Goal: Task Accomplishment & Management: Use online tool/utility

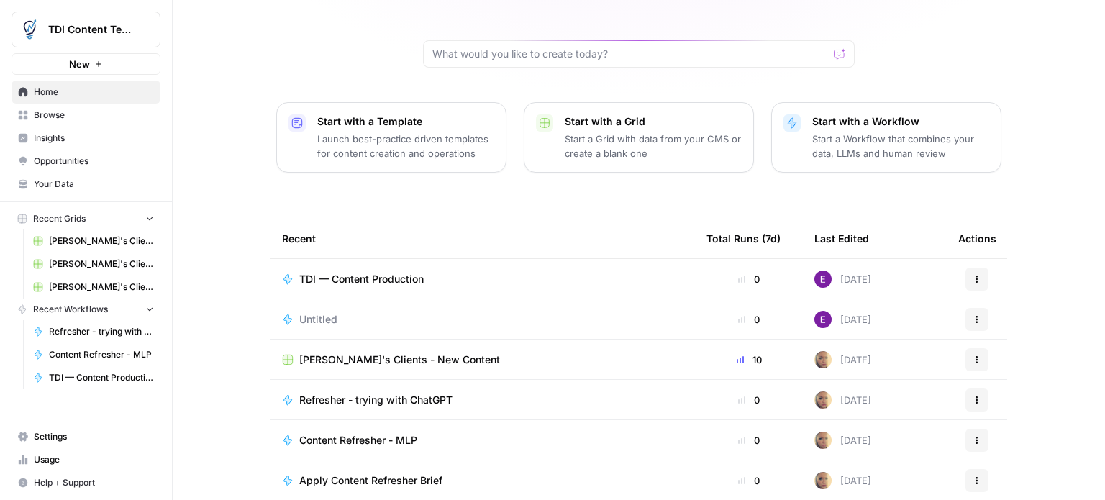
scroll to position [144, 0]
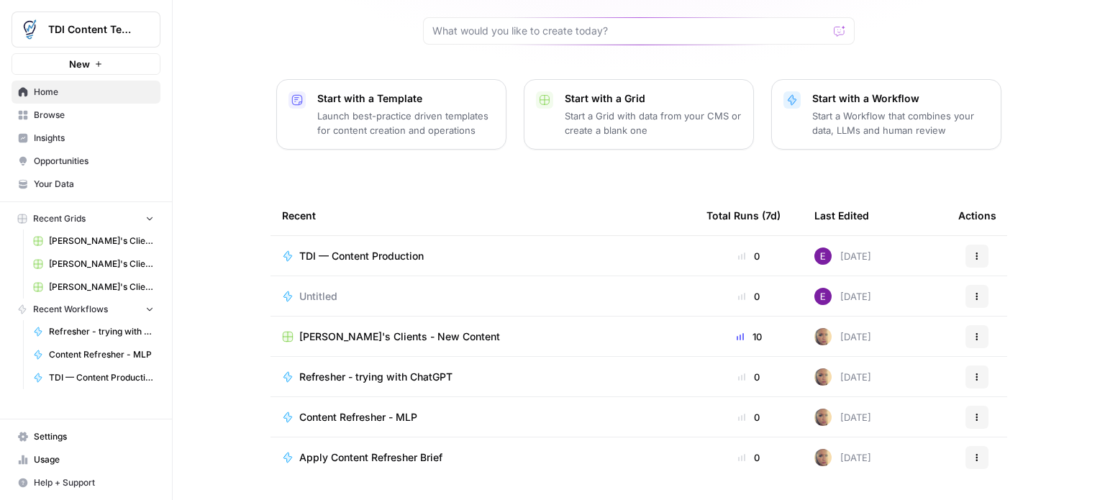
click at [367, 450] on span "Apply Content Refresher Brief" at bounding box center [370, 457] width 143 height 14
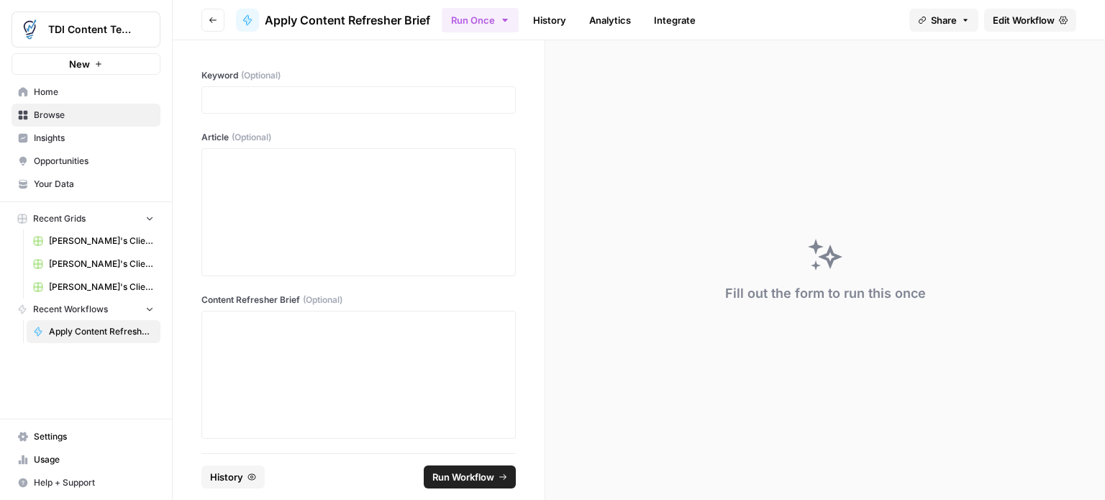
click at [553, 18] on link "History" at bounding box center [549, 20] width 50 height 23
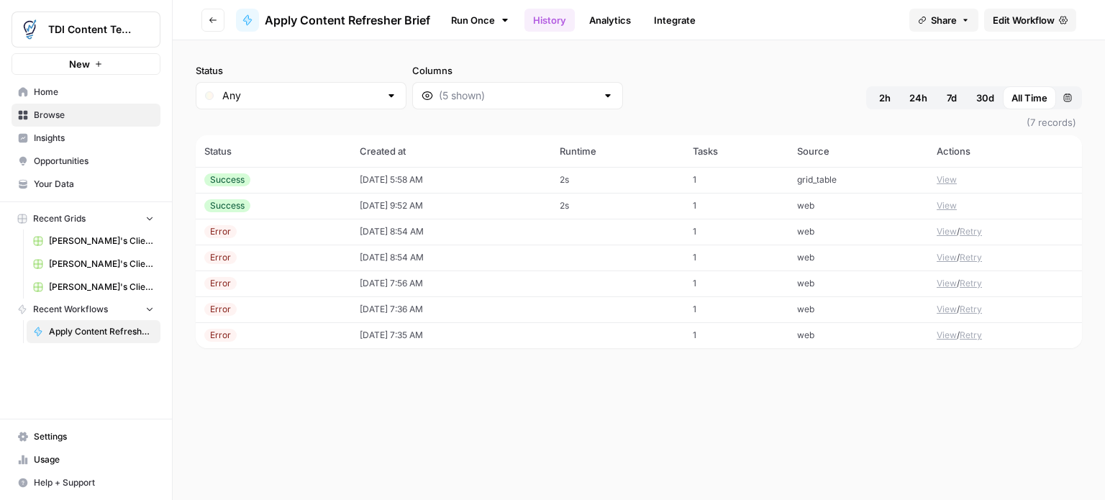
click at [955, 178] on button "View" at bounding box center [947, 179] width 20 height 13
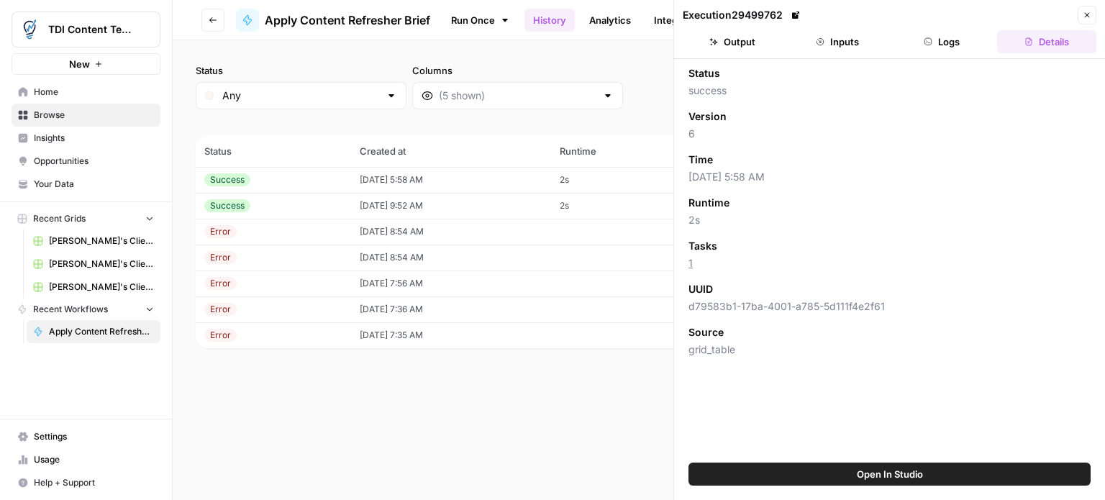
click at [749, 42] on button "Output" at bounding box center [732, 41] width 99 height 23
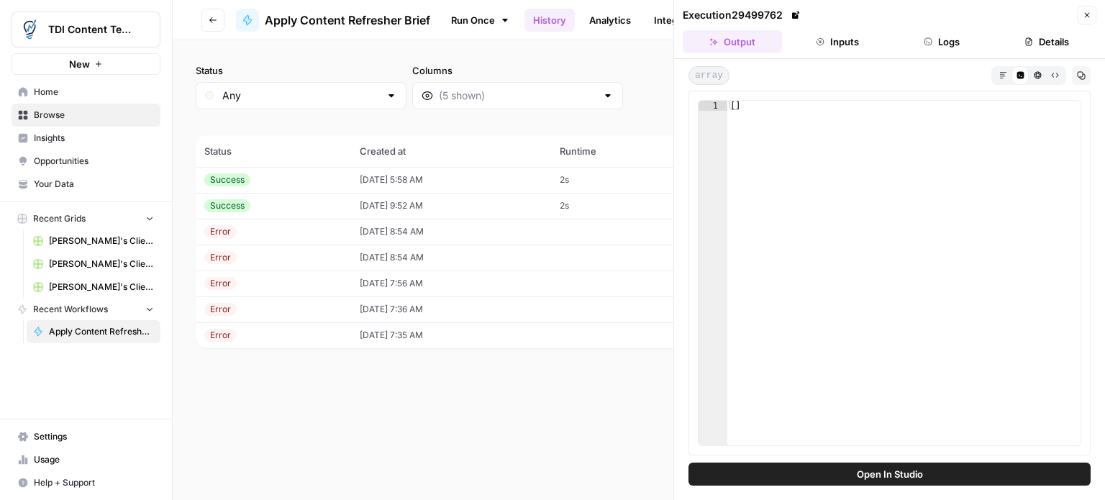
click at [832, 42] on button "Inputs" at bounding box center [837, 41] width 99 height 23
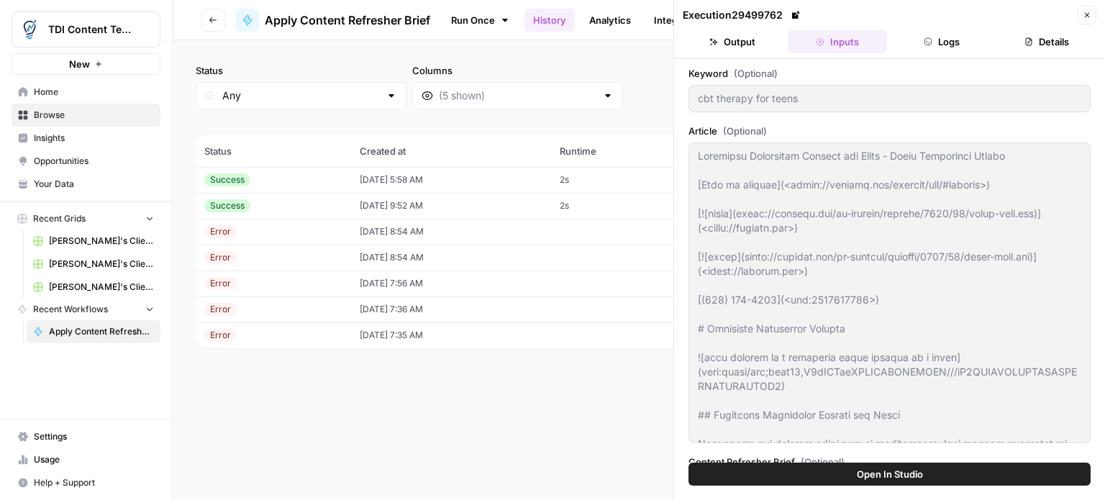
click at [947, 47] on button "Logs" at bounding box center [942, 41] width 99 height 23
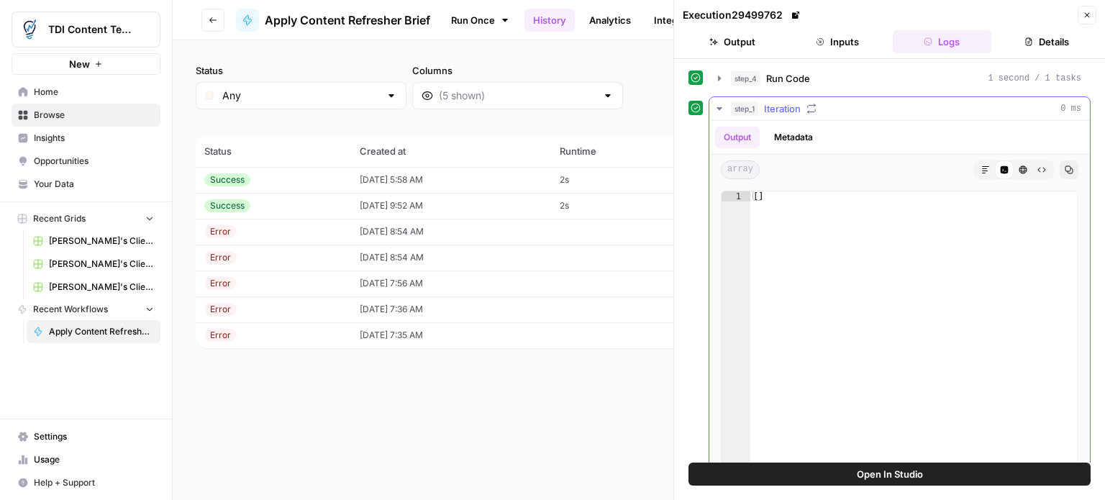
click at [811, 109] on icon "button" at bounding box center [812, 109] width 10 height 10
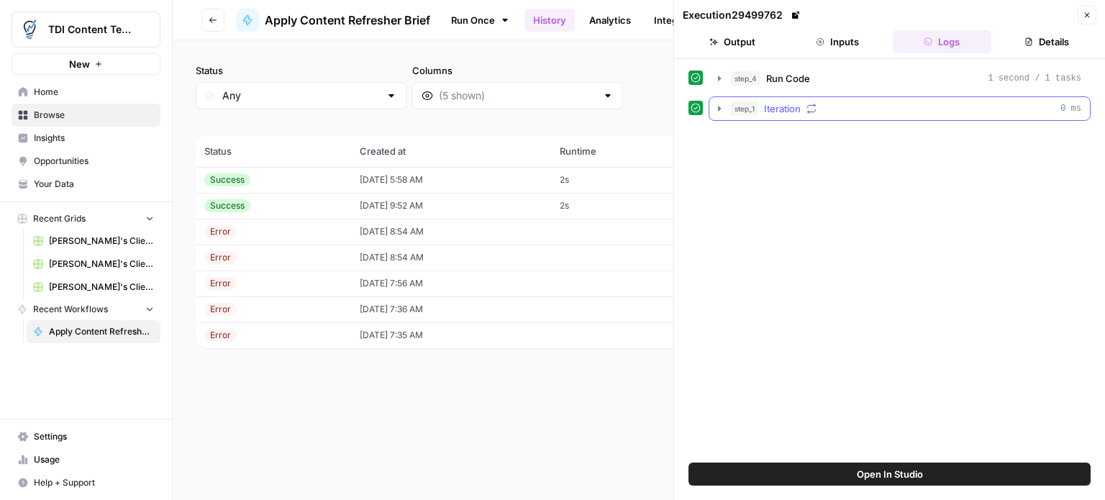
click at [811, 109] on icon "button" at bounding box center [812, 109] width 10 height 10
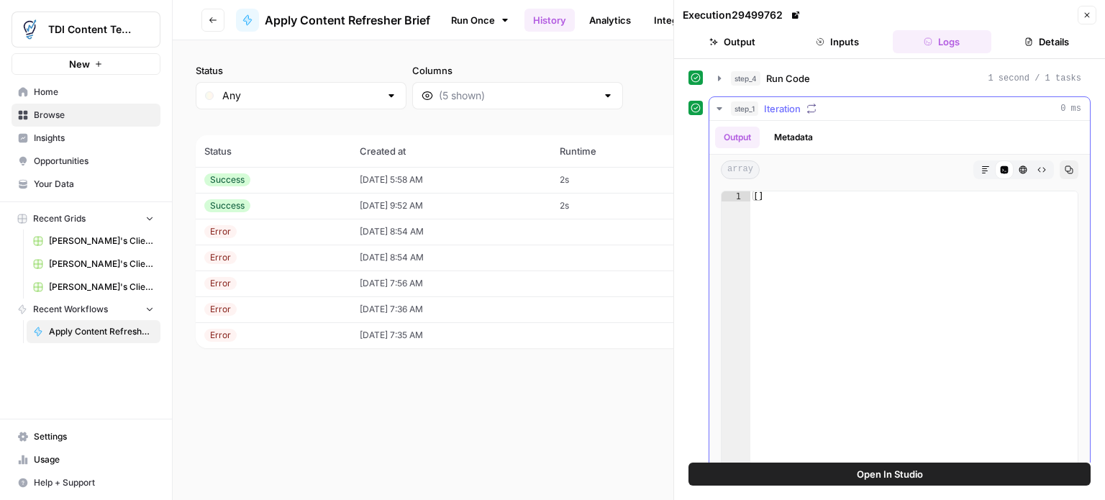
click at [734, 136] on button "Output" at bounding box center [737, 138] width 45 height 22
click at [1037, 165] on icon "button" at bounding box center [1041, 169] width 9 height 9
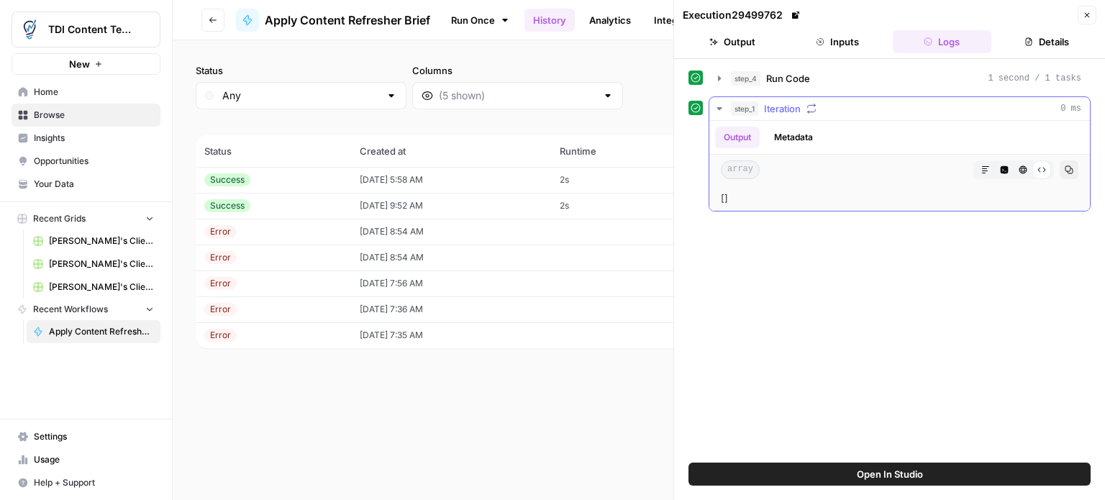
click at [1033, 165] on div "Raw Output" at bounding box center [1041, 169] width 19 height 19
click at [1040, 172] on icon at bounding box center [1041, 169] width 9 height 9
click at [986, 169] on icon "button" at bounding box center [985, 169] width 7 height 7
click at [1001, 169] on icon "button" at bounding box center [1005, 170] width 8 height 8
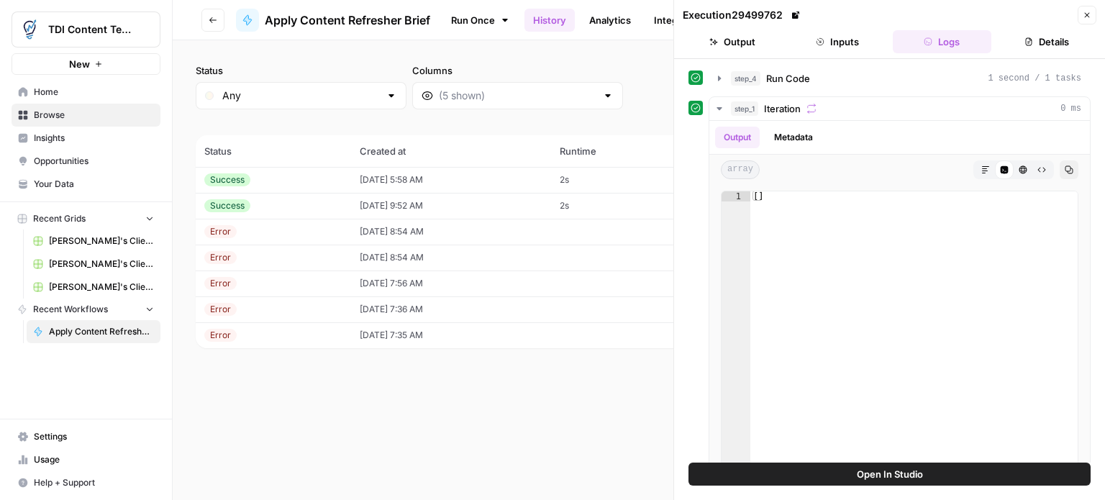
click at [1033, 38] on button "Details" at bounding box center [1046, 41] width 99 height 23
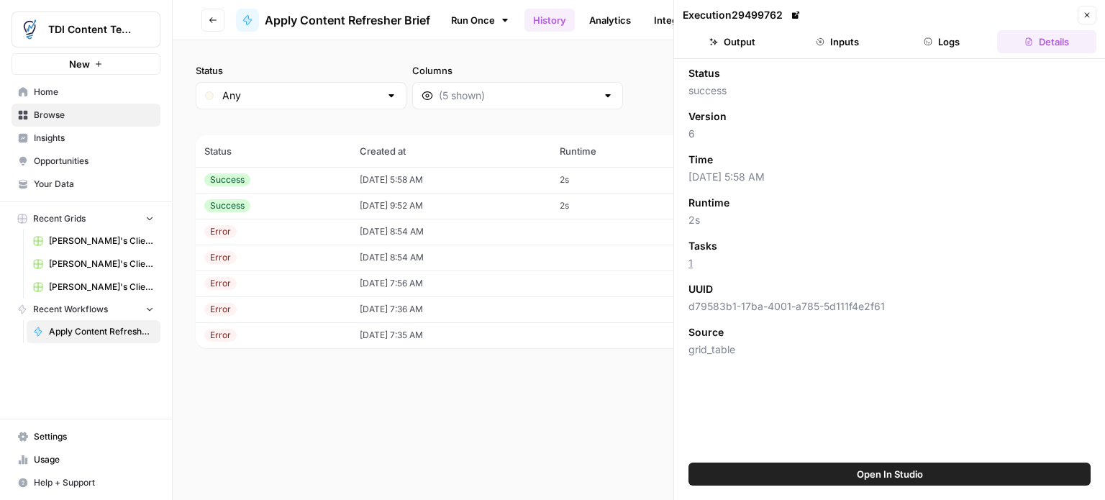
click at [723, 35] on button "Output" at bounding box center [732, 41] width 99 height 23
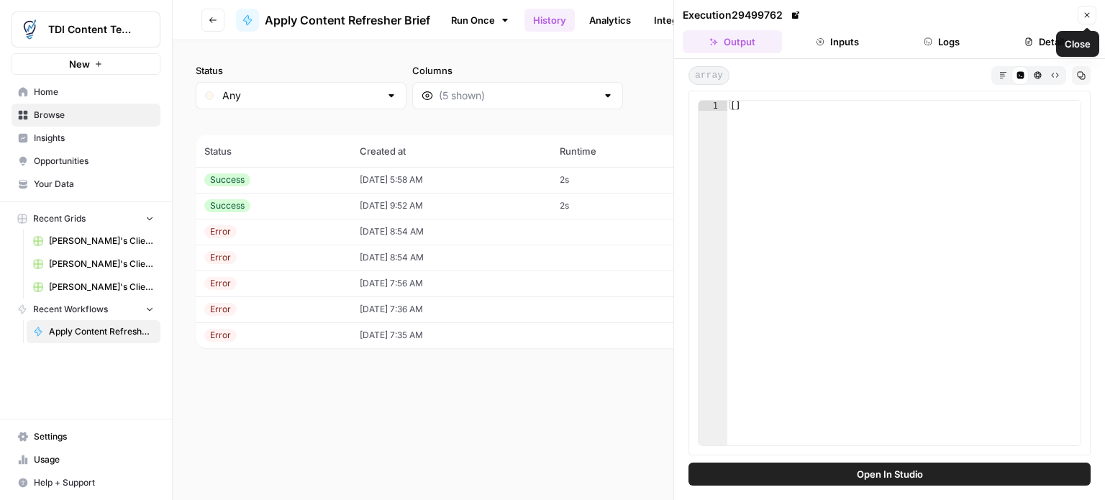
click at [1092, 17] on button "Close" at bounding box center [1087, 15] width 19 height 19
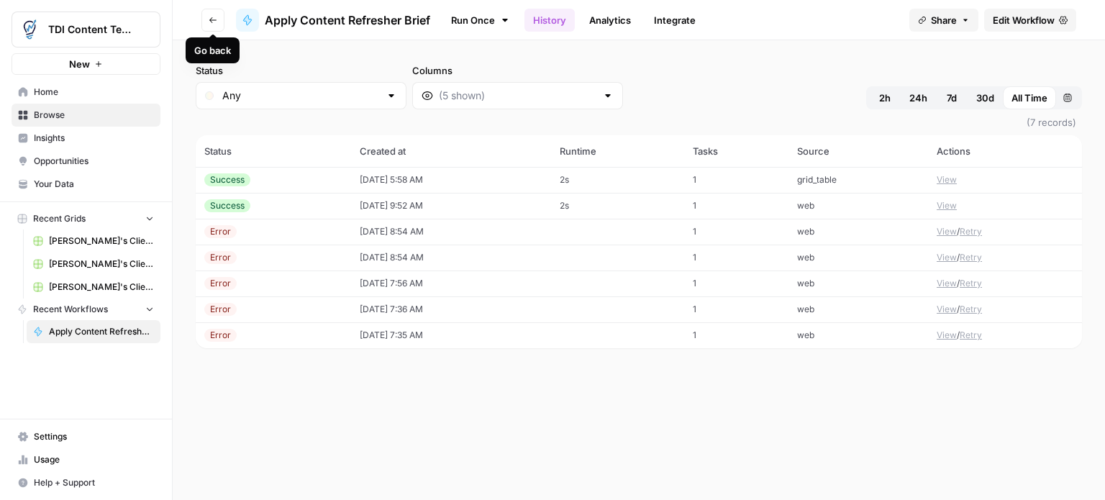
click at [210, 17] on icon "button" at bounding box center [213, 20] width 9 height 9
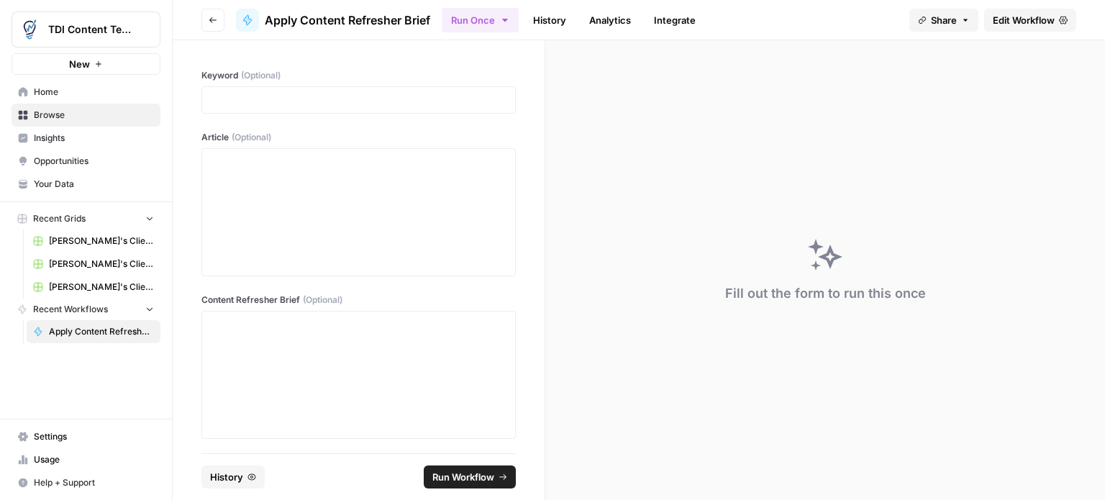
click at [504, 22] on icon "button" at bounding box center [505, 20] width 12 height 12
click at [493, 478] on span "Run Workflow" at bounding box center [463, 477] width 62 height 14
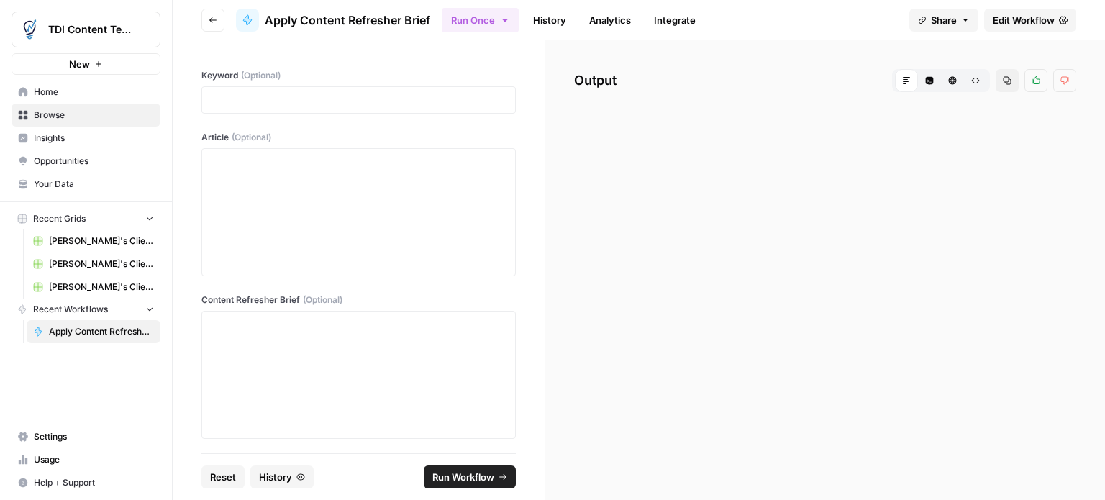
click at [1032, 23] on span "Edit Workflow" at bounding box center [1024, 20] width 62 height 14
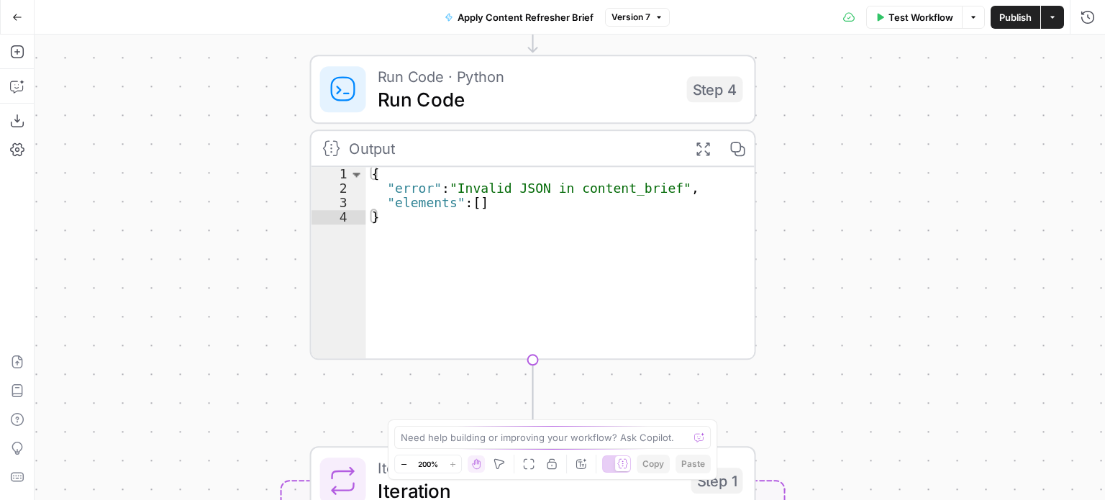
drag, startPoint x: 635, startPoint y: 158, endPoint x: 764, endPoint y: 254, distance: 160.4
click at [764, 254] on div "Workflow Set Inputs Inputs Run Code · Python Run Code Step 4 Output Expand Outp…" at bounding box center [570, 267] width 1071 height 465
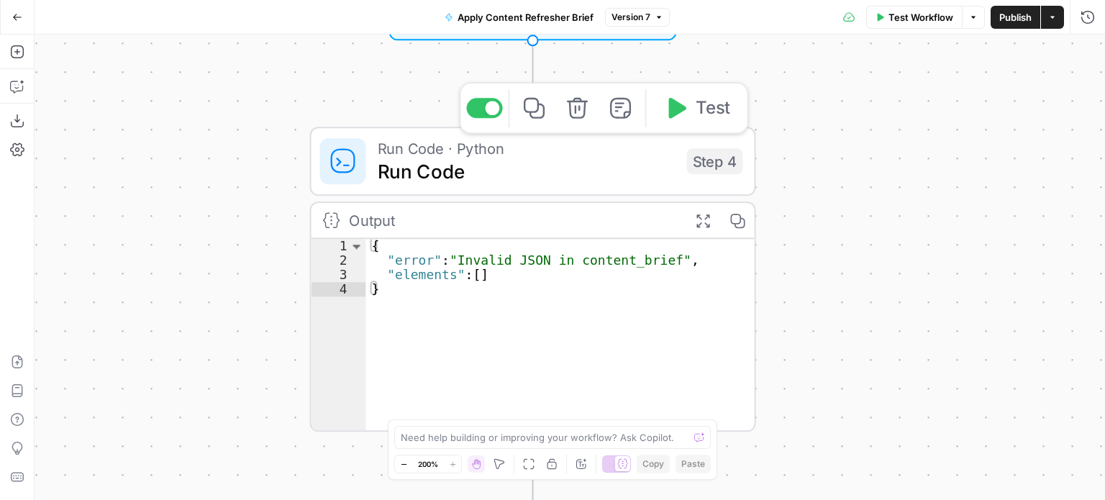
click at [439, 173] on span "Run Code" at bounding box center [527, 171] width 298 height 29
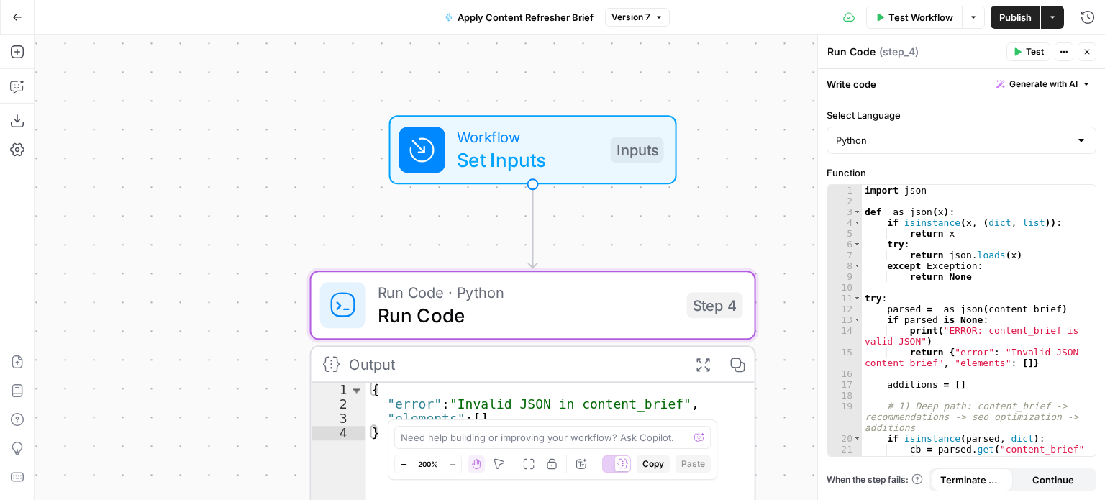
click at [6, 16] on button "Go Back" at bounding box center [17, 17] width 26 height 26
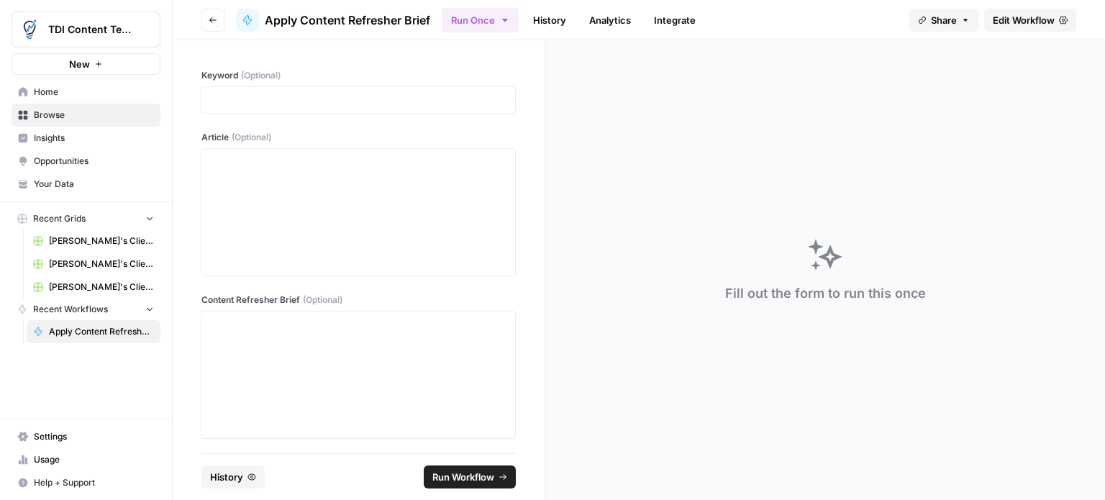
scroll to position [1, 0]
click at [247, 99] on p at bounding box center [359, 98] width 296 height 14
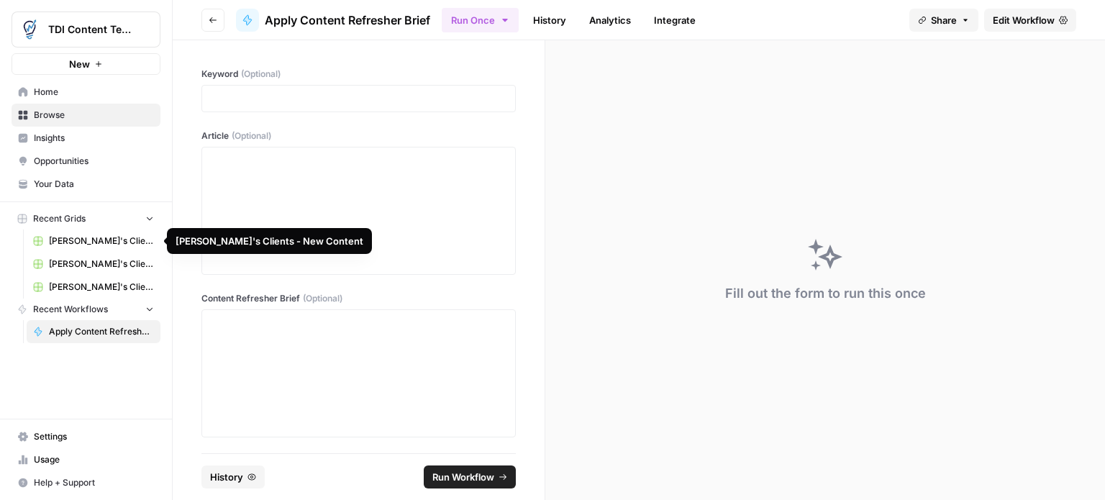
click at [64, 237] on span "[PERSON_NAME]'s Clients - New Content" at bounding box center [101, 241] width 105 height 13
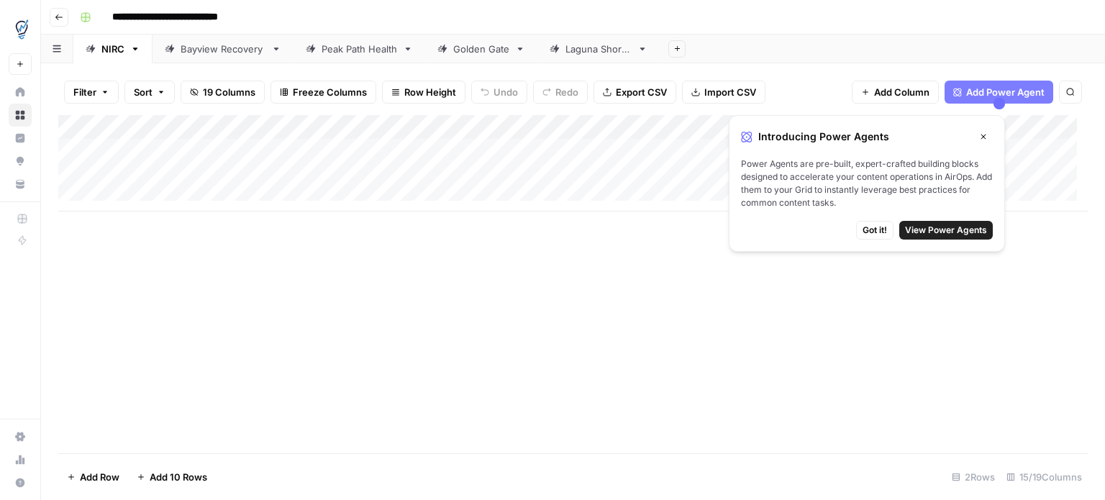
click at [872, 230] on span "Got it!" at bounding box center [875, 230] width 24 height 13
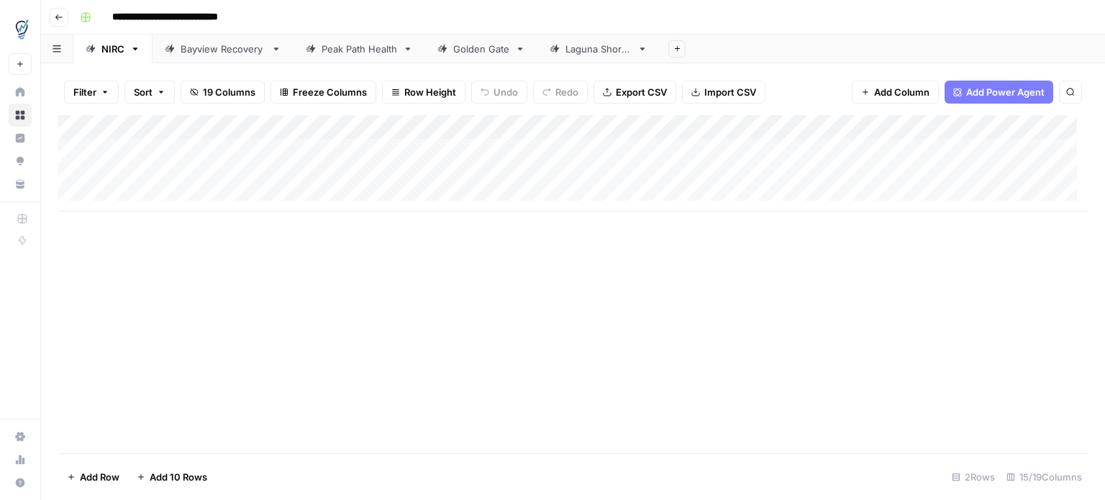
click at [1033, 147] on div "Add Column" at bounding box center [573, 163] width 1030 height 96
click at [1030, 147] on div "Add Column" at bounding box center [573, 163] width 1030 height 96
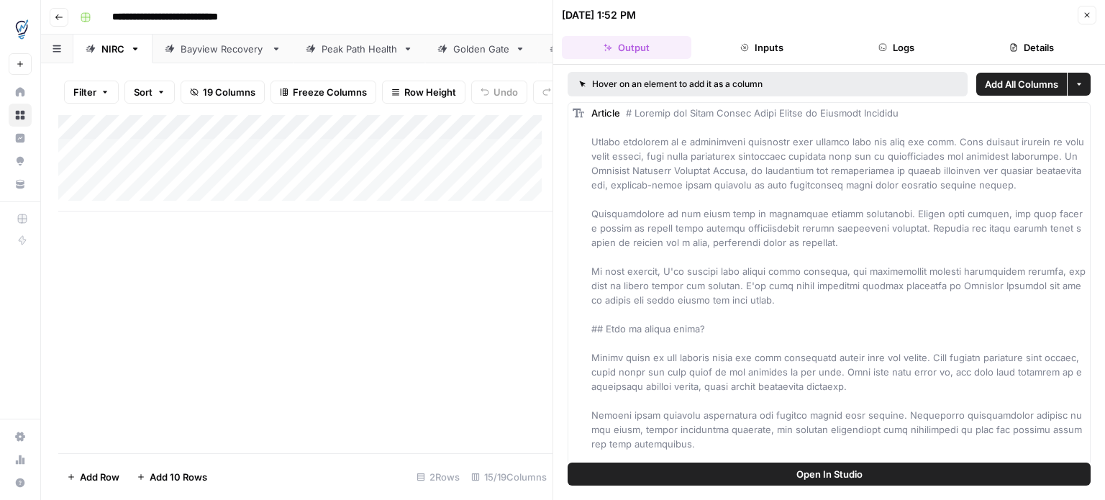
click at [1088, 12] on icon "button" at bounding box center [1087, 15] width 9 height 9
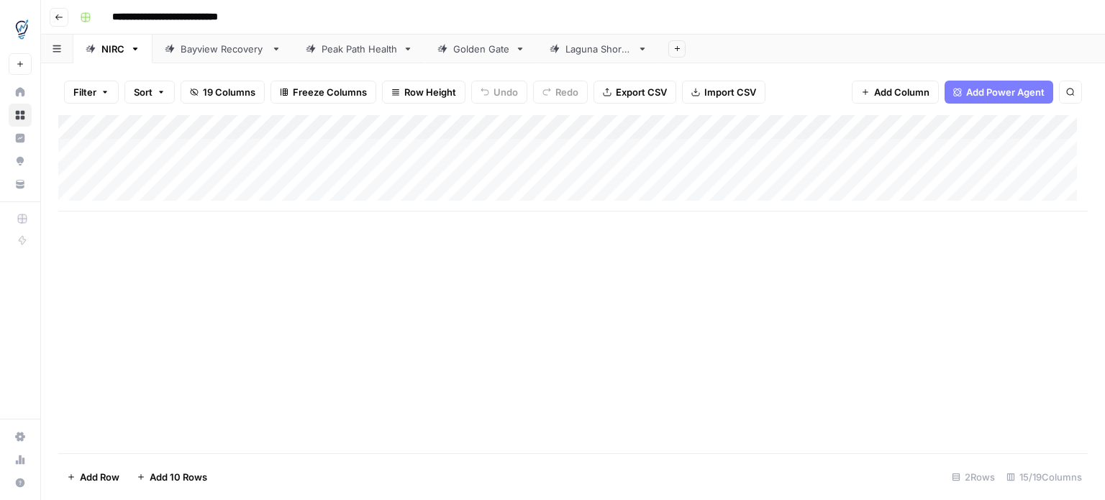
click at [334, 152] on div "Add Column" at bounding box center [573, 163] width 1030 height 96
click at [332, 150] on div "Add Column" at bounding box center [573, 163] width 1030 height 96
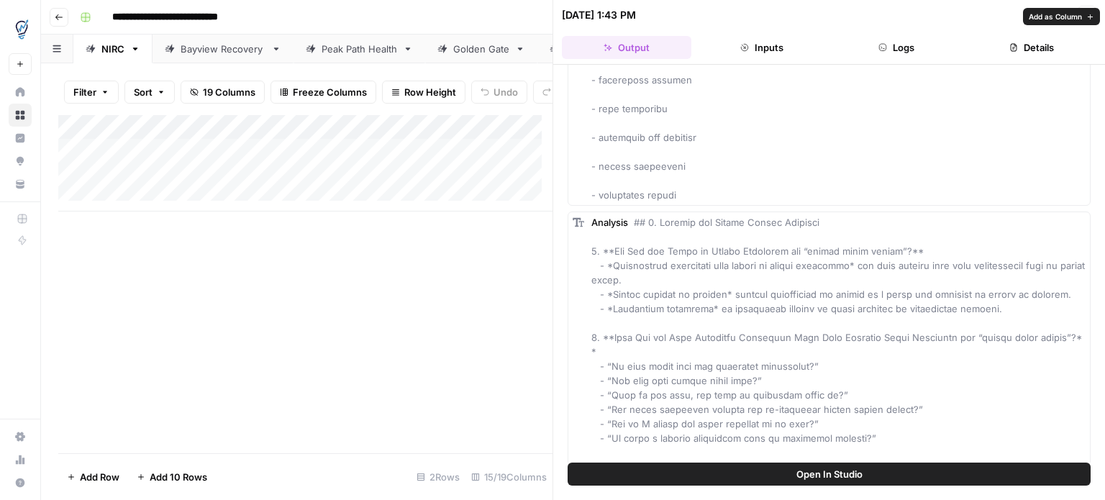
scroll to position [3597, 0]
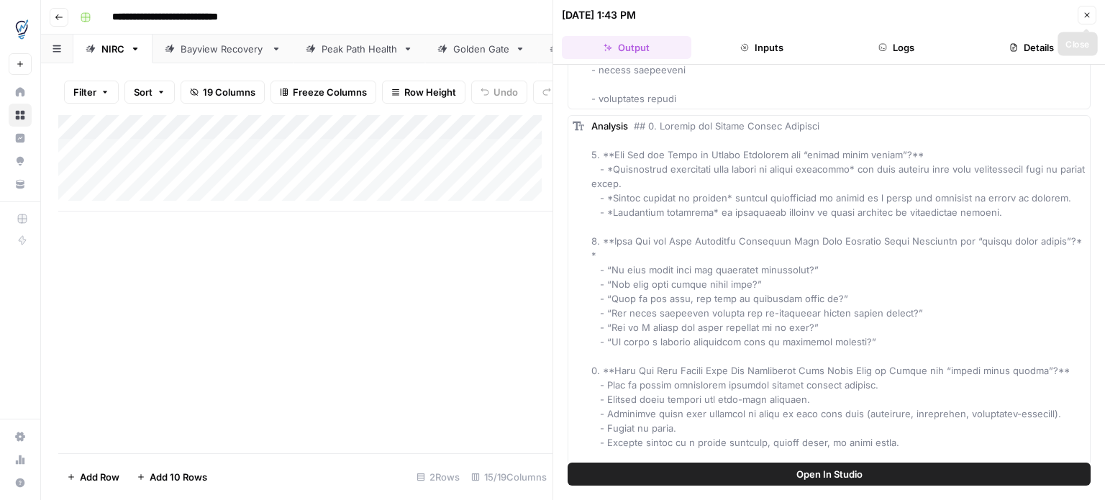
click at [1088, 13] on icon "button" at bounding box center [1087, 15] width 9 height 9
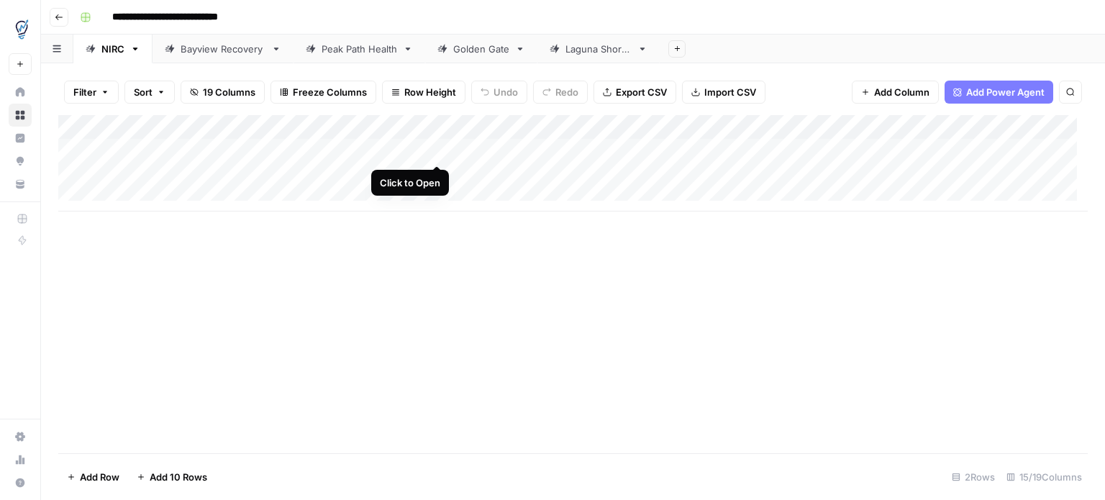
click at [434, 152] on div "Add Column" at bounding box center [573, 163] width 1030 height 96
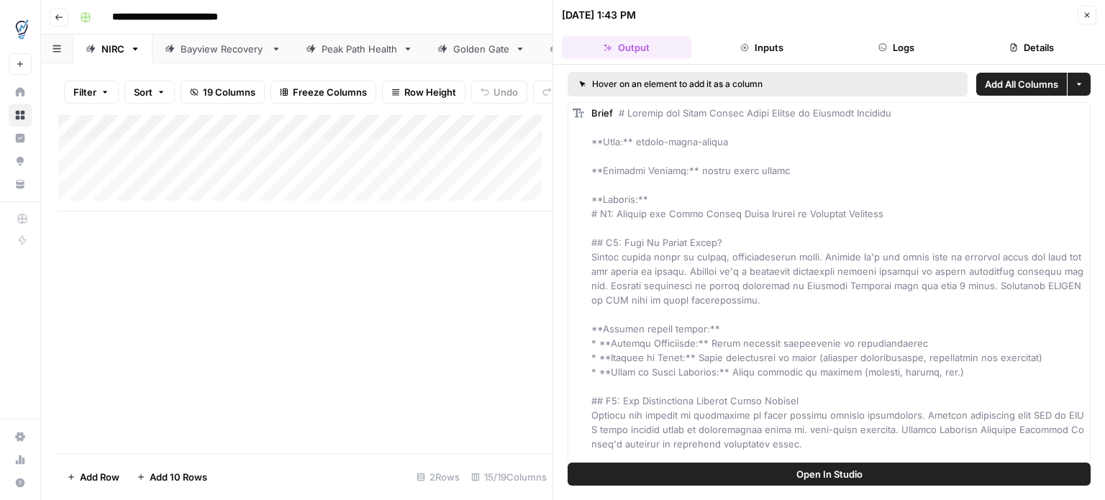
click at [345, 295] on div "Add Column" at bounding box center [305, 284] width 494 height 338
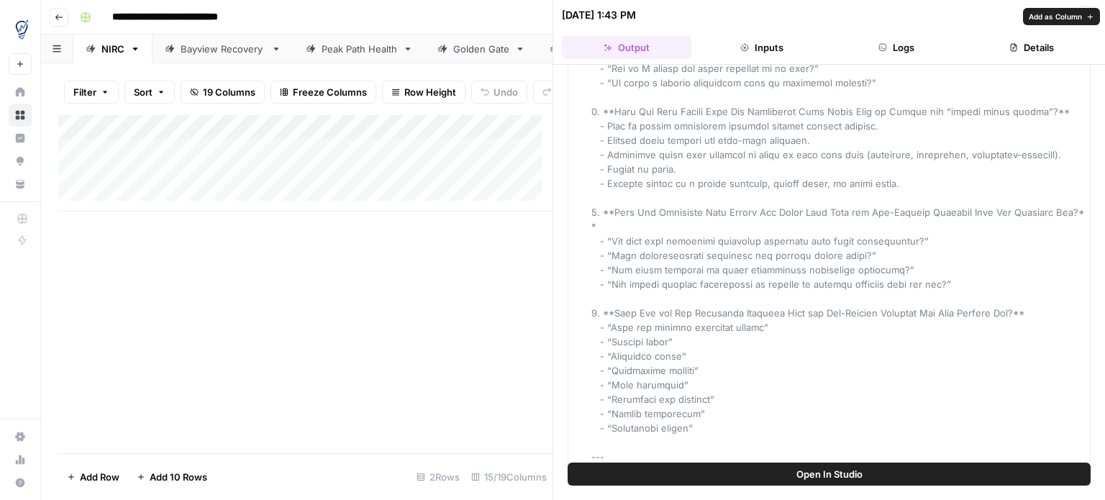
scroll to position [4101, 0]
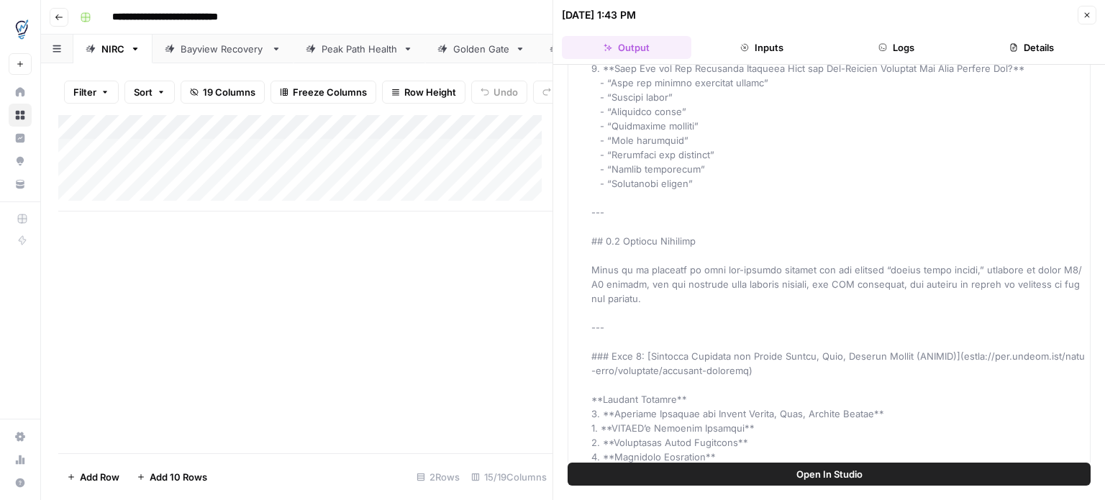
click at [1083, 13] on icon "button" at bounding box center [1087, 15] width 9 height 9
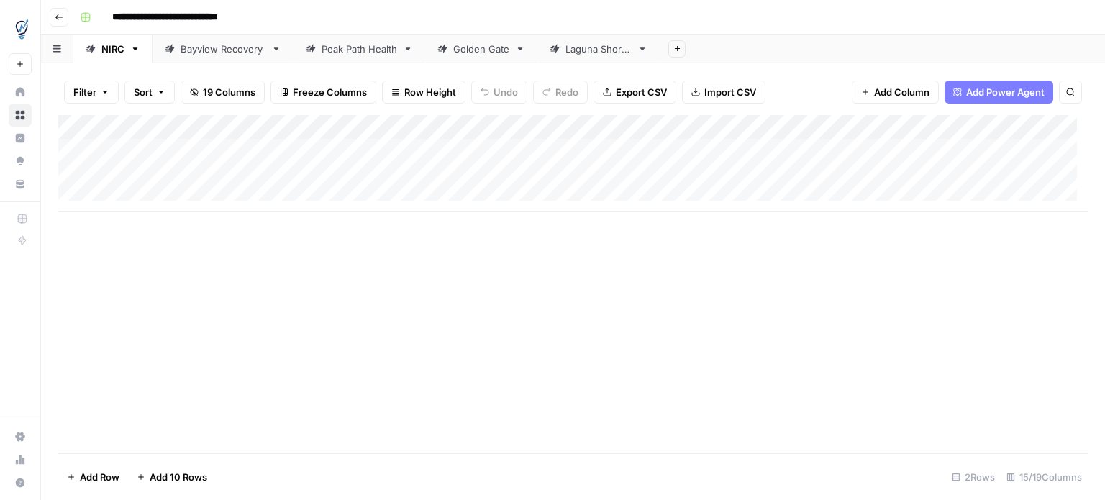
click at [1004, 153] on div "Add Column" at bounding box center [573, 163] width 1030 height 96
click at [630, 147] on div "Add Column" at bounding box center [573, 163] width 1030 height 96
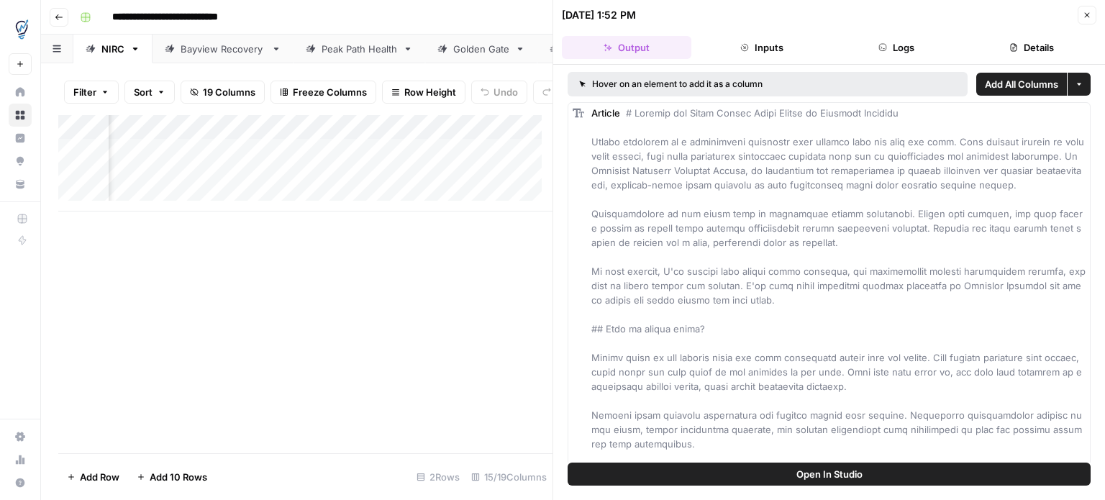
click at [1085, 17] on icon "button" at bounding box center [1087, 15] width 9 height 9
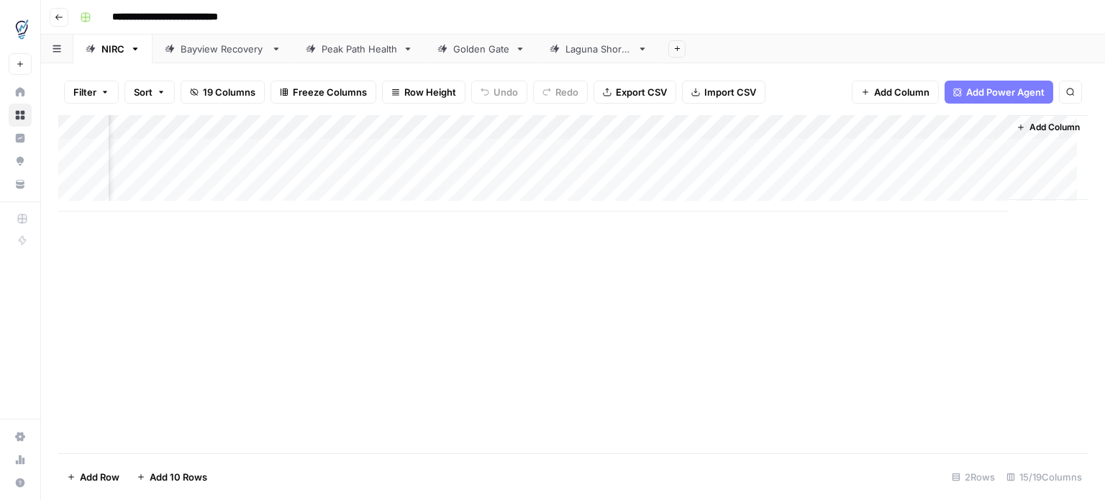
scroll to position [0, 1299]
click at [832, 145] on div "Add Column" at bounding box center [573, 163] width 1030 height 96
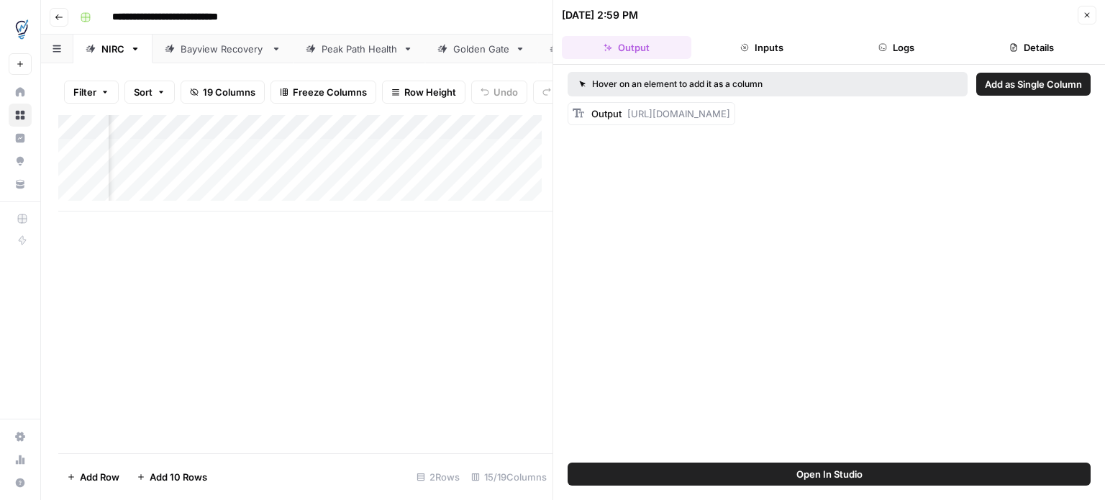
click at [1085, 8] on button "Close" at bounding box center [1087, 15] width 19 height 19
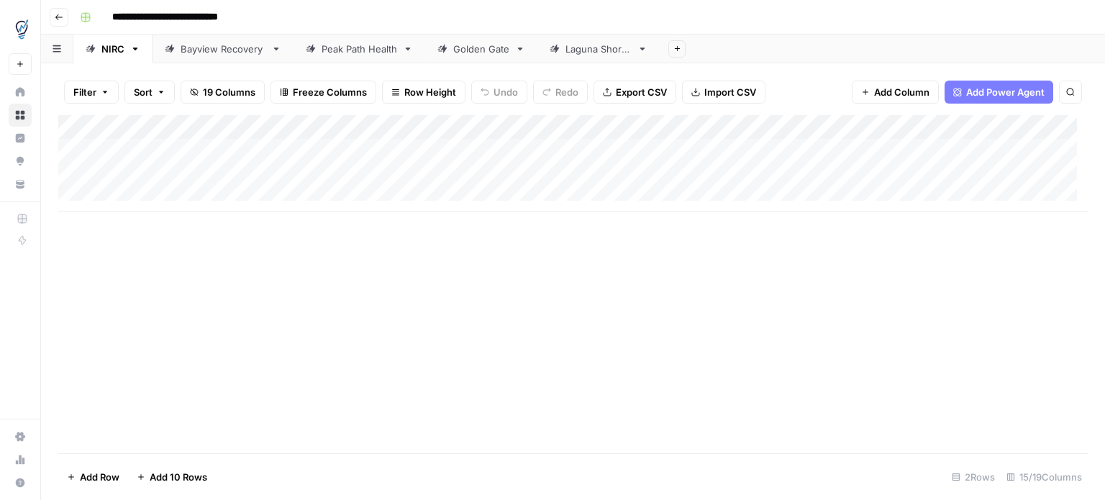
click at [62, 16] on icon "button" at bounding box center [59, 17] width 9 height 9
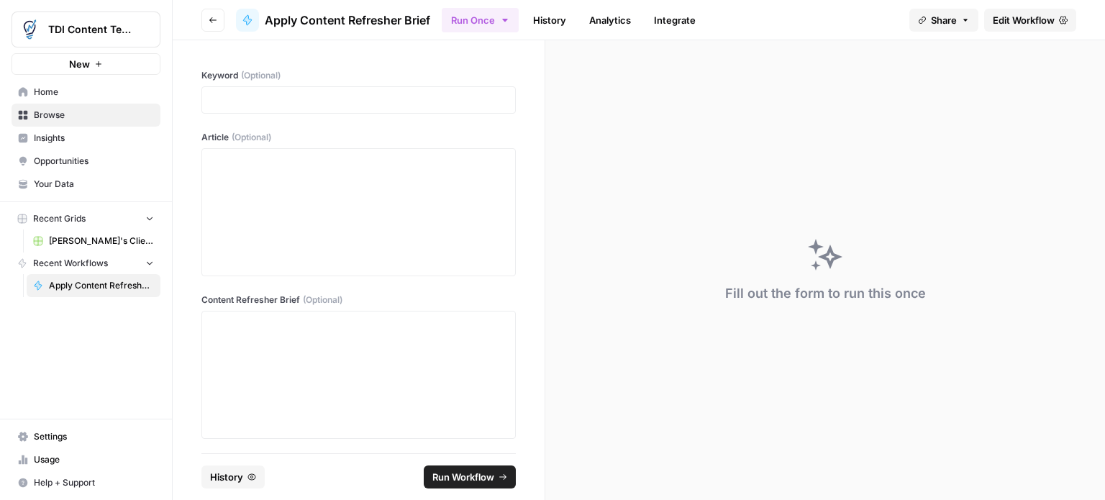
click at [215, 11] on button "Go back" at bounding box center [212, 20] width 23 height 23
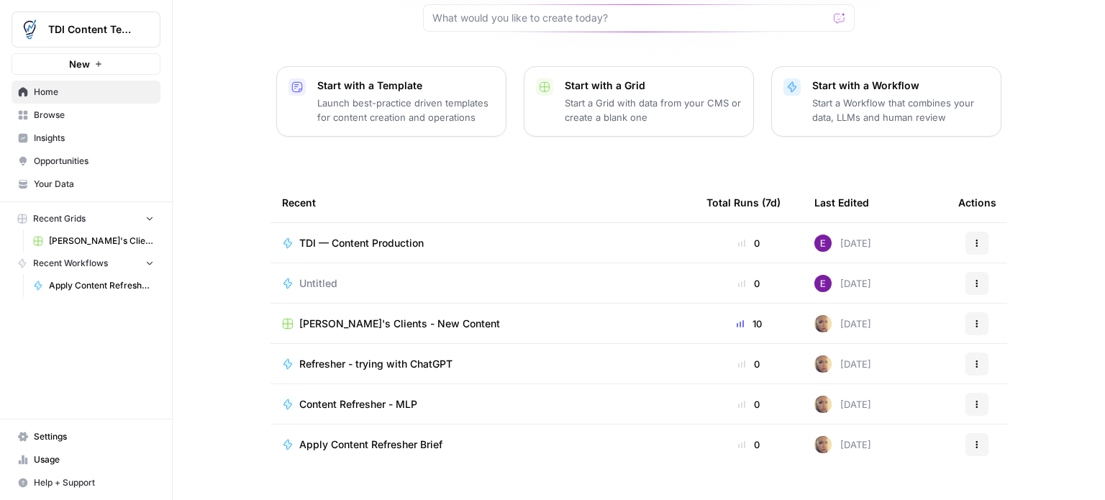
scroll to position [161, 0]
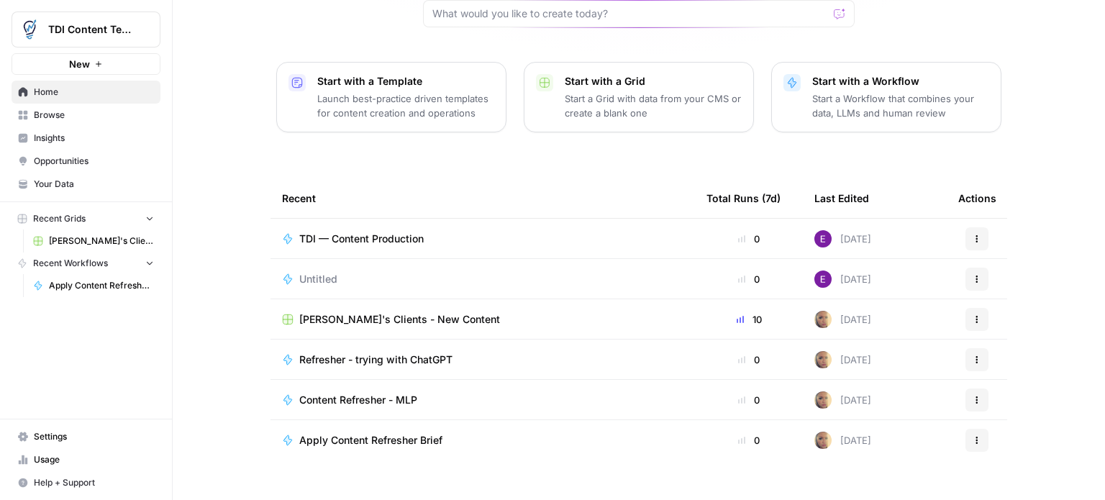
click at [973, 396] on icon "button" at bounding box center [977, 400] width 9 height 9
click at [777, 466] on tbody "TDI — Content Production 0 3 days ago Actions Untitled 0 5 days ago Actions Ste…" at bounding box center [639, 360] width 737 height 282
click at [334, 433] on span "Apply Content Refresher Brief" at bounding box center [370, 440] width 143 height 14
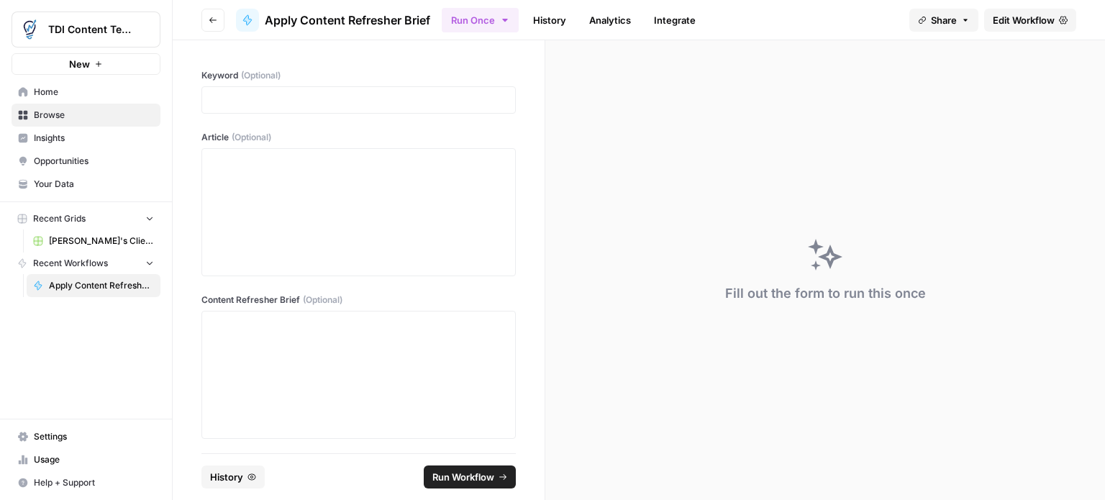
click at [1030, 20] on span "Edit Workflow" at bounding box center [1024, 20] width 62 height 14
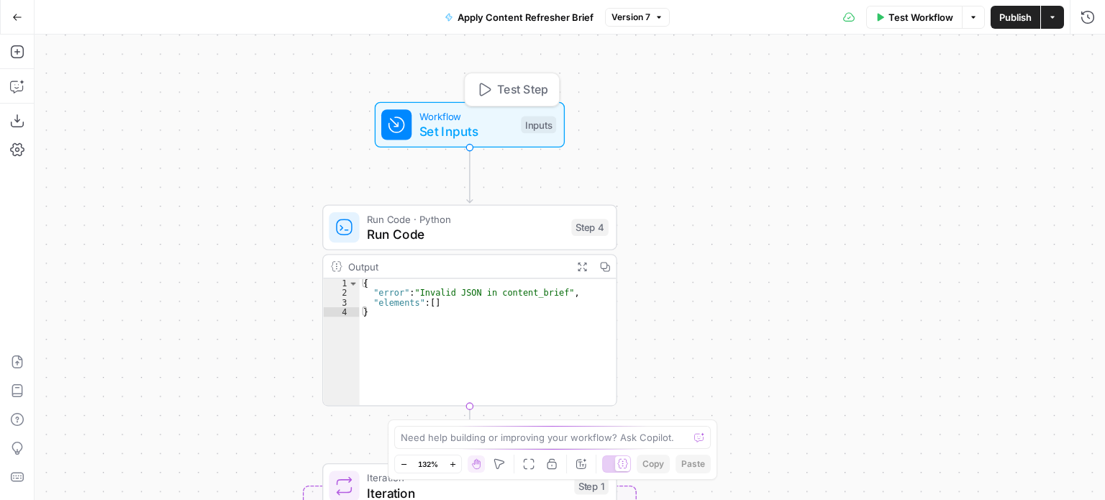
click at [479, 134] on span "Set Inputs" at bounding box center [466, 131] width 94 height 19
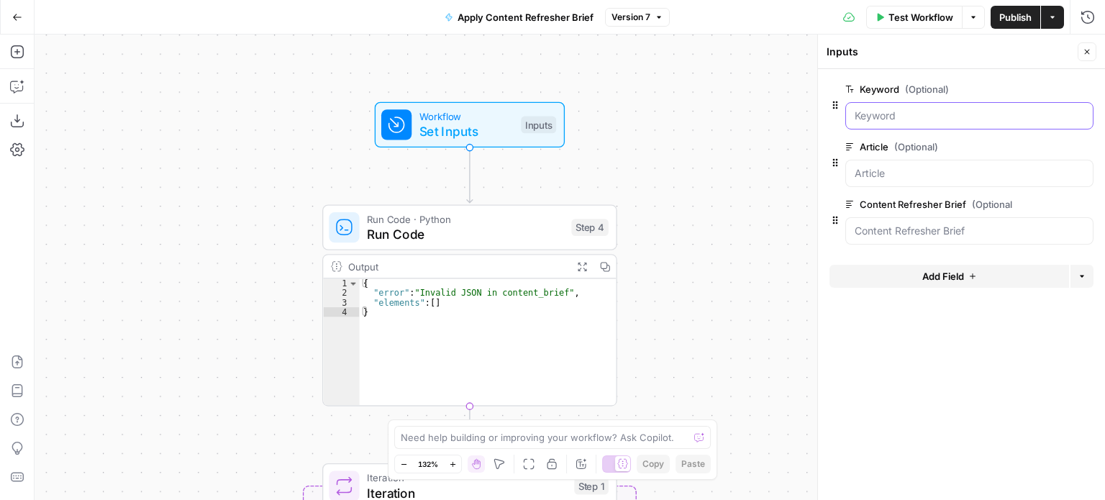
click at [895, 118] on input "Keyword (Optional)" at bounding box center [970, 116] width 230 height 14
click at [963, 111] on input "Keyword (Optional)" at bounding box center [970, 116] width 230 height 14
click at [964, 115] on input "Keyword (Optional)" at bounding box center [970, 116] width 230 height 14
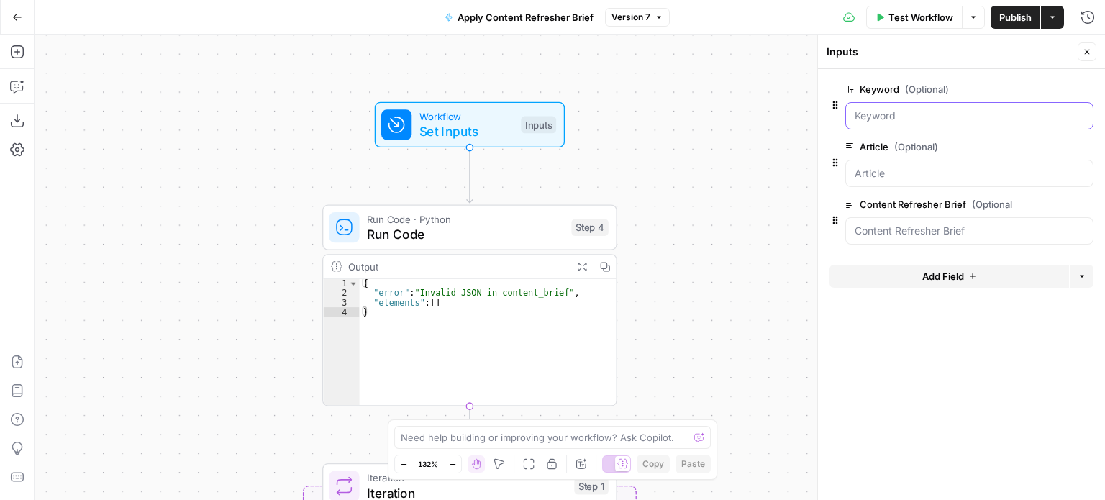
click at [964, 115] on input "Keyword (Optional)" at bounding box center [970, 116] width 230 height 14
click at [1045, 91] on span "edit field" at bounding box center [1040, 89] width 32 height 12
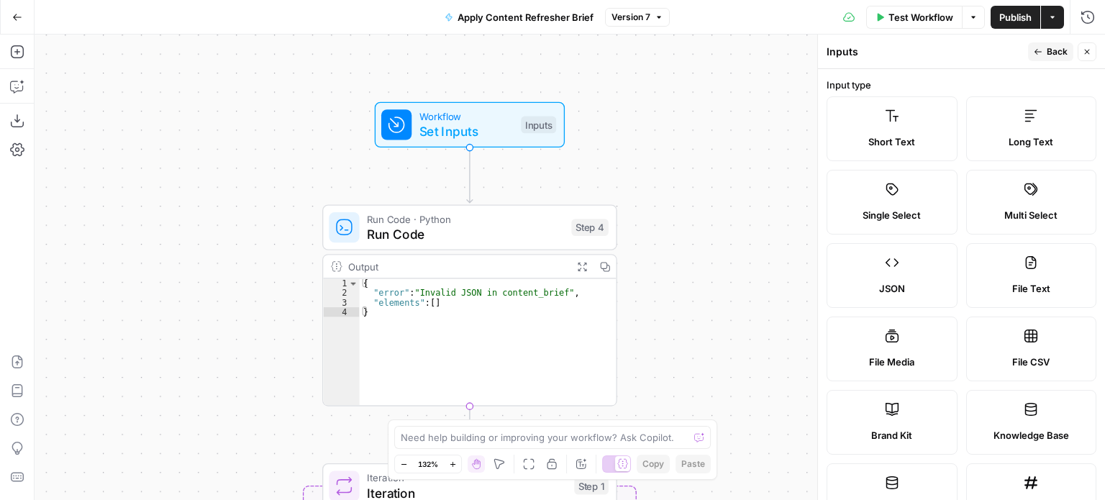
click at [1059, 51] on span "Back" at bounding box center [1057, 51] width 21 height 13
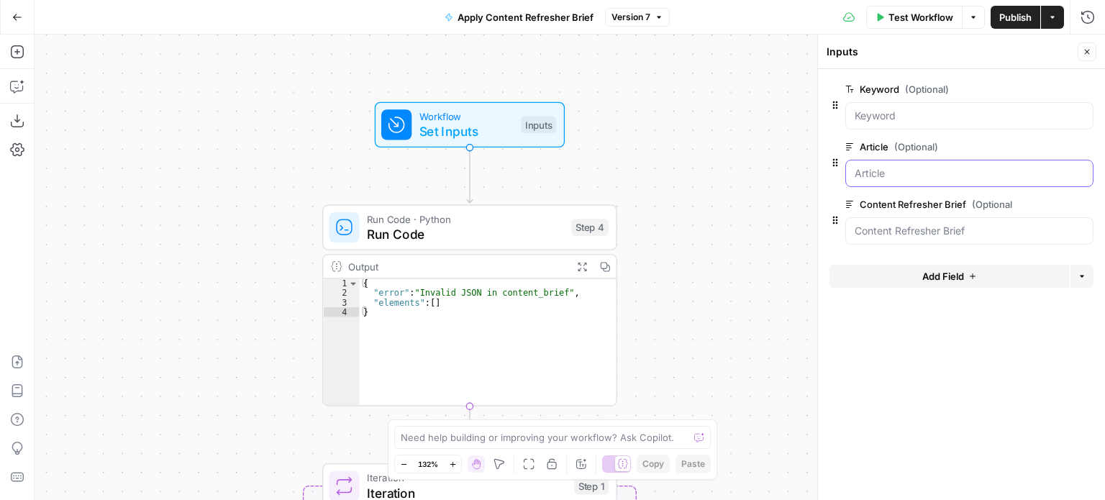
click at [872, 173] on input "Article (Optional)" at bounding box center [970, 173] width 230 height 14
click at [872, 232] on Brief "Content Refresher Brief (Optional)" at bounding box center [970, 231] width 230 height 14
type textarea "*"
click at [465, 329] on div "{ "error" : "Invalid JSON in content_brief" , "elements" : [ ] }" at bounding box center [488, 352] width 257 height 147
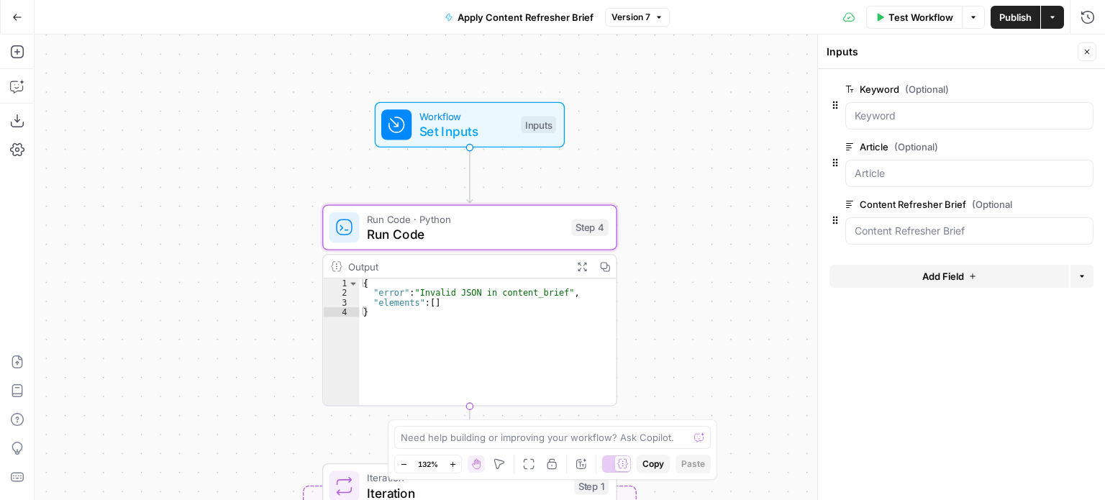
click at [21, 12] on icon "button" at bounding box center [17, 17] width 10 height 10
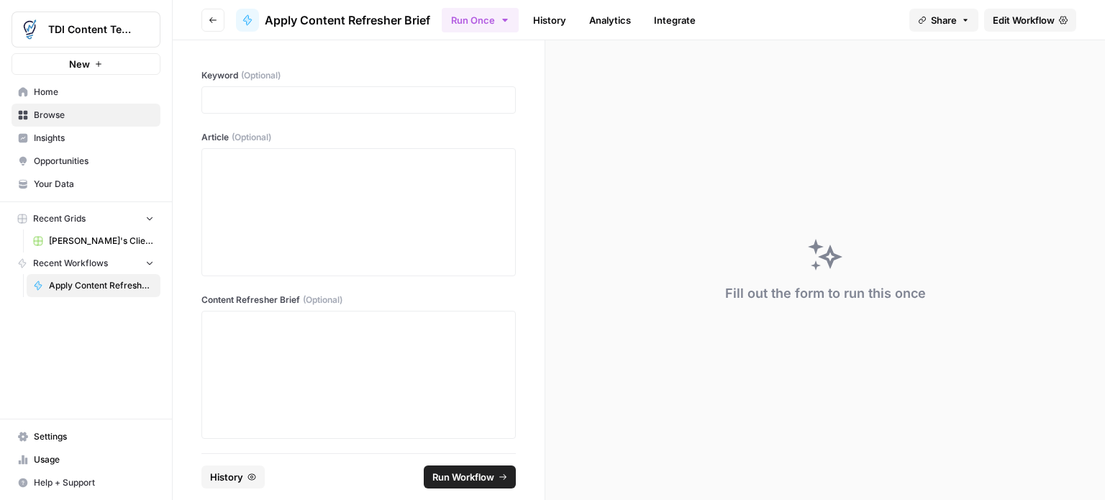
click at [1011, 17] on span "Edit Workflow" at bounding box center [1024, 20] width 62 height 14
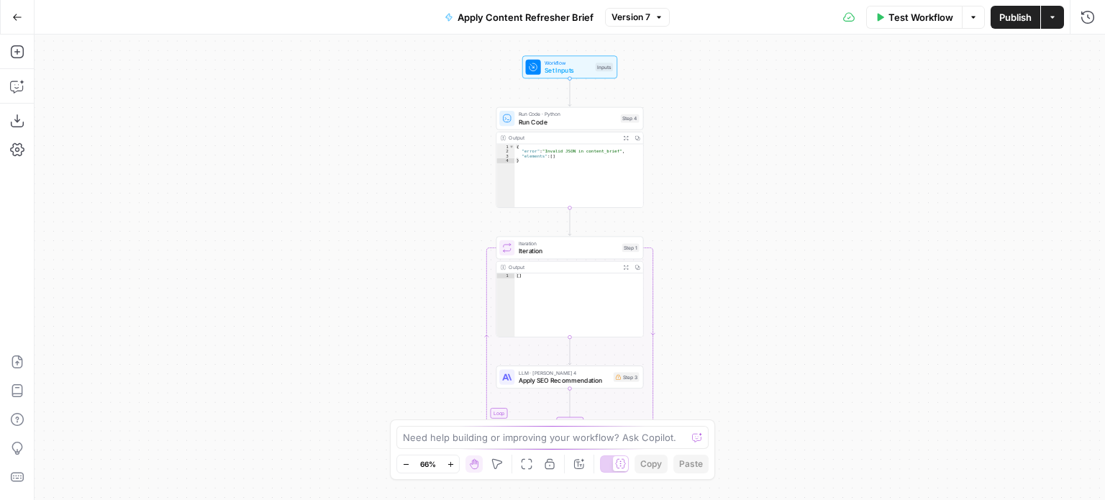
click at [565, 160] on div "{ "error" : "Invalid JSON in content_brief" , "elements" : [ ] }" at bounding box center [578, 180] width 128 height 73
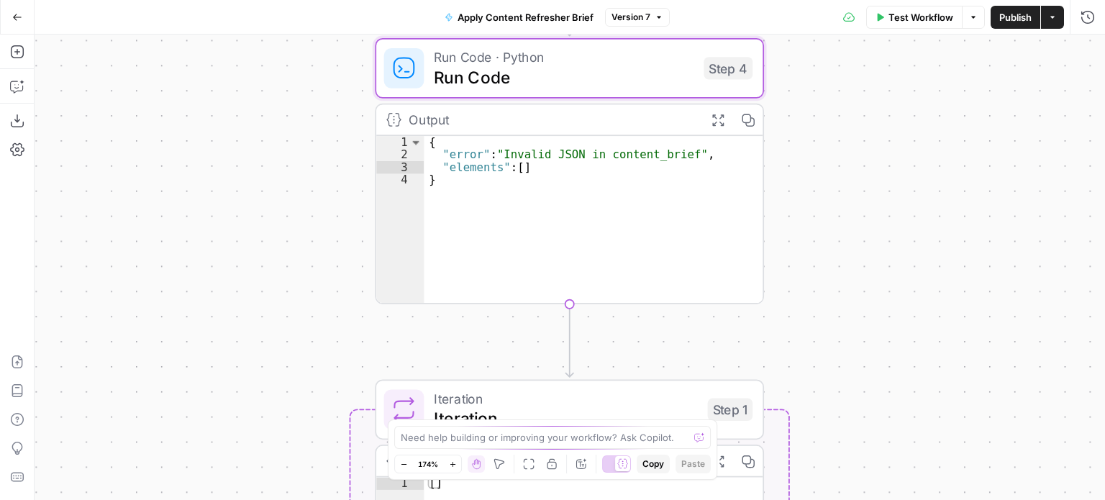
drag, startPoint x: 665, startPoint y: 181, endPoint x: 848, endPoint y: 182, distance: 182.7
click at [848, 182] on div "**********" at bounding box center [570, 267] width 1071 height 465
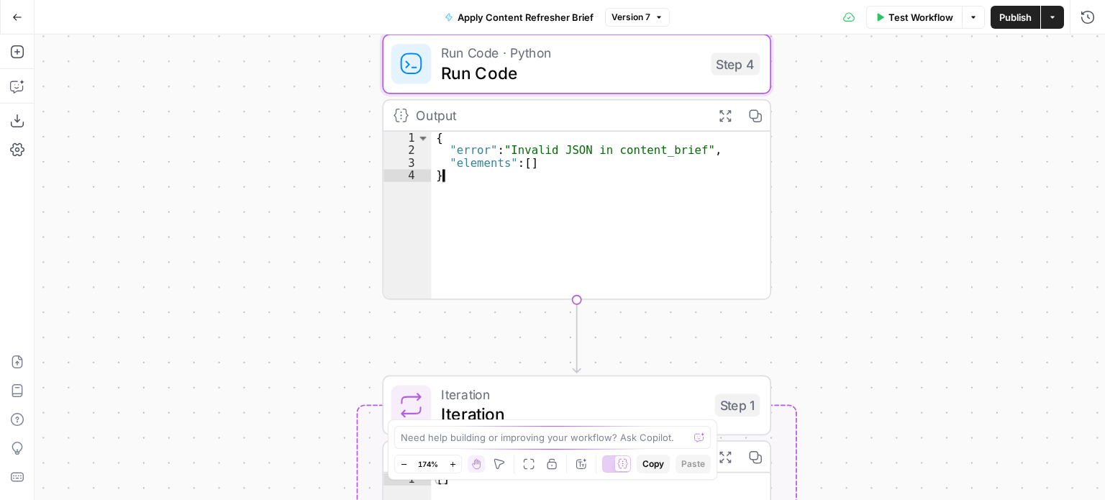
click at [549, 165] on div "{ "error" : "Invalid JSON in content_brief" , "elements" : [ ] }" at bounding box center [600, 229] width 339 height 194
click at [548, 160] on div "{ "error" : "Invalid JSON in content_brief" , "elements" : [ ] }" at bounding box center [600, 229] width 339 height 194
click at [529, 161] on div "{ "error" : "Invalid JSON in content_brief" , "elements" : [ ] }" at bounding box center [600, 229] width 339 height 194
click at [442, 178] on div "{ "error" : "Invalid JSON in content_brief" , "elements" : [ ] }" at bounding box center [600, 229] width 339 height 194
click at [460, 153] on div "{ "error" : "Invalid JSON in content_brief" , "elements" : [ ] }" at bounding box center [600, 229] width 339 height 194
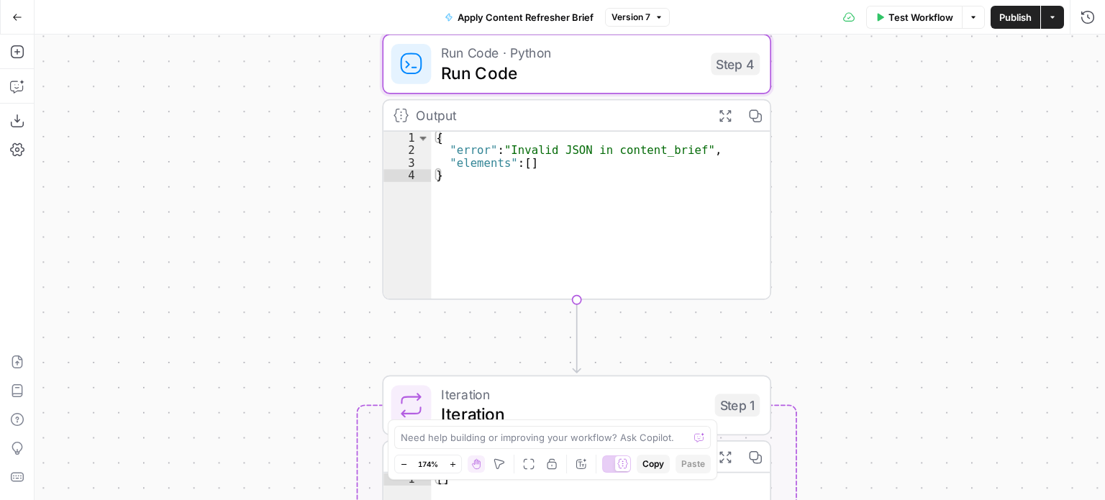
click at [595, 130] on div "Output Expand Output Copy" at bounding box center [576, 116] width 386 height 32
click at [518, 145] on div "{ "error" : "Invalid JSON in content_brief" , "elements" : [ ] }" at bounding box center [600, 229] width 339 height 194
click at [591, 158] on div "{ "error" : "Invalid JSON in content_brief" , "elements" : [ ] }" at bounding box center [600, 229] width 339 height 194
click at [558, 160] on div "{ "error" : "Invalid JSON in content_brief" , "elements" : [ ] }" at bounding box center [600, 229] width 339 height 194
click at [445, 139] on div "{ "error" : "Invalid JSON in content_brief" , "elements" : [ ] }" at bounding box center [600, 229] width 339 height 194
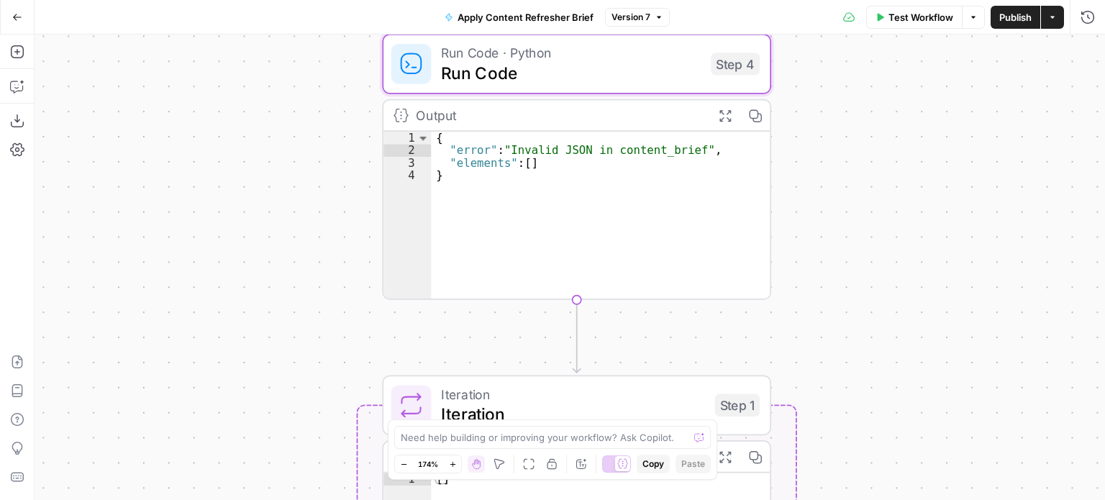
click at [401, 116] on icon at bounding box center [401, 115] width 15 height 15
type textarea "*"
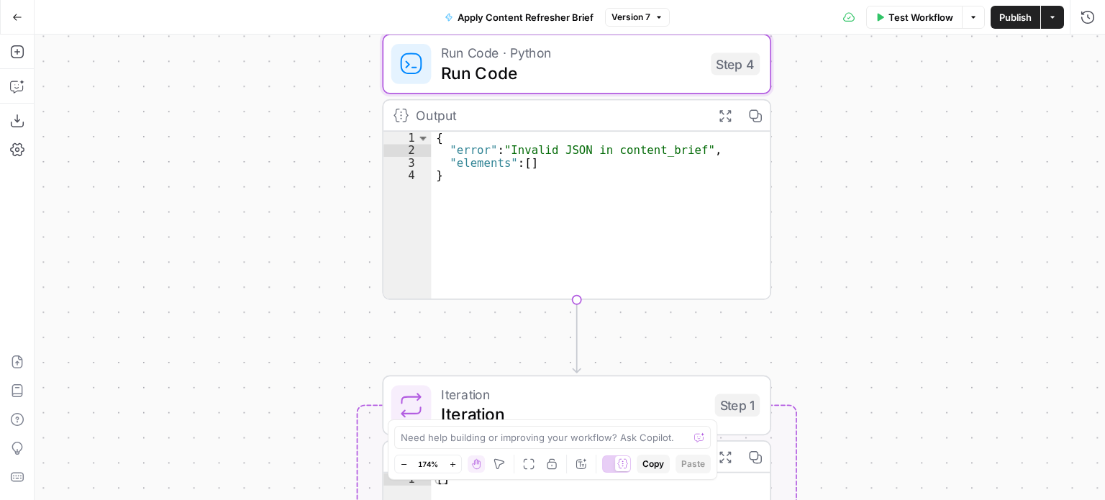
click at [512, 155] on div "{ "error" : "Invalid JSON in content_brief" , "elements" : [ ] }" at bounding box center [600, 229] width 339 height 194
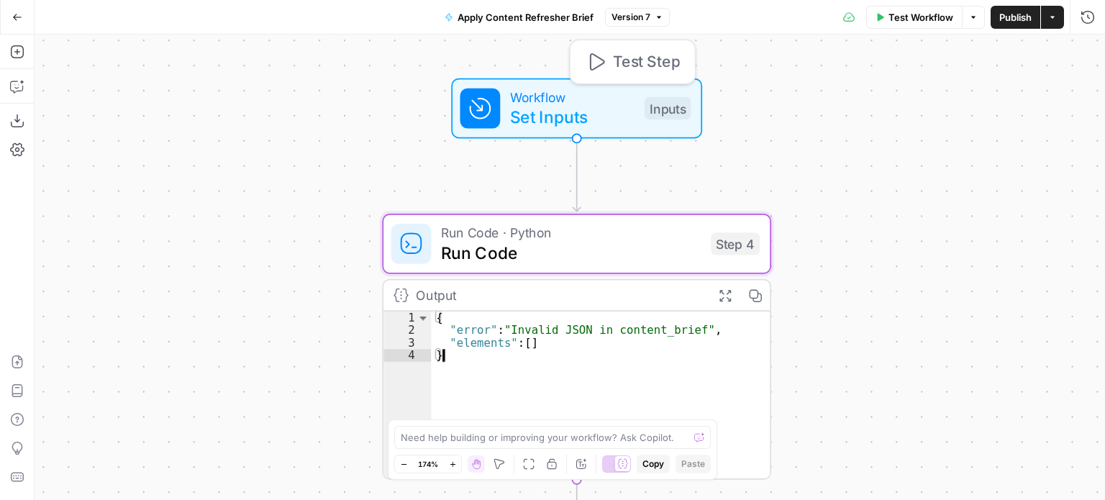
click at [676, 105] on div "Inputs" at bounding box center [668, 108] width 47 height 22
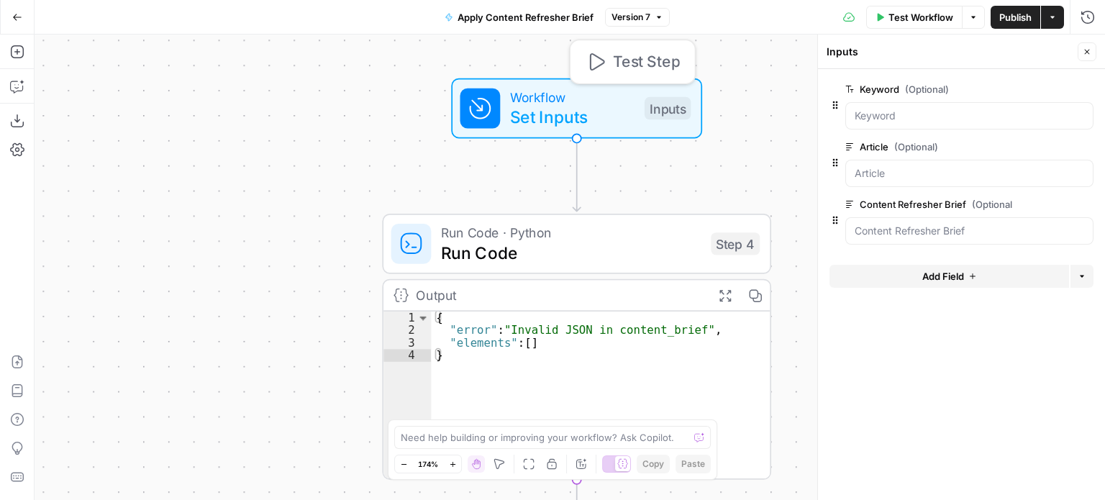
click at [539, 114] on span "Set Inputs" at bounding box center [572, 116] width 124 height 25
click at [599, 59] on icon "button" at bounding box center [597, 61] width 15 height 17
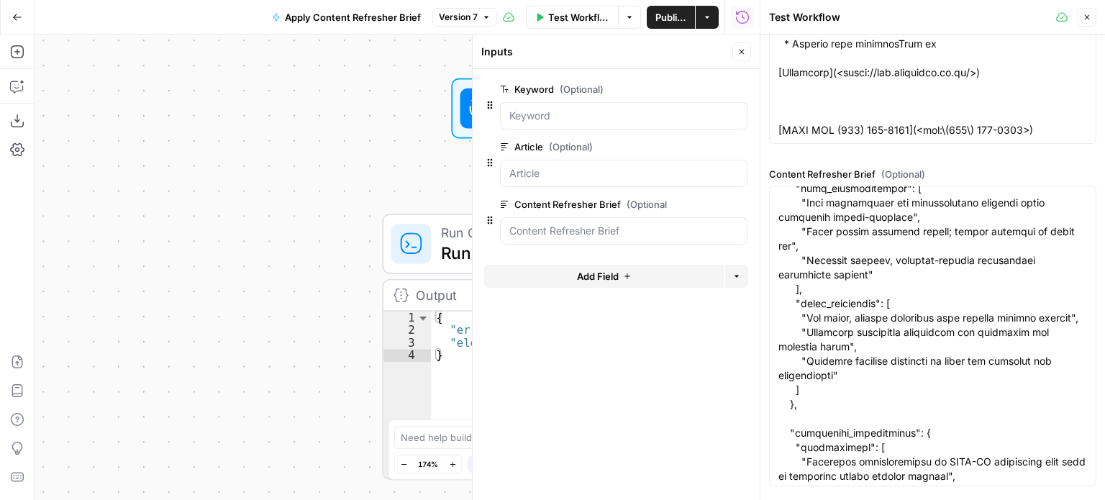
scroll to position [5251, 0]
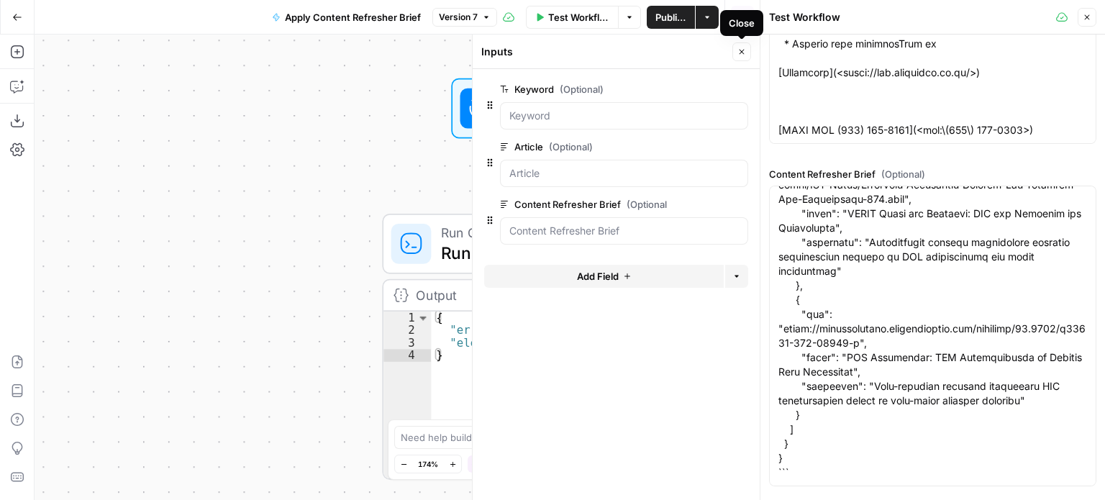
click at [745, 51] on icon "button" at bounding box center [741, 51] width 9 height 9
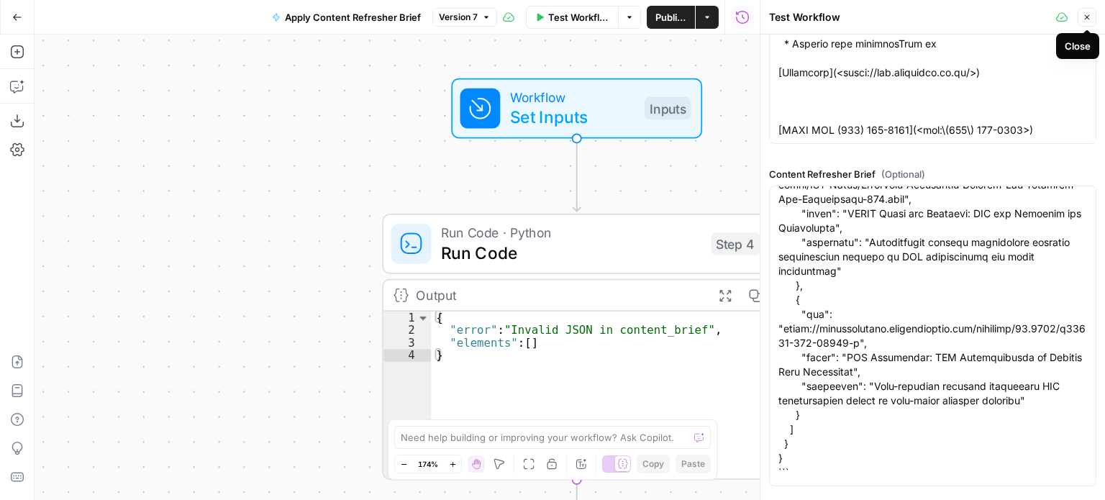
click at [1083, 17] on icon "button" at bounding box center [1087, 17] width 9 height 9
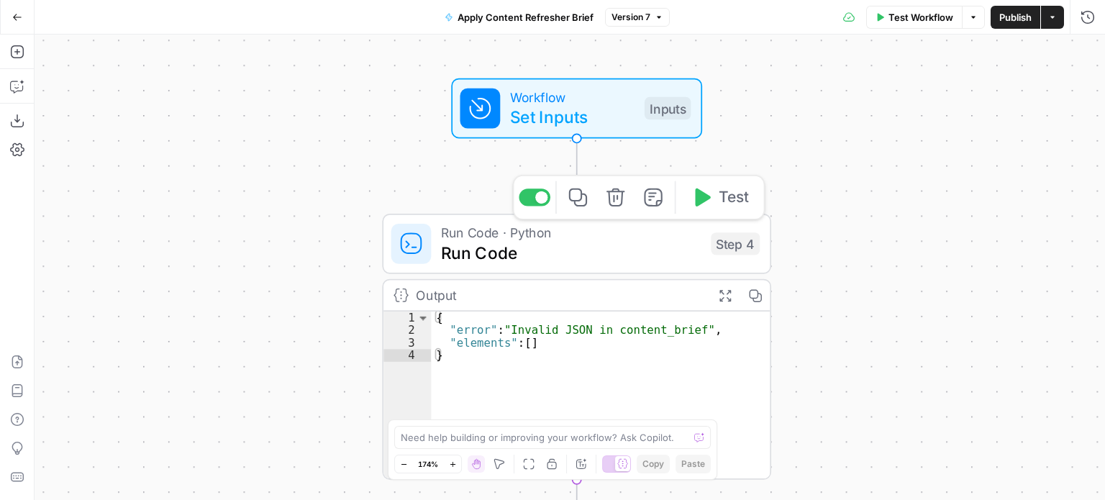
click at [708, 201] on icon "button" at bounding box center [701, 197] width 20 height 20
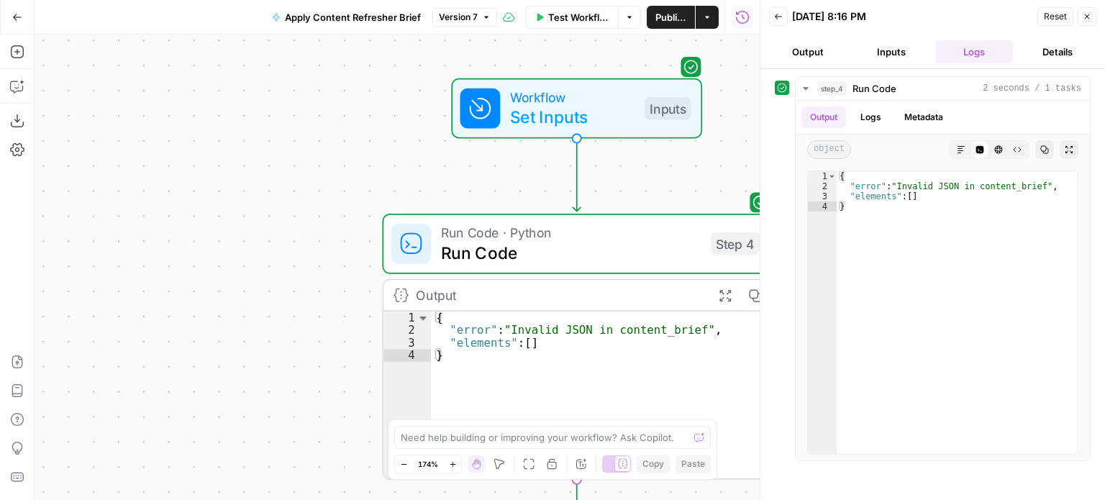
click at [1087, 21] on button "Close" at bounding box center [1087, 16] width 19 height 19
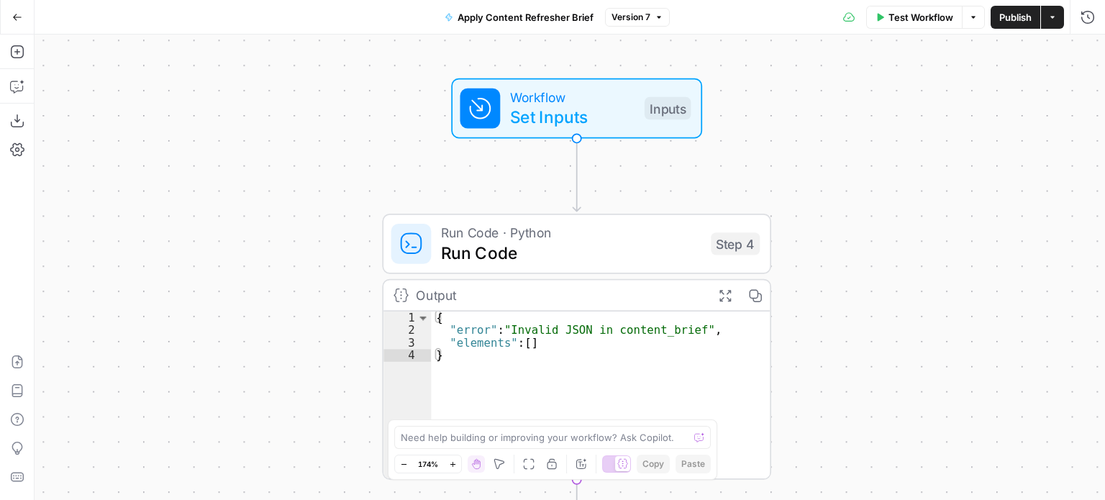
click at [9, 19] on button "Go Back" at bounding box center [17, 17] width 26 height 26
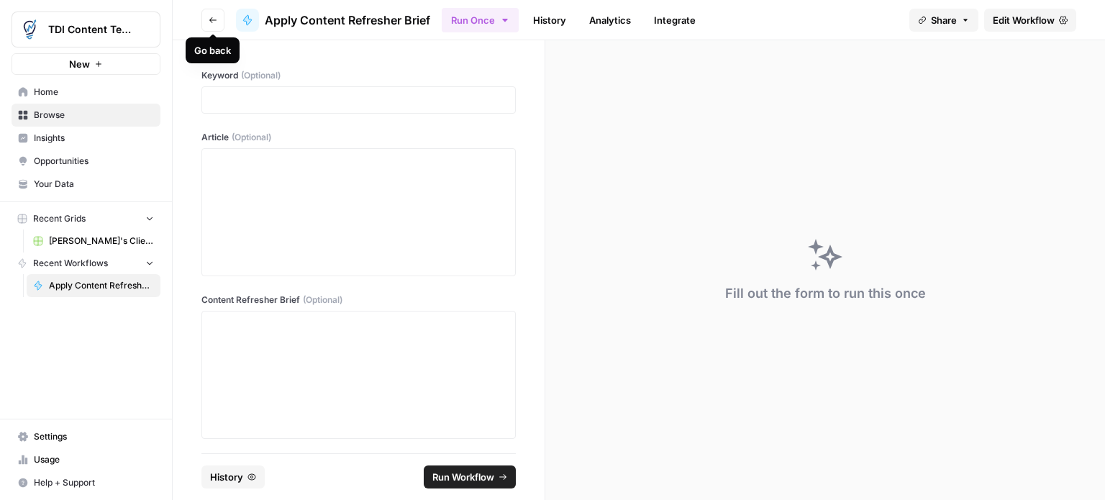
click at [209, 20] on icon "button" at bounding box center [213, 20] width 9 height 9
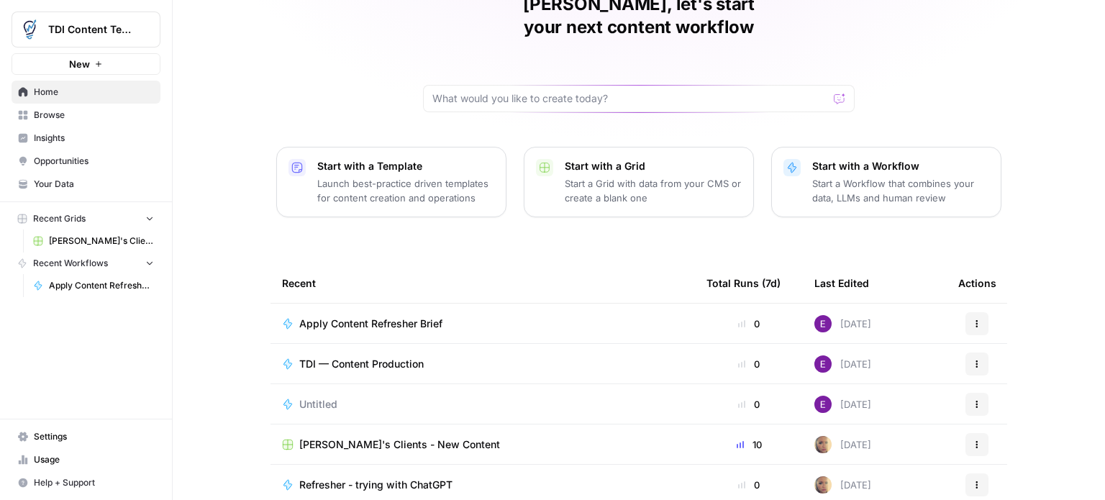
scroll to position [161, 0]
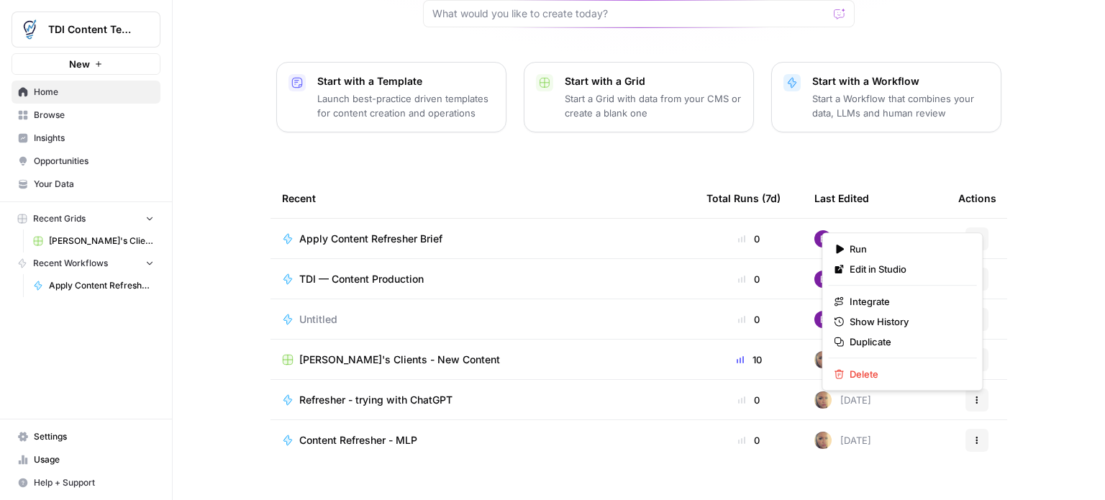
click at [973, 235] on icon "button" at bounding box center [977, 239] width 9 height 9
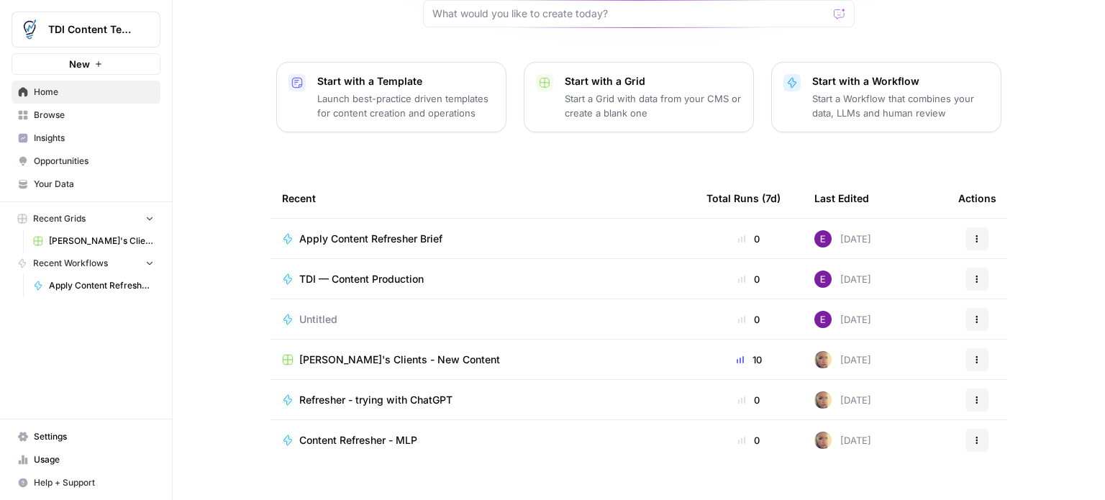
click at [1032, 306] on div "Elliot, let's start your next content workflow Start with a Template Launch bes…" at bounding box center [639, 181] width 932 height 685
click at [330, 312] on span "Untitled" at bounding box center [318, 319] width 38 height 14
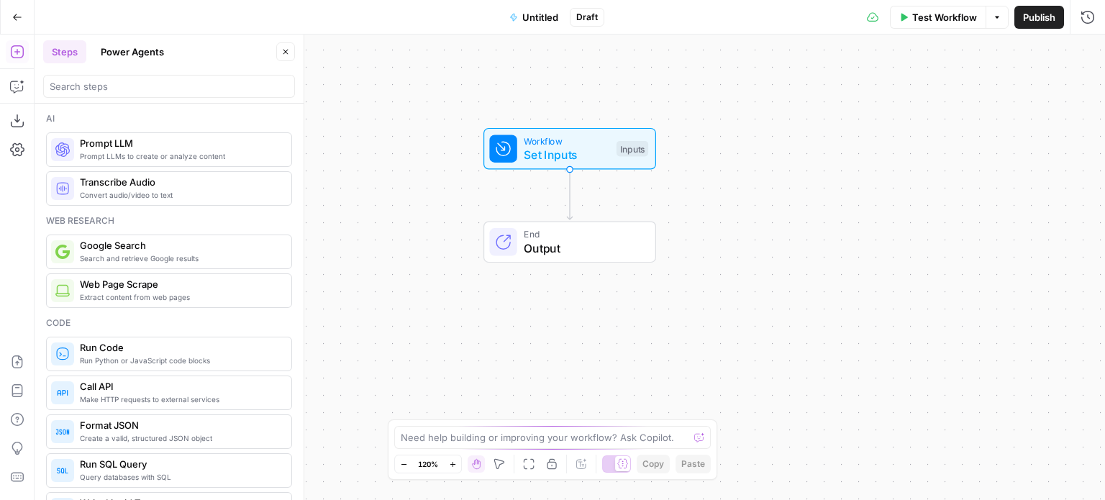
click at [20, 20] on icon "button" at bounding box center [17, 17] width 10 height 10
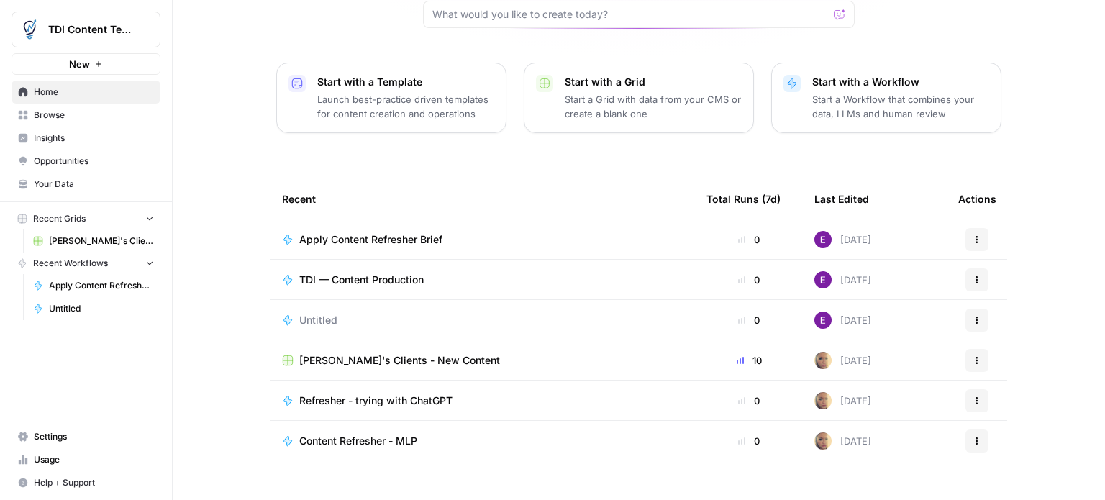
scroll to position [161, 0]
click at [340, 299] on td "Untitled" at bounding box center [483, 319] width 424 height 40
click at [325, 312] on span "Untitled" at bounding box center [318, 319] width 38 height 14
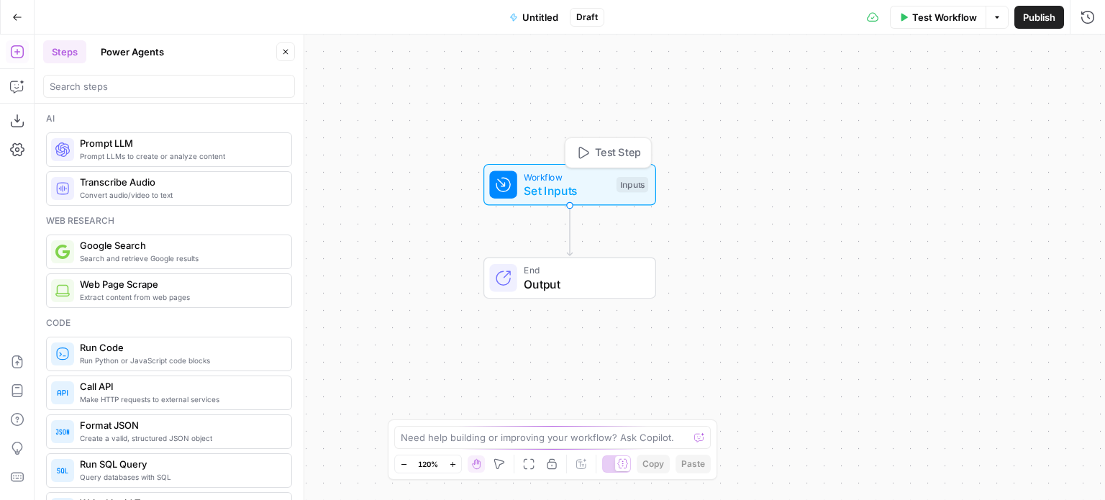
click at [559, 192] on span "Set Inputs" at bounding box center [567, 190] width 86 height 17
click at [968, 97] on icon "button" at bounding box center [972, 98] width 9 height 9
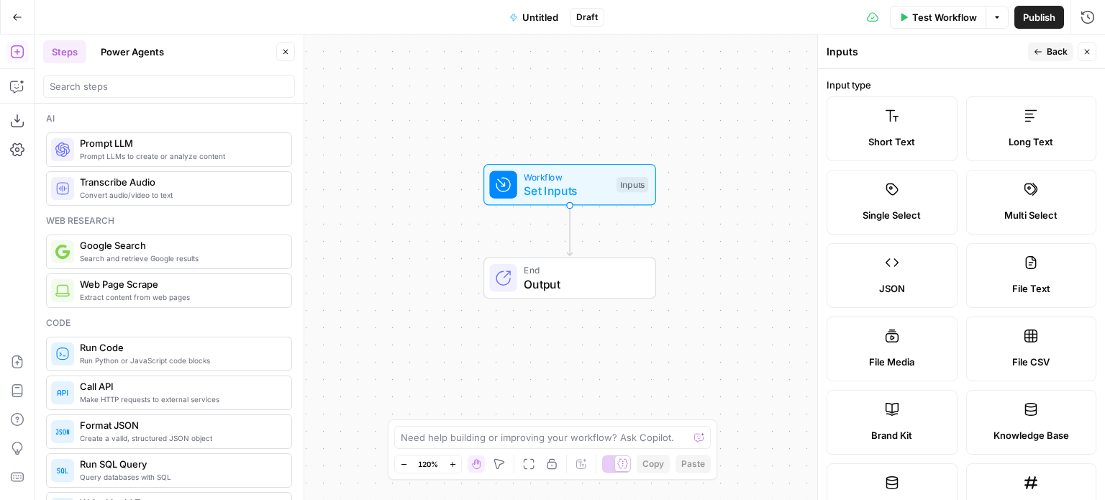
click at [1088, 50] on icon "button" at bounding box center [1087, 51] width 9 height 9
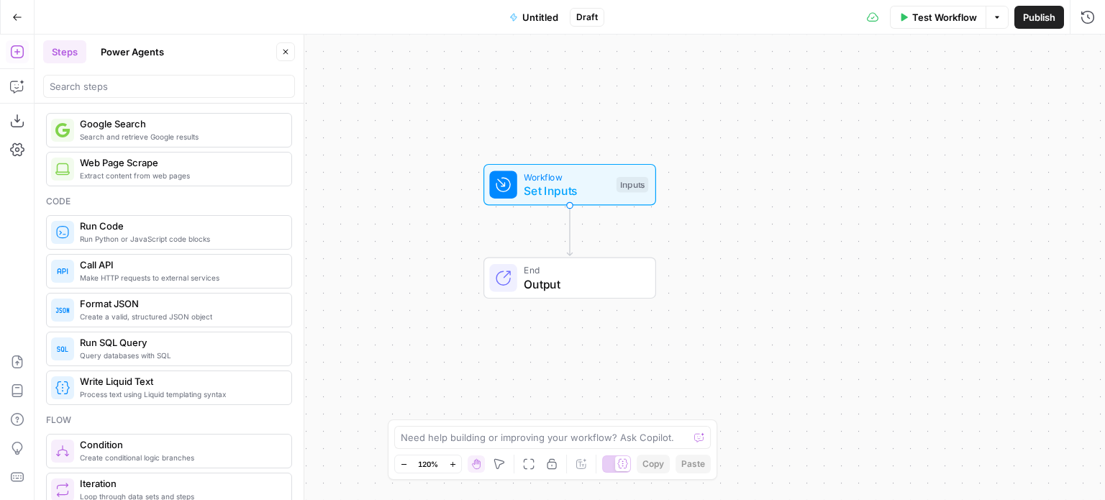
scroll to position [216, 0]
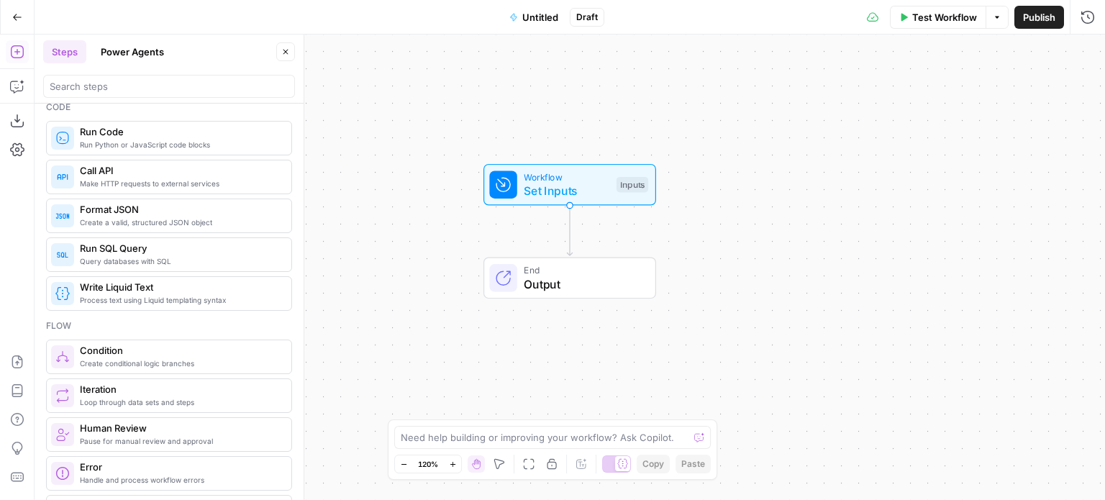
click at [12, 17] on button "Go Back" at bounding box center [17, 17] width 26 height 26
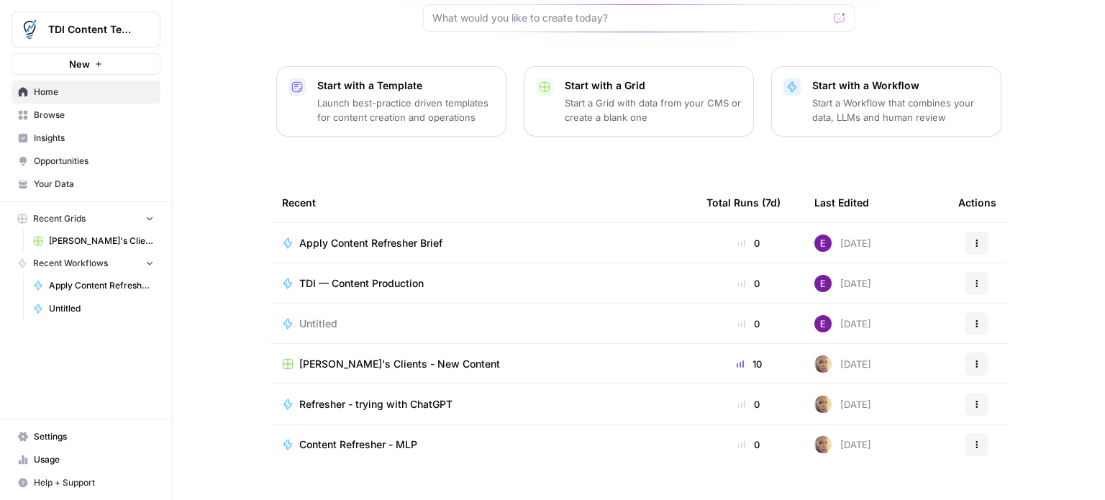
scroll to position [161, 0]
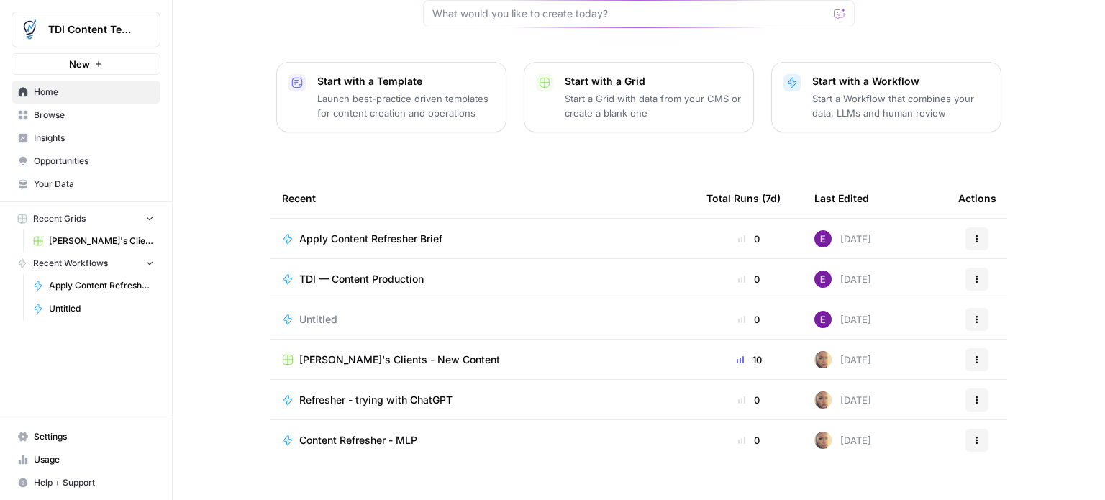
click at [401, 393] on span "Refresher - trying with ChatGPT" at bounding box center [375, 400] width 153 height 14
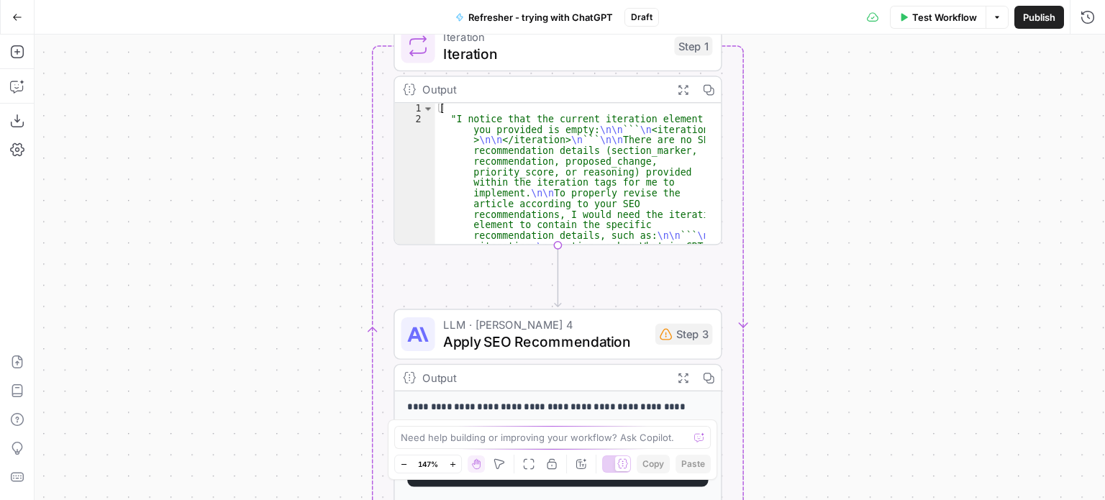
drag, startPoint x: 645, startPoint y: 276, endPoint x: 808, endPoint y: 204, distance: 177.5
click at [808, 204] on div "Workflow Set Inputs Inputs Run Code · Python Run Code Step 4 Output Expand Outp…" at bounding box center [570, 267] width 1071 height 465
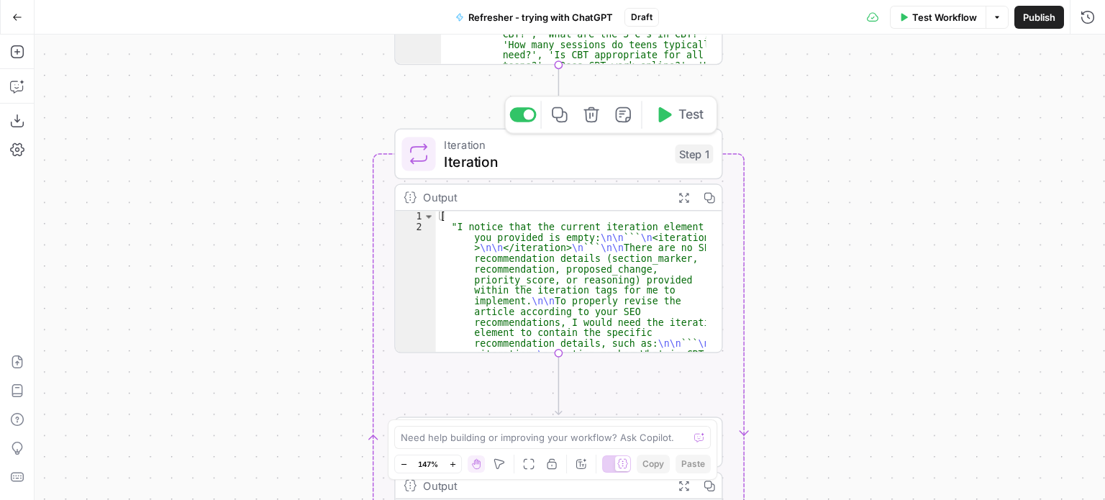
click at [475, 151] on span "Iteration" at bounding box center [555, 161] width 222 height 21
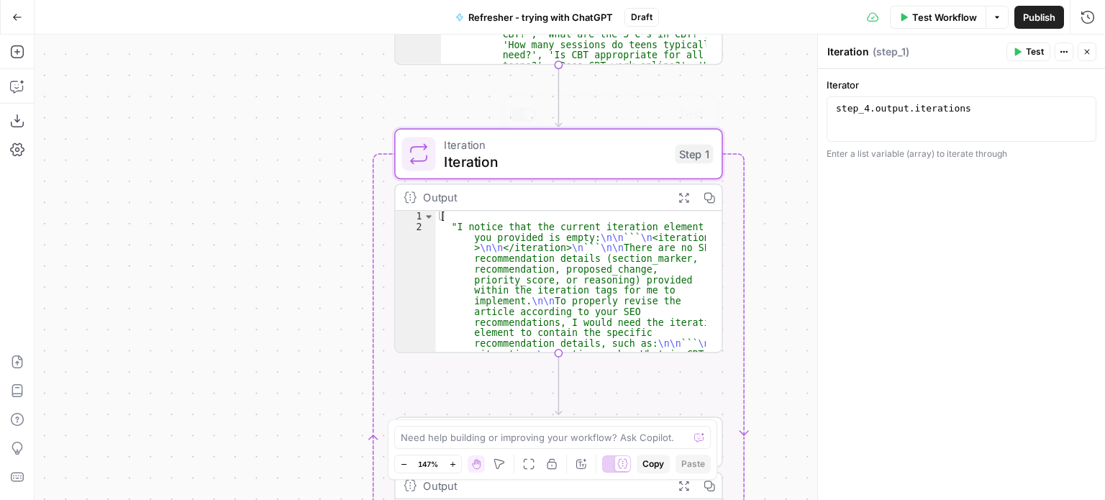
type textarea "**********"
click at [537, 270] on div "[ "I notice that the current iteration element you provided is empty: \n\n ``` …" at bounding box center [571, 409] width 271 height 396
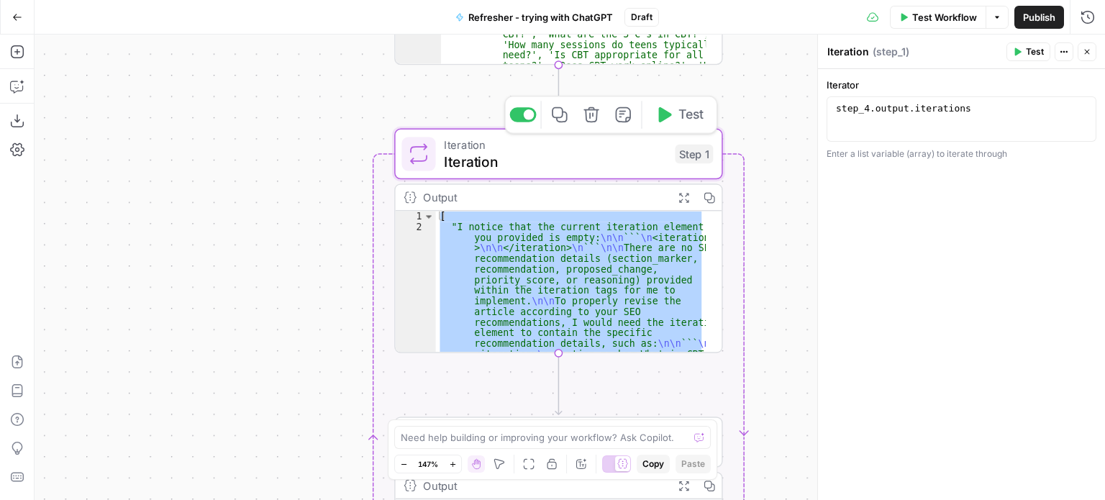
click at [456, 146] on span "Iteration" at bounding box center [555, 144] width 222 height 17
click at [471, 144] on span "Iteration" at bounding box center [555, 144] width 222 height 17
click at [853, 116] on div "step_4 . output . iterations" at bounding box center [962, 130] width 258 height 54
click at [1083, 112] on icon "button" at bounding box center [1081, 110] width 7 height 6
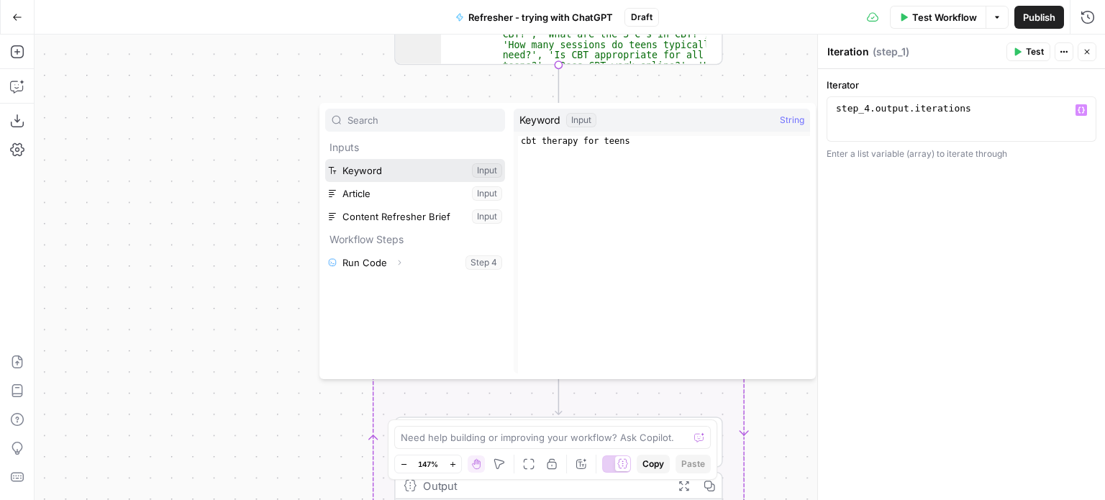
click at [371, 175] on button "Select variable Keyword" at bounding box center [415, 170] width 180 height 23
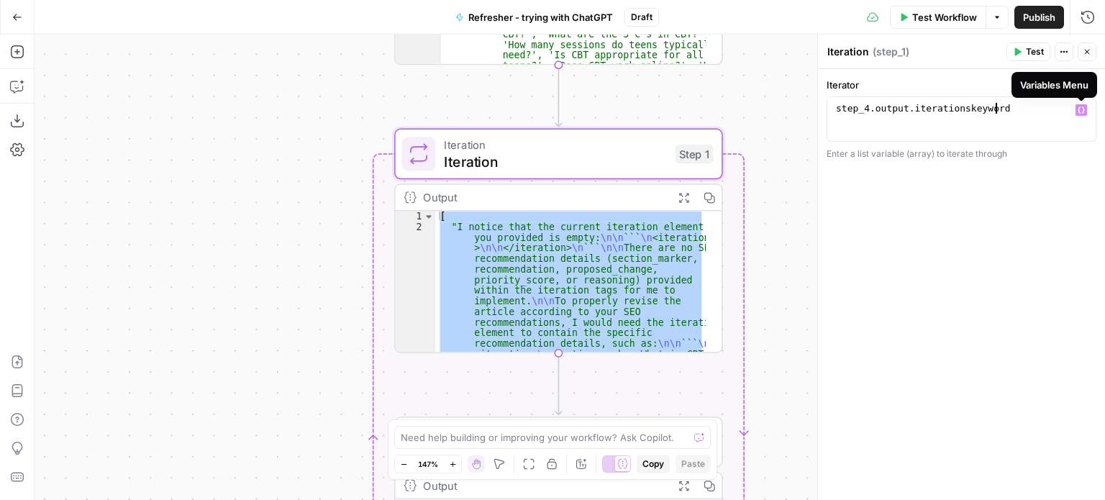
click at [1083, 107] on icon "button" at bounding box center [1081, 110] width 7 height 6
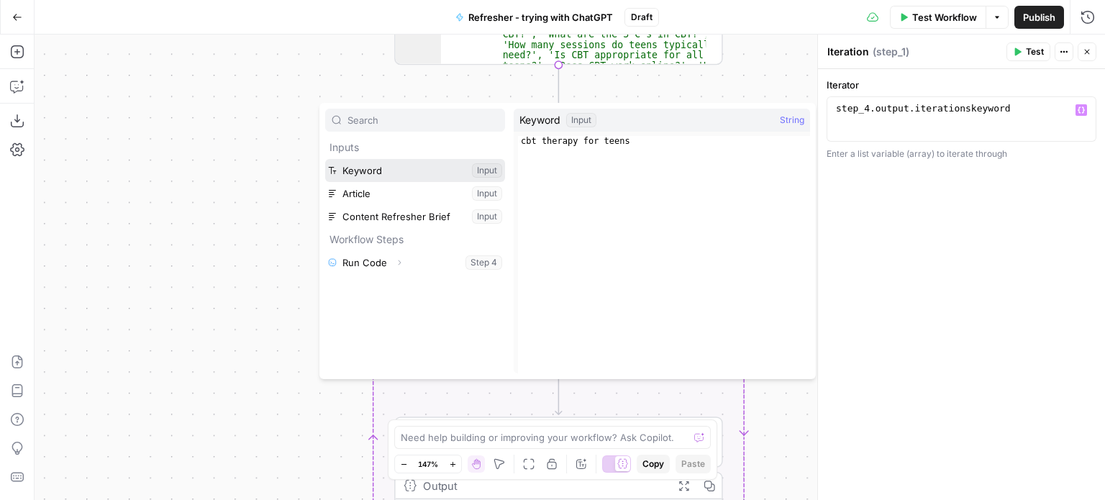
click at [412, 175] on button "Select variable Keyword" at bounding box center [415, 170] width 180 height 23
type textarea "**********"
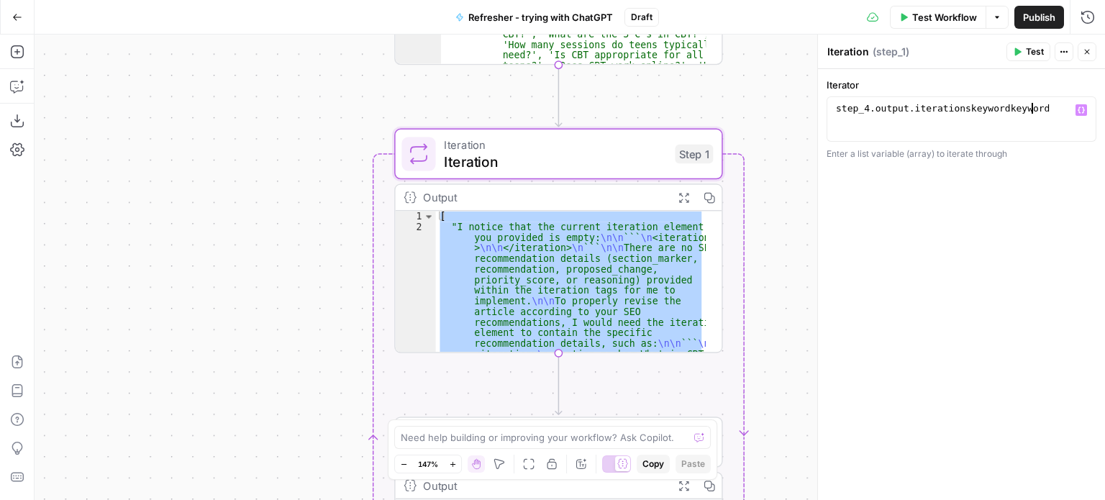
click at [1078, 114] on button "Variables Menu" at bounding box center [1082, 110] width 12 height 12
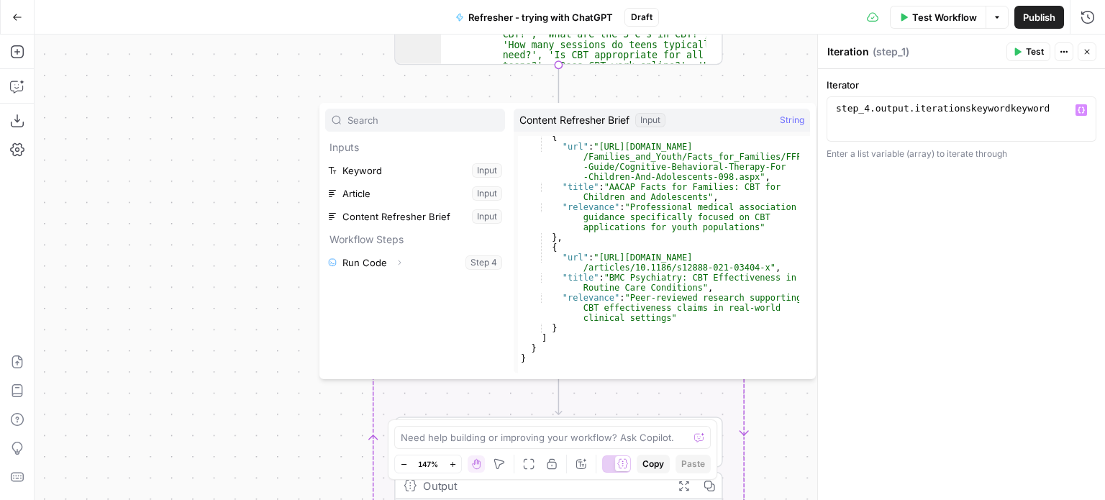
scroll to position [4003, 0]
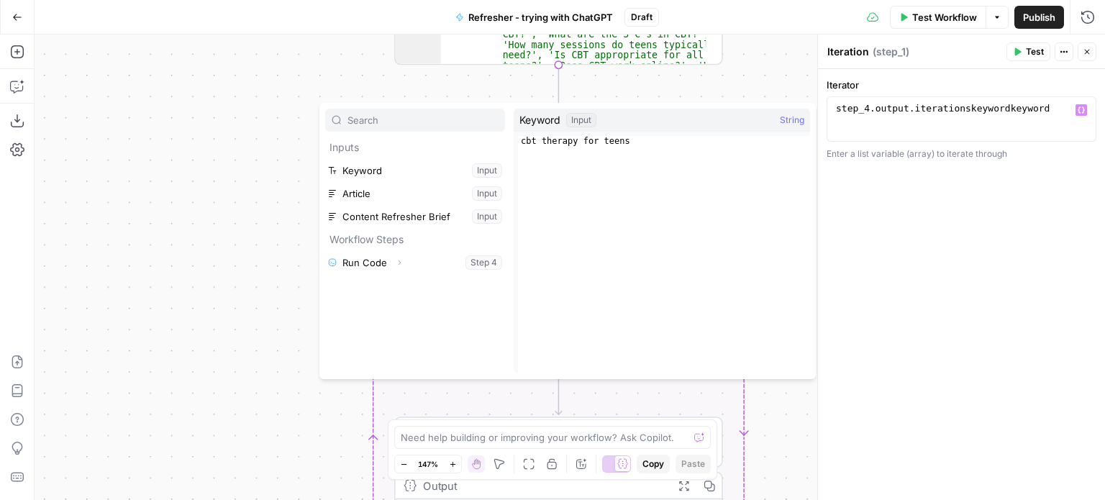
click at [789, 120] on span "String" at bounding box center [792, 120] width 24 height 14
click at [622, 115] on div "Keyword Input String" at bounding box center [662, 120] width 296 height 23
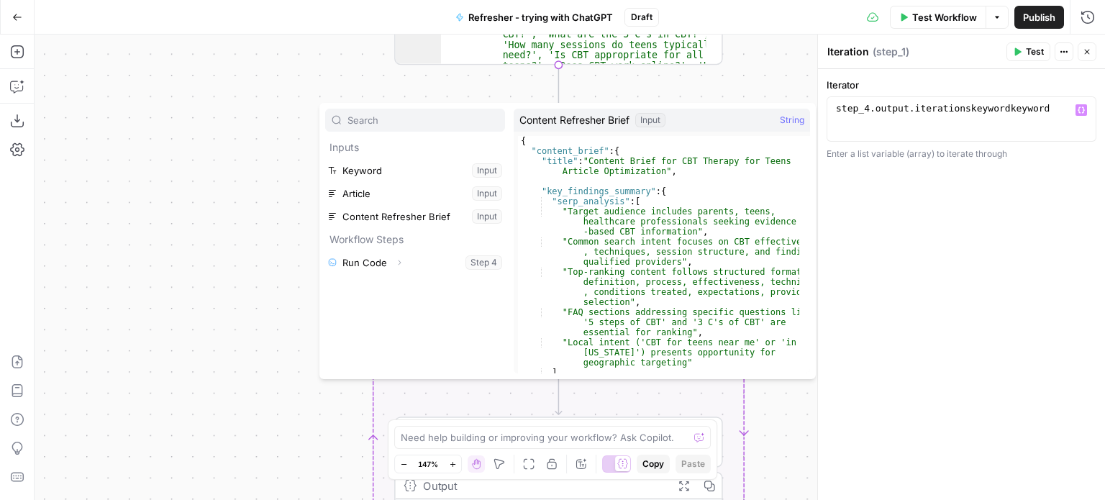
click at [773, 80] on div "Workflow Set Inputs Inputs Run Code · Python Run Code Step 4 Output Expand Outp…" at bounding box center [570, 267] width 1071 height 465
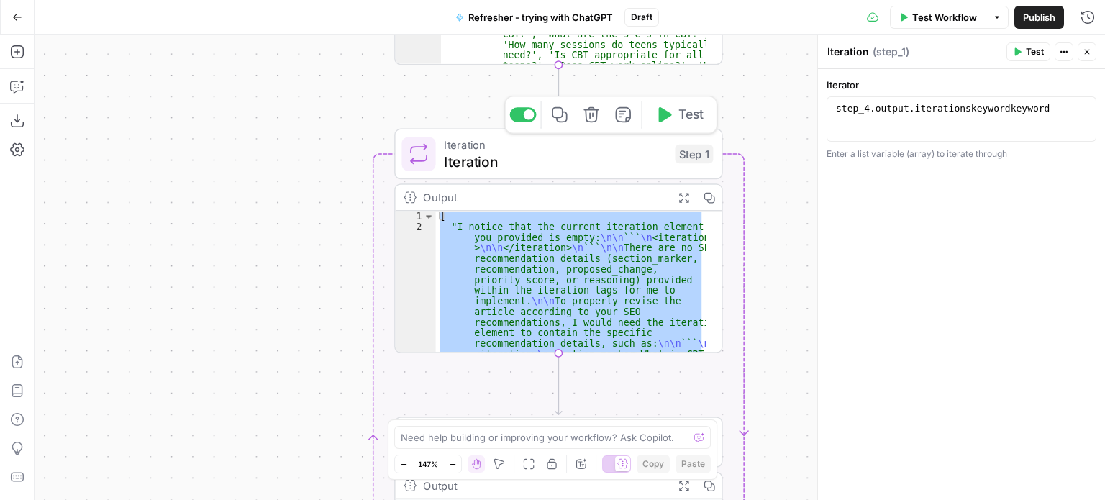
click at [469, 151] on span "Iteration" at bounding box center [555, 161] width 222 height 21
click at [469, 148] on span "Iteration" at bounding box center [555, 144] width 222 height 17
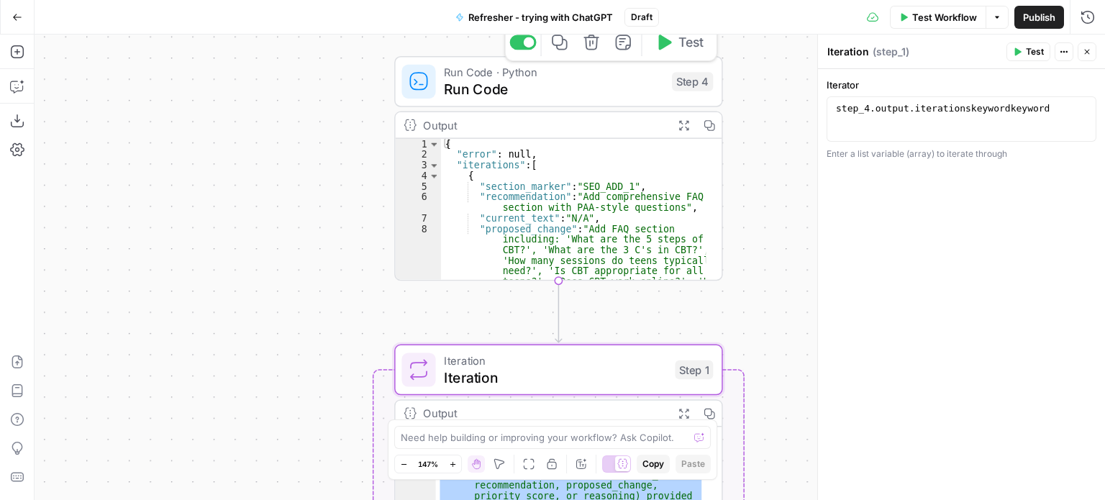
click at [464, 92] on span "Run Code" at bounding box center [553, 88] width 219 height 21
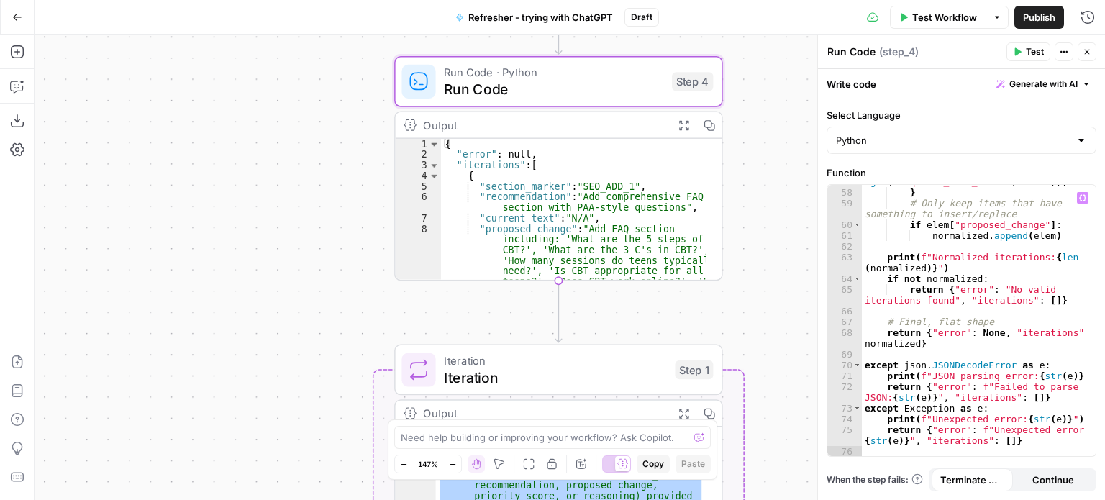
scroll to position [882, 0]
click at [1003, 315] on div ""requires_fact_check" : bool ( a . get ( "requires_fact_check" , False )) , } #…" at bounding box center [974, 317] width 224 height 304
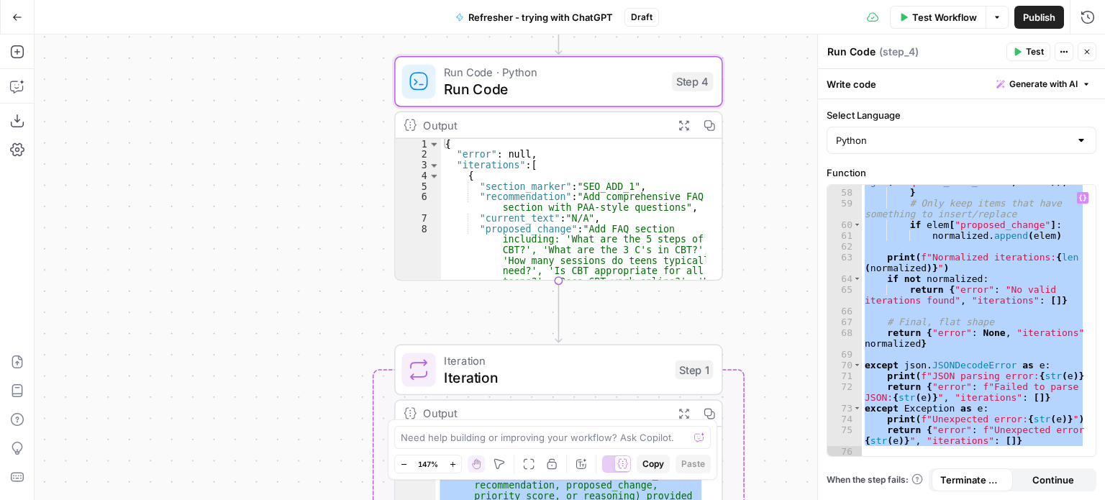
click at [947, 259] on div ""requires_fact_check" : bool ( a . get ( "requires_fact_check" , False )) , } #…" at bounding box center [973, 320] width 223 height 271
paste textarea
type textarea "**********"
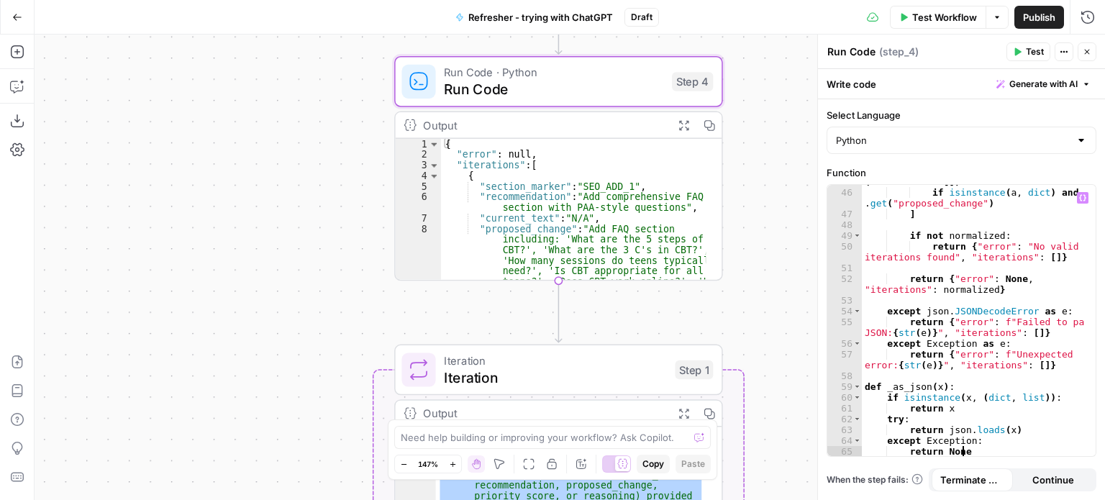
scroll to position [720, 0]
click at [958, 165] on label "Function" at bounding box center [962, 172] width 270 height 14
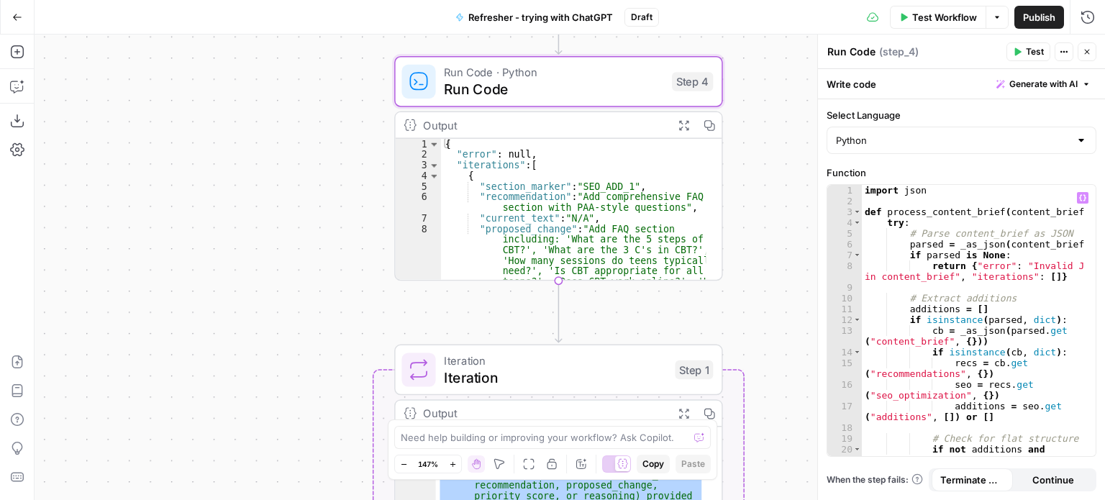
scroll to position [0, 0]
click at [1031, 19] on span "Publish" at bounding box center [1039, 17] width 32 height 14
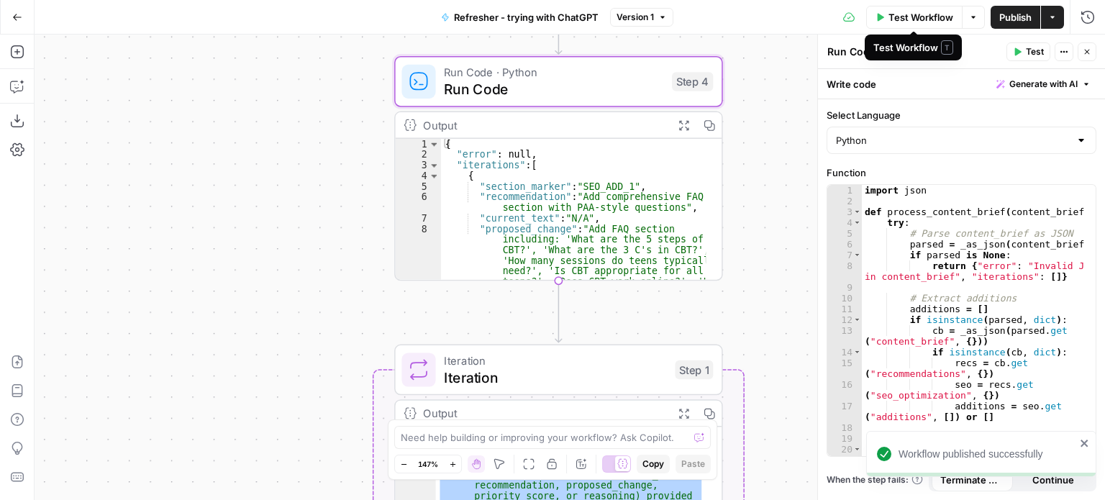
click at [894, 17] on span "Test Workflow" at bounding box center [921, 17] width 65 height 14
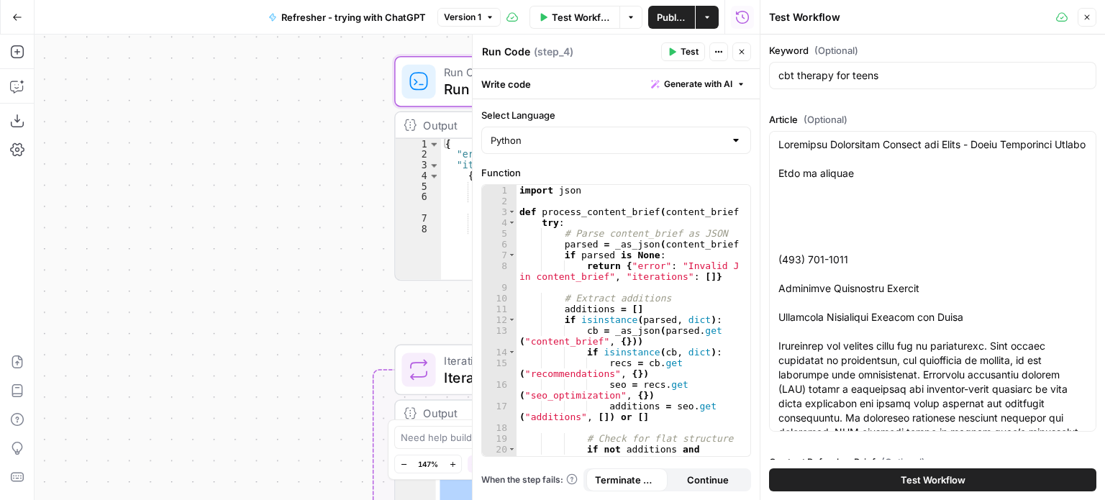
click at [1088, 14] on icon "button" at bounding box center [1087, 17] width 9 height 9
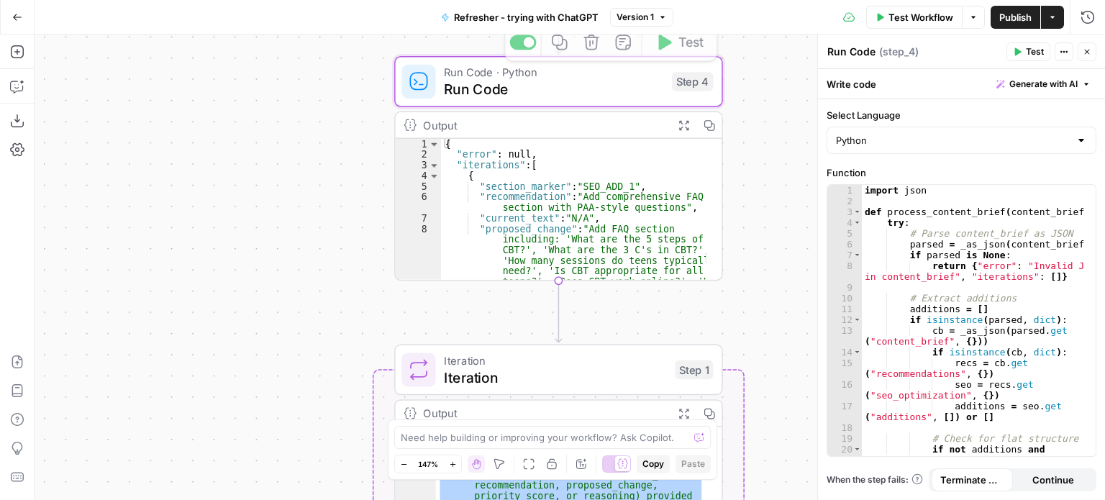
click at [666, 46] on div "Workflow Set Inputs Inputs Run Code · Python Run Code Step 4 Copy step Delete s…" at bounding box center [570, 267] width 1071 height 465
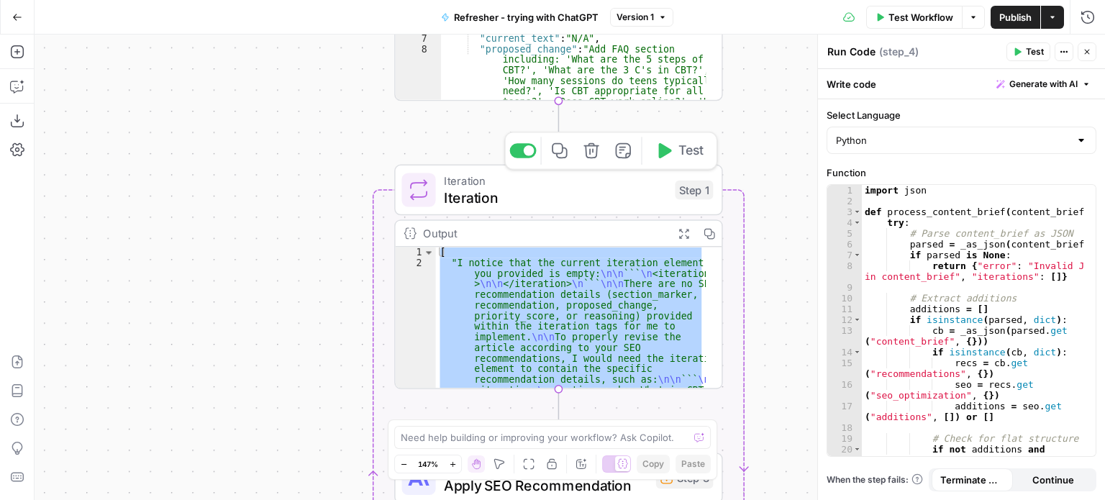
click at [477, 198] on span "Iteration" at bounding box center [555, 197] width 222 height 21
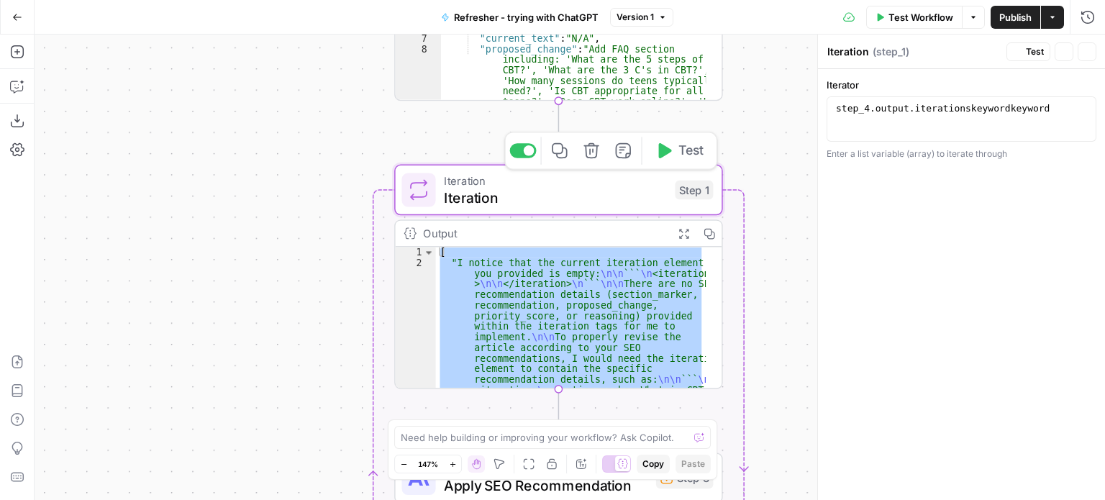
click at [473, 183] on span "Iteration" at bounding box center [555, 180] width 222 height 17
click at [1083, 104] on button "Variables Menu" at bounding box center [1082, 110] width 12 height 12
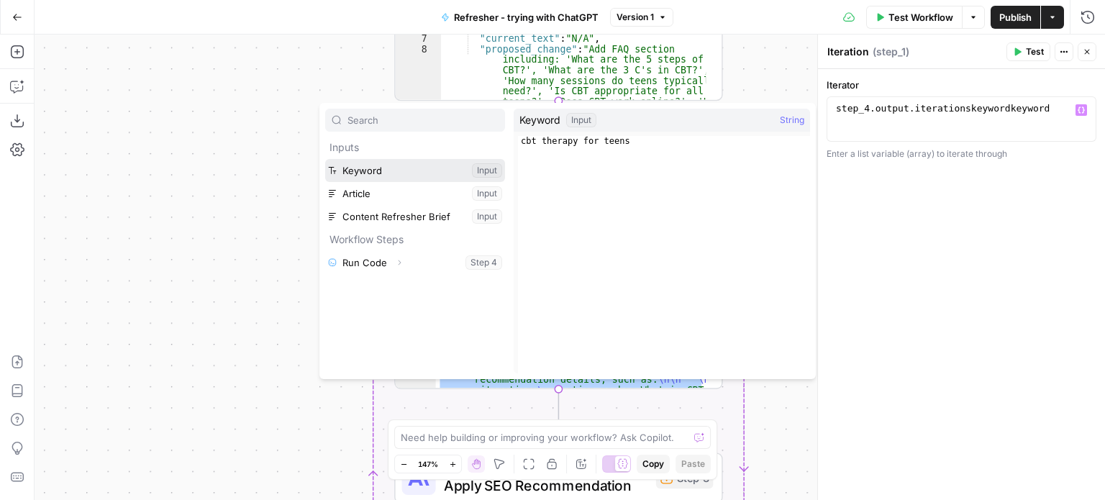
click at [367, 167] on button "Select variable Keyword" at bounding box center [415, 170] width 180 height 23
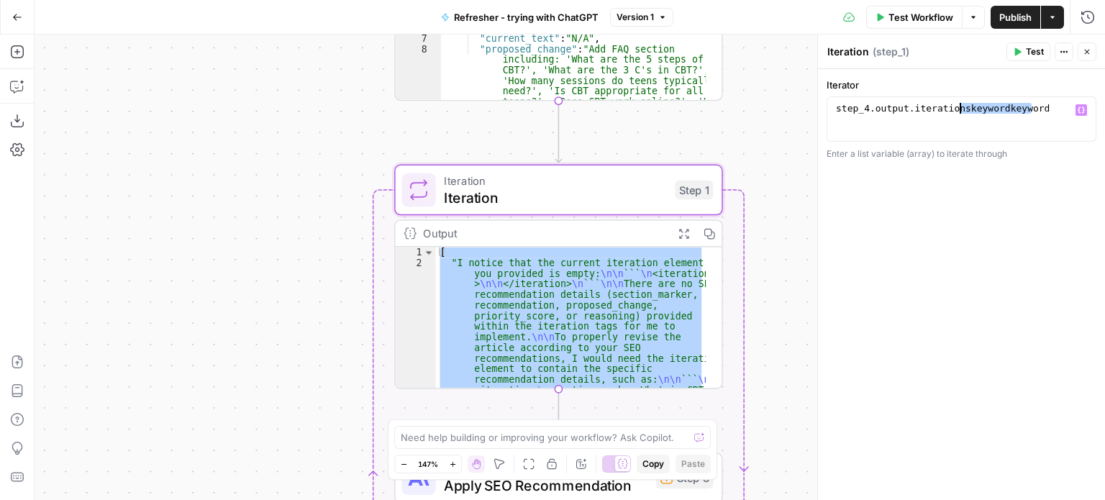
drag, startPoint x: 1037, startPoint y: 108, endPoint x: 959, endPoint y: 109, distance: 78.4
click at [959, 109] on div "step_4 . output . iterationskeywordkeyword" at bounding box center [962, 130] width 258 height 54
click at [1083, 108] on icon "button" at bounding box center [1081, 110] width 7 height 6
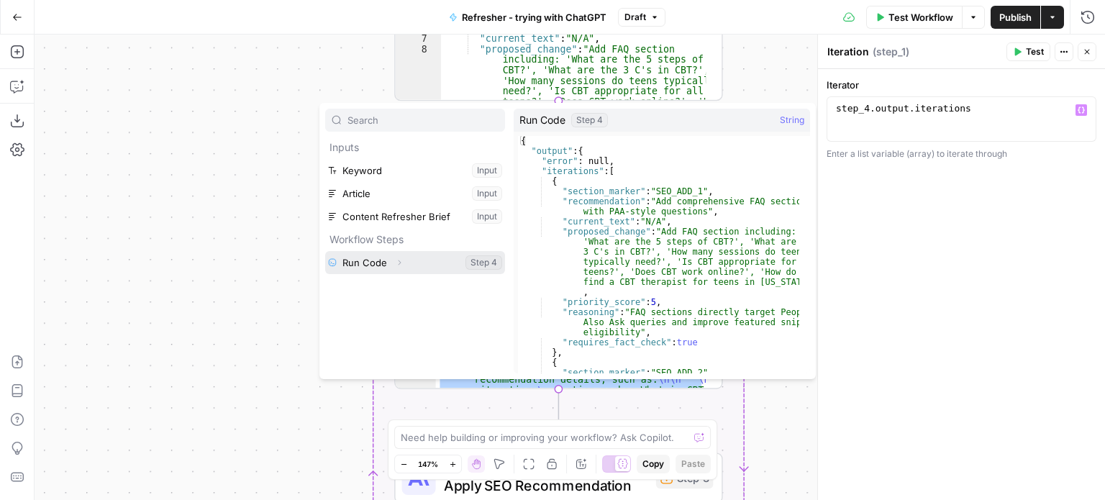
click at [378, 264] on button "Select variable Run Code" at bounding box center [415, 262] width 180 height 23
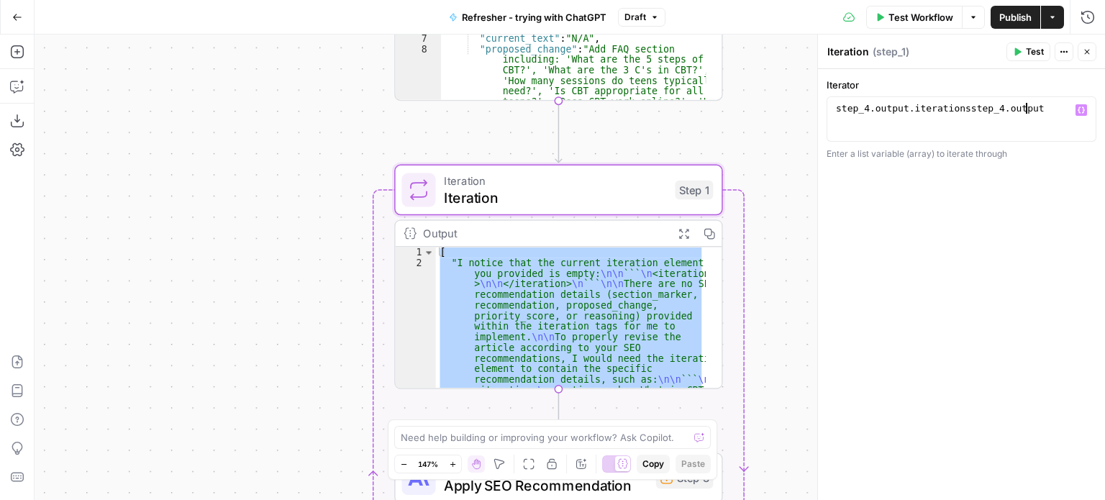
click at [1031, 112] on div "step_4 . output . iterationsstep_4 . output" at bounding box center [962, 130] width 258 height 54
drag, startPoint x: 1033, startPoint y: 105, endPoint x: 959, endPoint y: 109, distance: 74.2
click at [959, 109] on div "step_4 . output . iterationsstep_4 . output" at bounding box center [962, 130] width 258 height 54
type textarea "**********"
click at [1083, 109] on icon "button" at bounding box center [1081, 110] width 7 height 6
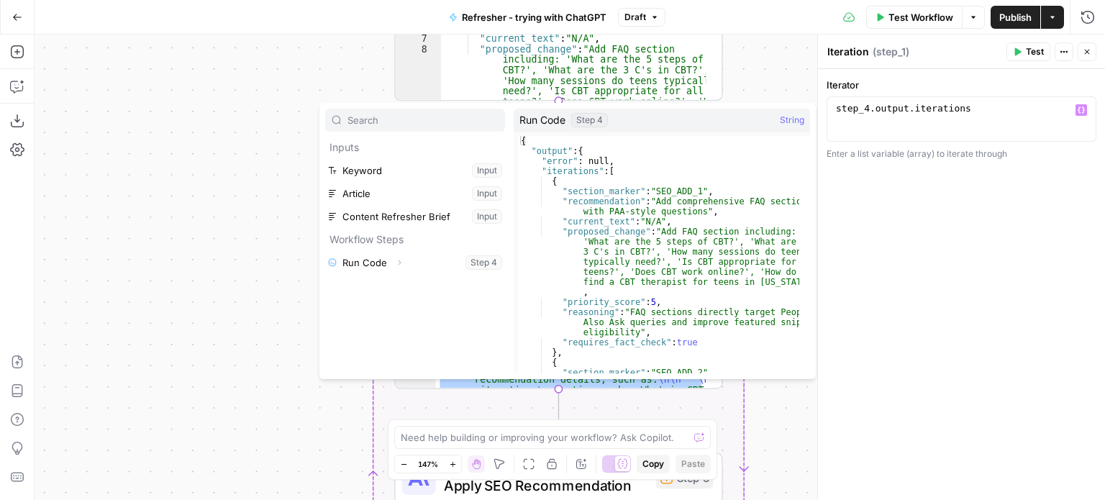
type textarea "**********"
click at [676, 233] on div "{ "output" : { "error" : null , "iterations" : [ { "section_marker" : "SEO_ADD_…" at bounding box center [658, 270] width 281 height 268
click at [763, 76] on div "Workflow Set Inputs Inputs Run Code · Python Run Code Step 4 Output Expand Outp…" at bounding box center [570, 267] width 1071 height 465
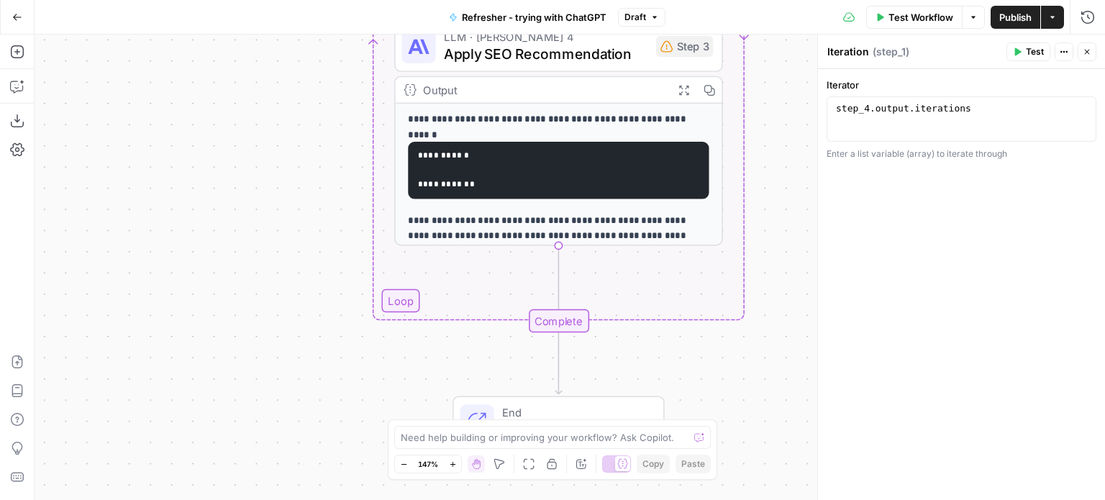
click at [403, 303] on div "Workflow Set Inputs Inputs Run Code · Python Run Code Step 4 Output Expand Outp…" at bounding box center [570, 267] width 1071 height 465
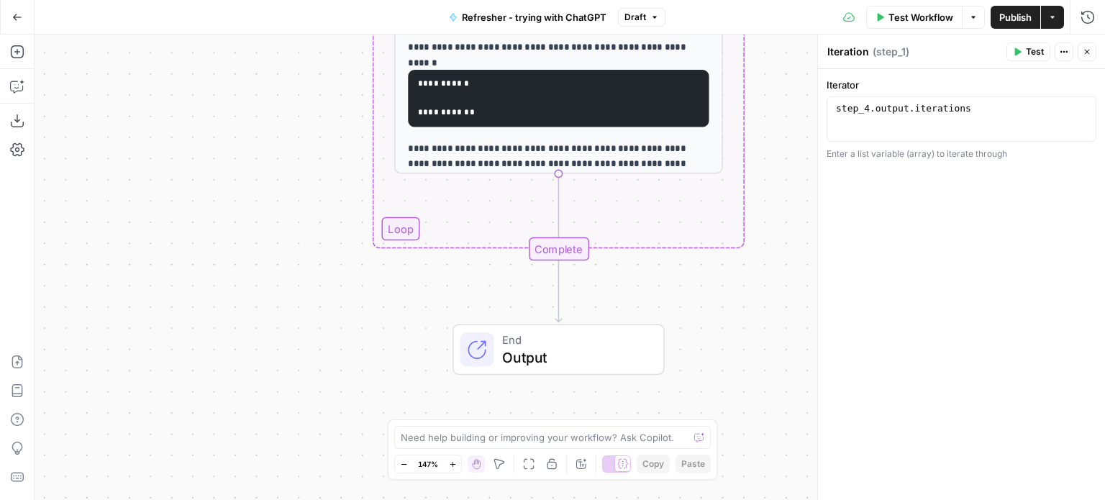
click at [520, 334] on span "End" at bounding box center [574, 340] width 144 height 17
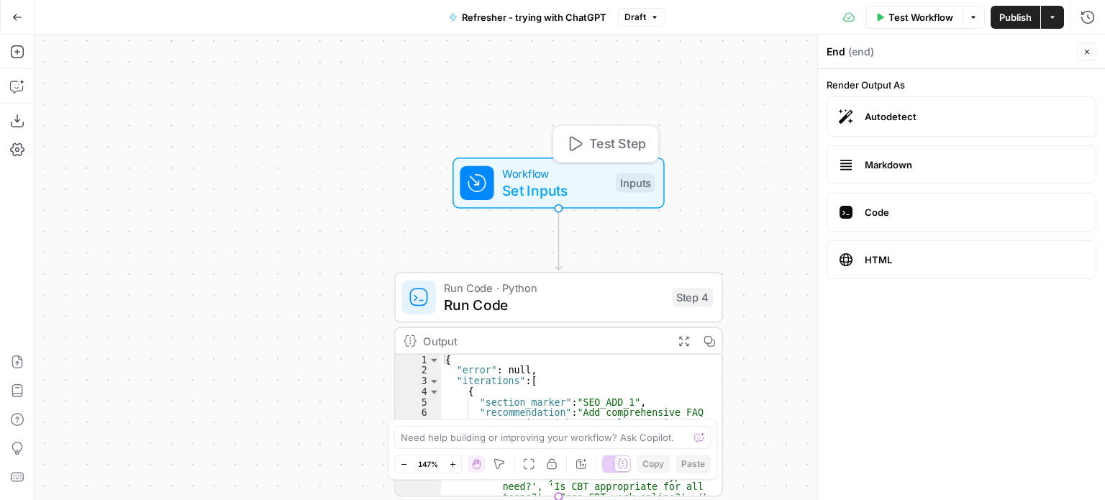
click at [541, 186] on span "Set Inputs" at bounding box center [554, 190] width 105 height 21
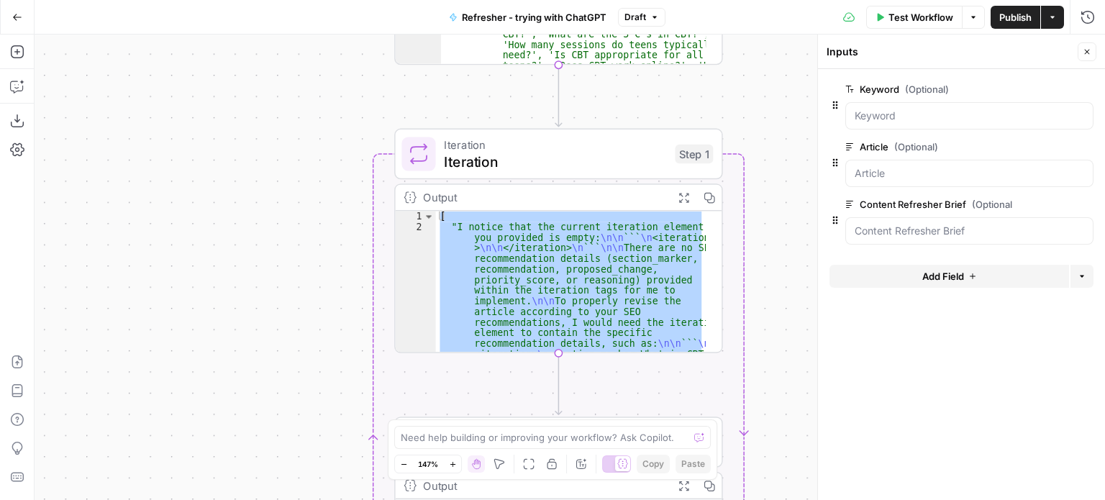
click at [514, 290] on div "[ "I notice that the current iteration element you provided is empty: \n\n ``` …" at bounding box center [571, 281] width 271 height 141
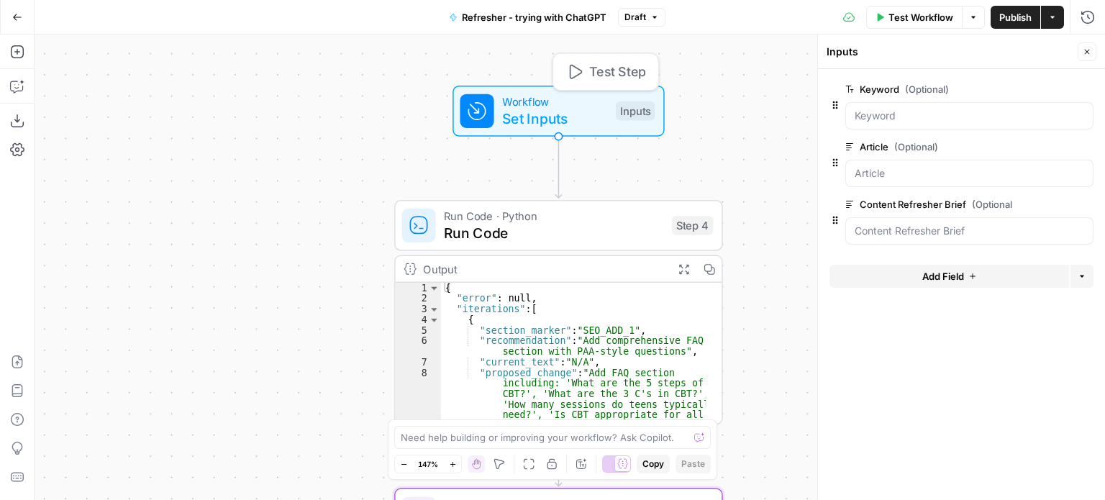
click at [521, 99] on span "Workflow" at bounding box center [554, 101] width 105 height 17
click at [537, 100] on span "Workflow" at bounding box center [554, 101] width 105 height 17
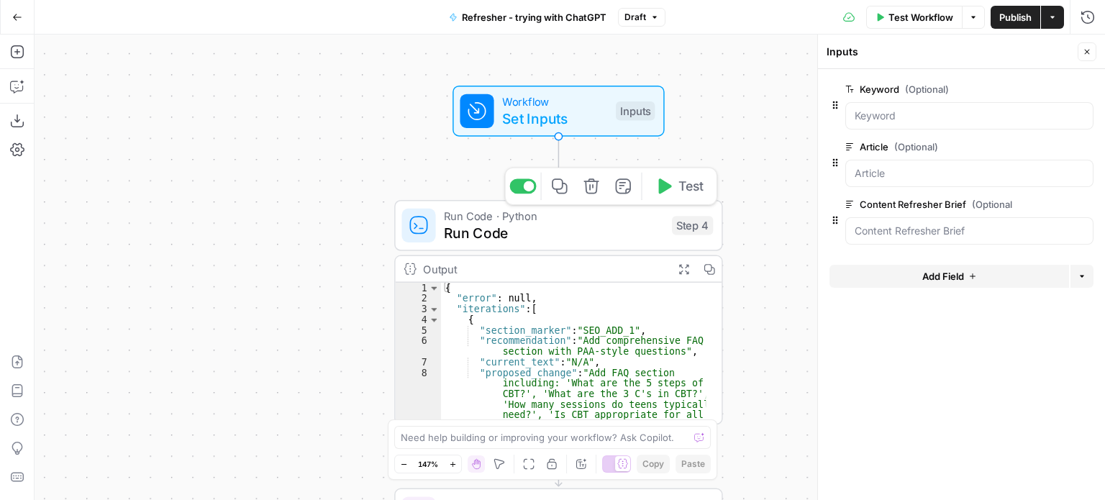
click at [518, 220] on span "Run Code · Python" at bounding box center [553, 215] width 219 height 17
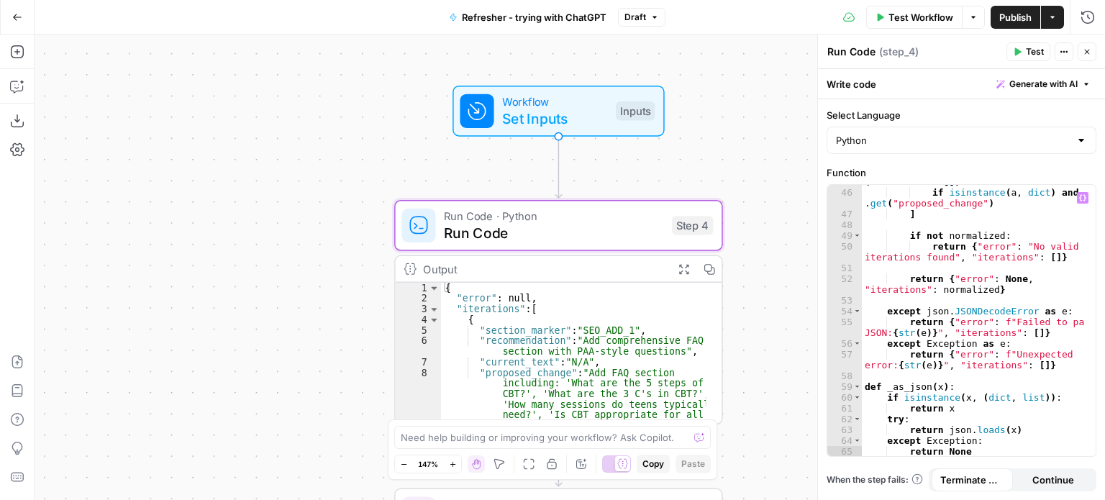
scroll to position [720, 0]
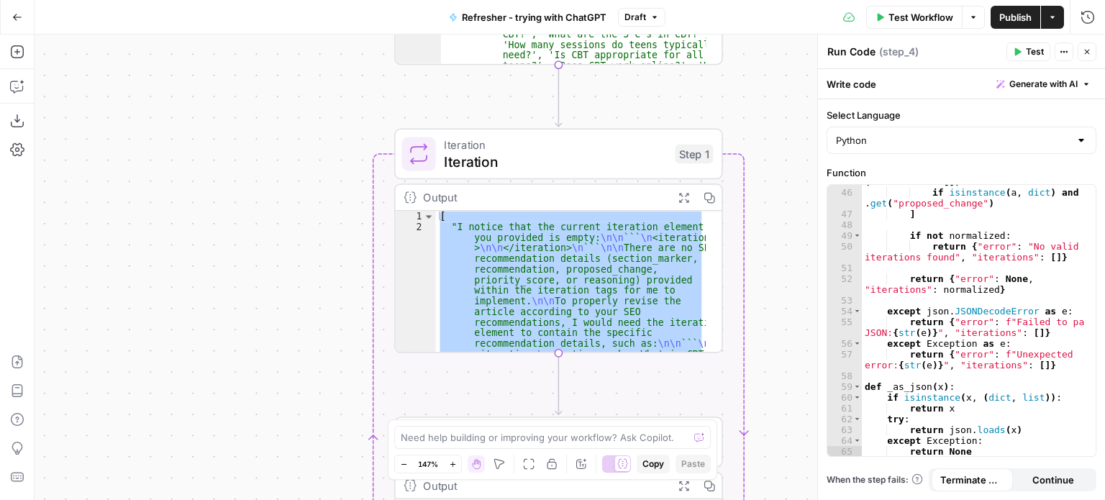
click at [624, 287] on div "[ "I notice that the current iteration element you provided is empty: \n\n ``` …" at bounding box center [571, 281] width 271 height 141
type textarea "**********"
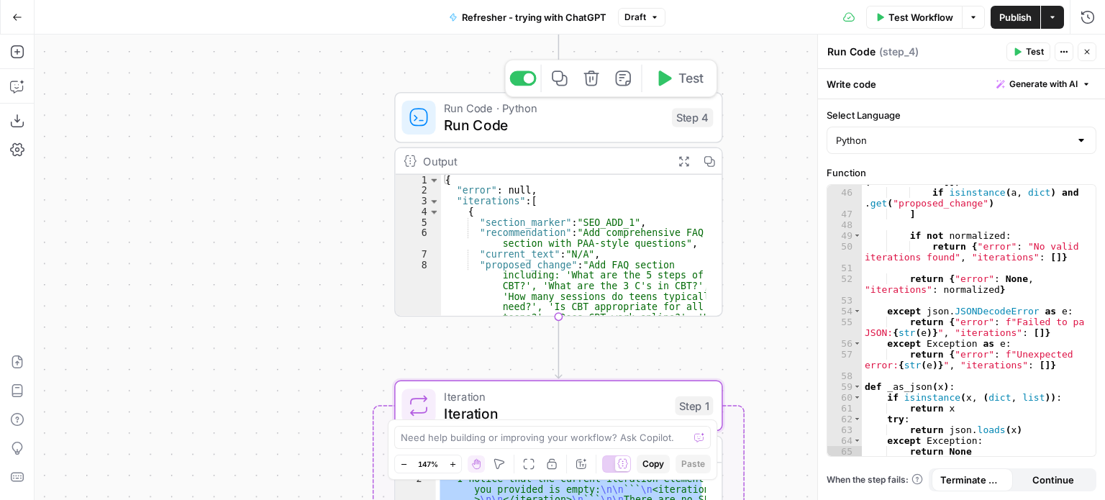
click at [475, 116] on span "Run Code" at bounding box center [553, 124] width 219 height 21
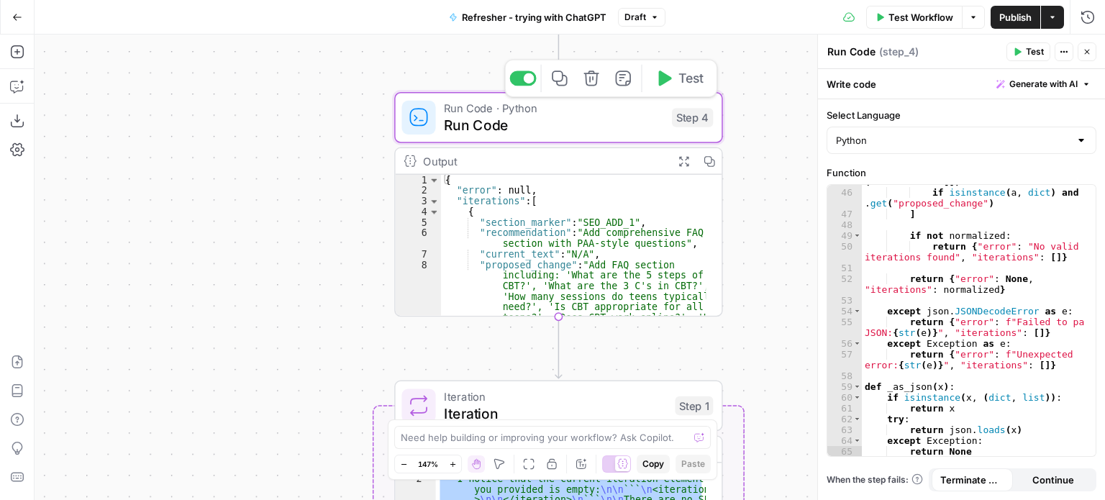
click at [481, 117] on span "Run Code" at bounding box center [553, 124] width 219 height 21
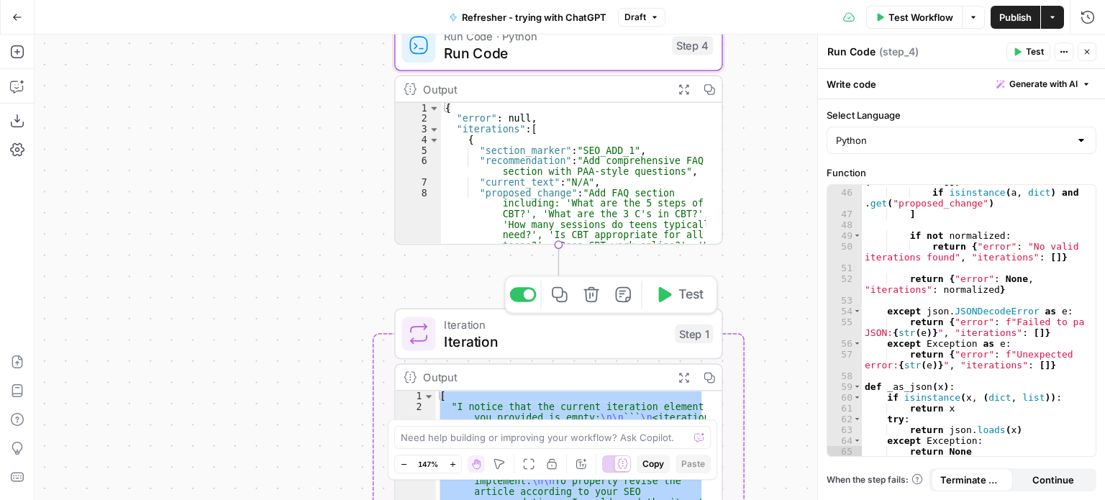
click at [473, 330] on span "Iteration" at bounding box center [555, 324] width 222 height 17
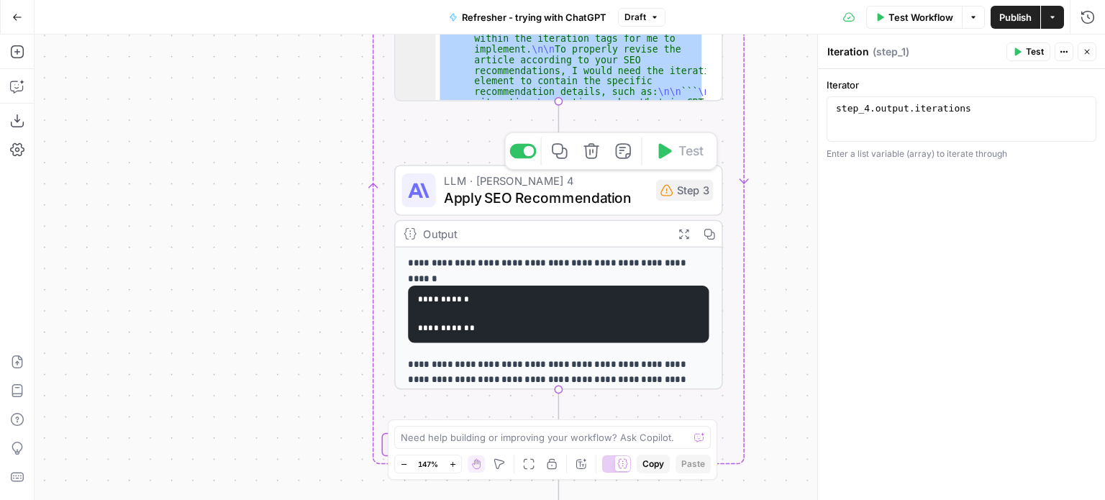
click at [489, 199] on span "Apply SEO Recommendation" at bounding box center [546, 197] width 204 height 21
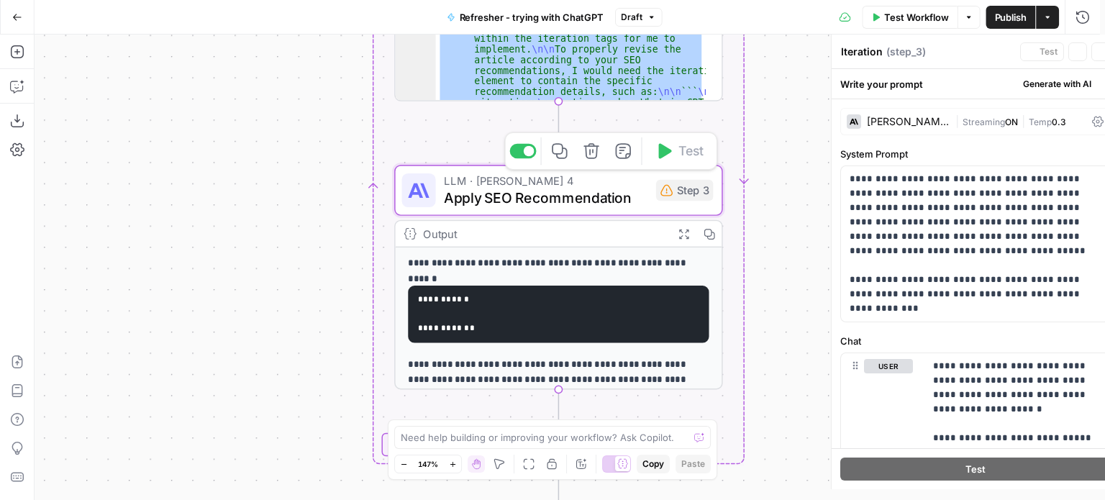
type textarea "Apply SEO Recommendation"
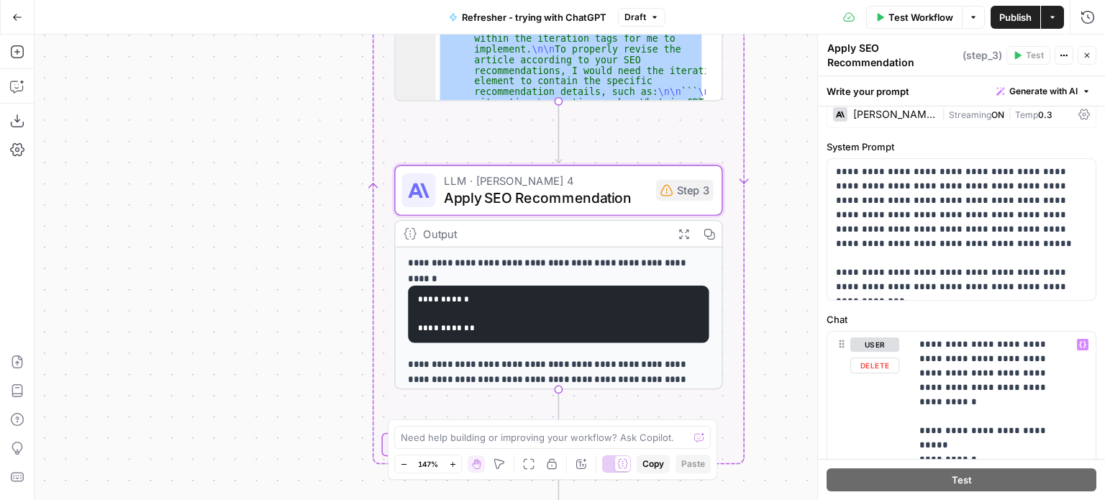
scroll to position [0, 0]
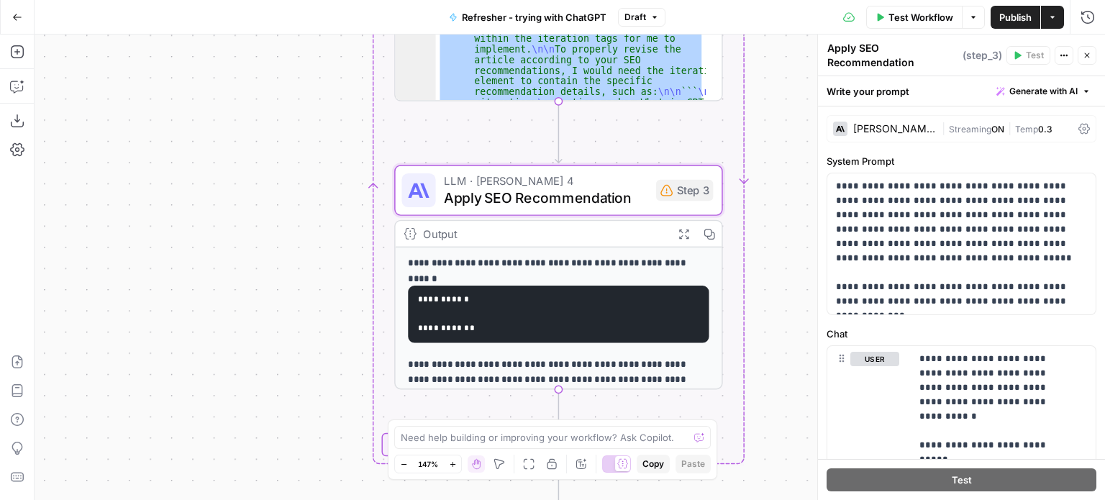
click at [499, 261] on p "**********" at bounding box center [550, 263] width 285 height 15
click at [450, 232] on div "Output" at bounding box center [544, 233] width 242 height 17
click at [486, 188] on span "Apply SEO Recommendation" at bounding box center [546, 197] width 204 height 21
click at [501, 188] on span "Apply SEO Recommendation" at bounding box center [546, 197] width 204 height 21
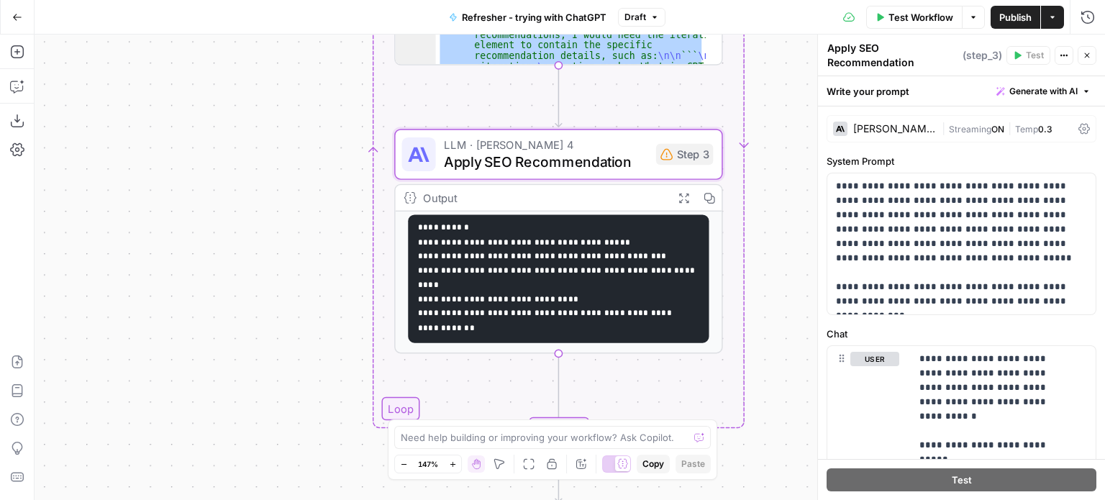
scroll to position [129, 0]
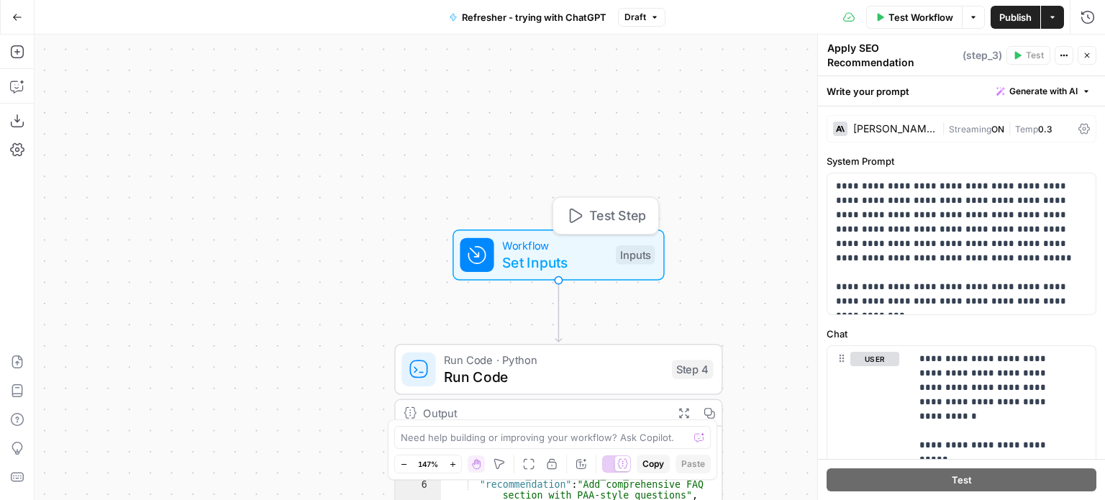
click at [523, 243] on span "Workflow" at bounding box center [554, 245] width 105 height 17
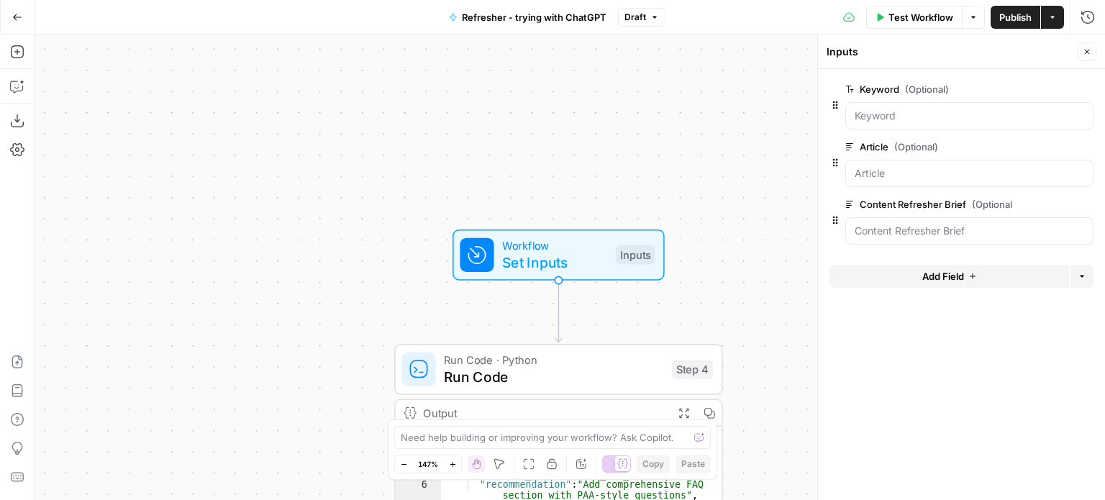
click at [897, 204] on label "Content Refresher Brief (Optional)" at bounding box center [928, 204] width 167 height 14
click at [897, 224] on Brief "Content Refresher Brief (Optional)" at bounding box center [970, 231] width 230 height 14
click at [1038, 202] on span "edit field" at bounding box center [1040, 205] width 32 height 12
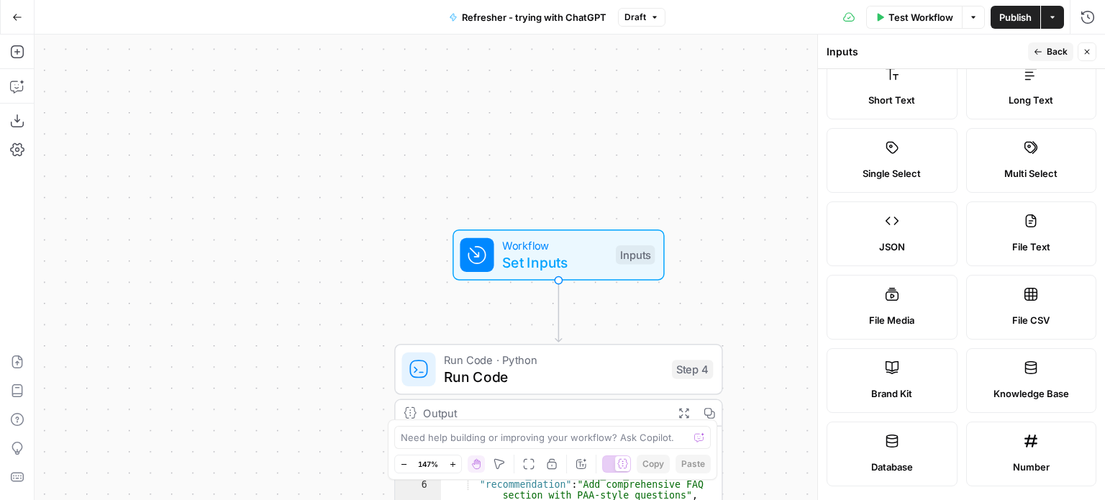
scroll to position [0, 0]
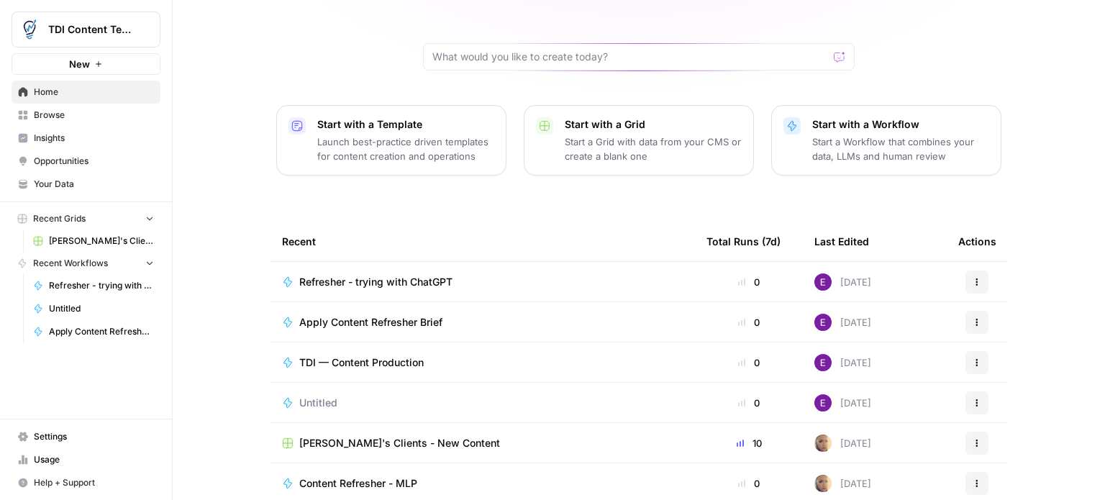
scroll to position [144, 0]
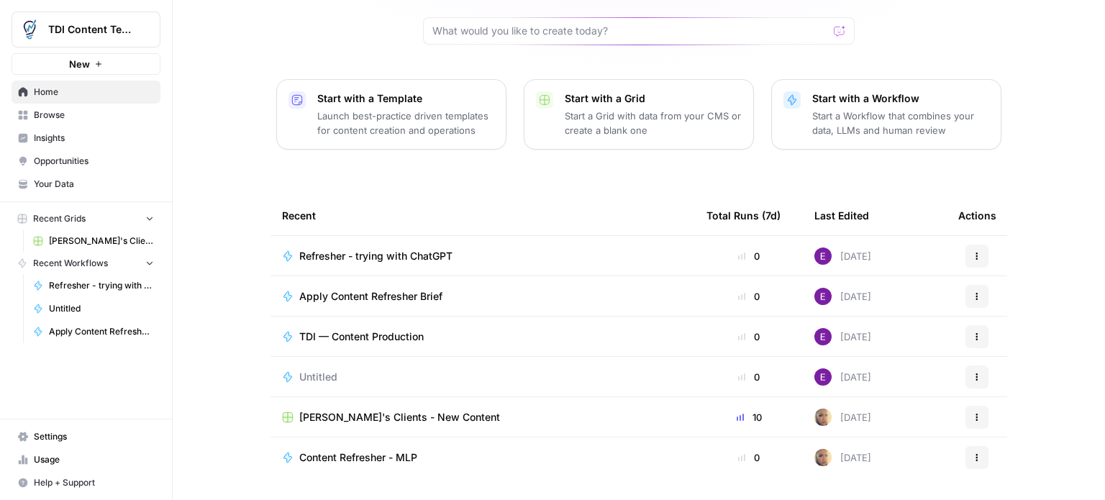
click at [354, 289] on span "Apply Content Refresher Brief" at bounding box center [370, 296] width 143 height 14
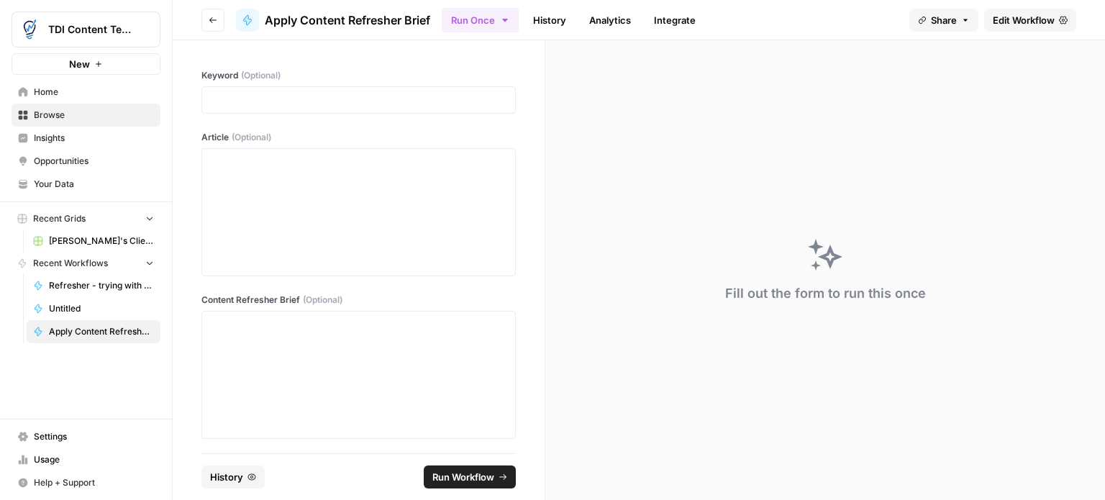
click at [546, 24] on link "History" at bounding box center [549, 20] width 50 height 23
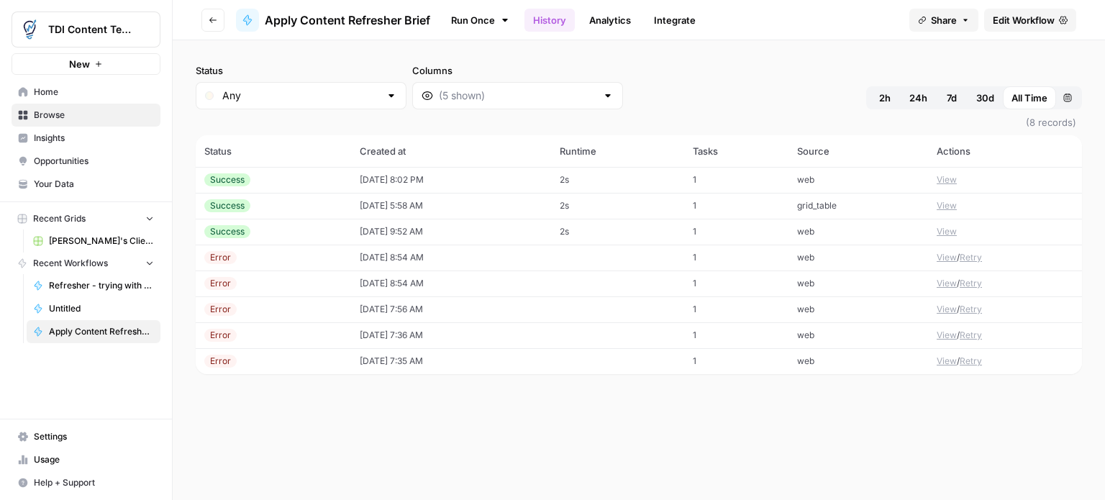
click at [944, 181] on button "View" at bounding box center [947, 179] width 20 height 13
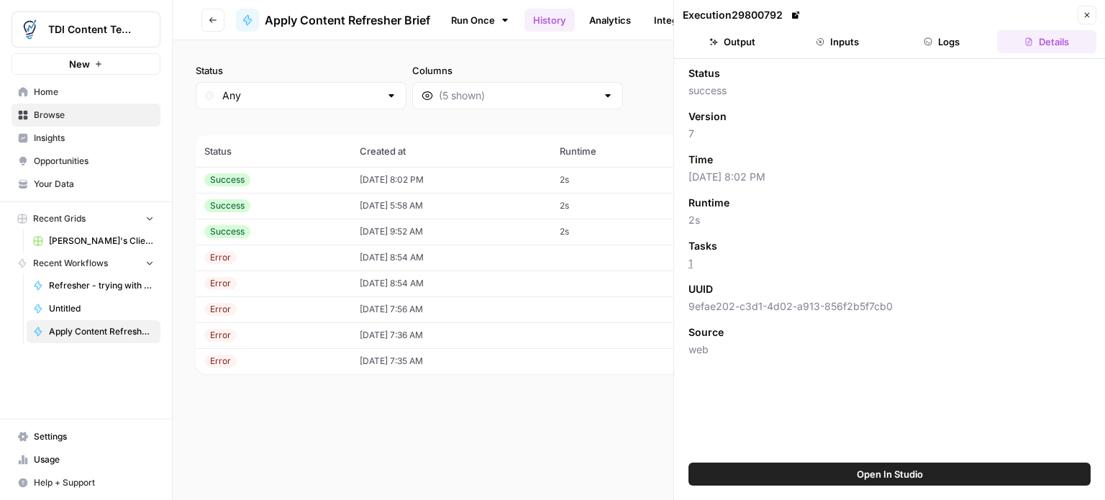
click at [945, 41] on button "Logs" at bounding box center [942, 41] width 99 height 23
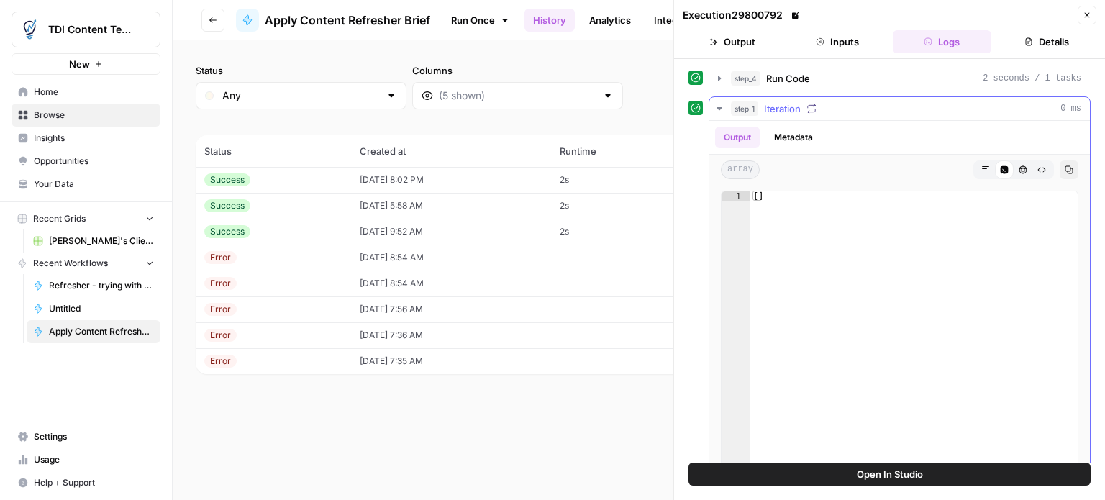
click at [810, 111] on icon "button" at bounding box center [812, 108] width 8 height 9
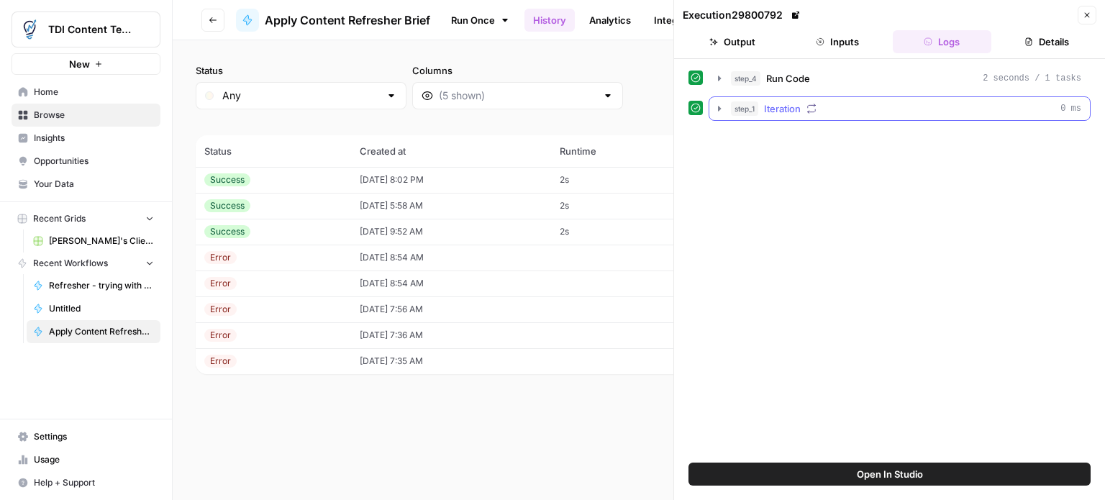
click at [810, 111] on icon "button" at bounding box center [812, 108] width 8 height 9
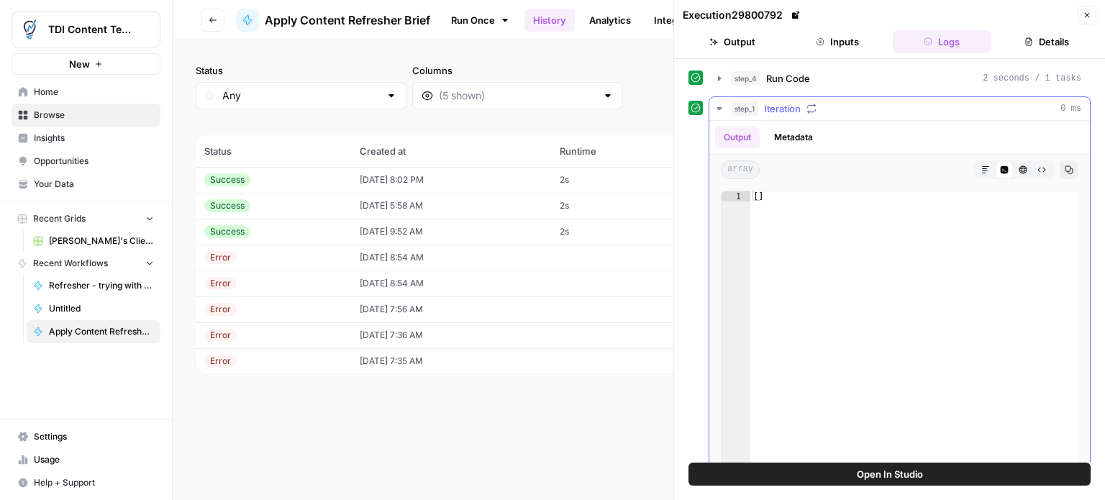
type textarea "**"
click at [809, 223] on div "[ ]" at bounding box center [913, 343] width 327 height 304
click at [742, 137] on button "Output" at bounding box center [737, 138] width 45 height 22
click at [771, 80] on span "Run Code" at bounding box center [788, 78] width 44 height 14
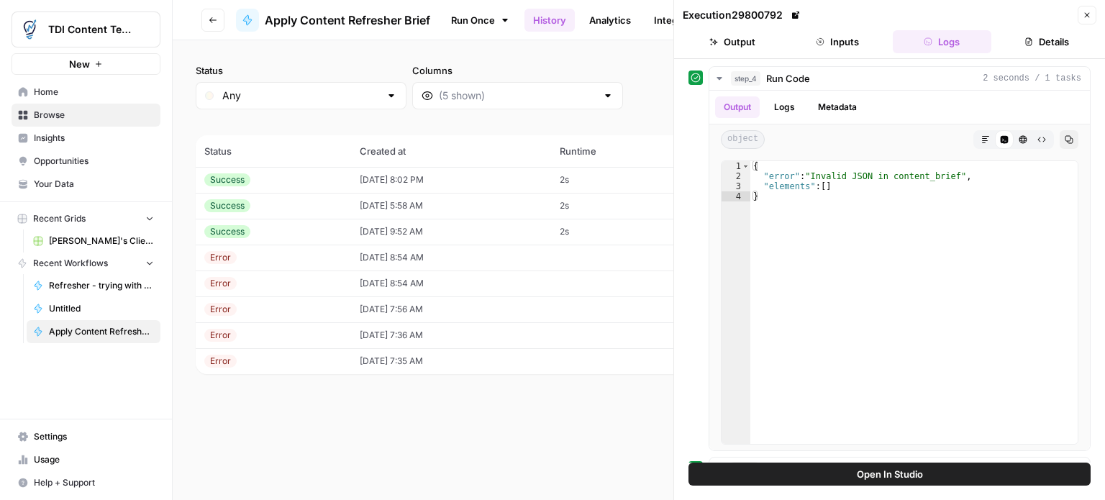
click at [835, 42] on button "Inputs" at bounding box center [837, 41] width 99 height 23
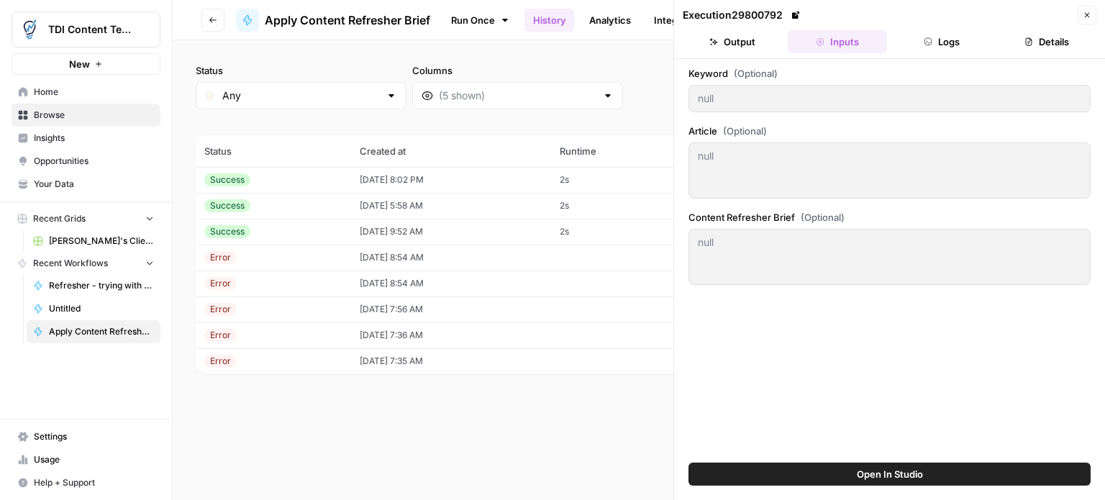
click at [937, 45] on button "Logs" at bounding box center [942, 41] width 99 height 23
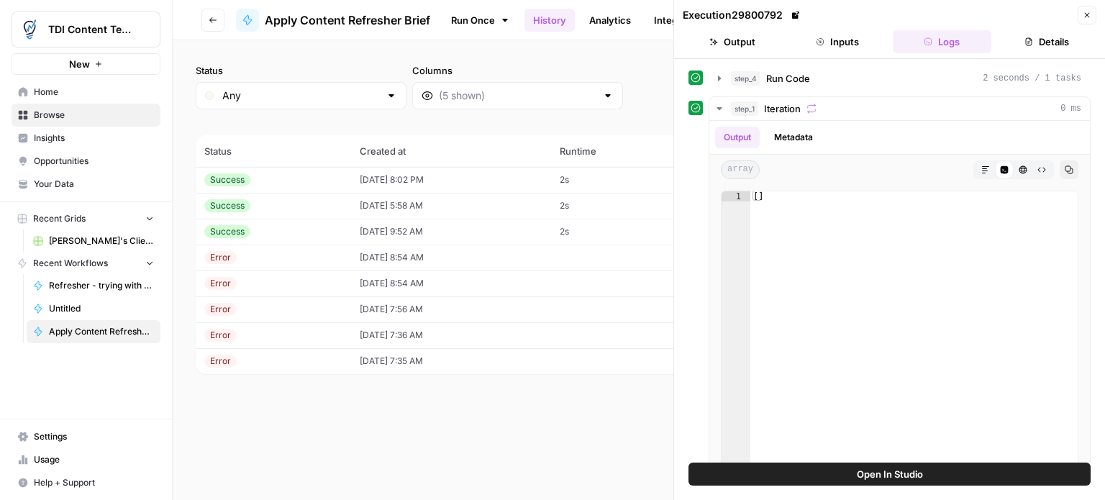
click at [1065, 39] on button "Details" at bounding box center [1046, 41] width 99 height 23
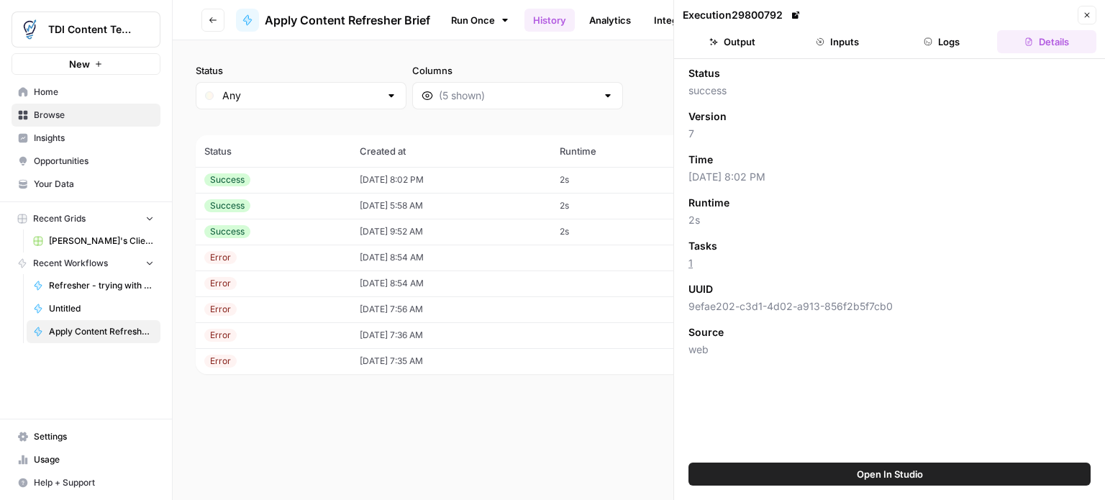
click at [897, 469] on span "Open In Studio" at bounding box center [890, 474] width 66 height 14
click at [1087, 14] on icon "button" at bounding box center [1087, 15] width 5 height 5
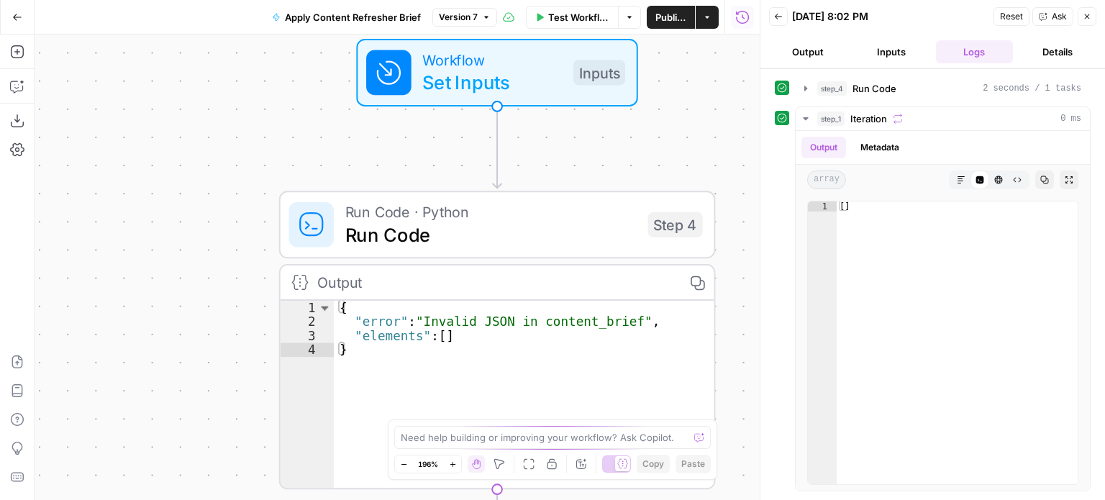
drag, startPoint x: 440, startPoint y: 145, endPoint x: 786, endPoint y: 344, distance: 399.3
click at [786, 344] on body "TDI Content Team New Home Browse Insights Opportunities Your Data Recent Grids …" at bounding box center [552, 250] width 1105 height 500
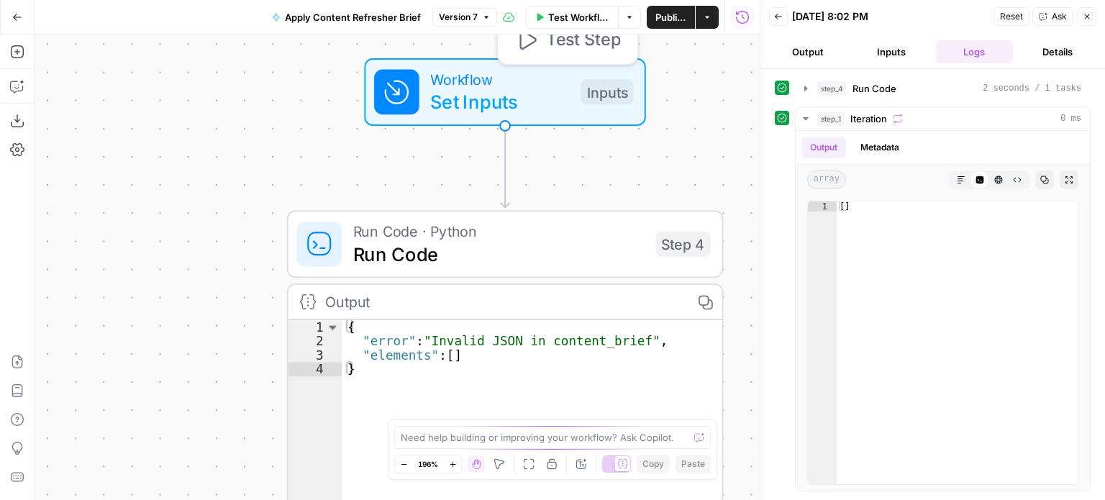
click at [442, 80] on span "Workflow" at bounding box center [500, 79] width 140 height 22
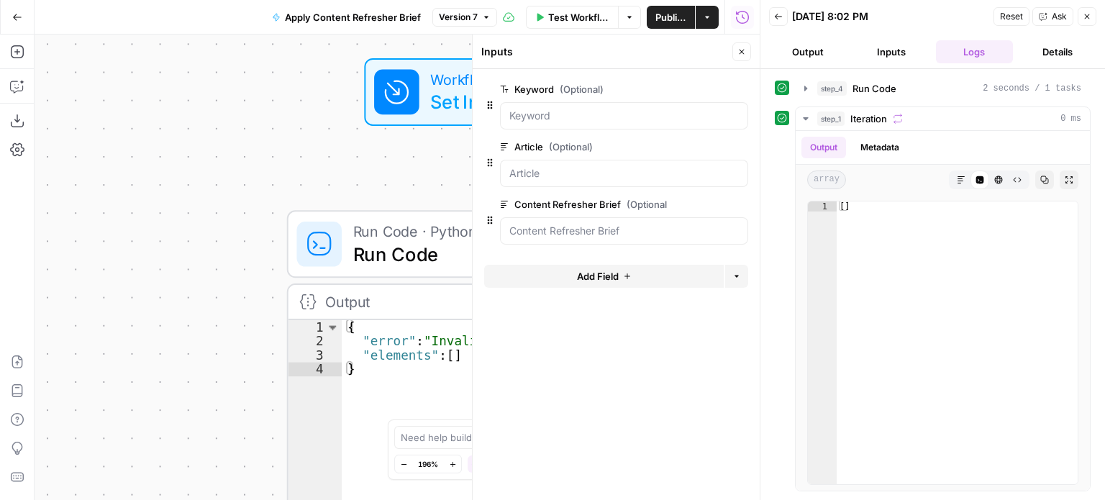
click at [397, 161] on div "Workflow Set Inputs Inputs Run Code · Python Run Code Step 4 Output Copy 1 2 3 …" at bounding box center [397, 267] width 725 height 465
click at [738, 50] on icon "button" at bounding box center [741, 51] width 9 height 9
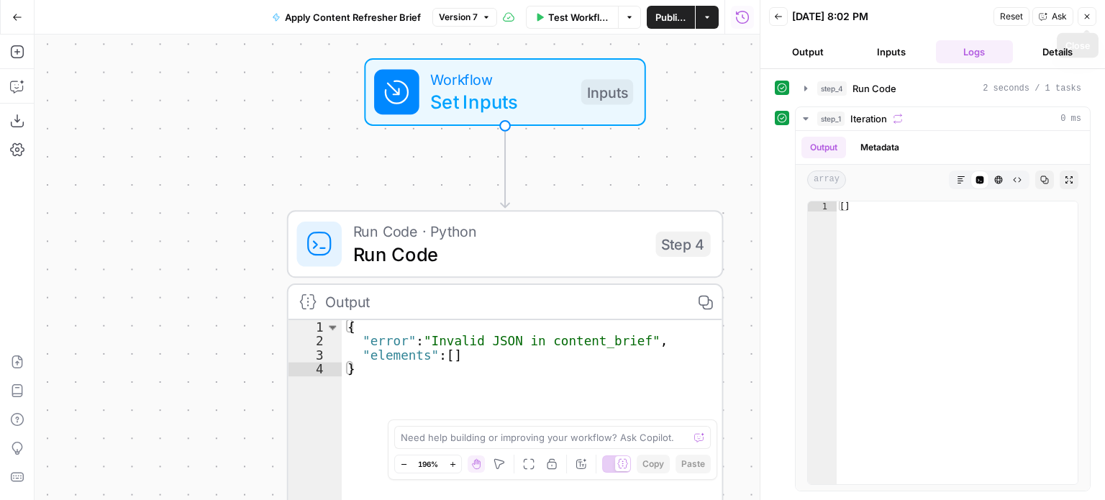
click at [1094, 14] on button "Close" at bounding box center [1087, 16] width 19 height 19
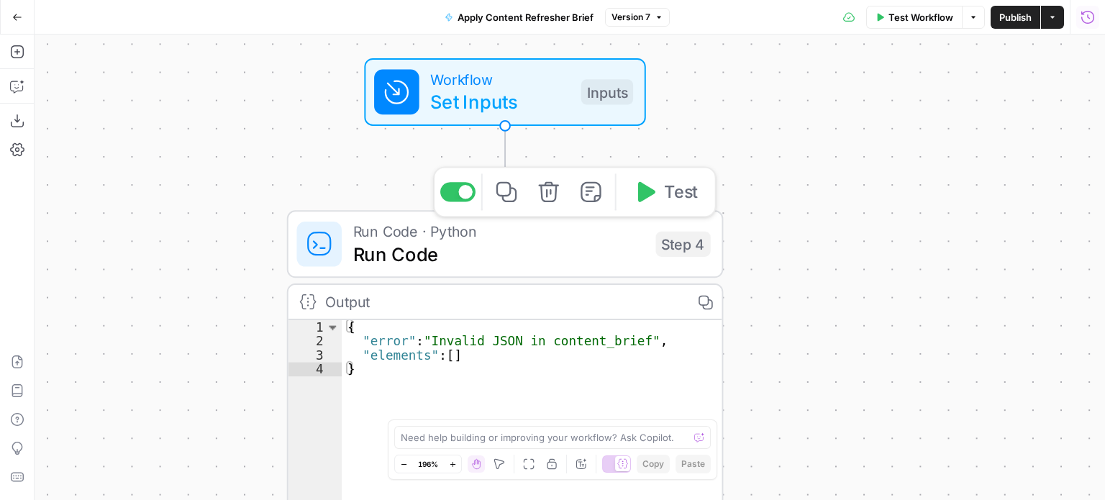
click at [440, 235] on span "Run Code · Python" at bounding box center [498, 231] width 291 height 22
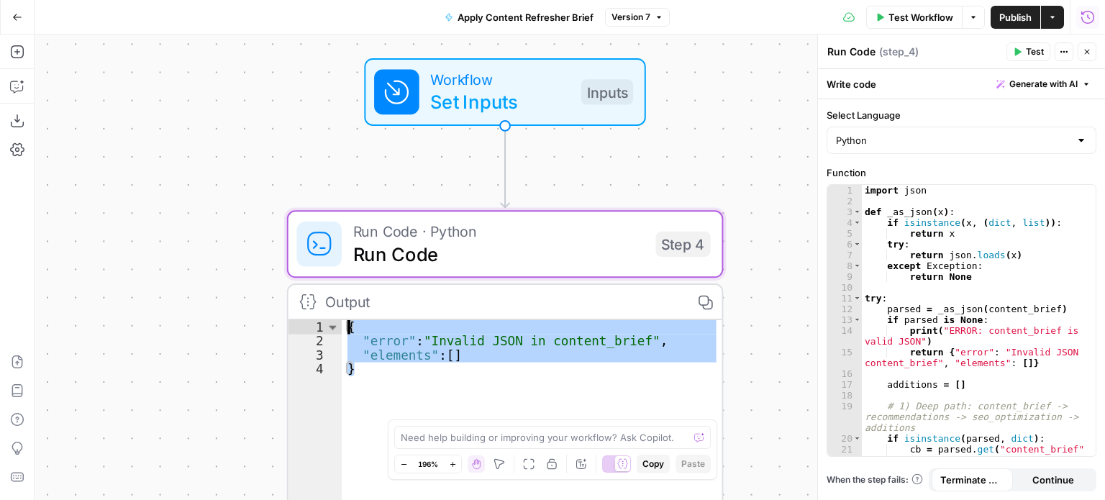
drag, startPoint x: 390, startPoint y: 376, endPoint x: 346, endPoint y: 321, distance: 70.7
click at [346, 321] on div "{ "error" : "Invalid JSON in content_brief" , "elements" : [ ] }" at bounding box center [532, 428] width 380 height 217
type textarea "**********"
click at [912, 260] on div "import json def _as_json ( x ) : if isinstance ( x , ( dict , list )) : return …" at bounding box center [974, 332] width 224 height 294
type textarea "**********"
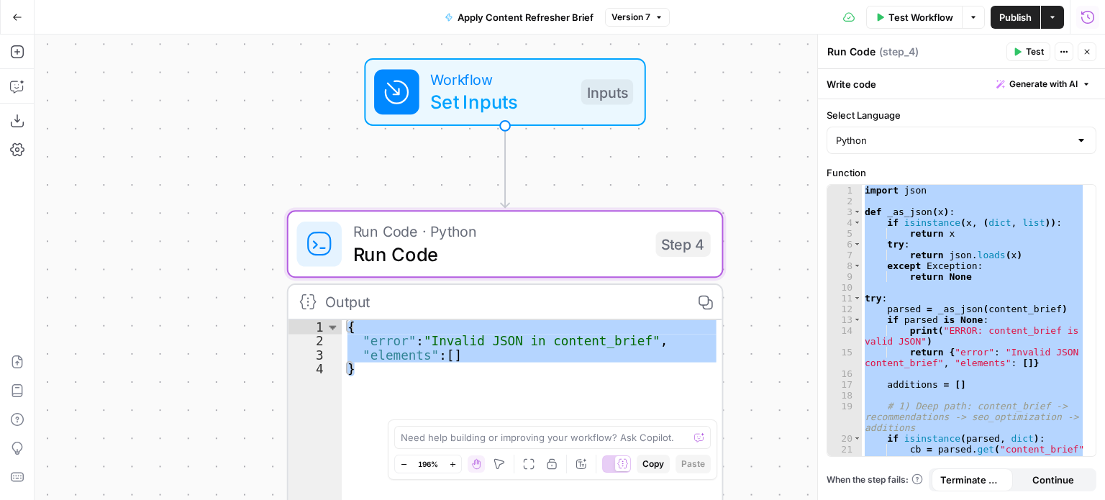
click at [403, 372] on div "{ "error" : "Invalid JSON in content_brief" , "elements" : [ ] }" at bounding box center [532, 413] width 380 height 187
drag, startPoint x: 383, startPoint y: 381, endPoint x: 332, endPoint y: 322, distance: 77.0
click at [332, 322] on div "* 1 2 3 4 { "error" : "Invalid JSON in content_brief" , "elements" : [ ] } XXXX…" at bounding box center [505, 413] width 434 height 187
type textarea "**********"
click at [937, 282] on div "import json def _as_json ( x ) : if isinstance ( x , ( dict , list )) : return …" at bounding box center [973, 320] width 223 height 271
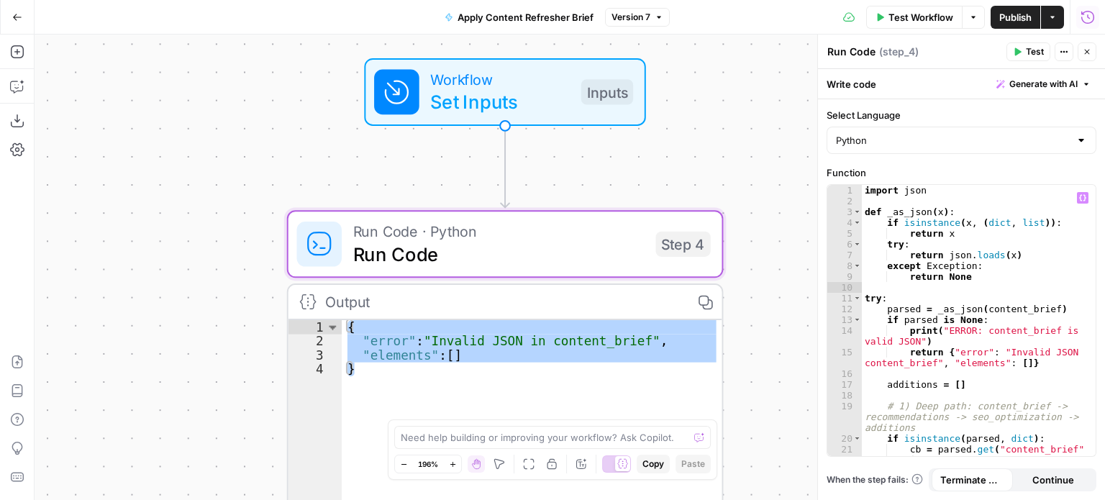
click at [858, 51] on textarea "Run Code" at bounding box center [851, 52] width 48 height 14
click at [1065, 47] on icon "button" at bounding box center [1064, 51] width 9 height 9
click at [885, 86] on div "Write code Generate with AI" at bounding box center [961, 83] width 287 height 29
click at [868, 86] on div "Write code Generate with AI" at bounding box center [961, 83] width 287 height 29
click at [868, 114] on label "Select Language" at bounding box center [962, 115] width 270 height 14
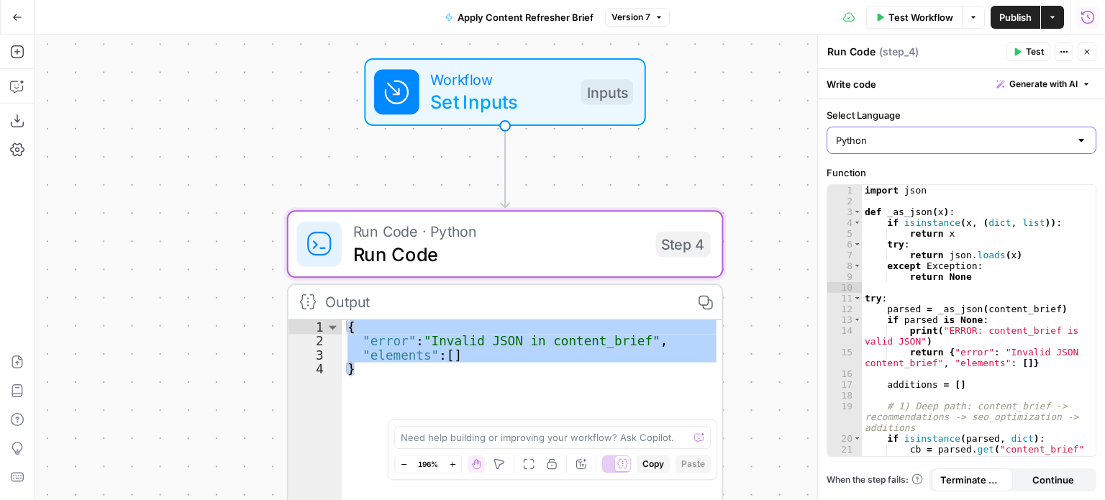
click at [868, 133] on input "Python" at bounding box center [953, 140] width 234 height 14
type input "Python"
click at [868, 114] on label "Select Language" at bounding box center [962, 115] width 270 height 14
click at [868, 133] on input "Python" at bounding box center [953, 140] width 234 height 14
type input "Python"
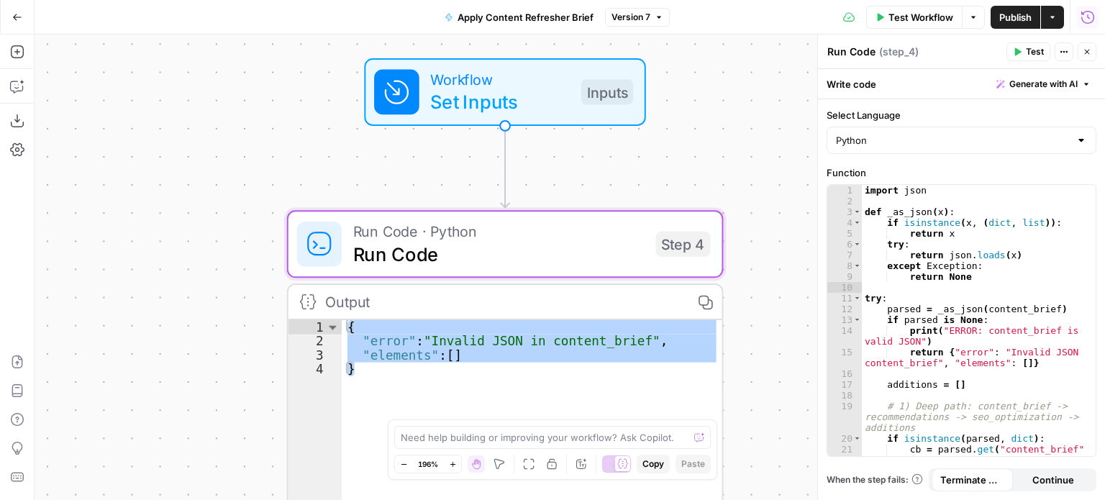
click at [768, 155] on div "**********" at bounding box center [570, 267] width 1071 height 465
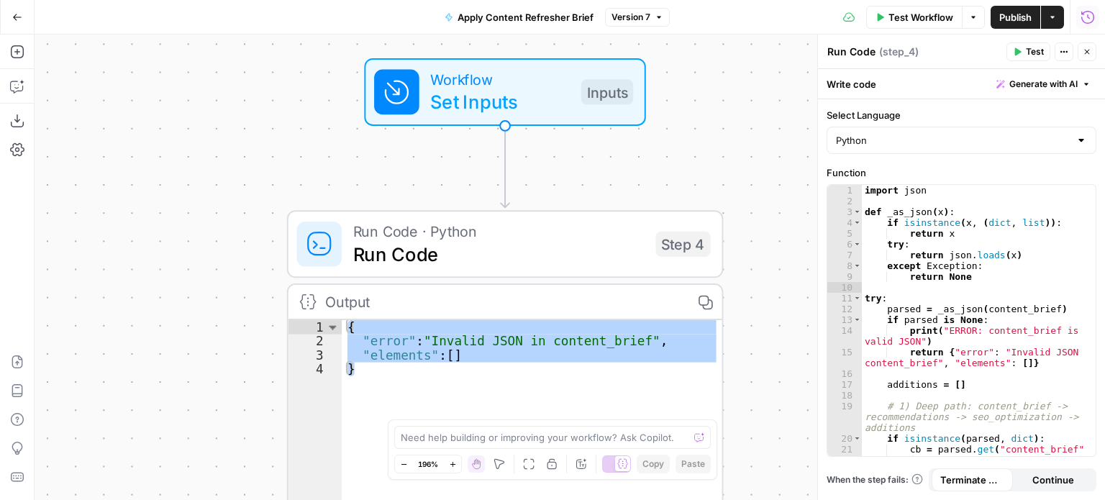
click at [850, 174] on label "Function" at bounding box center [962, 172] width 270 height 14
type textarea "**********"
click at [962, 281] on div "import json def _as_json ( x ) : if isinstance ( x , ( dict , list )) : return …" at bounding box center [974, 332] width 224 height 294
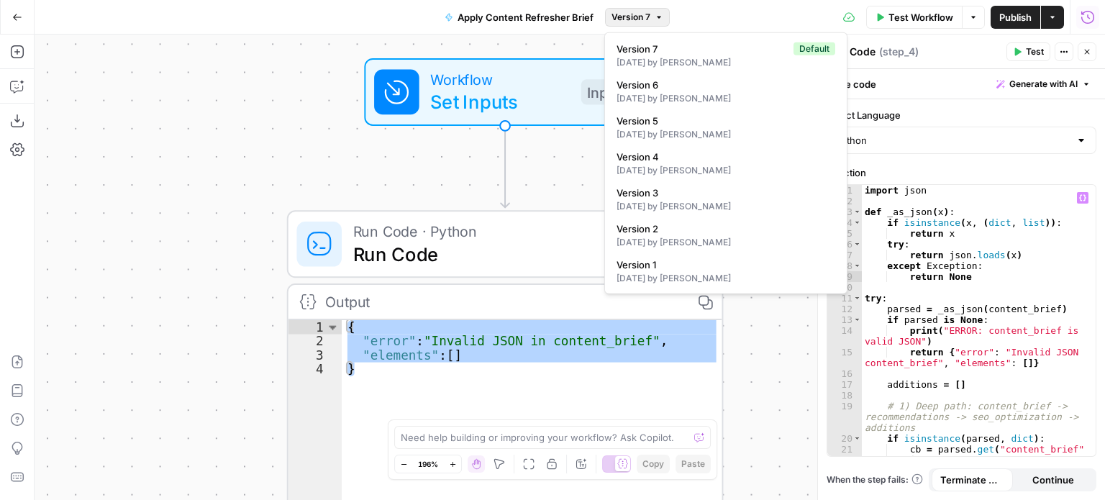
click at [653, 18] on button "Version 7" at bounding box center [637, 17] width 65 height 19
click at [525, 45] on div "**********" at bounding box center [570, 267] width 1071 height 465
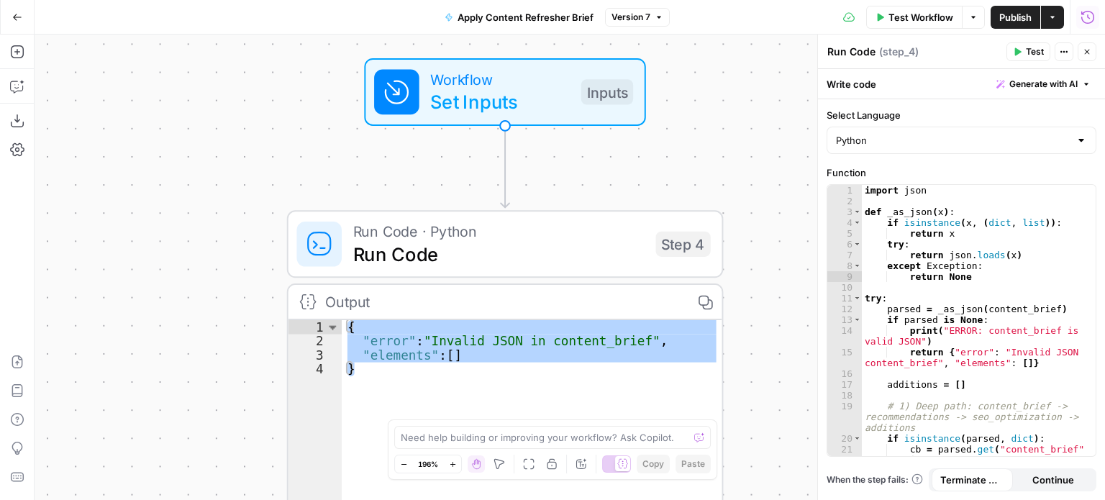
click at [647, 11] on span "Version 7" at bounding box center [631, 17] width 39 height 13
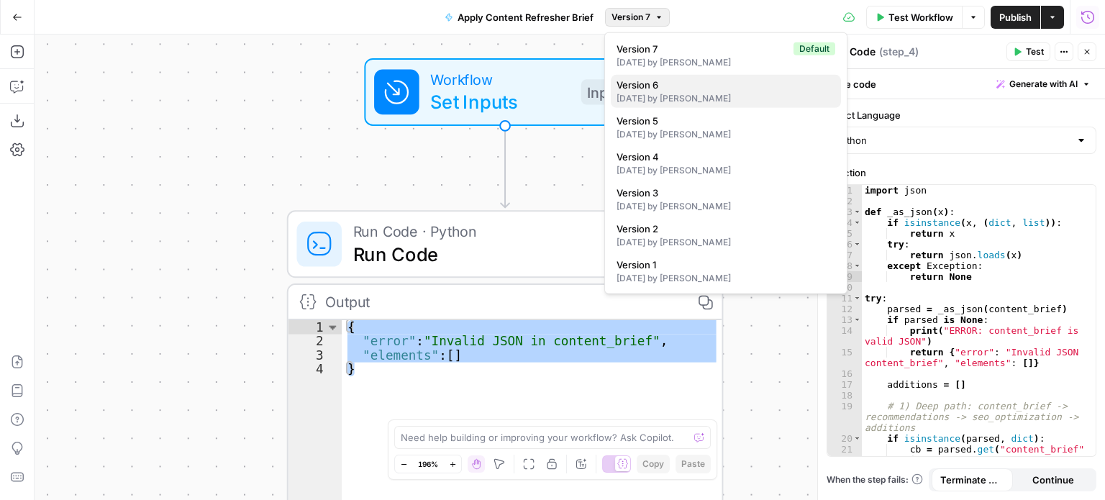
click at [632, 86] on span "Version 6" at bounding box center [723, 85] width 213 height 14
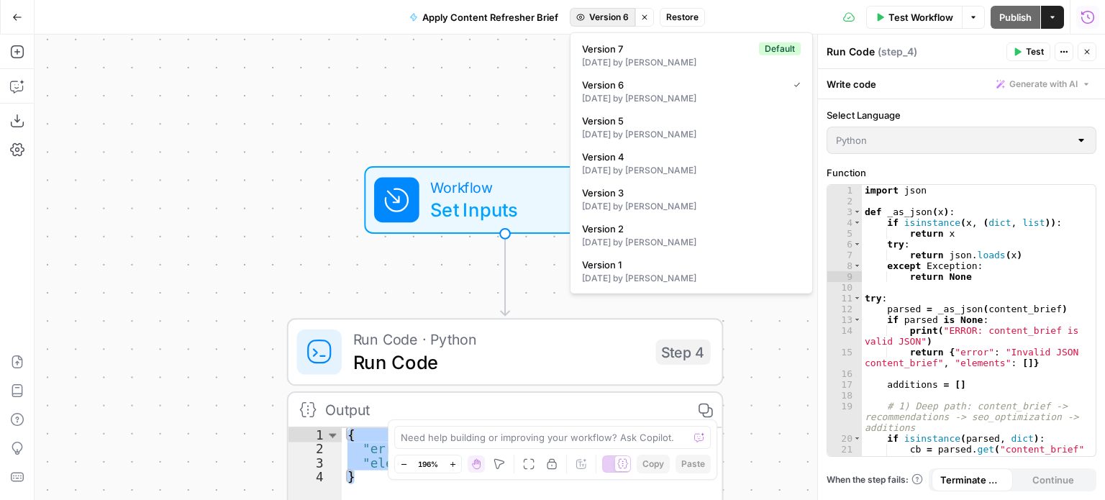
click at [614, 19] on span "Version 6" at bounding box center [609, 17] width 40 height 13
click at [615, 49] on span "Version 7" at bounding box center [667, 49] width 171 height 14
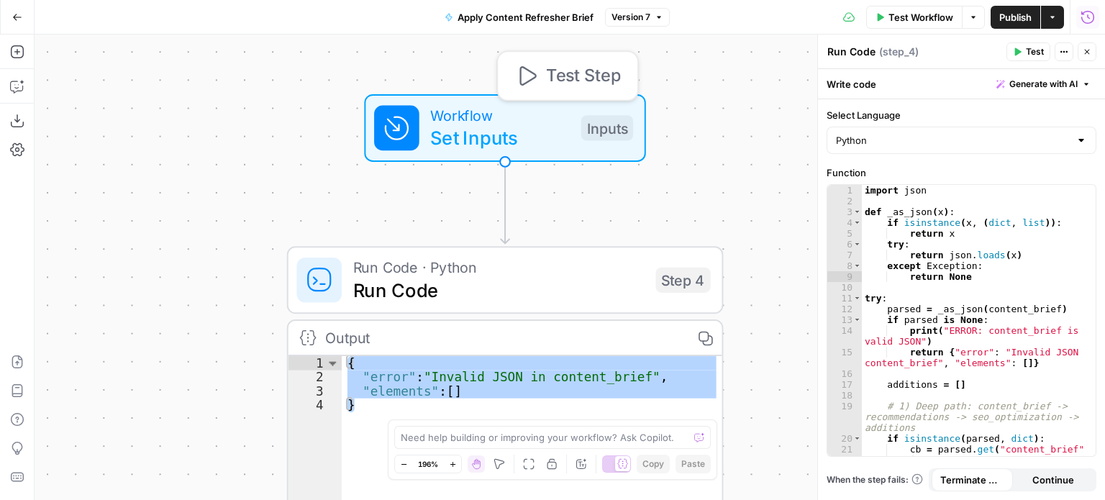
click at [461, 115] on span "Workflow" at bounding box center [500, 115] width 140 height 22
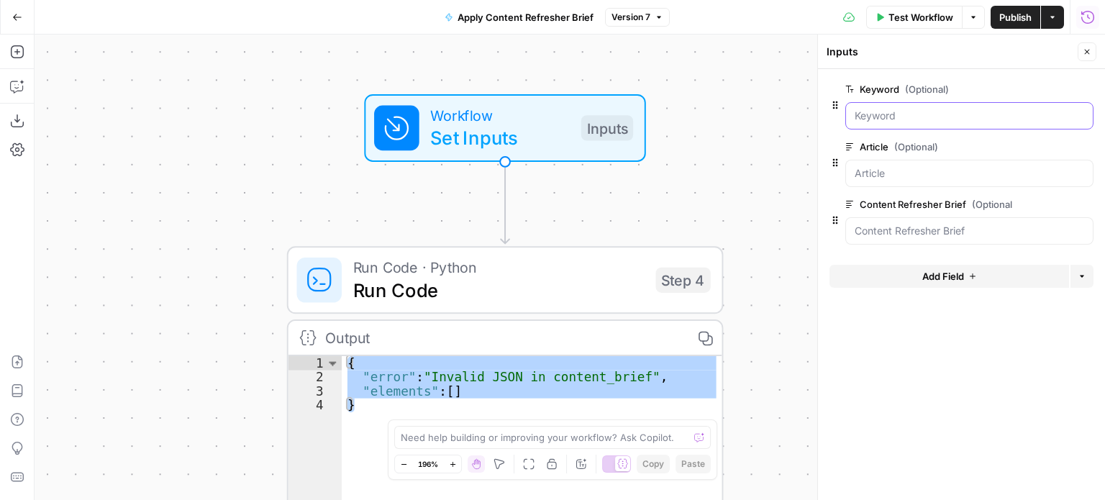
click at [882, 115] on input "Keyword (Optional)" at bounding box center [970, 116] width 230 height 14
click at [893, 163] on div at bounding box center [969, 173] width 248 height 27
click at [883, 235] on Brief "Content Refresher Brief (Optional)" at bounding box center [970, 231] width 230 height 14
click at [833, 106] on icon "button" at bounding box center [836, 105] width 12 height 12
click at [447, 114] on span "Workflow" at bounding box center [500, 115] width 140 height 22
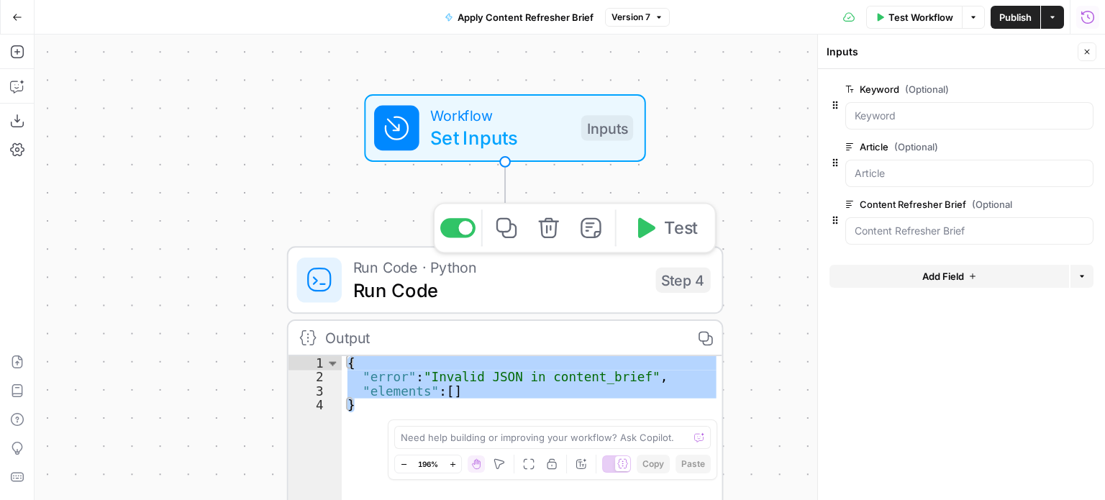
click at [426, 273] on span "Run Code · Python" at bounding box center [498, 267] width 291 height 22
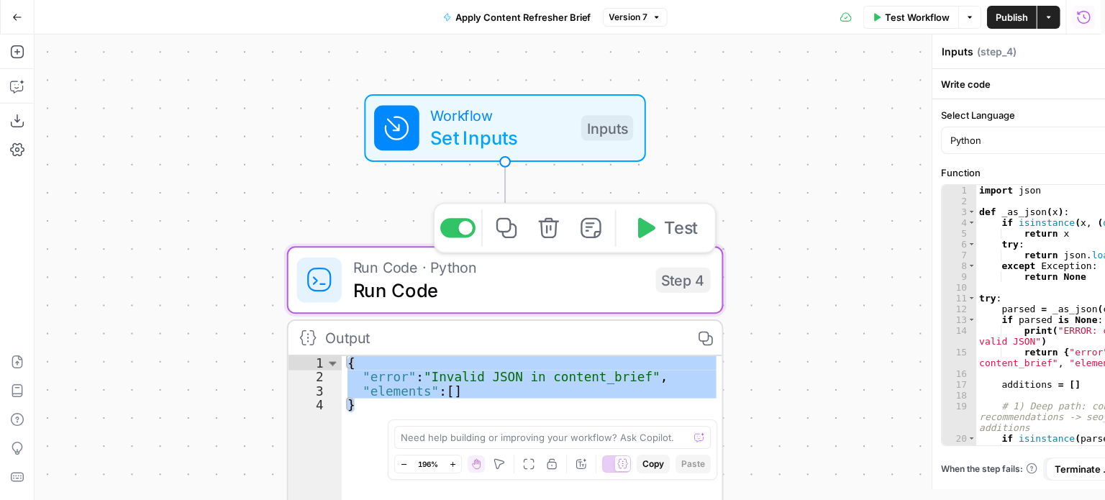
type textarea "Run Code"
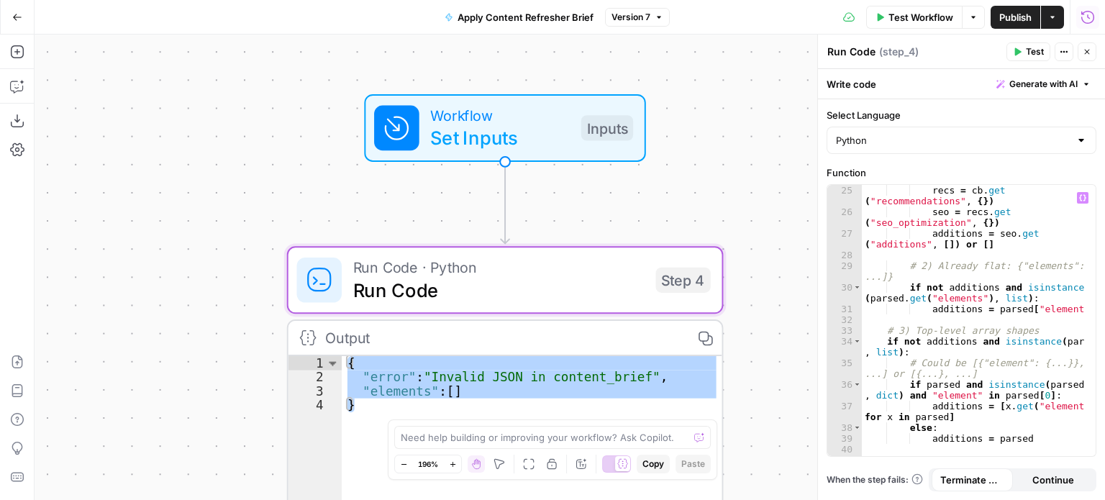
scroll to position [345, 0]
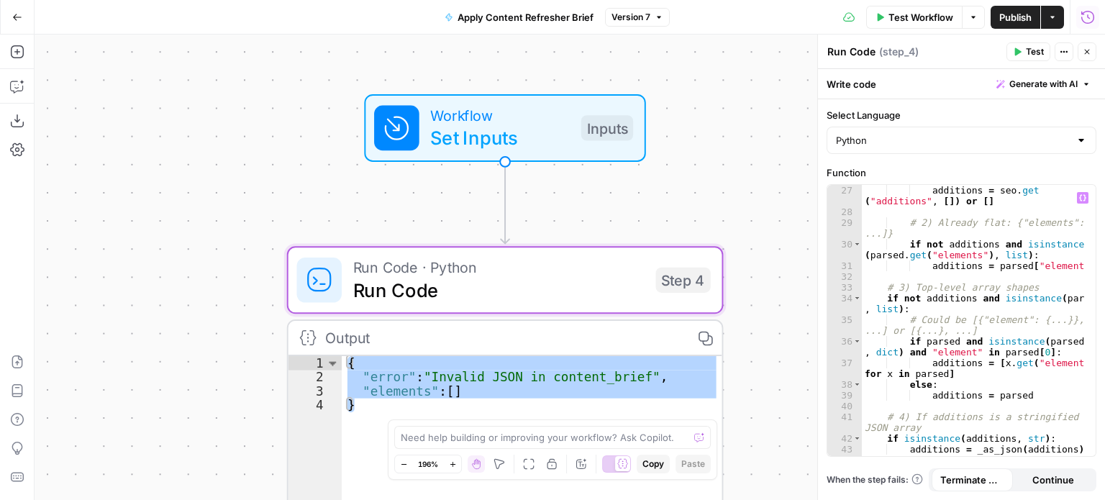
click at [999, 251] on div "additions = seo . get ( "additions" , [ ]) or [ ] # 2) Already flat: {"elements…" at bounding box center [974, 337] width 224 height 304
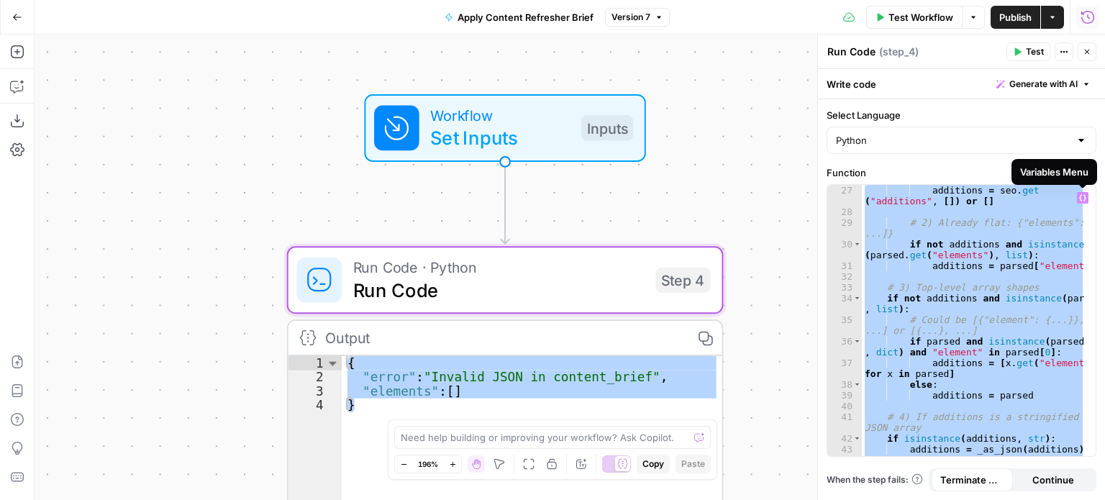
click at [1081, 197] on icon "button" at bounding box center [1082, 197] width 7 height 7
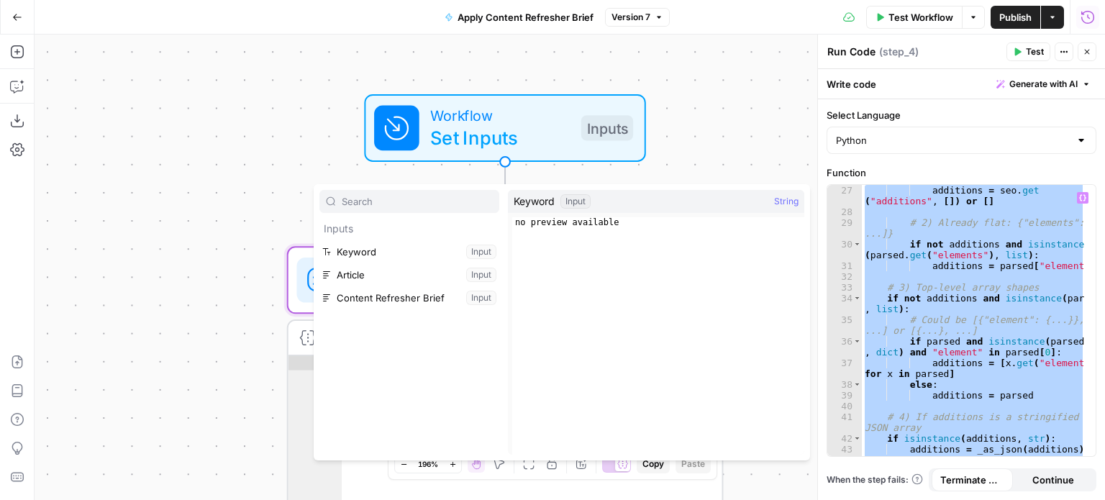
click at [1027, 240] on div "additions = seo . get ( "additions" , [ ]) or [ ] # 2) Already flat: {"elements…" at bounding box center [973, 320] width 223 height 271
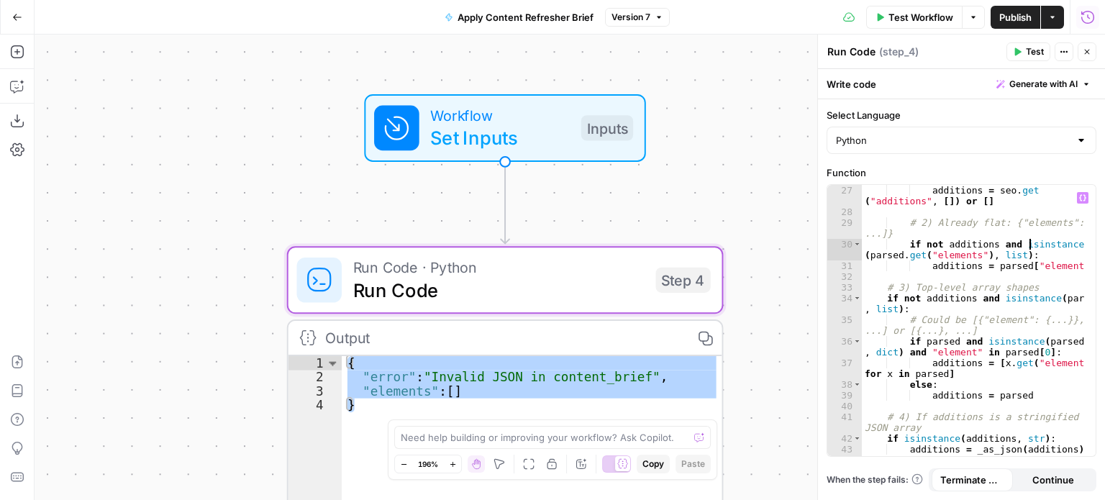
type textarea "**********"
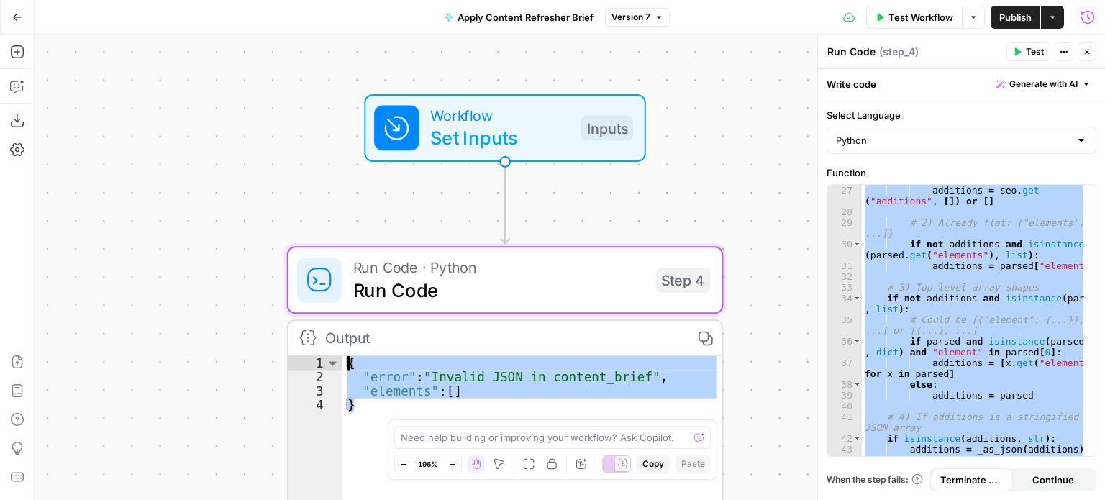
click at [375, 405] on div "{ "error" : "Invalid JSON in content_brief" , "elements" : [ ] }" at bounding box center [532, 449] width 380 height 187
drag, startPoint x: 377, startPoint y: 407, endPoint x: 326, endPoint y: 335, distance: 88.8
click at [326, 335] on div "Output Copy * 1 2 3 4 { "error" : "Invalid JSON in content_brief" , "elements" …" at bounding box center [505, 431] width 437 height 225
type textarea "**********"
click at [955, 262] on div "additions = seo . get ( "additions" , [ ]) or [ ] # 2) Already flat: {"elements…" at bounding box center [973, 320] width 223 height 271
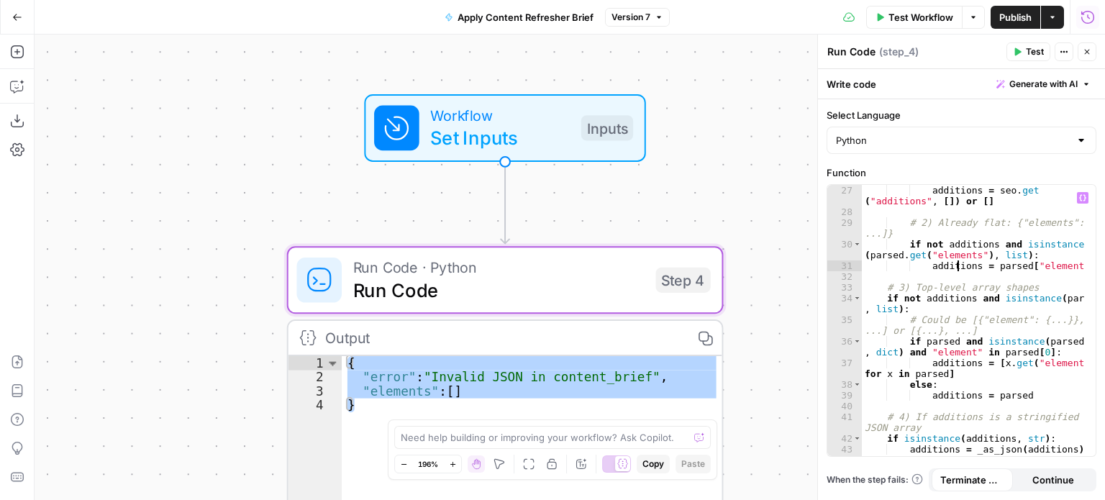
type textarea "**********"
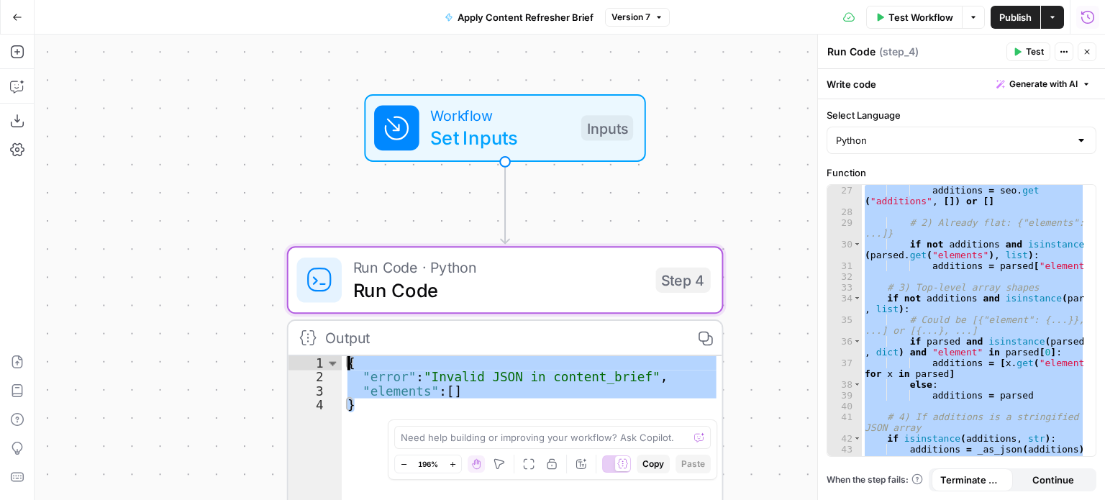
click at [397, 416] on div "{ "error" : "Invalid JSON in content_brief" , "elements" : [ ] }" at bounding box center [532, 449] width 380 height 187
drag, startPoint x: 384, startPoint y: 409, endPoint x: 330, endPoint y: 356, distance: 75.3
click at [330, 356] on div "* 1 2 3 4 { "error" : "Invalid JSON in content_brief" , "elements" : [ ] } XXXX…" at bounding box center [505, 449] width 434 height 187
type textarea "**********"
click at [953, 319] on div "additions = seo . get ( "additions" , [ ]) or [ ] # 2) Already flat: {"elements…" at bounding box center [973, 320] width 223 height 271
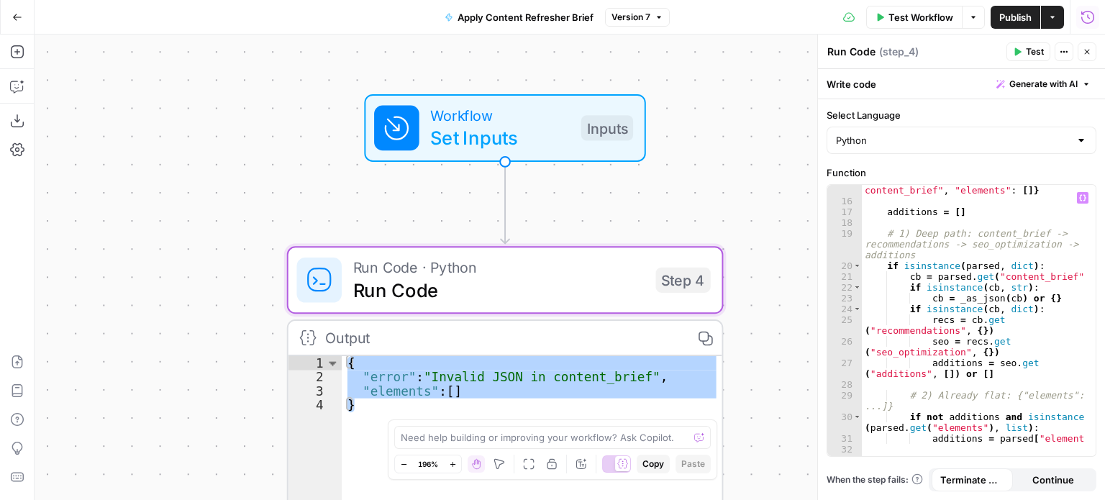
scroll to position [0, 0]
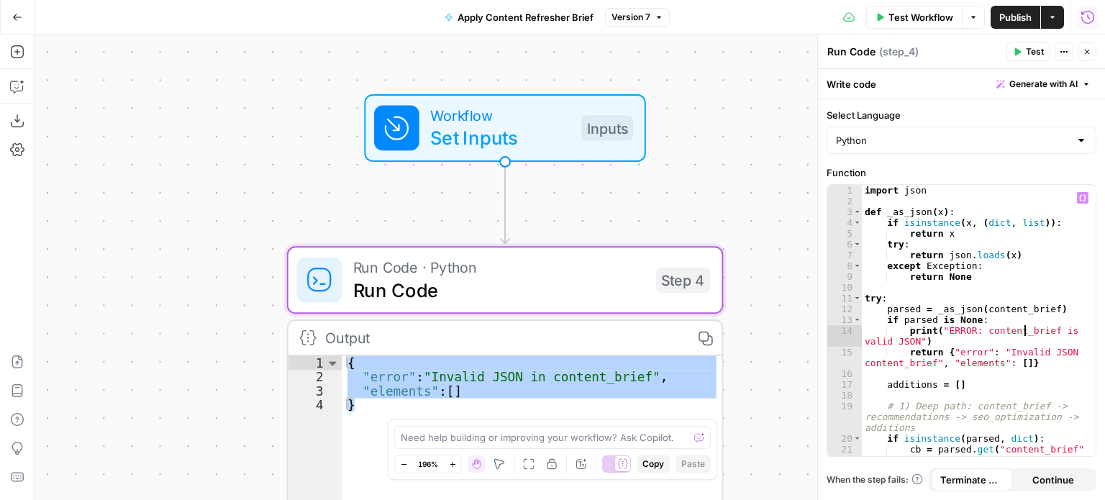
click at [1025, 335] on div "import json def _as_json ( x ) : if isinstance ( x , ( dict , list )) : return …" at bounding box center [974, 332] width 224 height 294
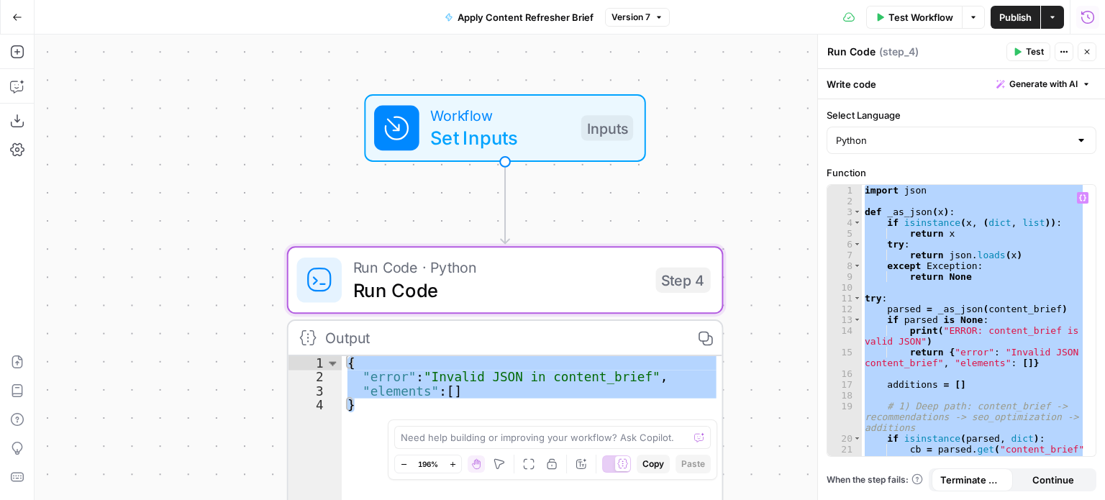
paste textarea
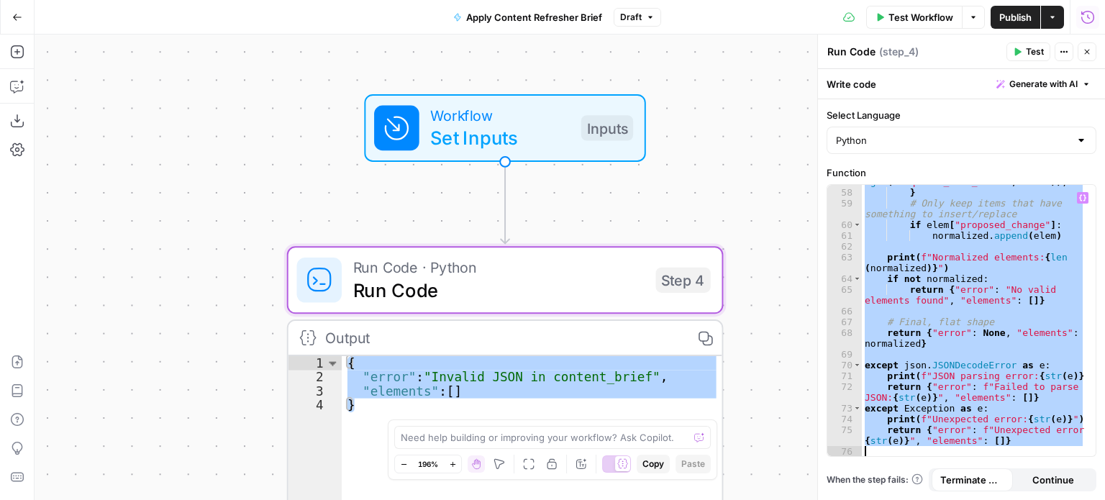
scroll to position [872, 0]
click at [983, 278] on div ""requires_fact_check" : bool ( a . get ( "requires_fact_check" , False )) , } #…" at bounding box center [973, 320] width 223 height 271
paste textarea
type textarea "**********"
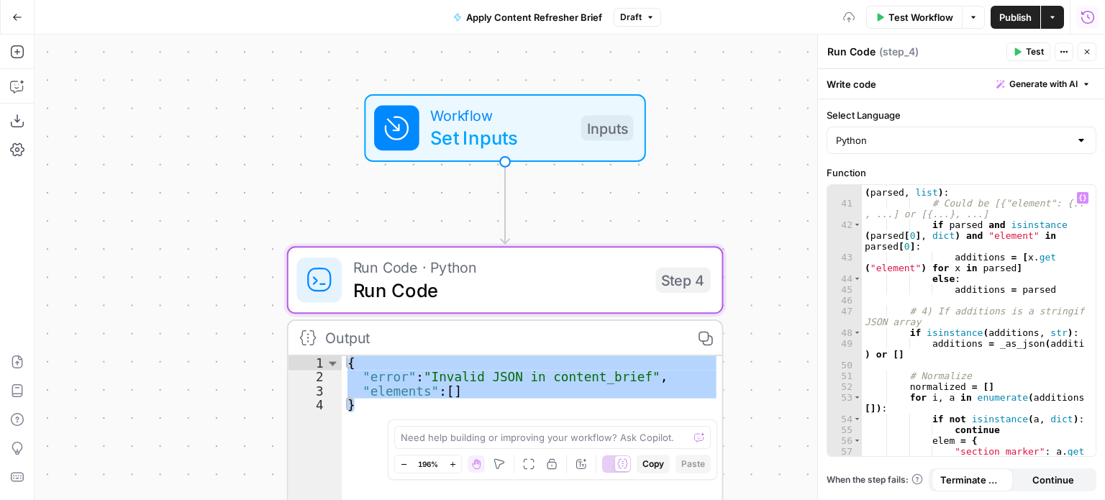
scroll to position [0, 0]
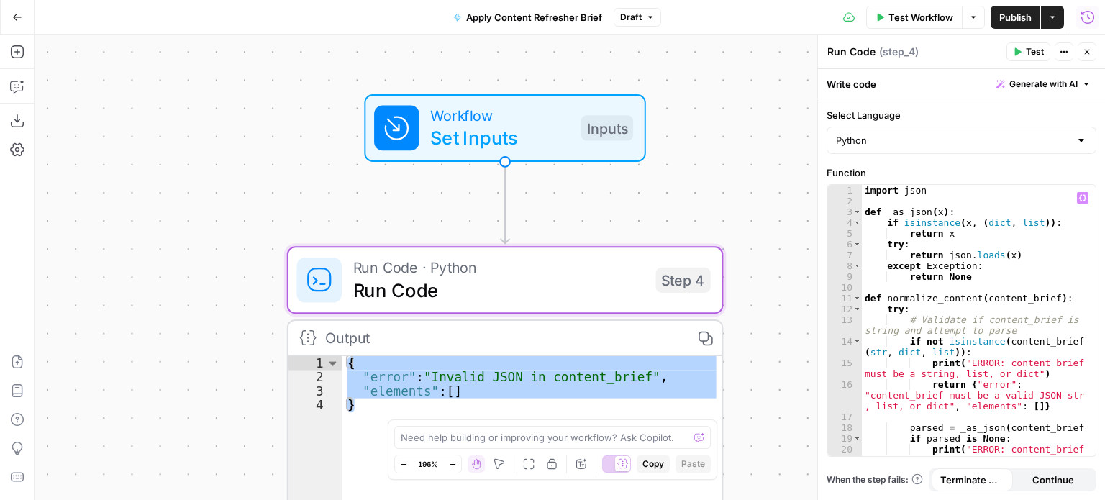
click at [751, 332] on div "**********" at bounding box center [570, 267] width 1071 height 465
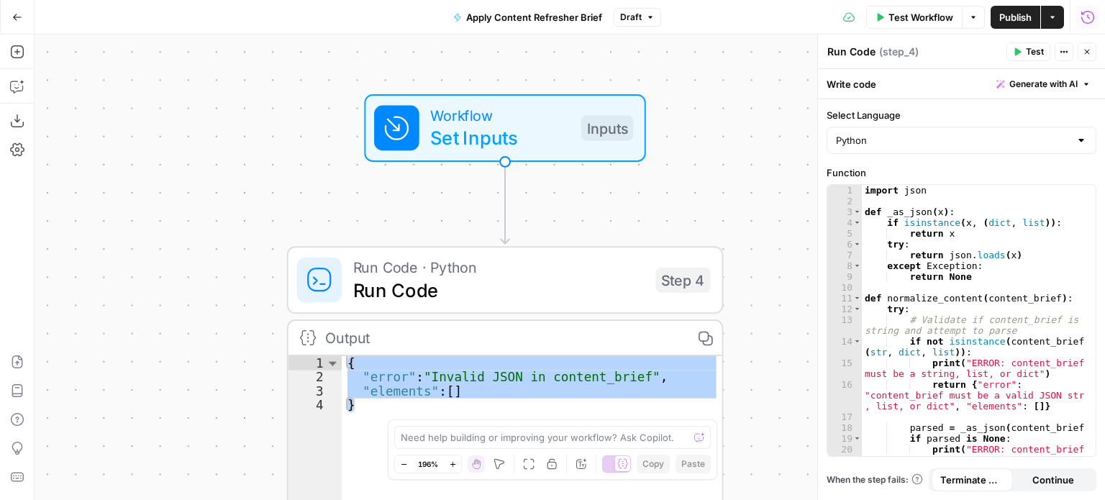
click at [891, 19] on span "Test Workflow" at bounding box center [921, 17] width 65 height 14
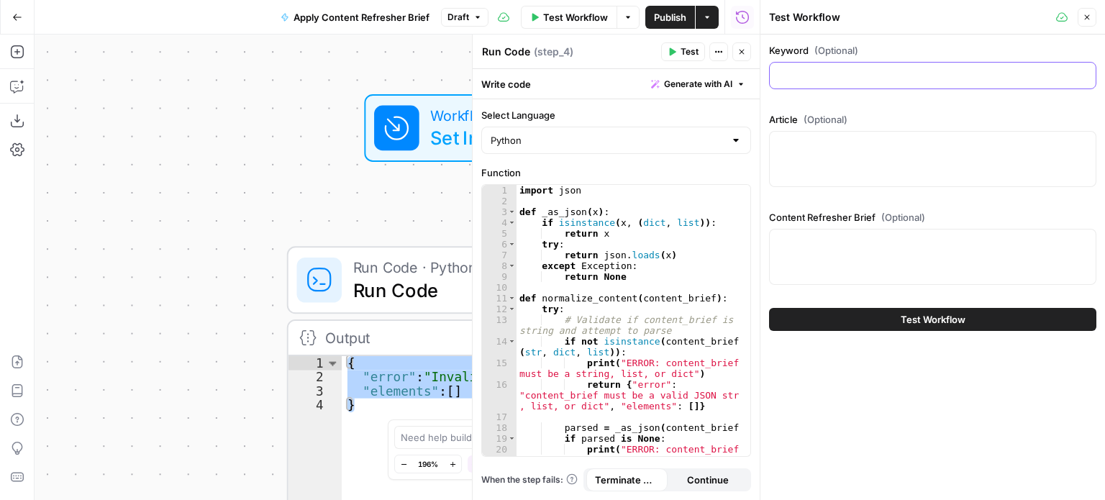
click at [823, 74] on input "Keyword (Optional)" at bounding box center [932, 75] width 309 height 14
type input "CBT"
click at [929, 322] on span "Test Workflow" at bounding box center [933, 319] width 65 height 14
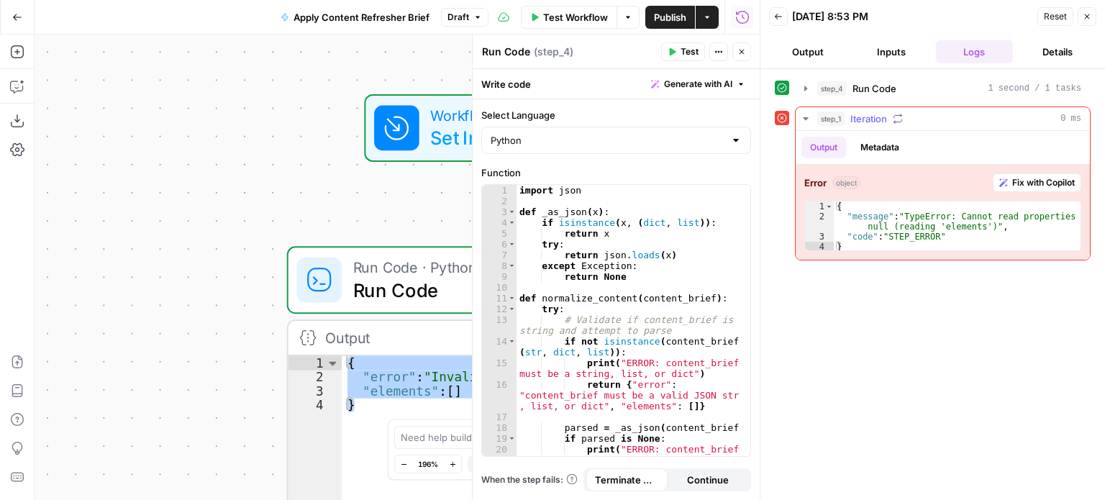
click at [1017, 176] on span "Fix with Copilot" at bounding box center [1043, 182] width 63 height 13
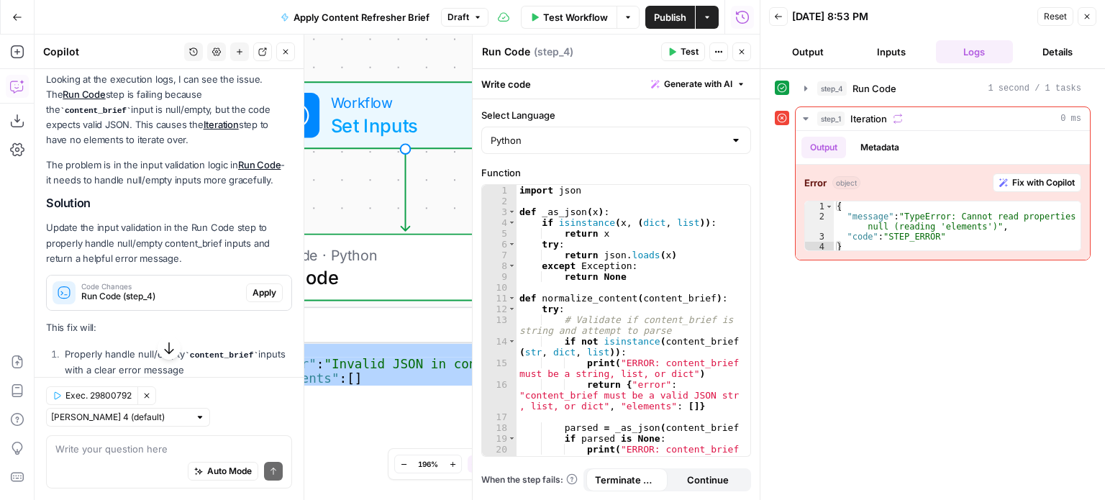
scroll to position [216, 0]
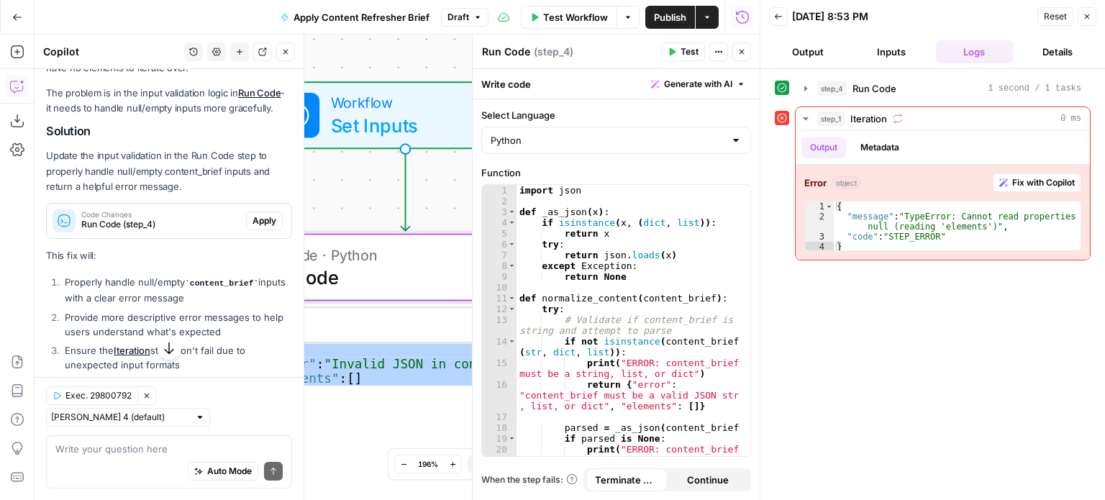
click at [262, 223] on span "Apply" at bounding box center [265, 220] width 24 height 13
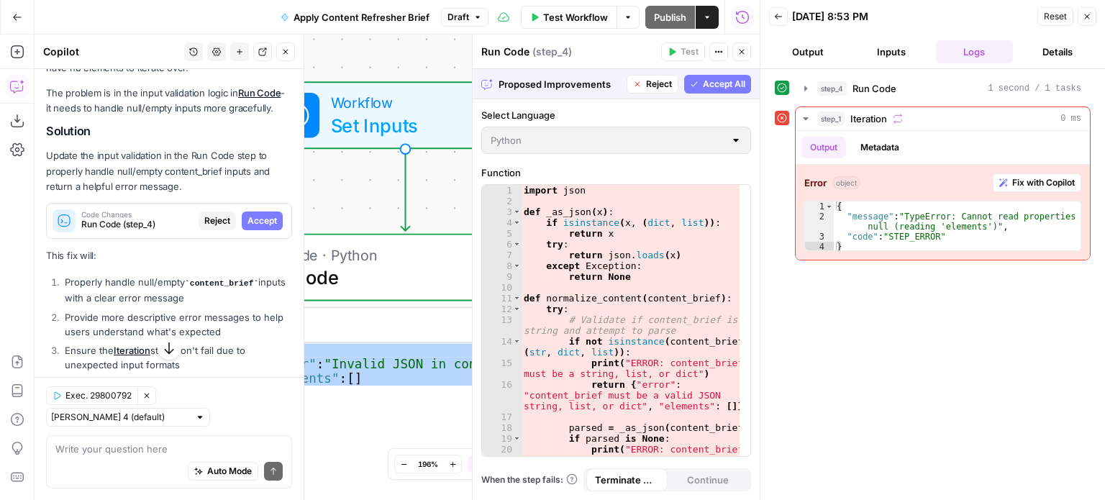
click at [727, 83] on span "Accept All" at bounding box center [724, 84] width 42 height 13
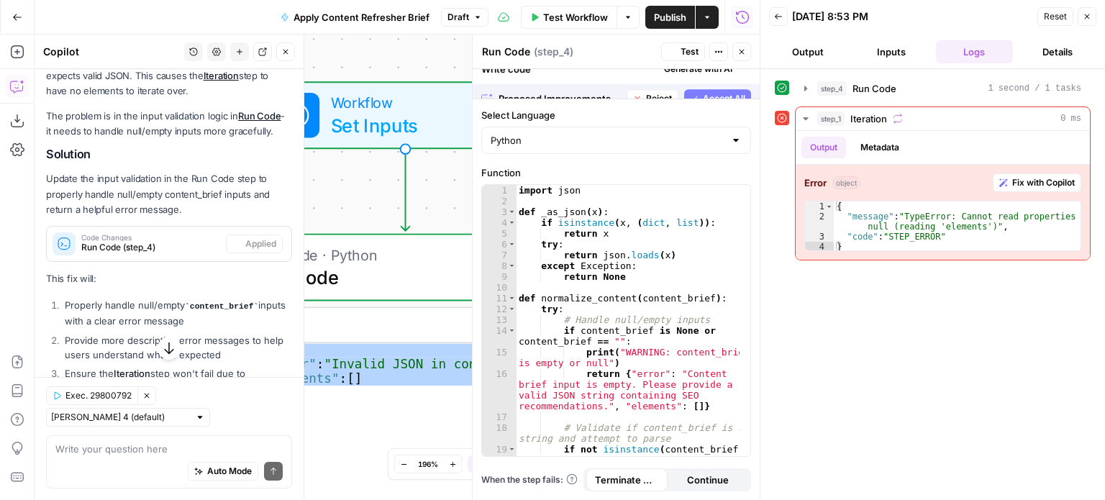
scroll to position [239, 0]
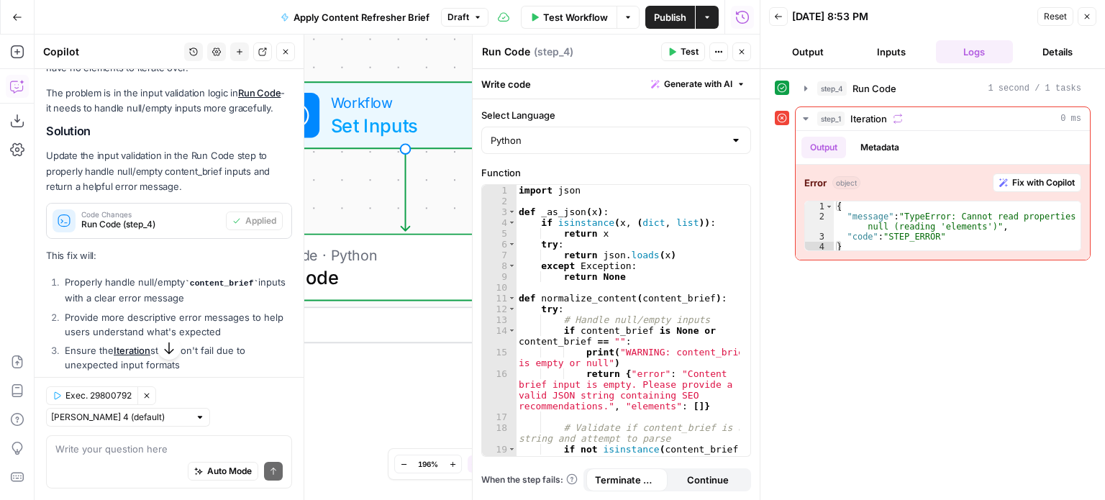
click at [1087, 11] on button "Close" at bounding box center [1087, 16] width 19 height 19
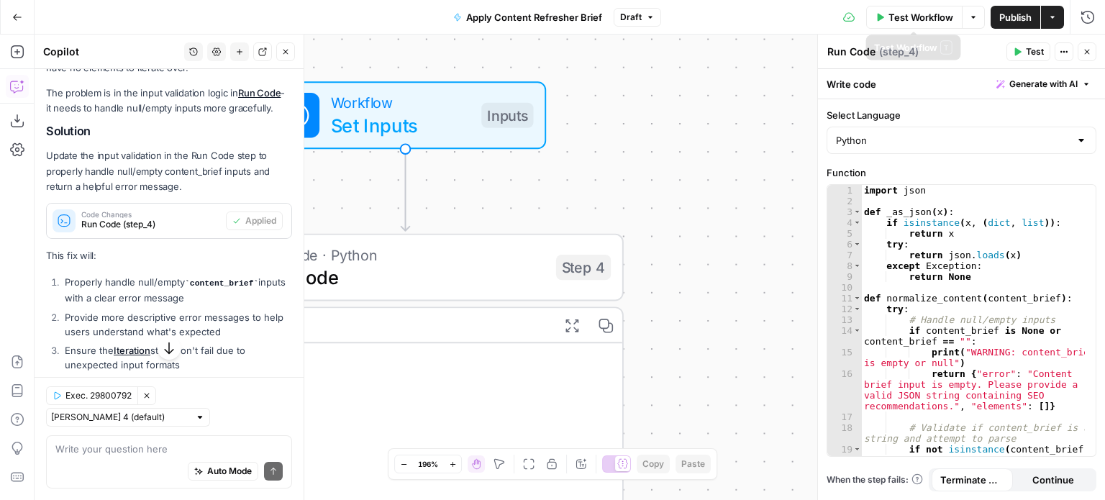
click at [886, 19] on button "Test Workflow" at bounding box center [914, 17] width 96 height 23
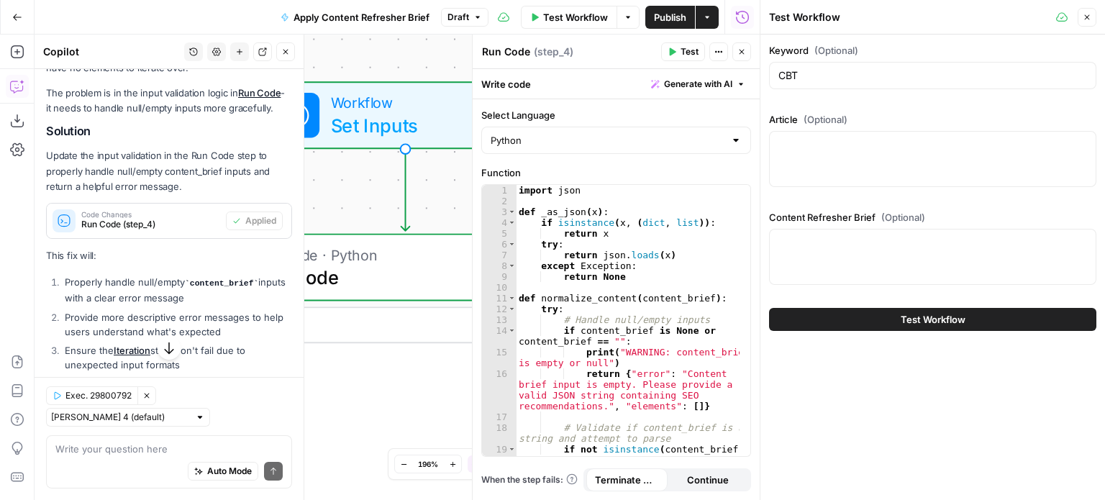
click at [922, 323] on span "Test Workflow" at bounding box center [933, 319] width 65 height 14
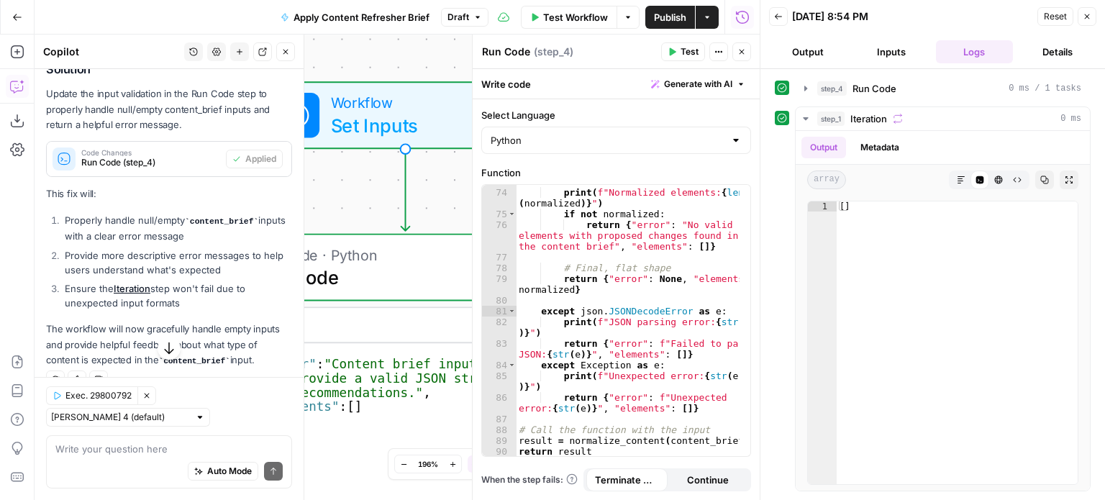
scroll to position [323, 0]
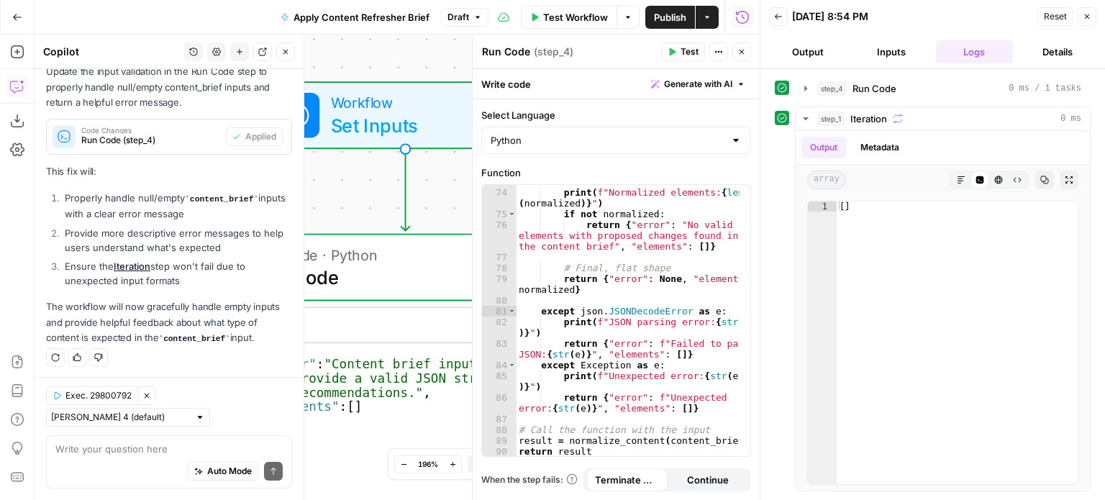
click at [292, 47] on button "Close" at bounding box center [285, 51] width 19 height 19
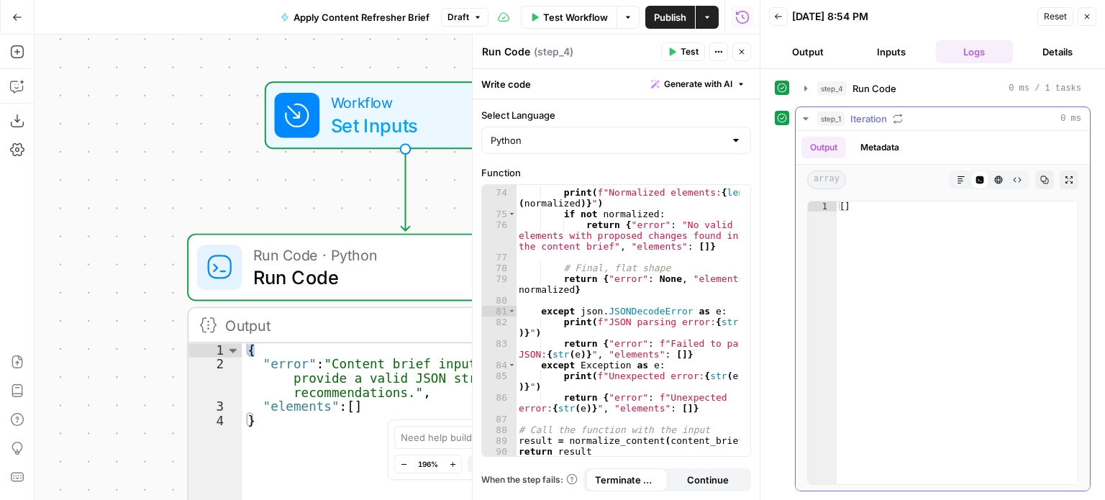
click at [896, 116] on icon "button" at bounding box center [898, 119] width 10 height 10
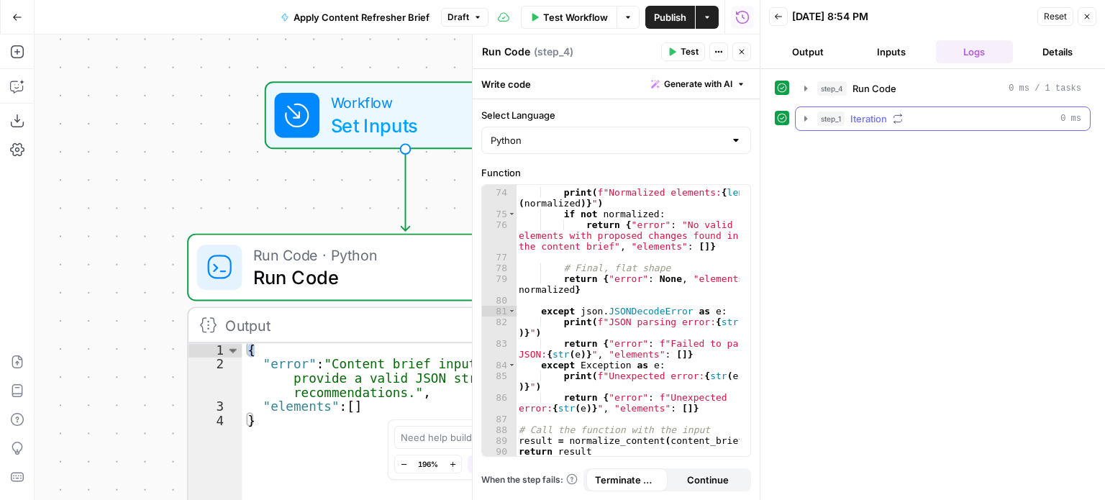
click at [896, 116] on icon "button" at bounding box center [898, 119] width 10 height 10
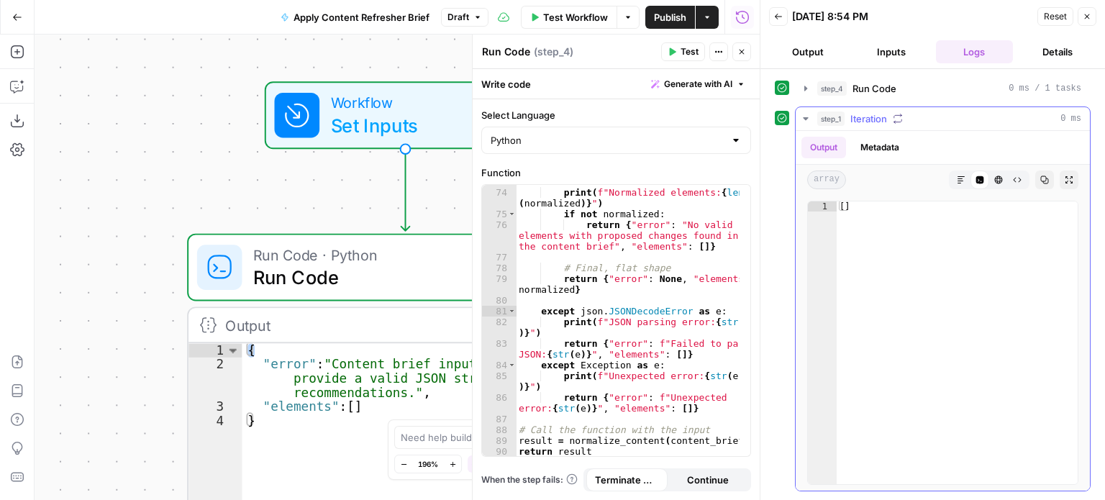
click at [873, 144] on button "Metadata" at bounding box center [880, 148] width 56 height 22
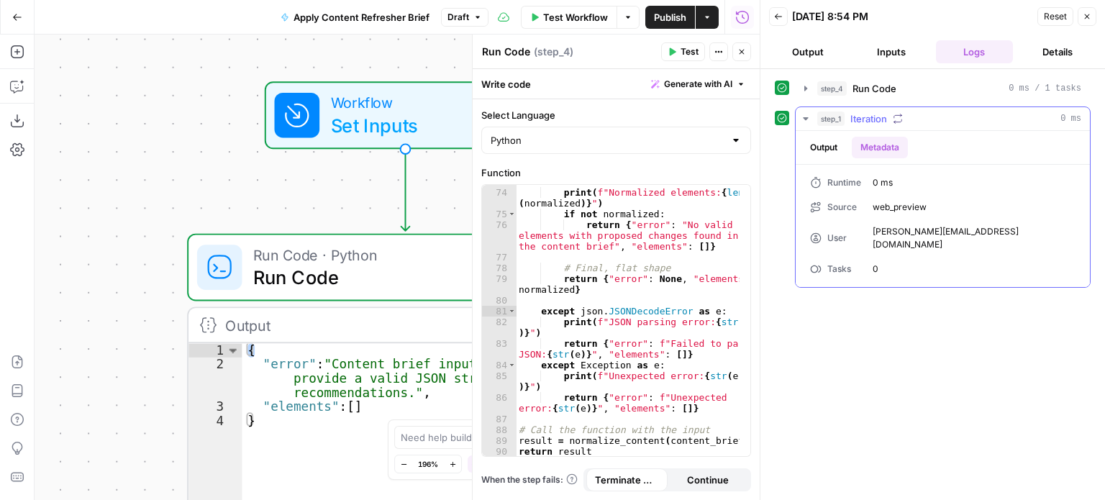
click at [878, 146] on button "Metadata" at bounding box center [880, 148] width 56 height 22
click at [892, 54] on button "Inputs" at bounding box center [892, 51] width 78 height 23
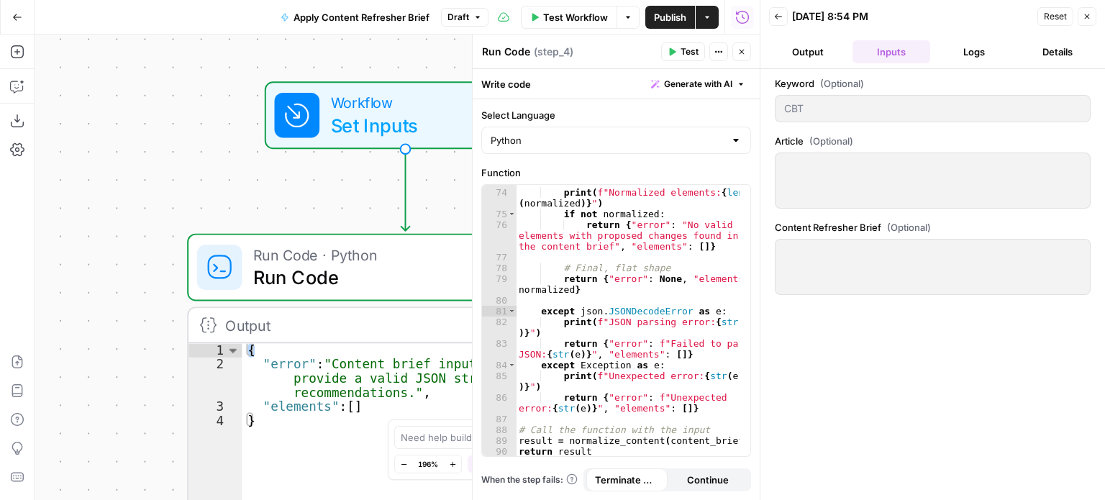
click at [815, 55] on button "Output" at bounding box center [808, 51] width 78 height 23
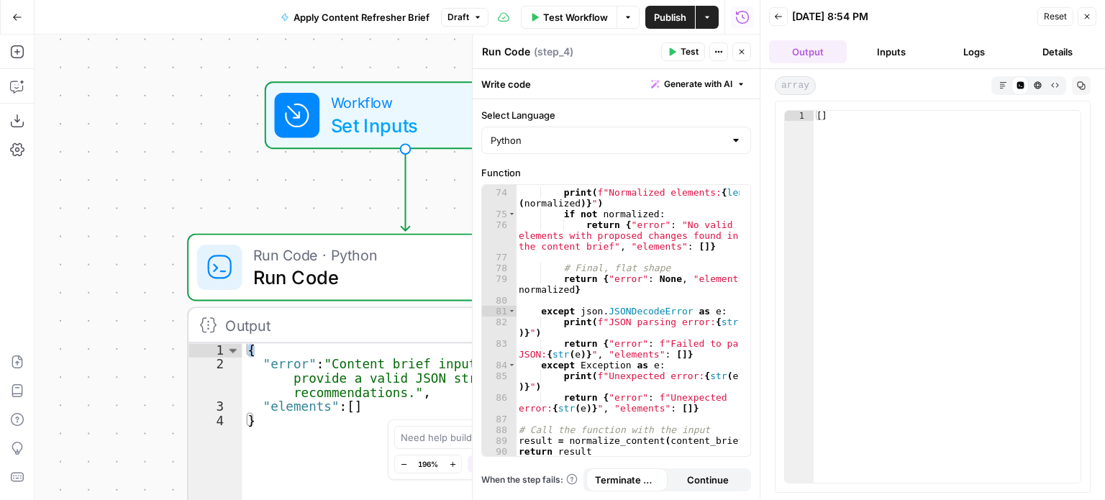
type textarea "**"
click at [837, 126] on div "[ ]" at bounding box center [948, 307] width 268 height 393
click at [1053, 47] on button "Details" at bounding box center [1058, 51] width 78 height 23
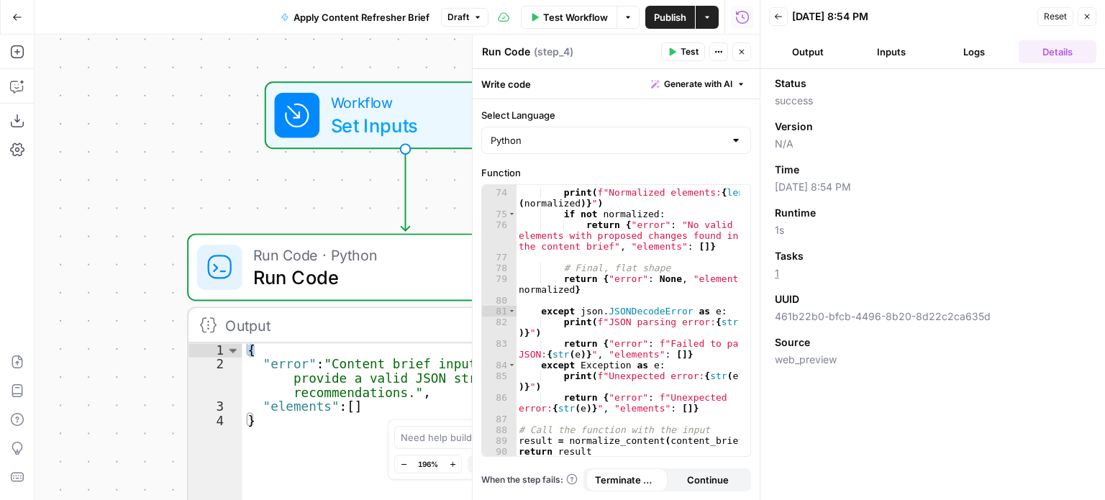
click at [963, 48] on button "Logs" at bounding box center [975, 51] width 78 height 23
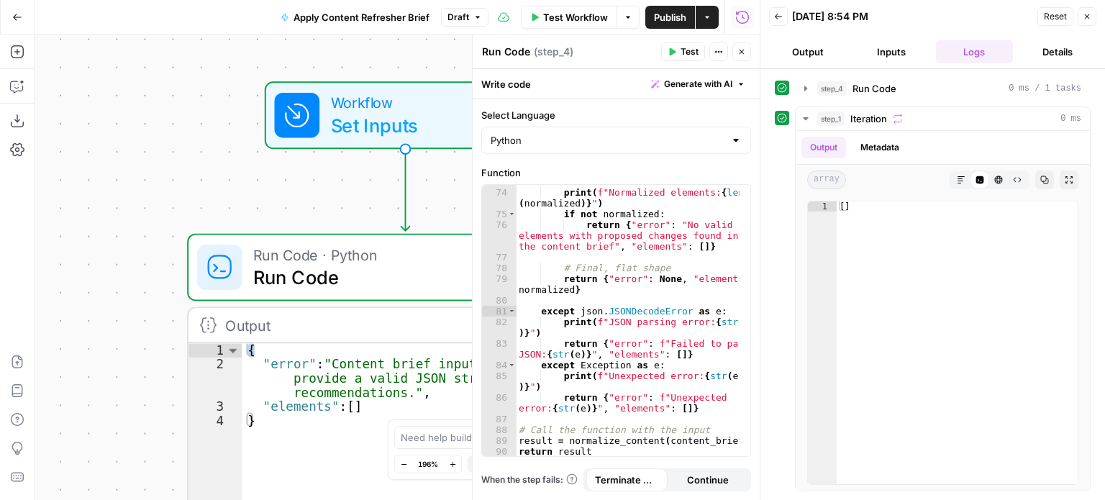
click at [904, 45] on button "Inputs" at bounding box center [892, 51] width 78 height 23
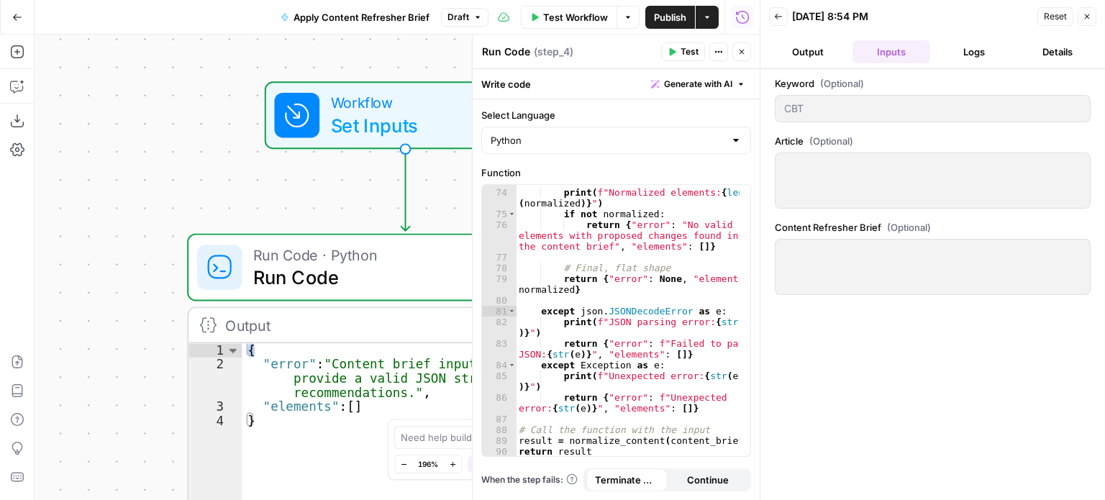
click at [817, 48] on button "Output" at bounding box center [808, 51] width 78 height 23
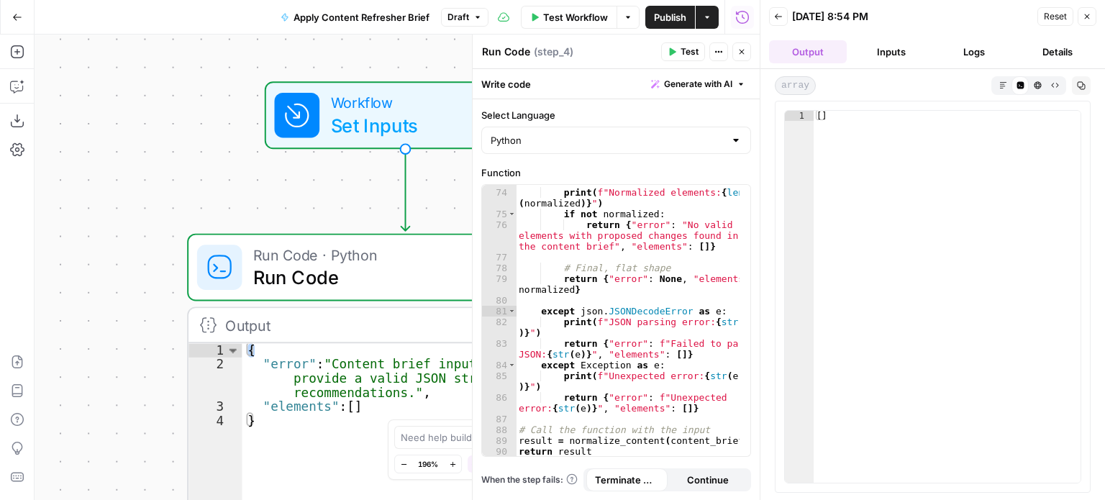
click at [1066, 14] on span "Reset" at bounding box center [1055, 16] width 23 height 13
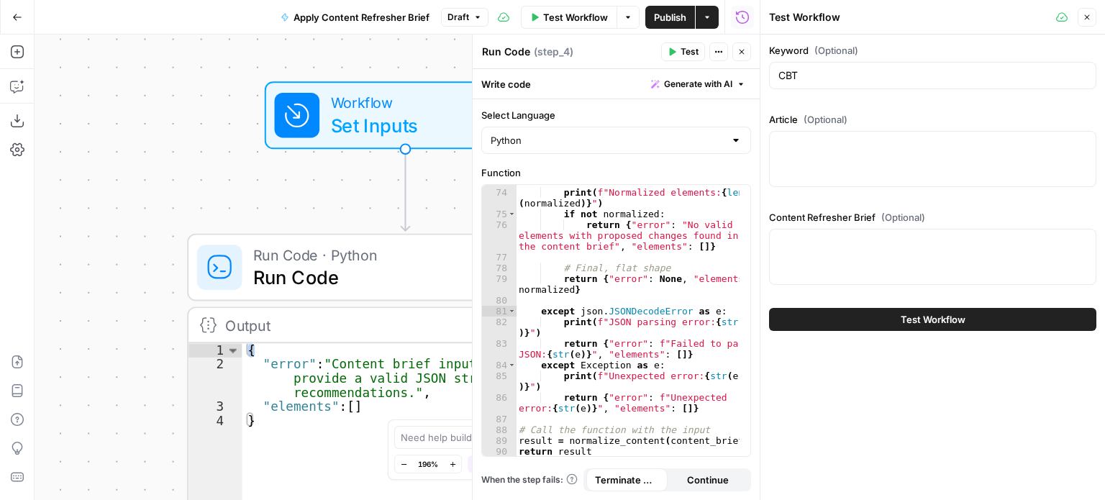
click at [849, 155] on div at bounding box center [932, 159] width 327 height 56
click at [846, 248] on textarea "Content Refresher Brief (Optional)" at bounding box center [932, 242] width 309 height 14
click at [832, 147] on textarea "Article (Optional)" at bounding box center [932, 144] width 309 height 14
type textarea "T"
click at [1089, 18] on icon "button" at bounding box center [1087, 17] width 9 height 9
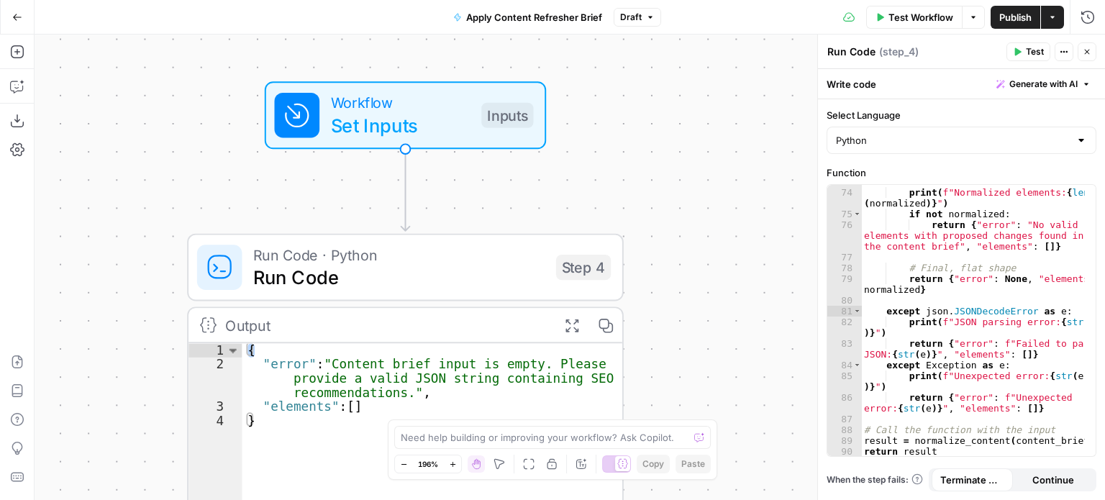
click at [656, 332] on div "**********" at bounding box center [570, 267] width 1071 height 465
click at [422, 58] on icon "button" at bounding box center [426, 63] width 22 height 22
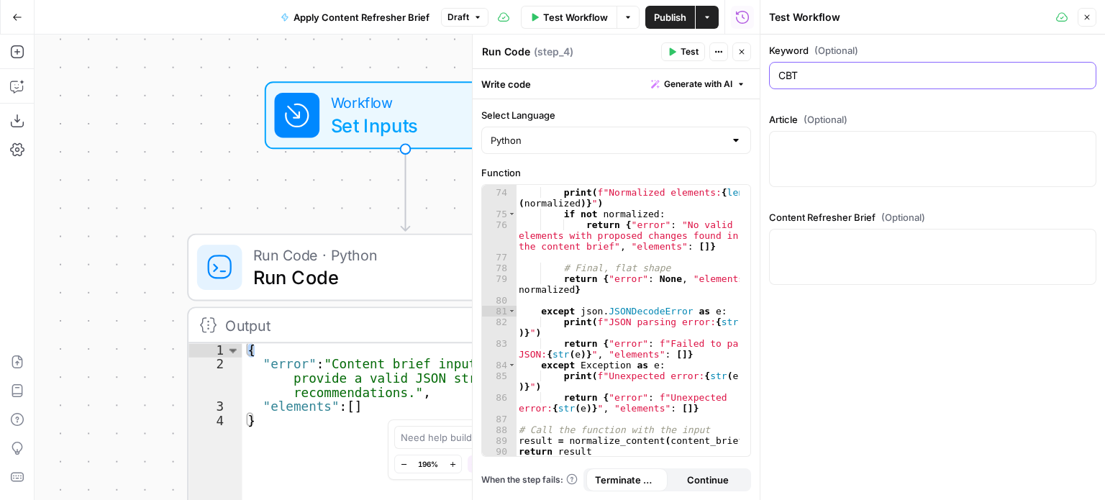
click at [799, 71] on input "CBT" at bounding box center [932, 75] width 309 height 14
click at [809, 143] on textarea "Article (Optional)" at bounding box center [932, 144] width 309 height 14
click at [818, 224] on div "Content Refresher Brief (Optional)" at bounding box center [932, 250] width 327 height 81
click at [671, 51] on icon "button" at bounding box center [673, 52] width 6 height 8
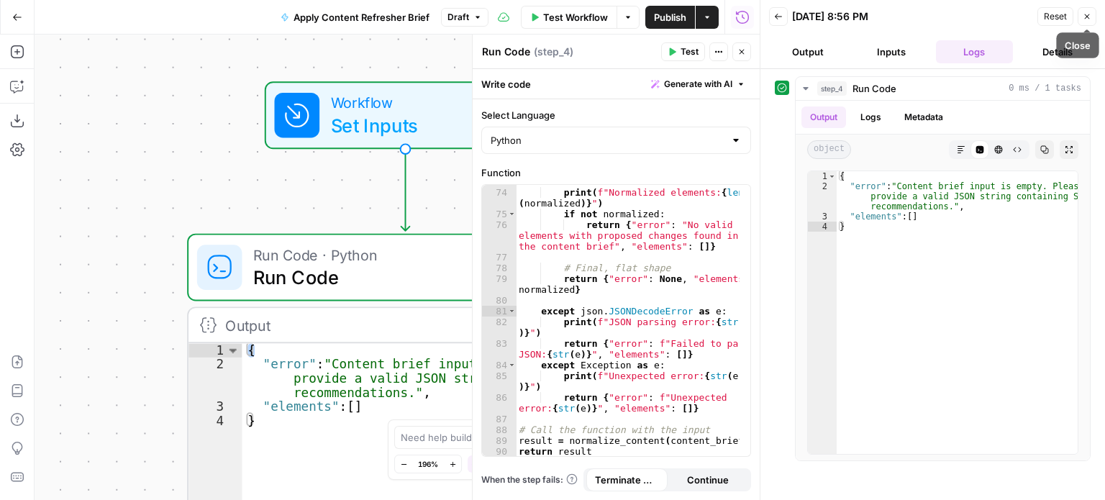
click at [1083, 14] on icon "button" at bounding box center [1087, 16] width 9 height 9
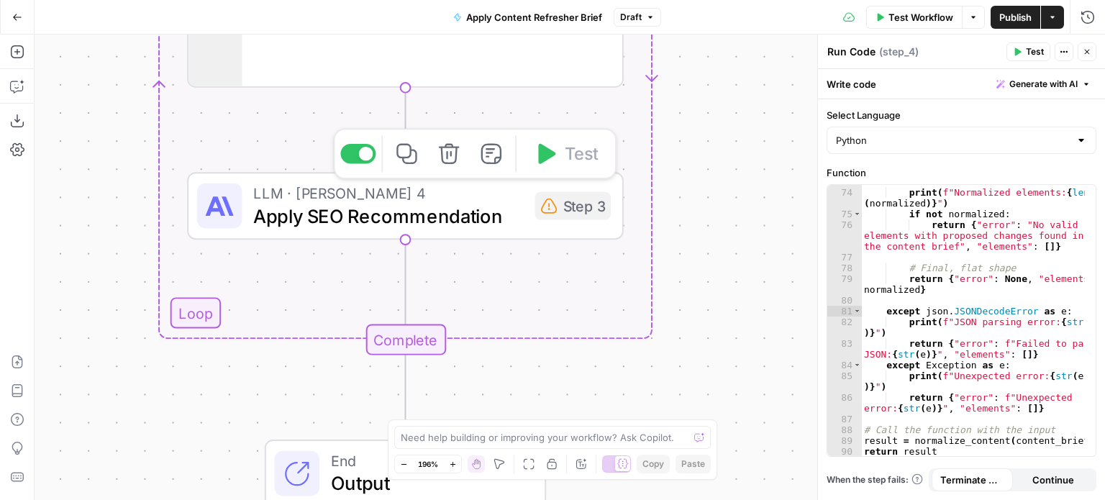
click at [368, 203] on span "Apply SEO Recommendation" at bounding box center [388, 215] width 271 height 28
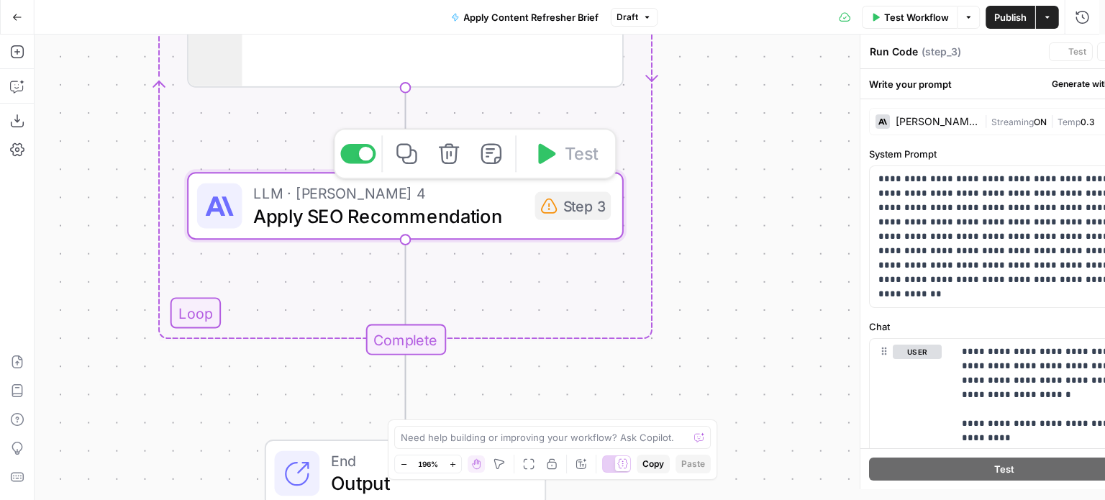
type textarea "Apply SEO Recommendation"
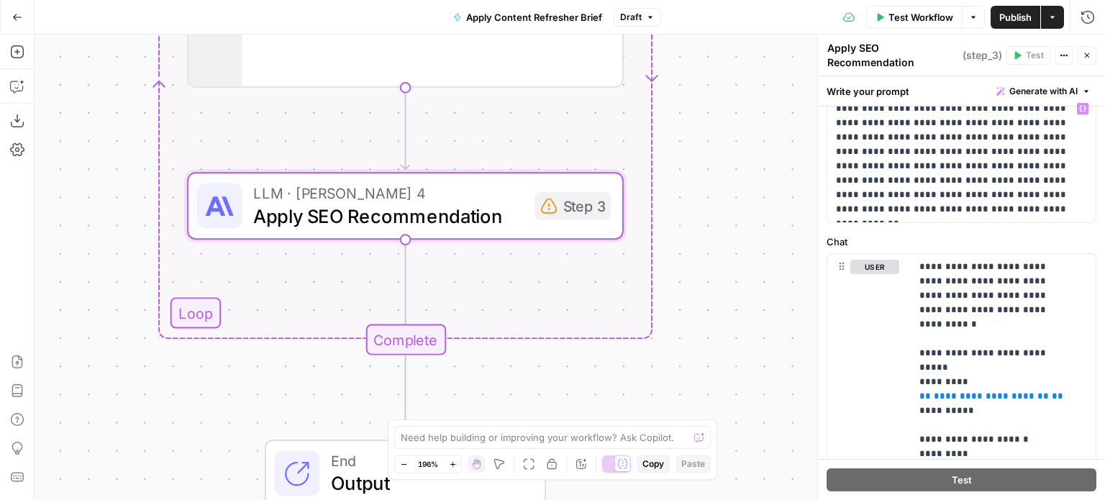
scroll to position [216, 0]
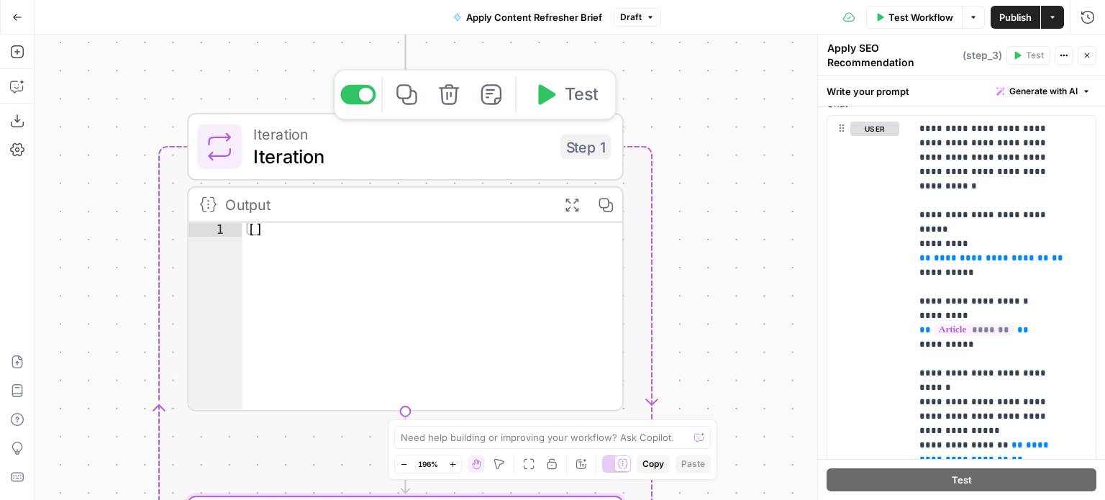
click at [285, 140] on span "Iteration" at bounding box center [401, 134] width 296 height 22
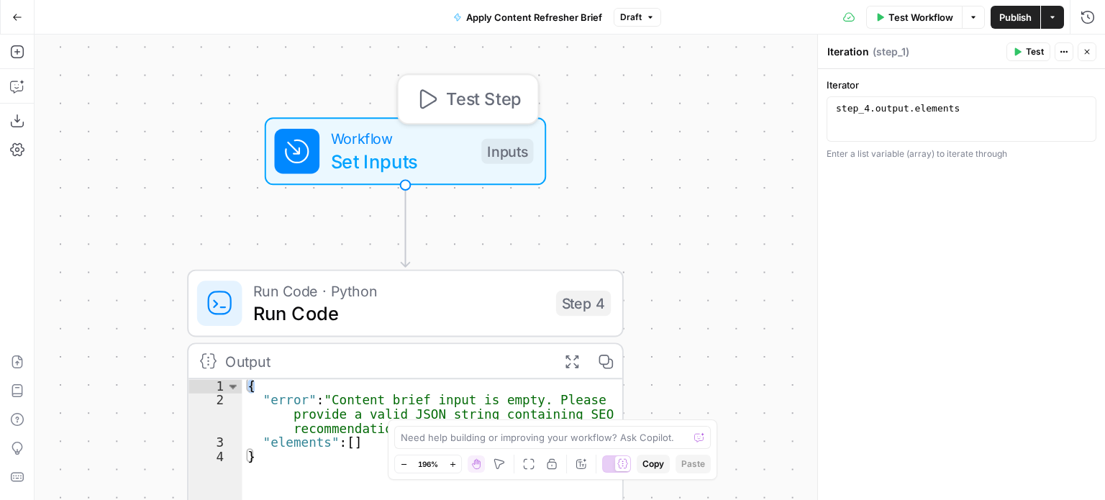
click at [351, 133] on span "Workflow" at bounding box center [401, 138] width 140 height 22
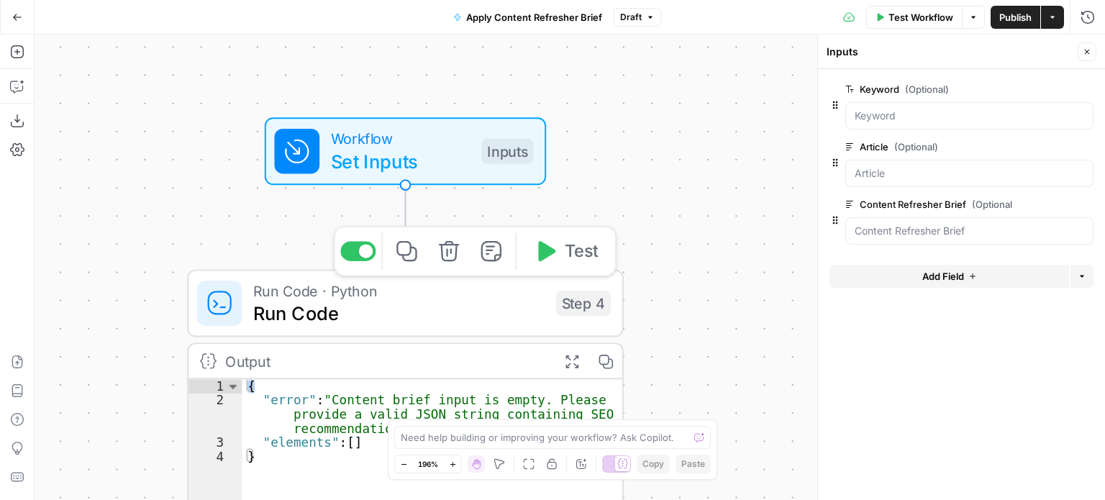
click at [327, 301] on span "Run Code" at bounding box center [398, 313] width 291 height 28
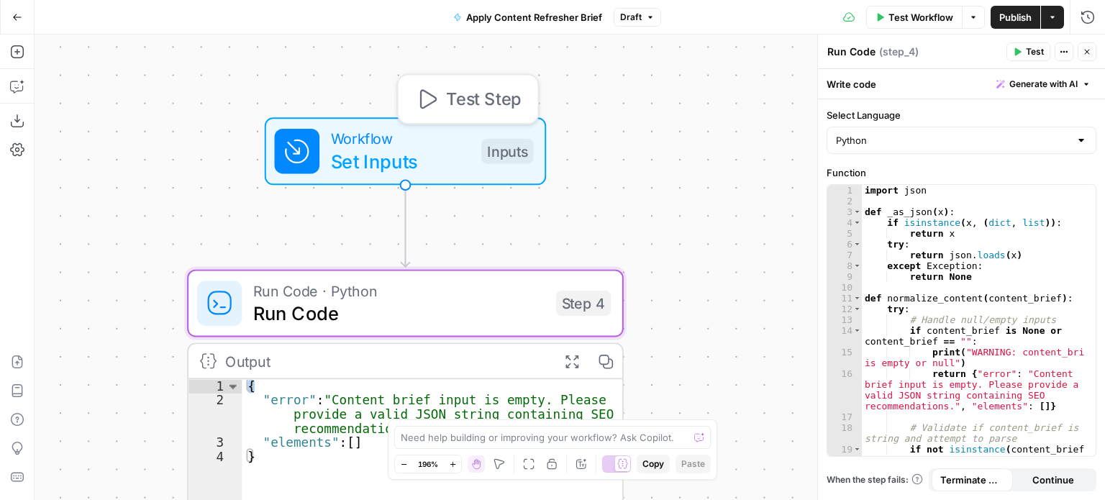
click at [359, 137] on span "Workflow" at bounding box center [401, 138] width 140 height 22
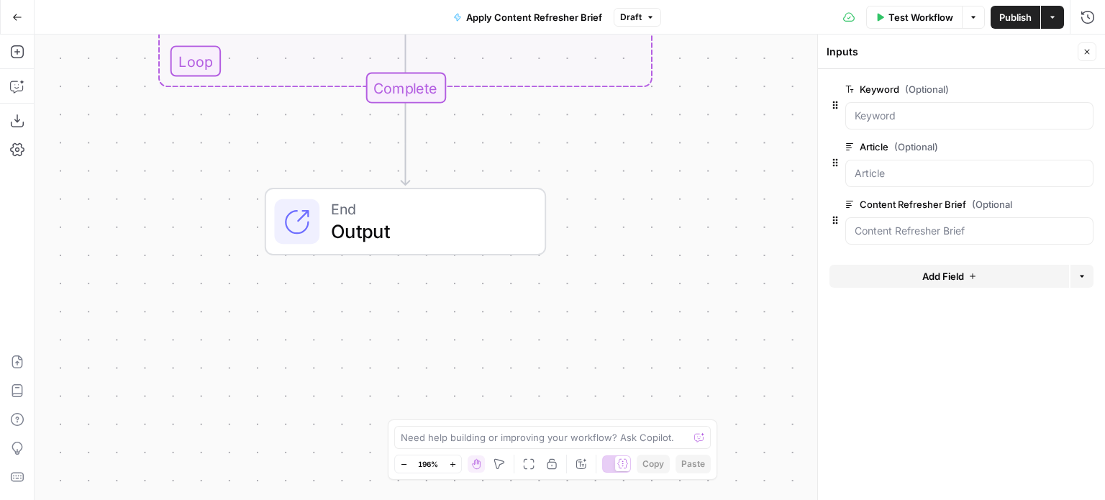
click at [324, 209] on div "End Output" at bounding box center [404, 222] width 259 height 48
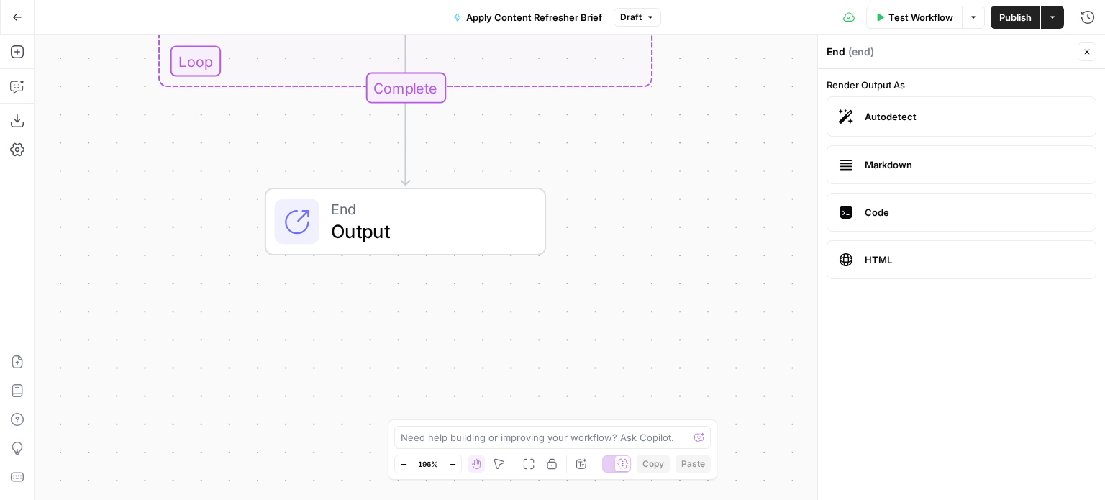
click at [882, 202] on label "Code" at bounding box center [962, 212] width 270 height 39
click at [881, 256] on span "HTML" at bounding box center [974, 260] width 219 height 14
click at [911, 261] on span "HTML" at bounding box center [974, 260] width 219 height 14
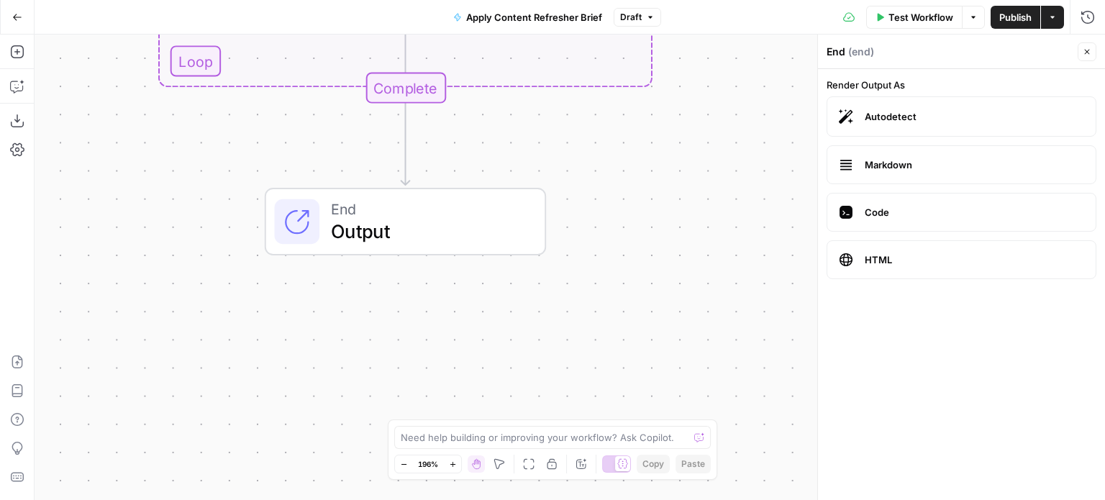
click at [842, 265] on icon at bounding box center [846, 260] width 14 height 14
click at [858, 213] on label "Code" at bounding box center [962, 212] width 270 height 39
click at [865, 160] on span "Markdown" at bounding box center [974, 165] width 219 height 14
click at [871, 115] on span "Autodetect" at bounding box center [974, 116] width 219 height 14
click at [687, 198] on div "**********" at bounding box center [570, 267] width 1071 height 465
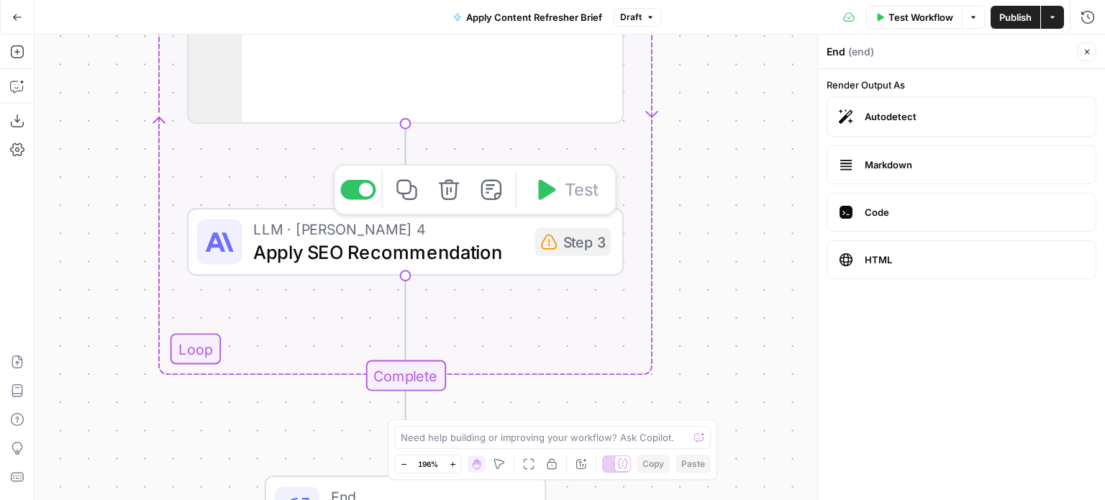
click at [324, 238] on span "Apply SEO Recommendation" at bounding box center [388, 251] width 271 height 28
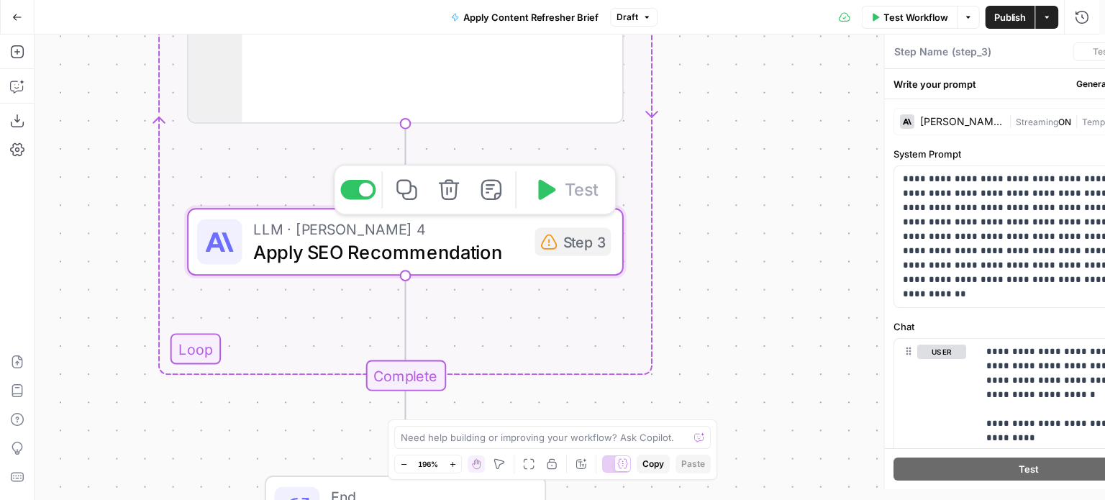
type textarea "Apply SEO Recommendation"
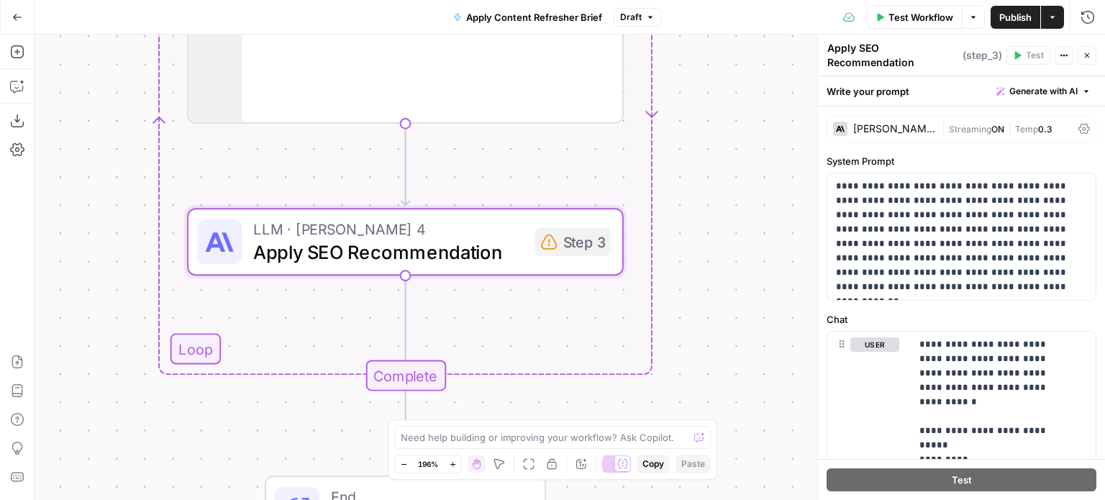
click at [191, 359] on div "**********" at bounding box center [570, 267] width 1071 height 465
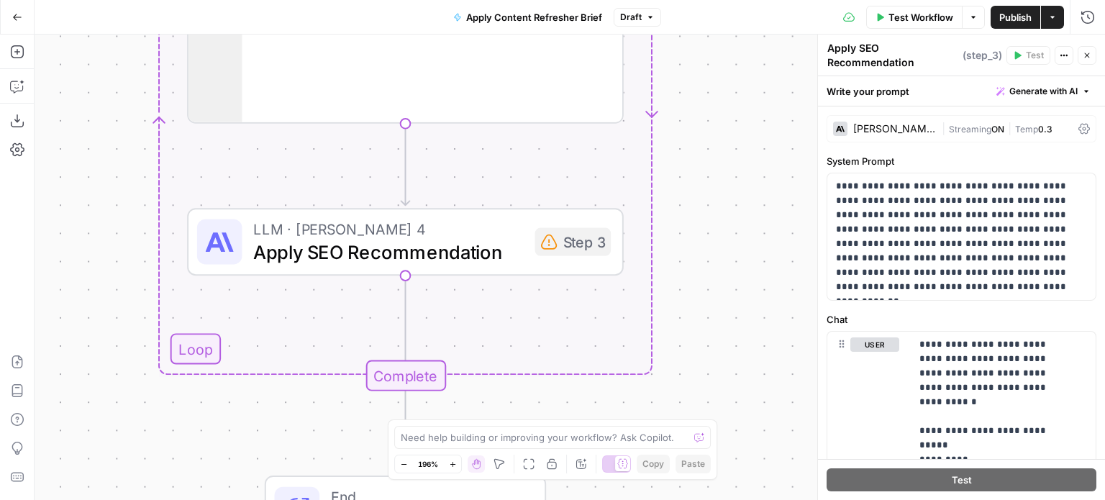
click at [191, 356] on div "**********" at bounding box center [570, 267] width 1071 height 465
click at [199, 353] on div "**********" at bounding box center [570, 267] width 1071 height 465
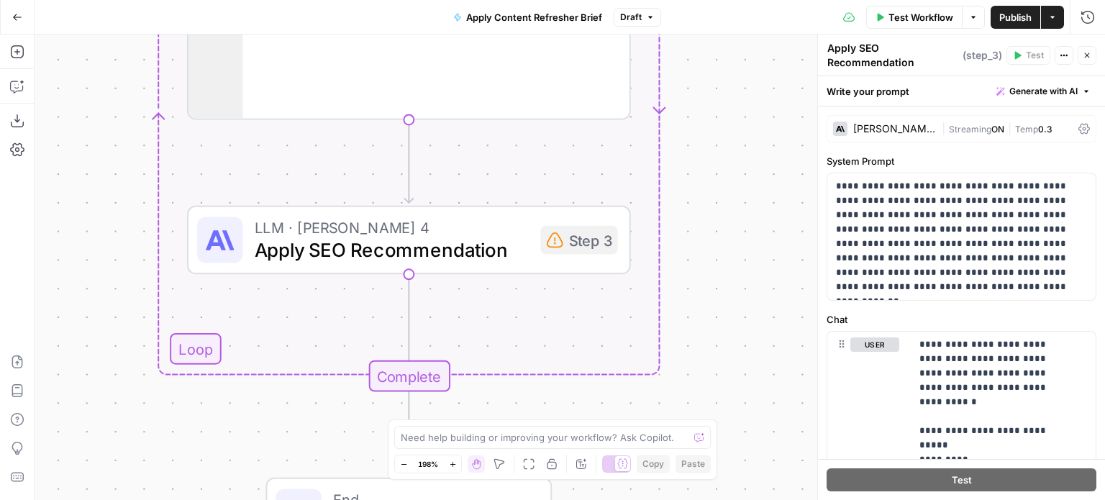
click at [199, 353] on div "**********" at bounding box center [570, 267] width 1071 height 465
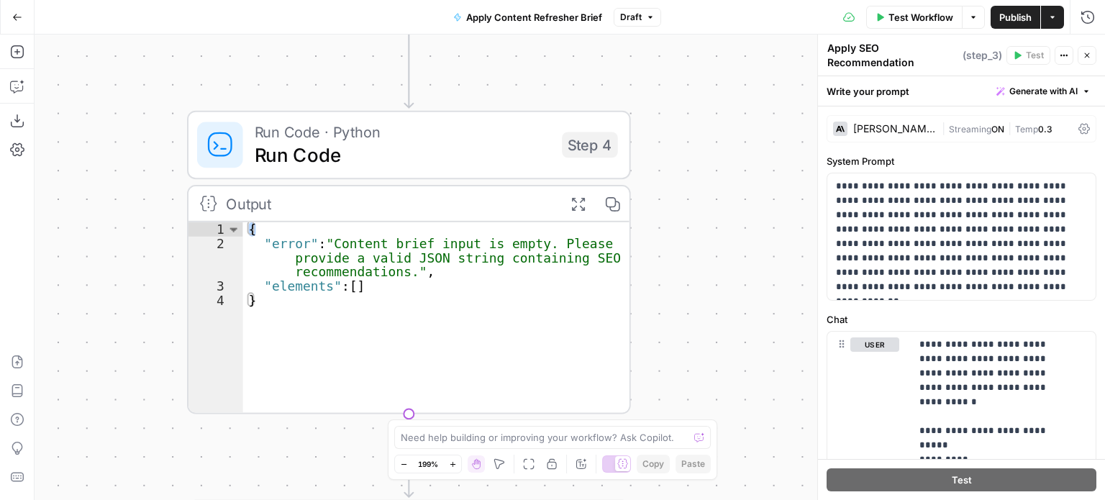
type textarea "*"
click at [319, 309] on div "{ "error" : "Content brief input is empty. Please provide a valid JSON string c…" at bounding box center [436, 332] width 386 height 220
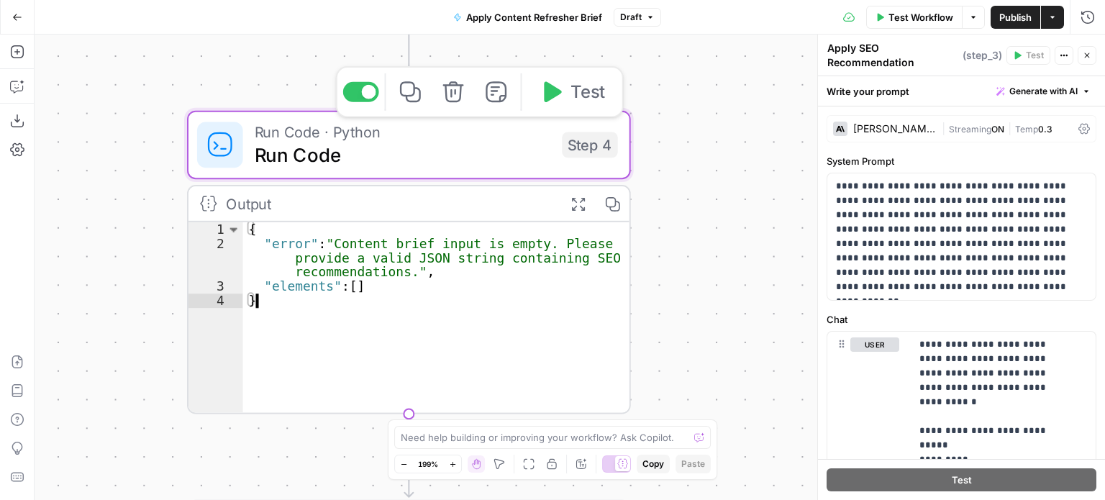
click at [329, 136] on span "Run Code · Python" at bounding box center [403, 132] width 296 height 23
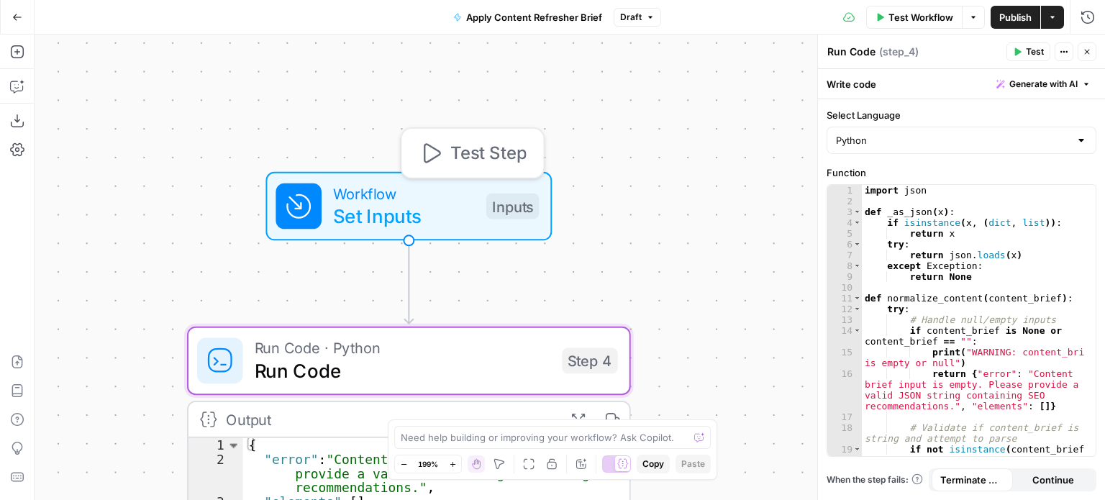
click at [361, 191] on span "Workflow" at bounding box center [404, 193] width 142 height 23
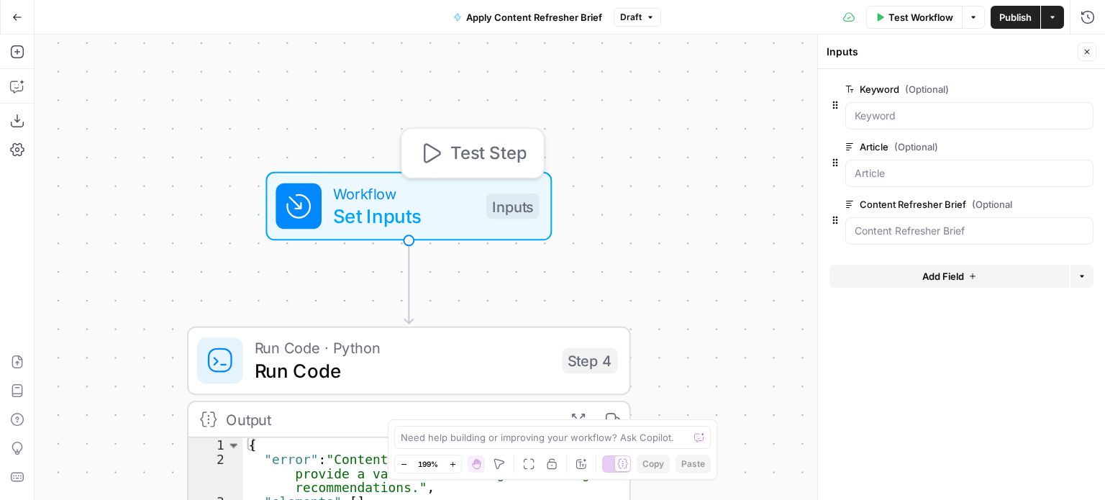
click at [375, 211] on span "Set Inputs" at bounding box center [404, 216] width 142 height 29
click at [368, 189] on span "Workflow" at bounding box center [404, 193] width 142 height 23
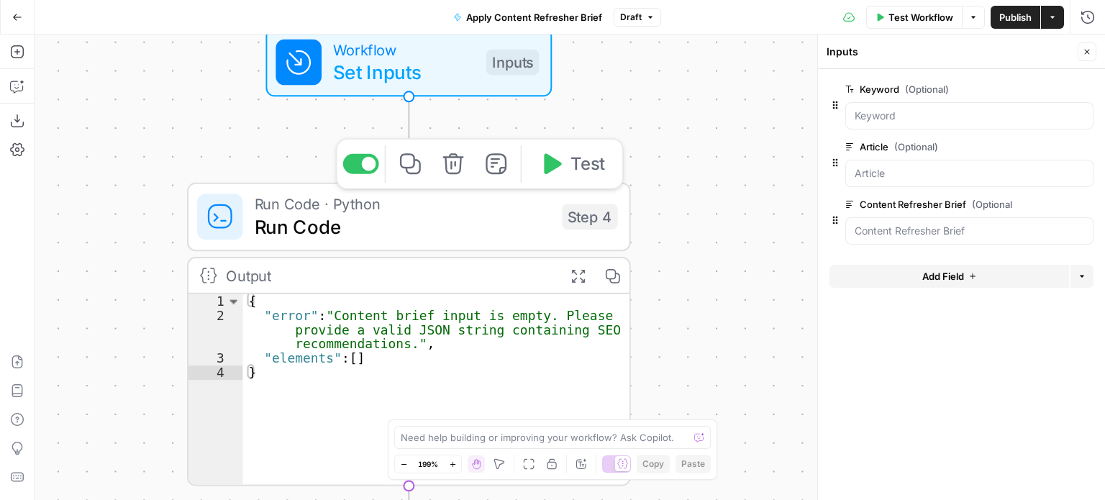
click at [332, 210] on span "Run Code · Python" at bounding box center [403, 204] width 296 height 23
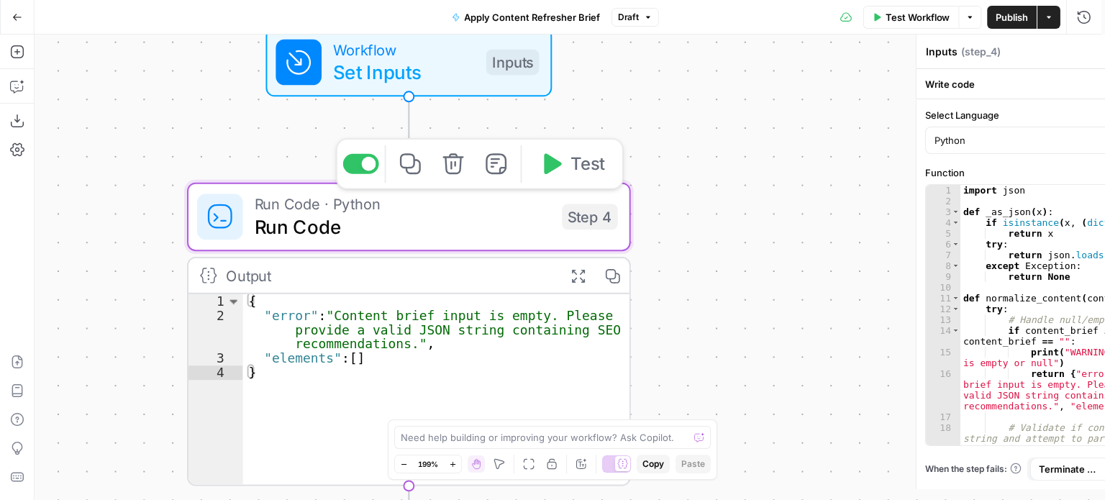
type textarea "Run Code"
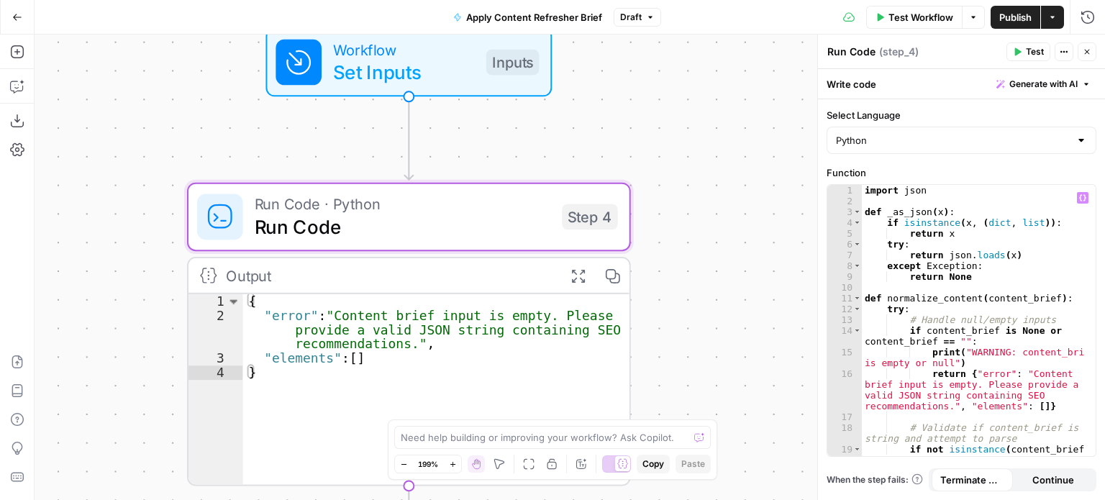
click at [1017, 287] on div "import json def _as_json ( x ) : if isinstance ( x , ( dict , list )) : return …" at bounding box center [974, 337] width 224 height 304
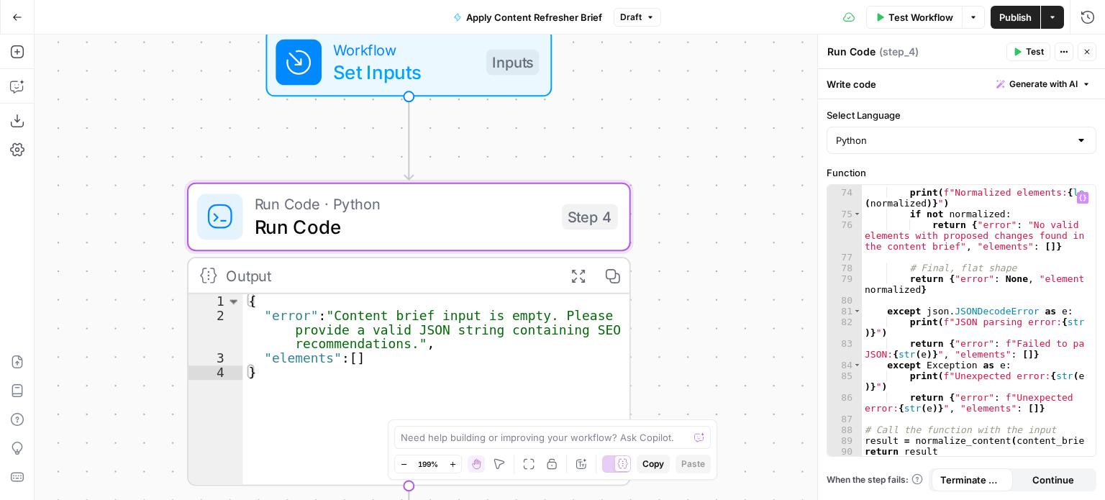
scroll to position [1217, 0]
click at [938, 299] on div "print ( f"Normalized elements: { len ( normalized )} " ) if not normalized : re…" at bounding box center [974, 323] width 224 height 294
click at [1017, 48] on icon "button" at bounding box center [1018, 52] width 6 height 8
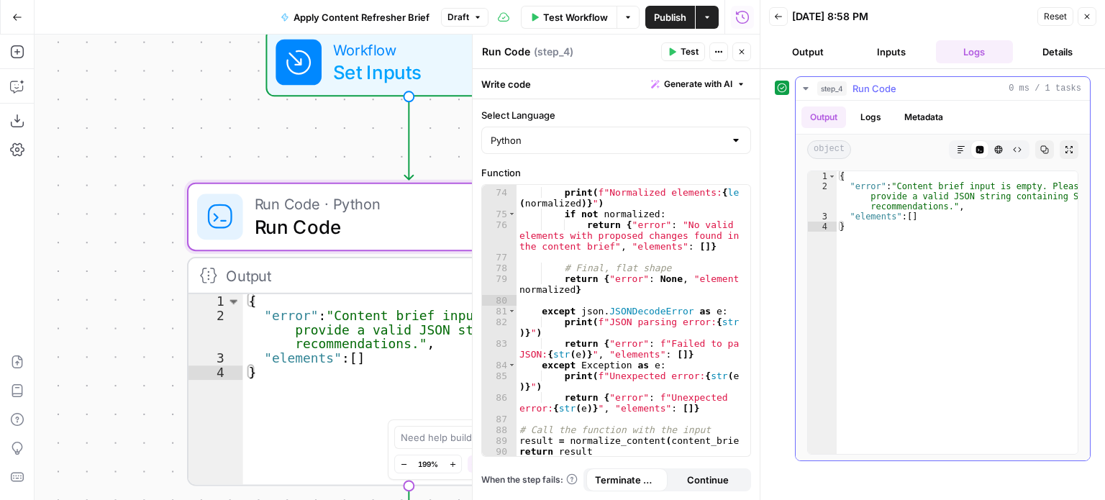
click at [873, 119] on button "Logs" at bounding box center [871, 117] width 38 height 22
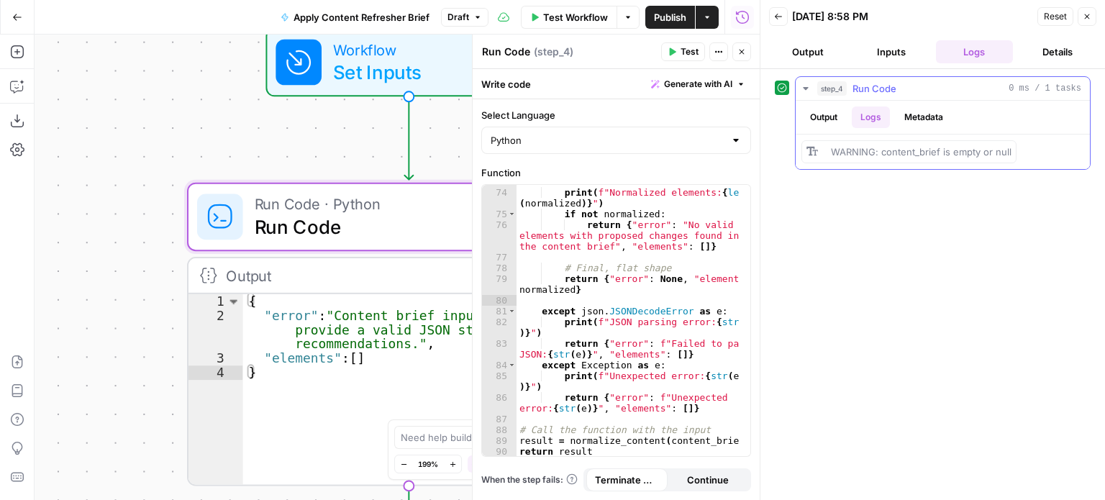
click at [918, 112] on button "Metadata" at bounding box center [924, 117] width 56 height 22
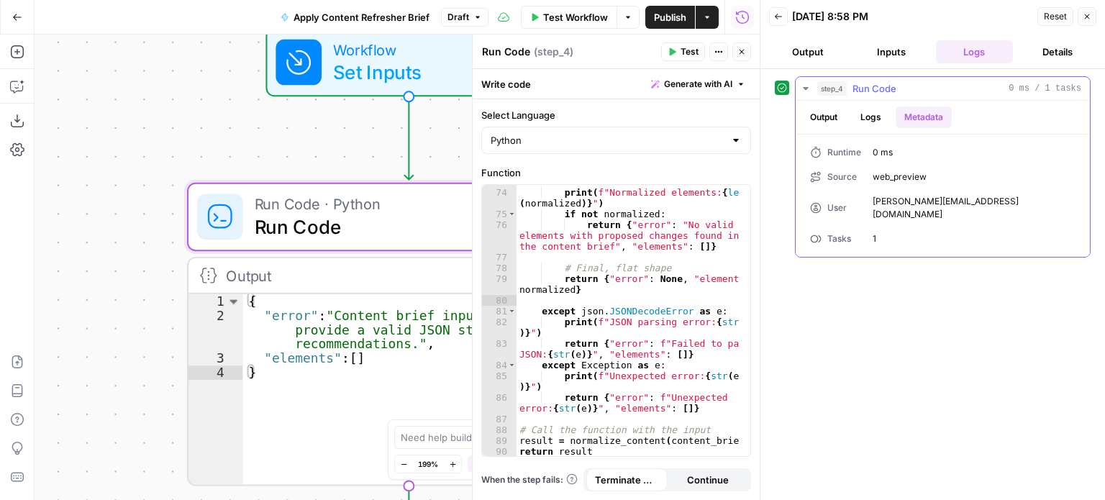
click at [831, 115] on button "Output" at bounding box center [823, 117] width 45 height 22
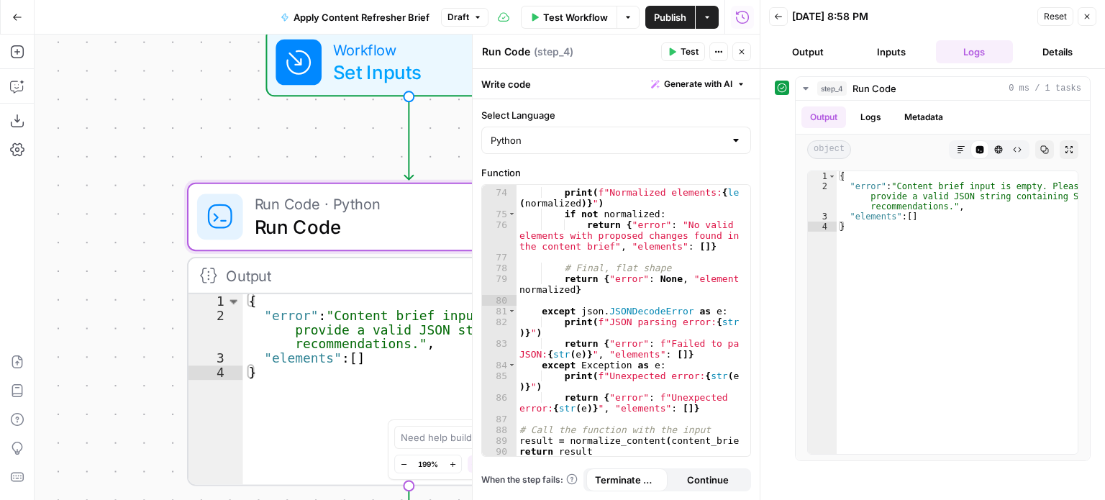
click at [1068, 55] on button "Details" at bounding box center [1058, 51] width 78 height 23
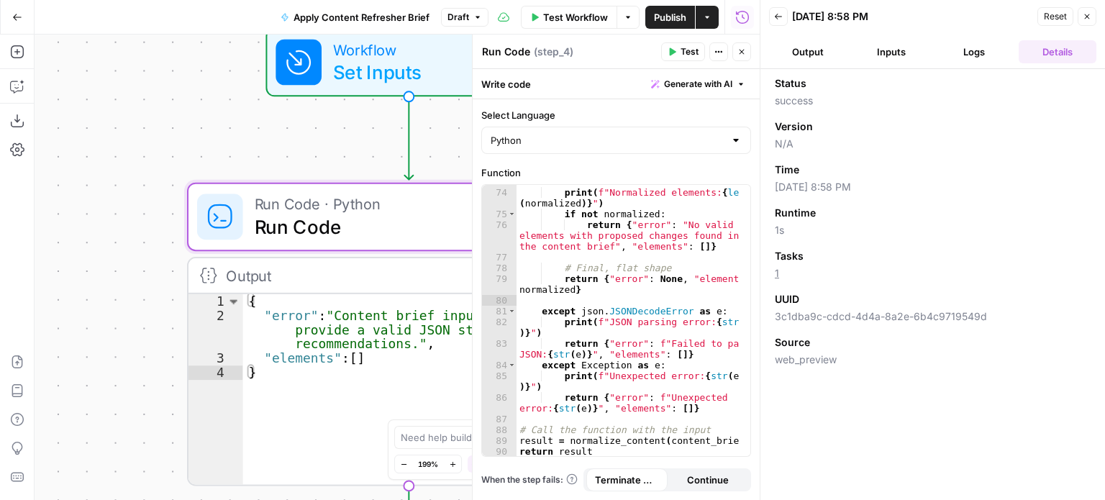
click at [828, 55] on button "Output" at bounding box center [808, 51] width 78 height 23
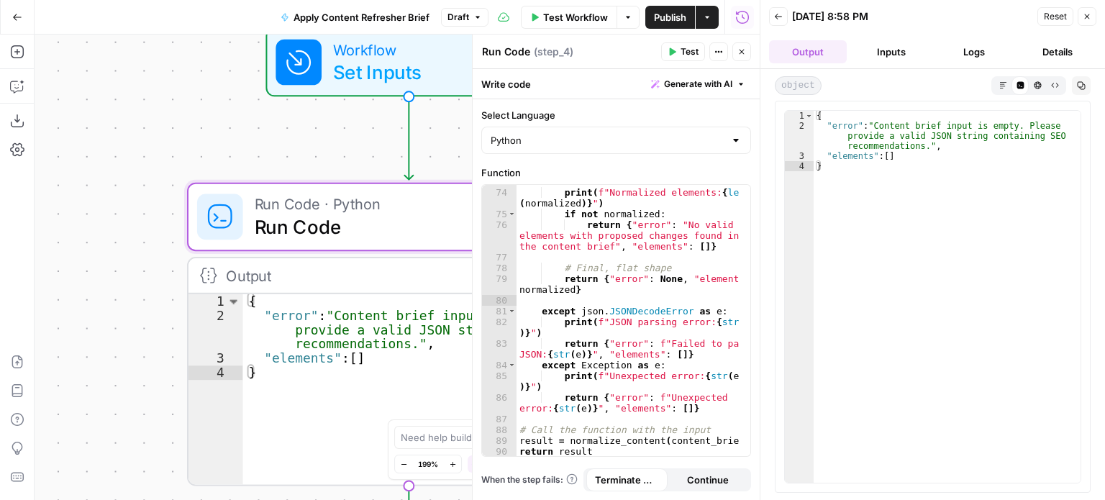
click at [1088, 13] on icon "button" at bounding box center [1087, 16] width 9 height 9
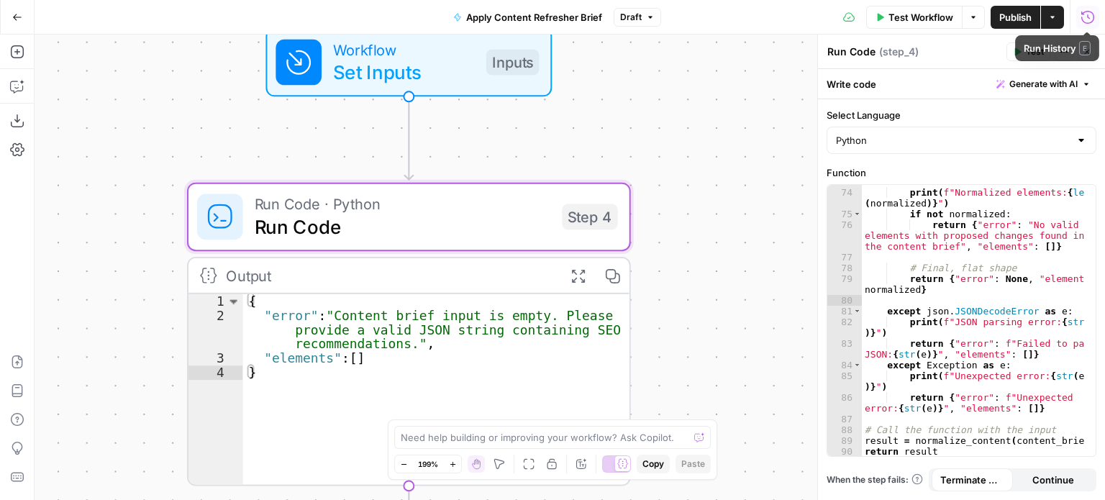
click at [1087, 17] on icon "button" at bounding box center [1088, 17] width 14 height 14
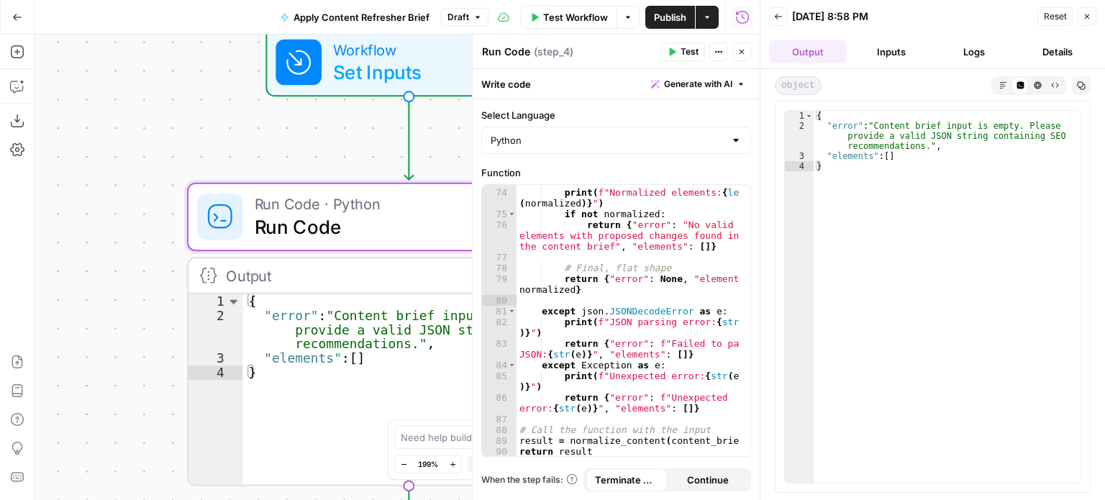
click at [1089, 14] on icon "button" at bounding box center [1087, 16] width 5 height 5
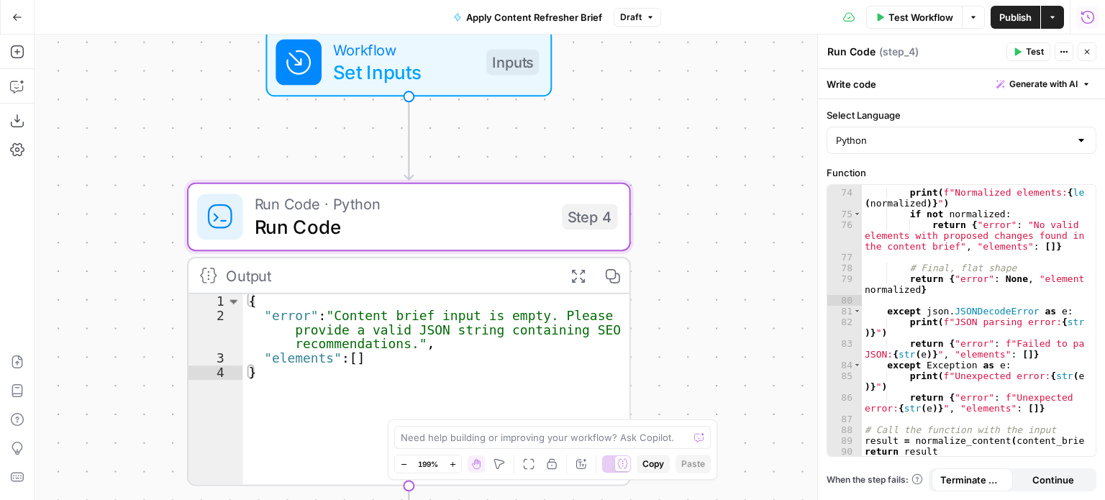
click at [668, 160] on div "Workflow Set Inputs Inputs Run Code · Python Run Code Step 4 Output Expand Outp…" at bounding box center [570, 267] width 1071 height 465
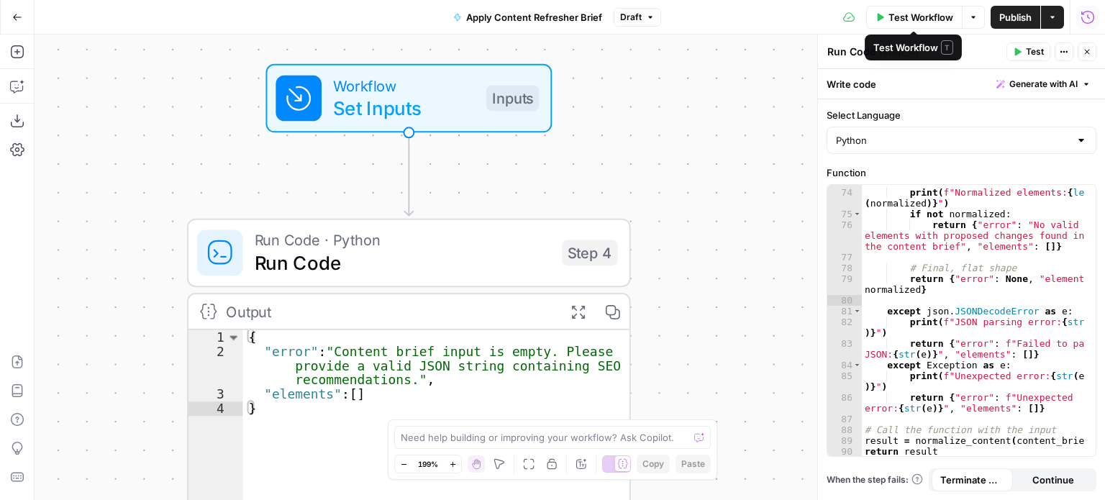
click at [872, 12] on button "Test Workflow" at bounding box center [914, 17] width 96 height 23
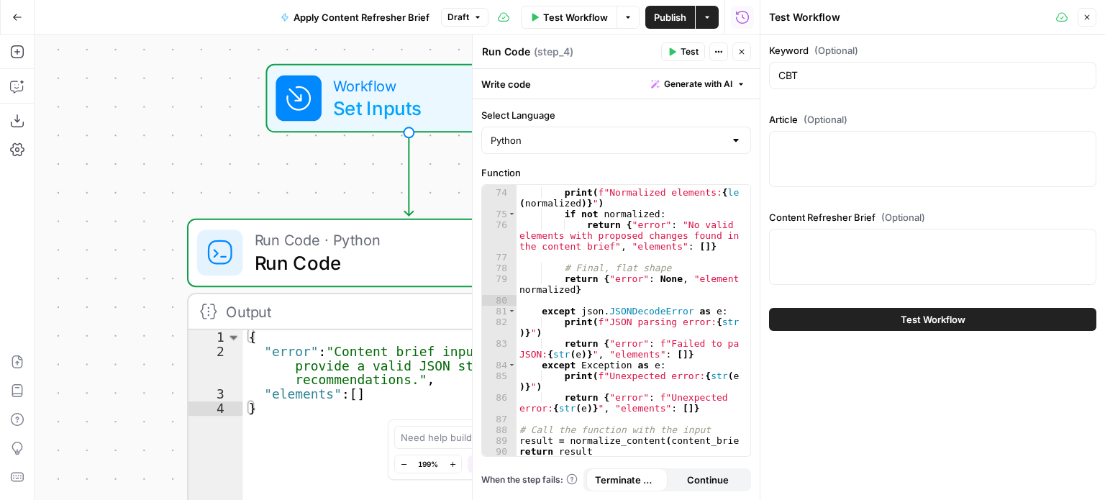
click at [1086, 11] on button "Close" at bounding box center [1087, 17] width 19 height 19
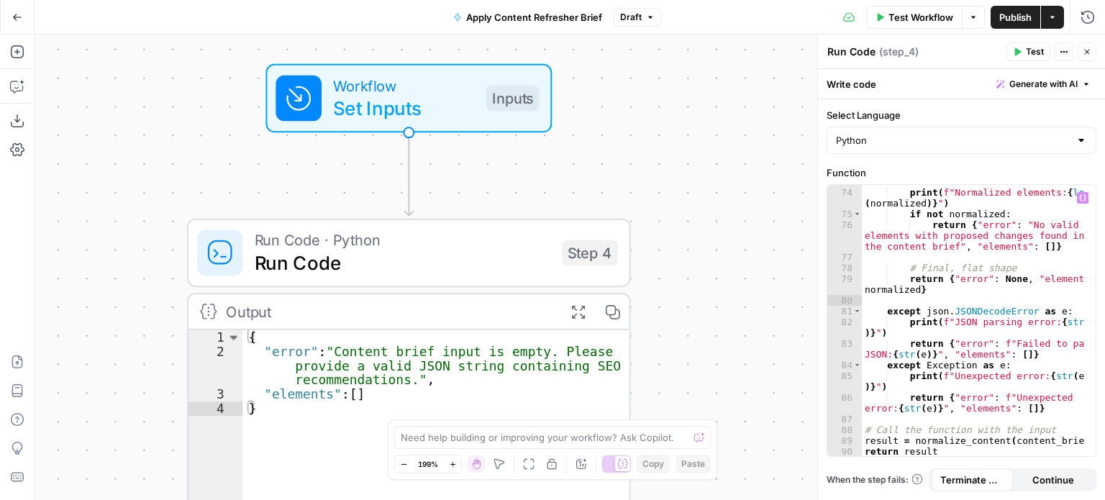
type textarea "**********"
click at [1007, 263] on div "print ( f"Normalized elements: { len ( normalized )} " ) if not normalized : re…" at bounding box center [974, 323] width 224 height 294
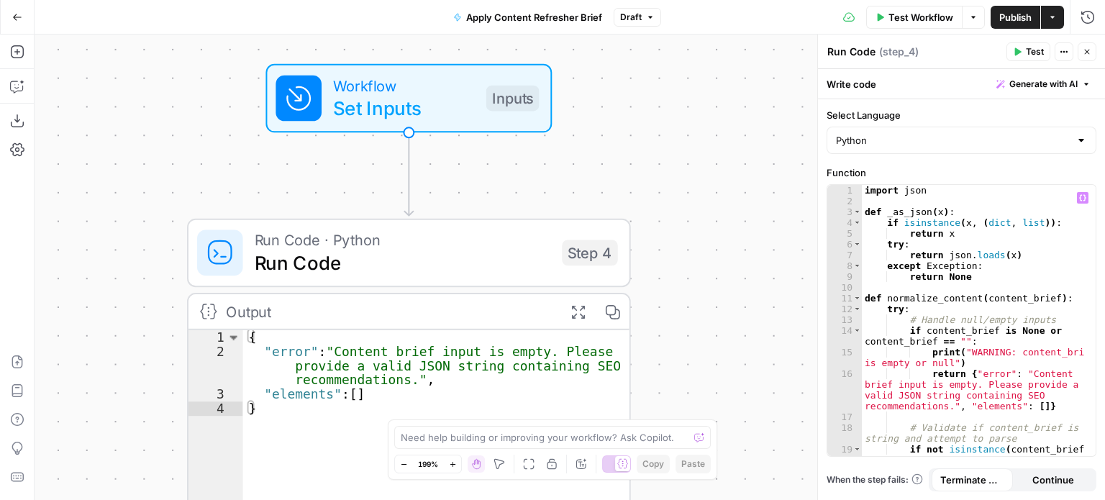
click at [9, 14] on button "Go Back" at bounding box center [17, 17] width 26 height 26
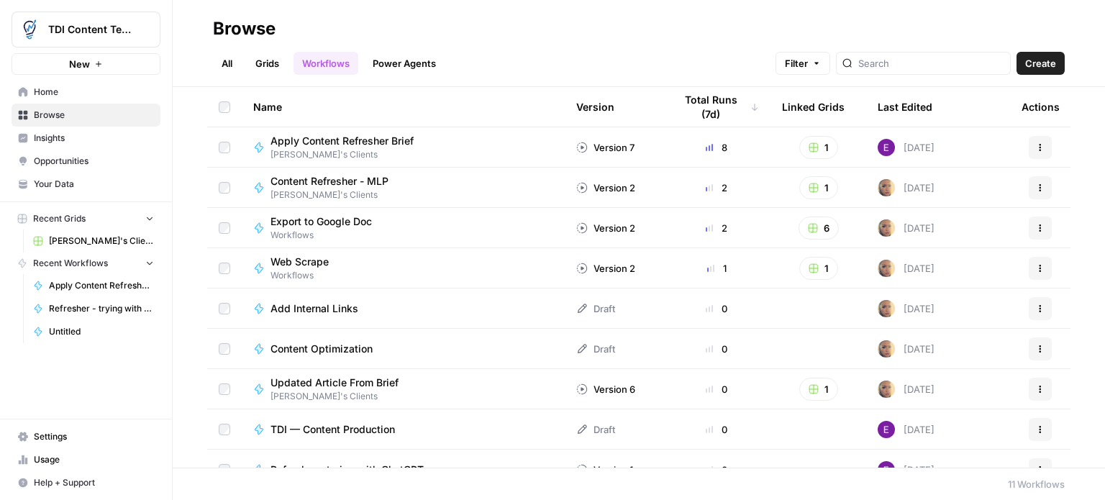
click at [329, 140] on span "Apply Content Refresher Brief" at bounding box center [342, 141] width 143 height 14
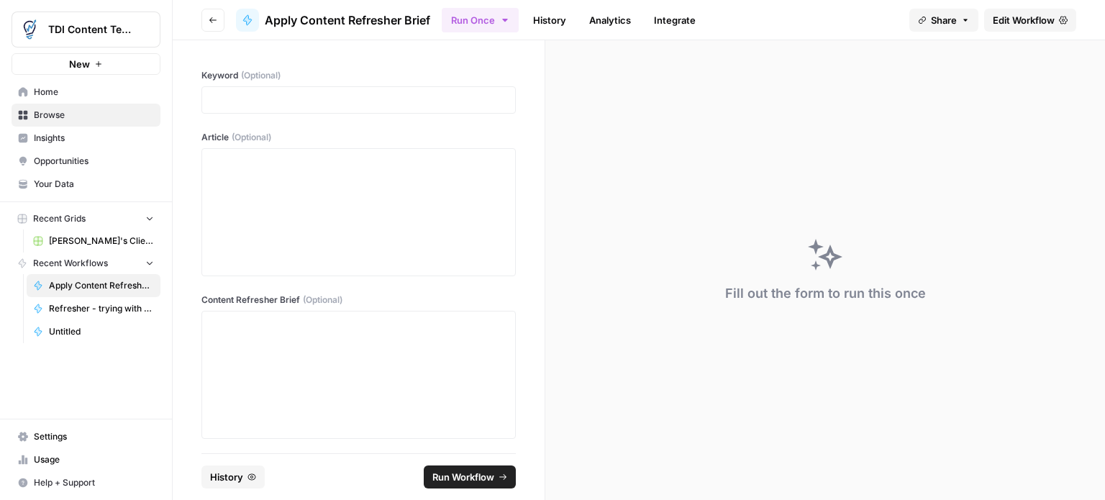
click at [1035, 17] on span "Edit Workflow" at bounding box center [1024, 20] width 62 height 14
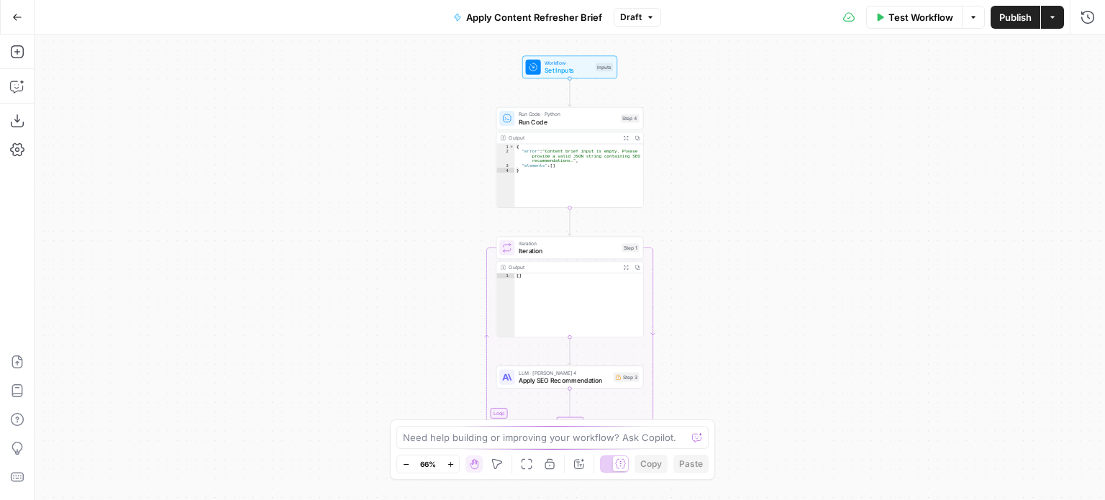
click at [734, 168] on div "Workflow Set Inputs Inputs Run Code · Python Run Code Step 4 Output Expand Outp…" at bounding box center [570, 267] width 1071 height 465
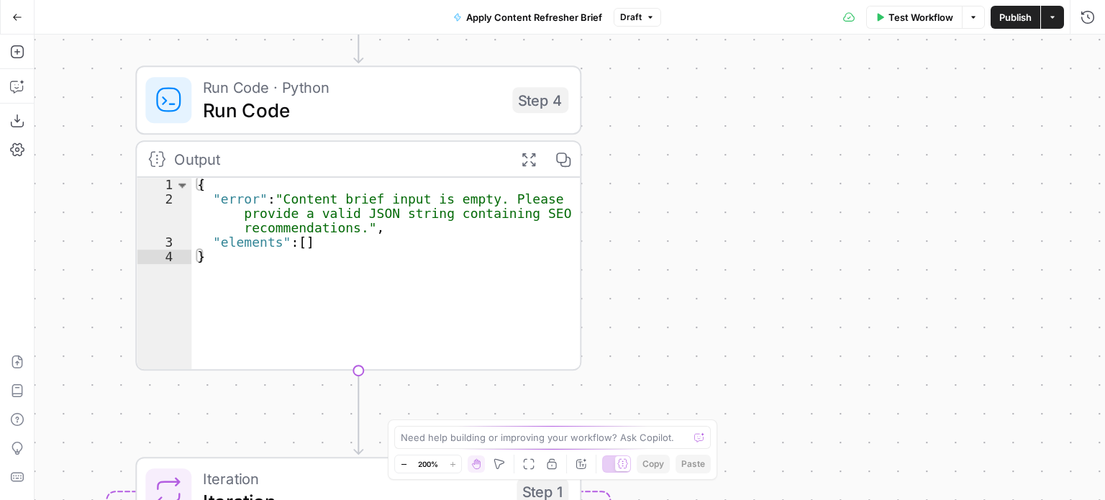
click at [648, 19] on icon "button" at bounding box center [650, 17] width 9 height 9
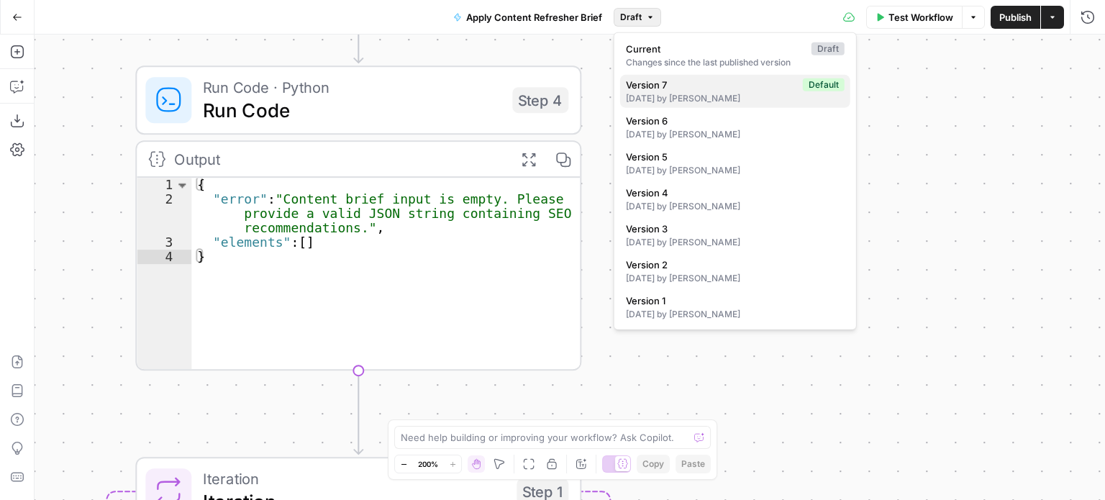
click at [686, 89] on span "Version 7" at bounding box center [711, 85] width 171 height 14
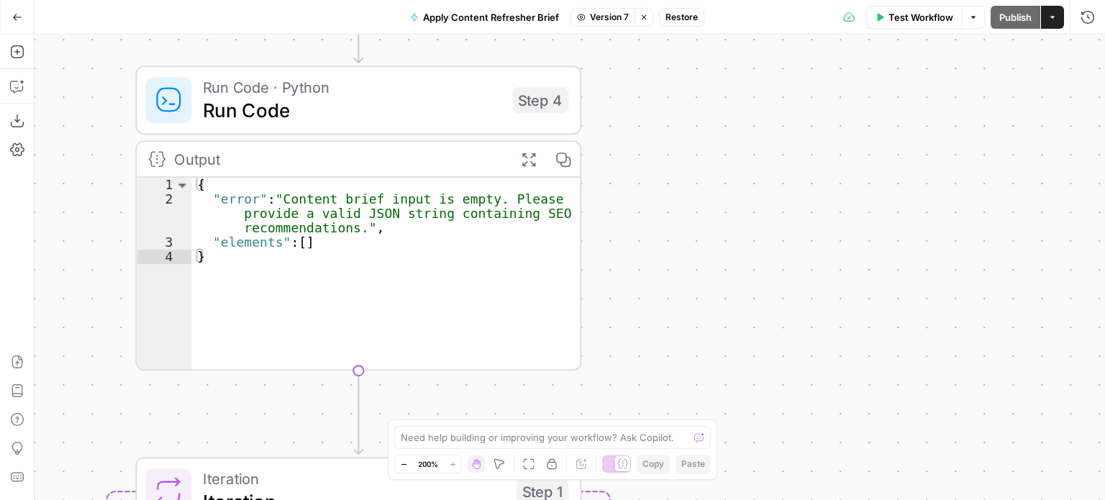
click at [673, 19] on span "Restore" at bounding box center [681, 17] width 32 height 13
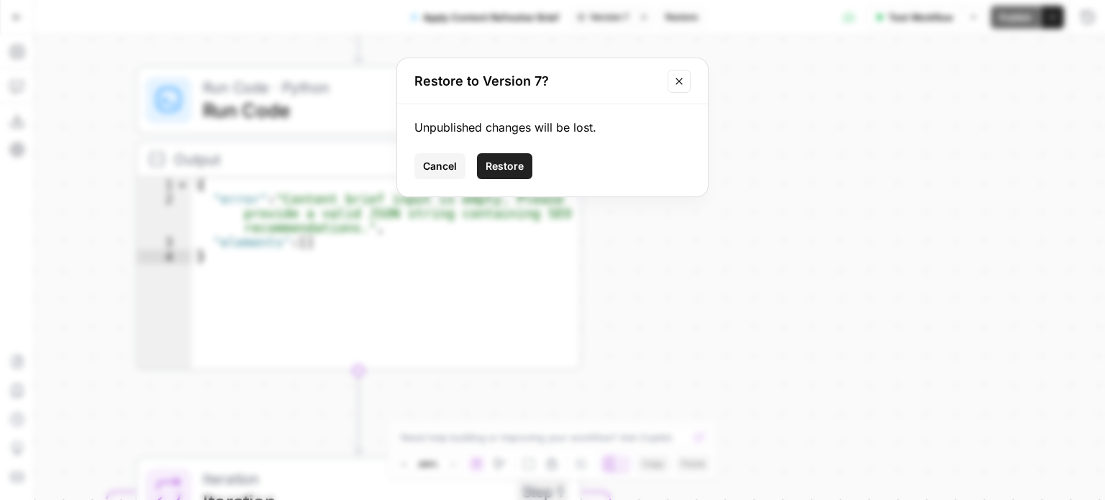
click at [677, 81] on icon "Close modal" at bounding box center [679, 82] width 12 height 12
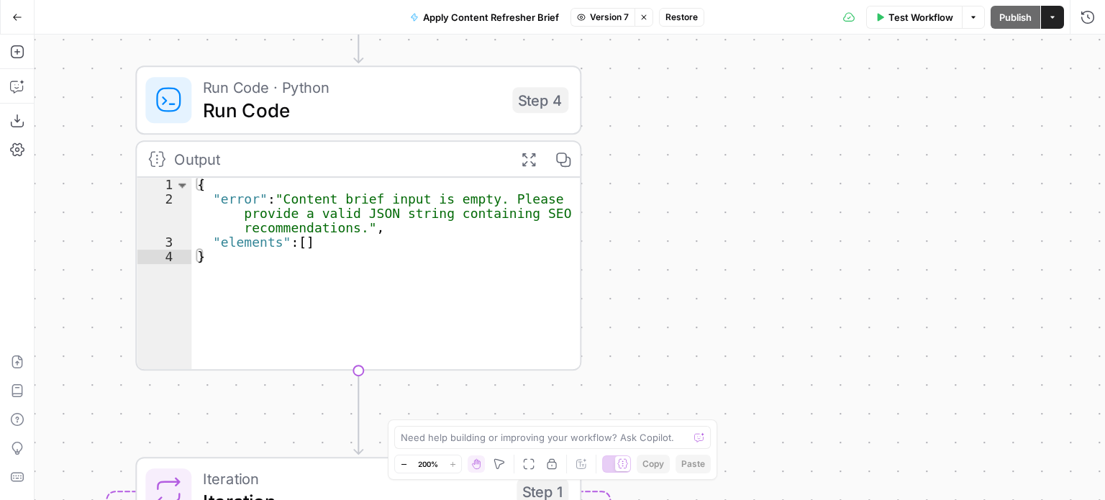
click at [753, 160] on div "Workflow Set Inputs Inputs Run Code · Python Run Code Step 4 Output Expand Outp…" at bounding box center [570, 267] width 1071 height 465
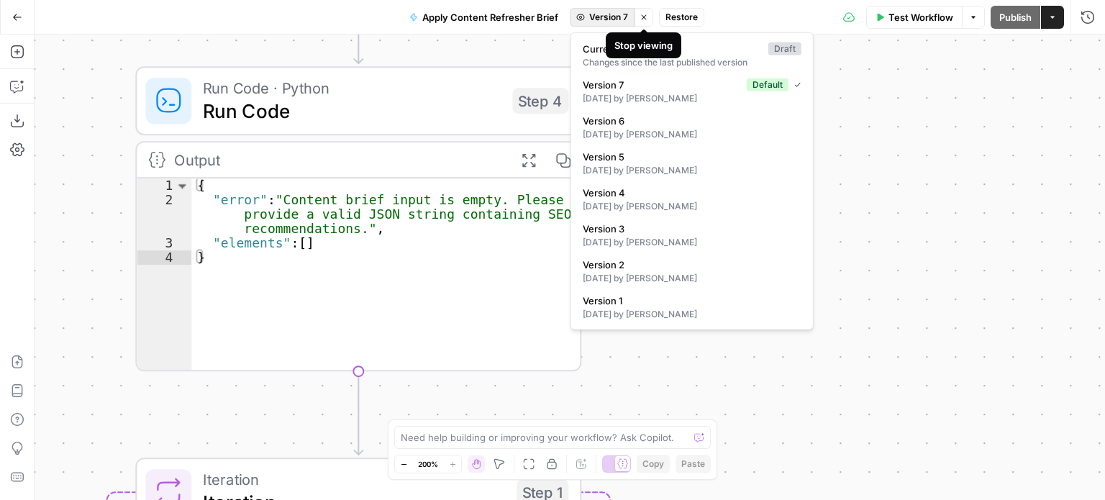
click at [622, 15] on span "Version 7" at bounding box center [608, 17] width 39 height 13
click at [640, 63] on div "Changes since the last published version" at bounding box center [692, 62] width 219 height 13
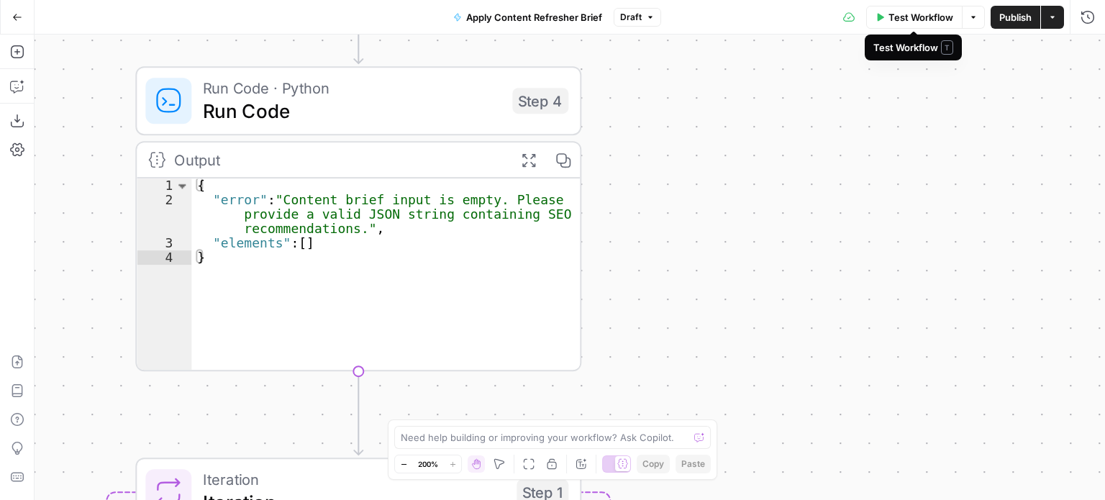
click at [883, 17] on button "Test Workflow" at bounding box center [914, 17] width 96 height 23
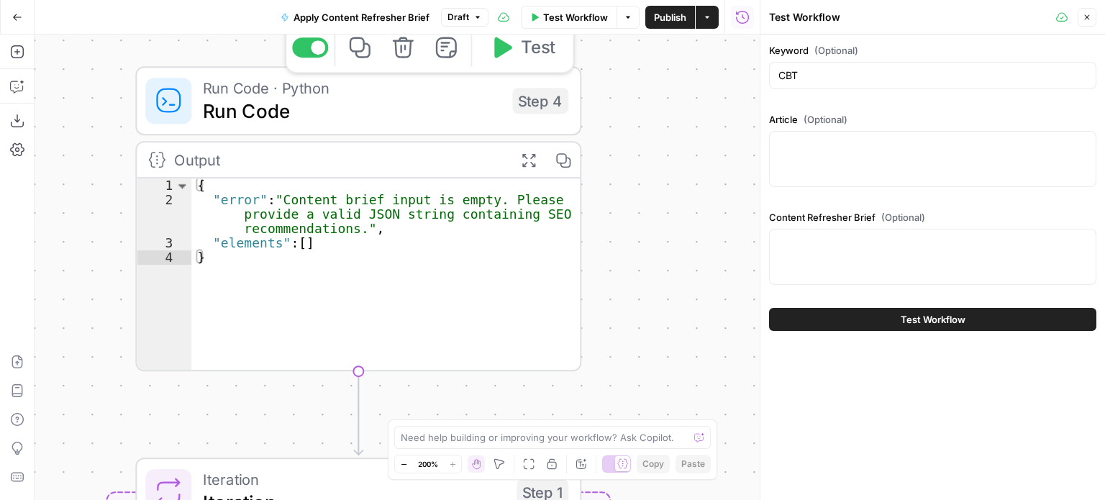
click at [247, 93] on span "Run Code · Python" at bounding box center [352, 87] width 298 height 23
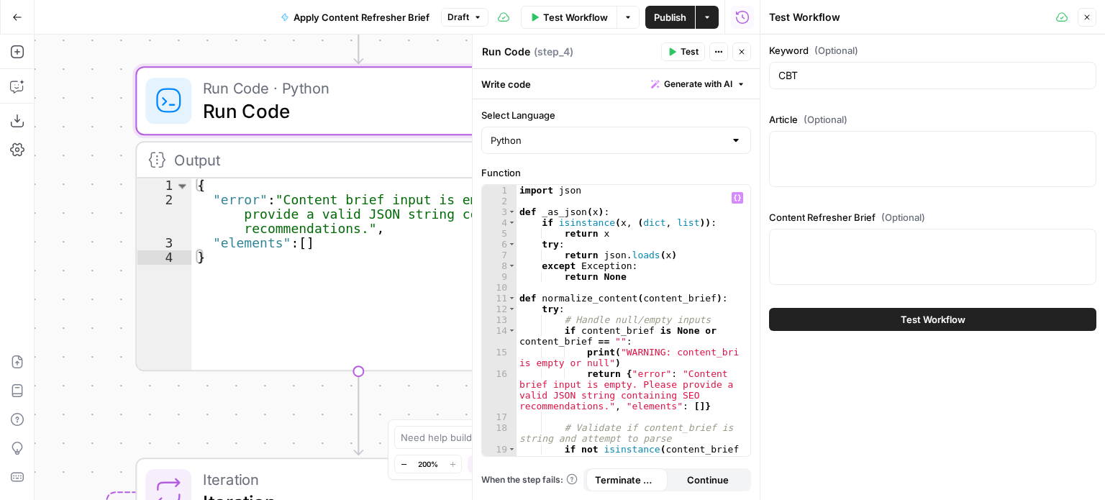
click at [660, 327] on div "import json def _as_json ( x ) : if isinstance ( x , ( dict , list )) : return …" at bounding box center [629, 337] width 224 height 304
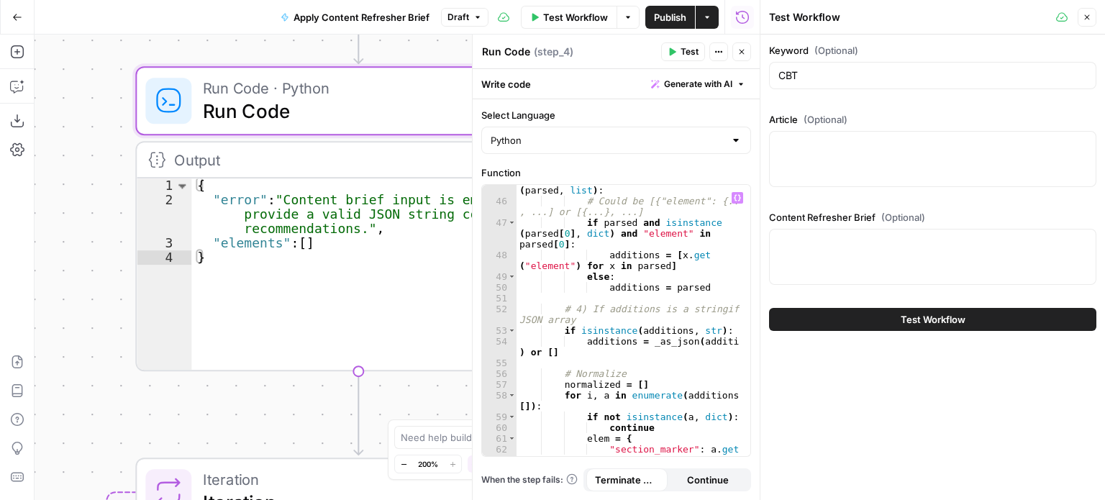
scroll to position [1217, 0]
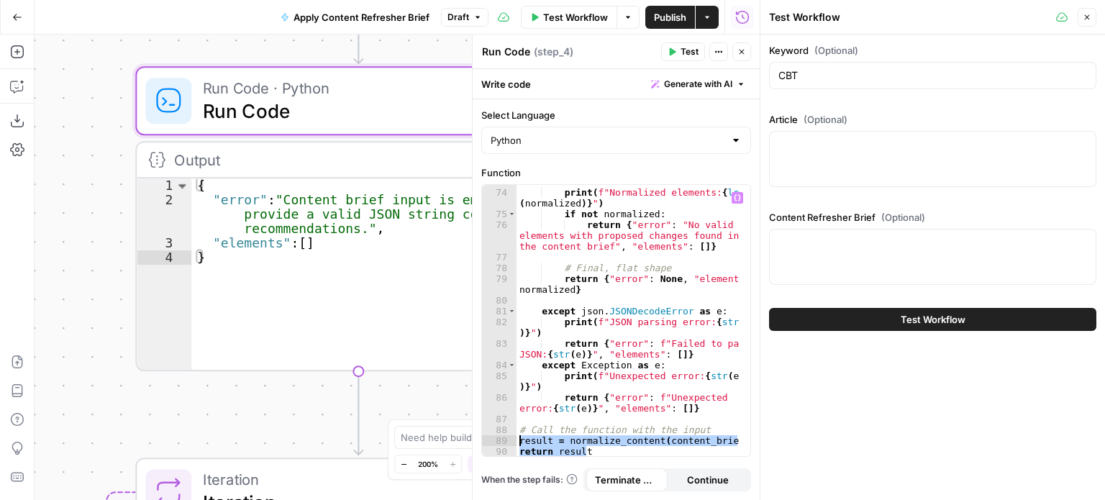
drag, startPoint x: 597, startPoint y: 453, endPoint x: 501, endPoint y: 444, distance: 96.8
click at [501, 444] on div "**********" at bounding box center [616, 320] width 268 height 271
click at [632, 382] on div "print ( f"Normalized elements: { len ( normalized )} " ) if not normalized : re…" at bounding box center [629, 323] width 224 height 294
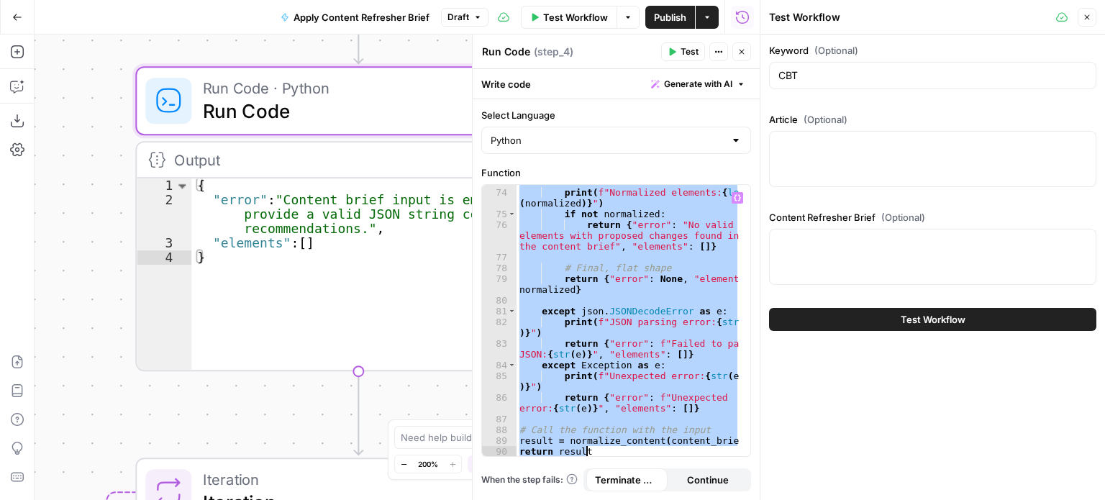
paste textarea
type textarea "**********"
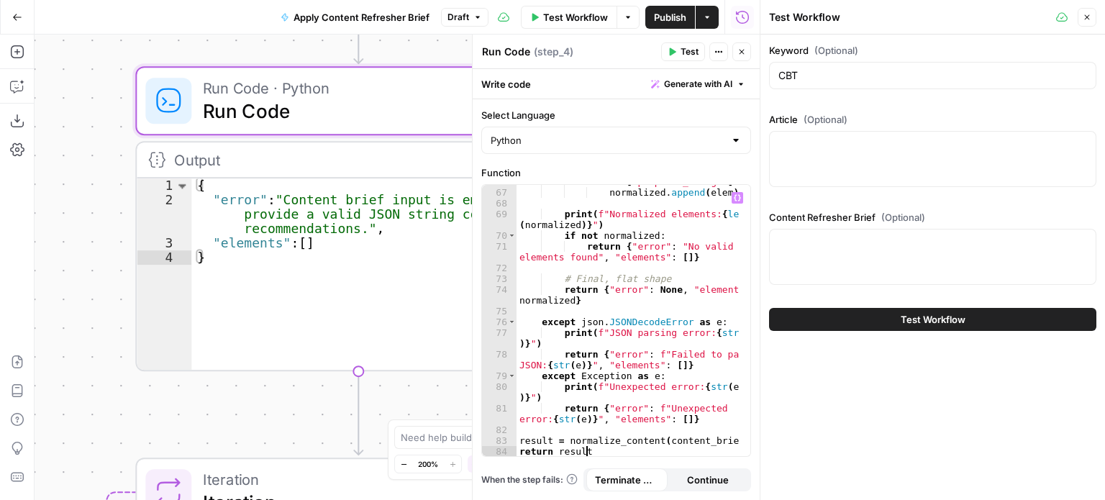
scroll to position [1066, 0]
click at [791, 423] on div "Keyword (Optional) CBT Article (Optional) Content Refresher Brief (Optional) Te…" at bounding box center [932, 267] width 345 height 465
click at [561, 10] on span "Test Workflow" at bounding box center [575, 17] width 65 height 14
click at [532, 19] on icon "button" at bounding box center [535, 17] width 6 height 8
click at [901, 319] on span "Test Workflow" at bounding box center [933, 319] width 65 height 14
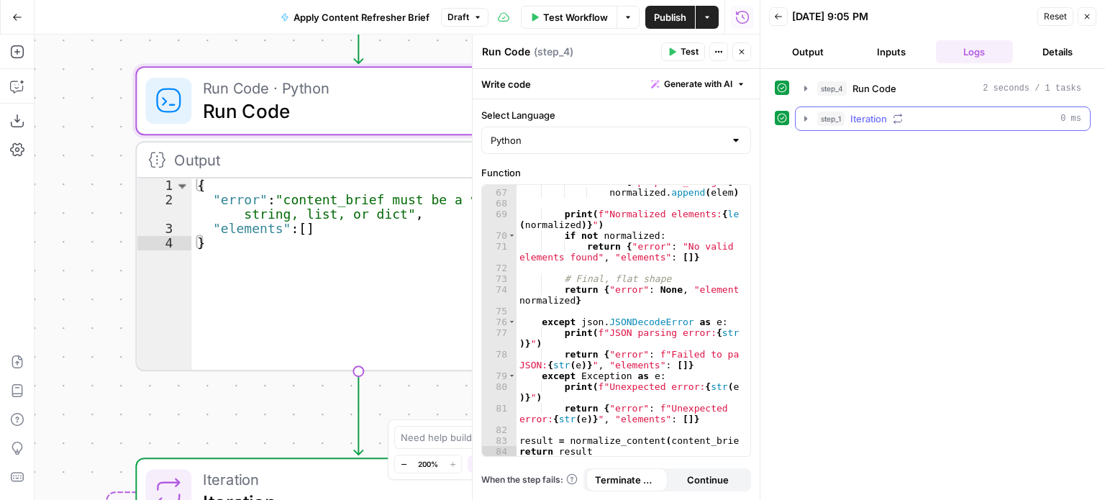
click at [814, 120] on button "step_1 Iteration 0 ms" at bounding box center [943, 118] width 294 height 23
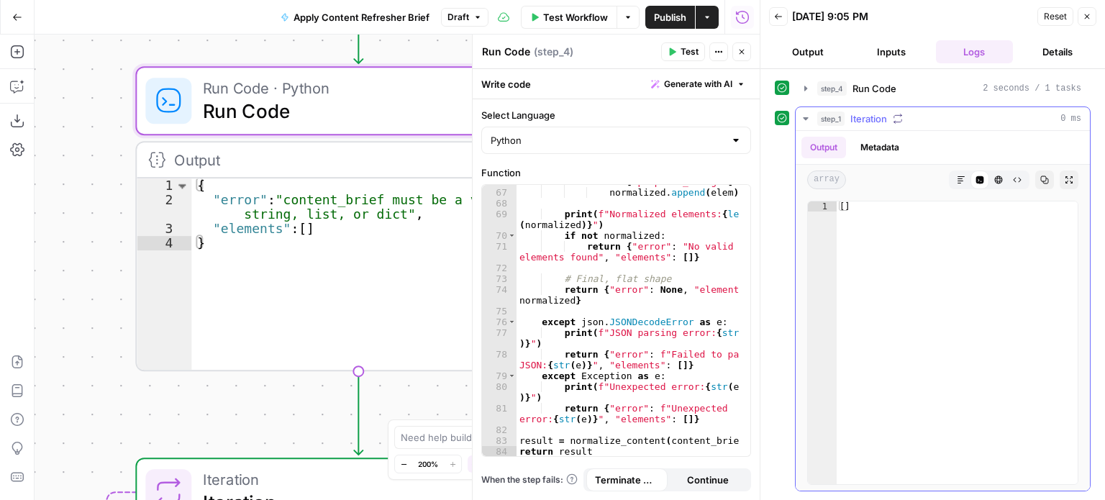
click at [864, 112] on span "Iteration" at bounding box center [868, 119] width 37 height 14
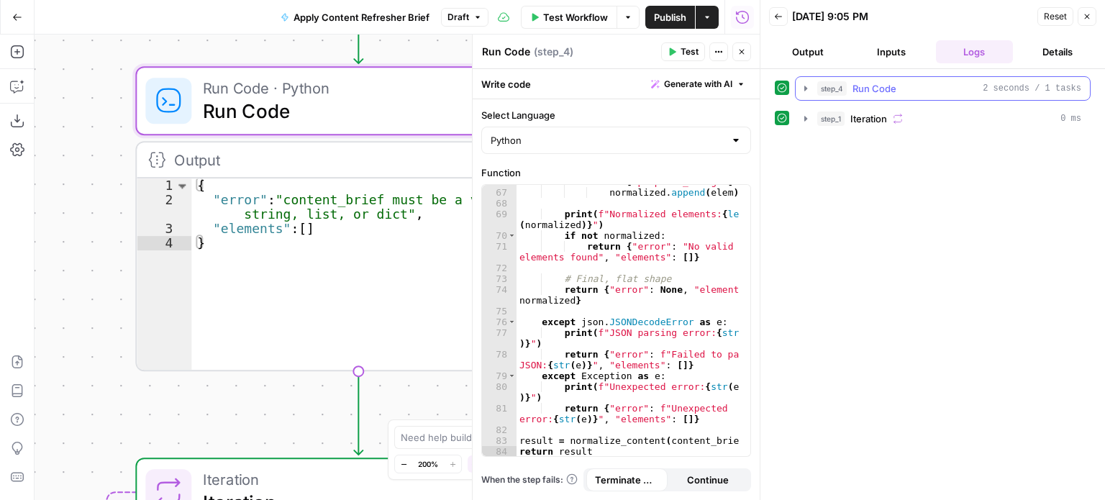
click at [867, 88] on span "Run Code" at bounding box center [875, 88] width 44 height 14
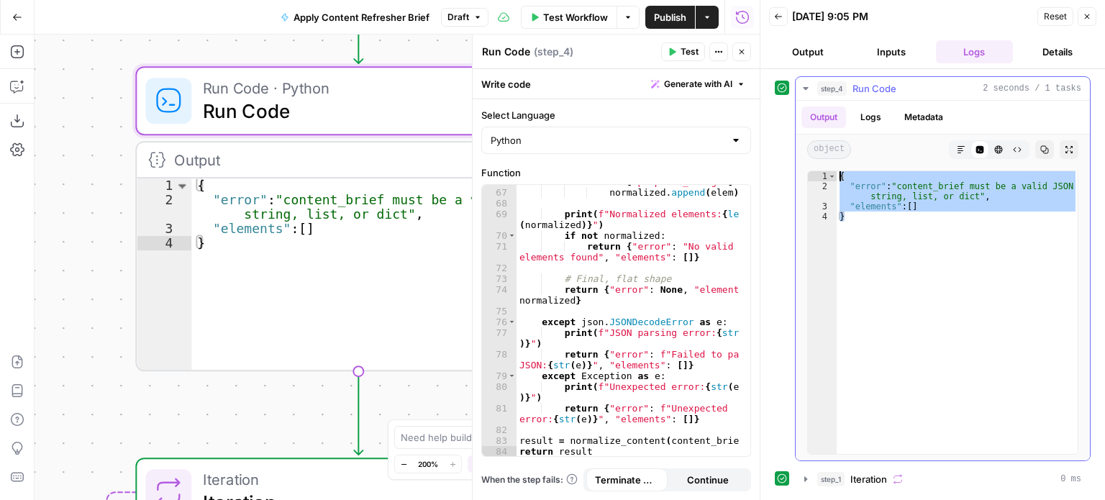
drag, startPoint x: 875, startPoint y: 227, endPoint x: 836, endPoint y: 172, distance: 67.1
click at [837, 172] on div "{ "error" : "content_brief must be a valid JSON string, list, or dict" , "eleme…" at bounding box center [958, 323] width 242 height 304
type textarea "**********"
click at [863, 88] on span "Run Code" at bounding box center [875, 88] width 44 height 14
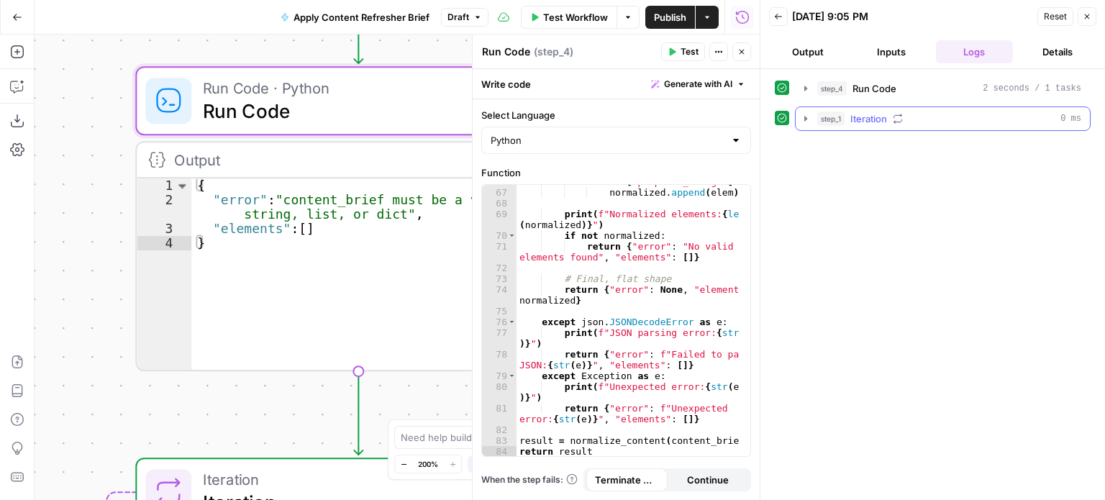
click at [815, 119] on button "step_1 Iteration 0 ms" at bounding box center [943, 118] width 294 height 23
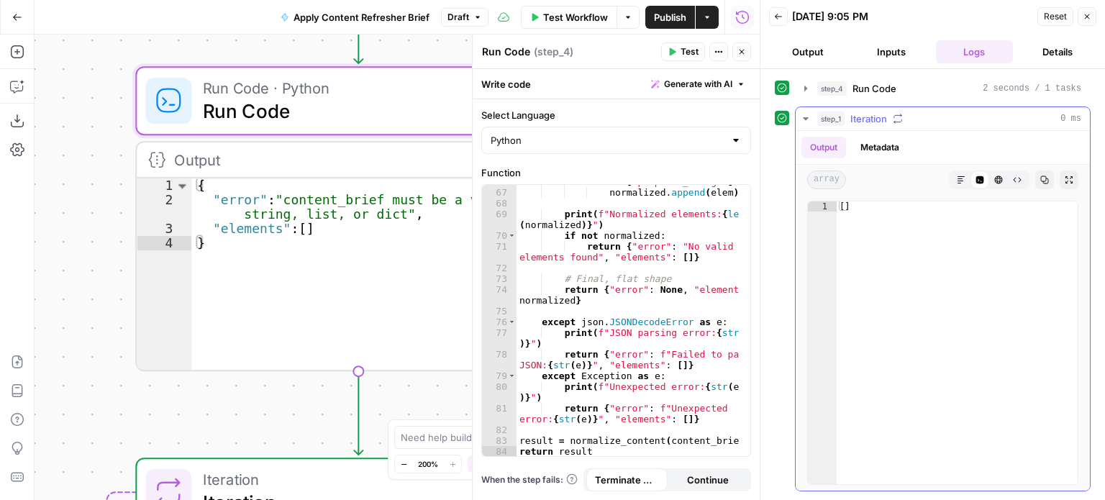
click at [809, 114] on icon "button" at bounding box center [806, 119] width 12 height 12
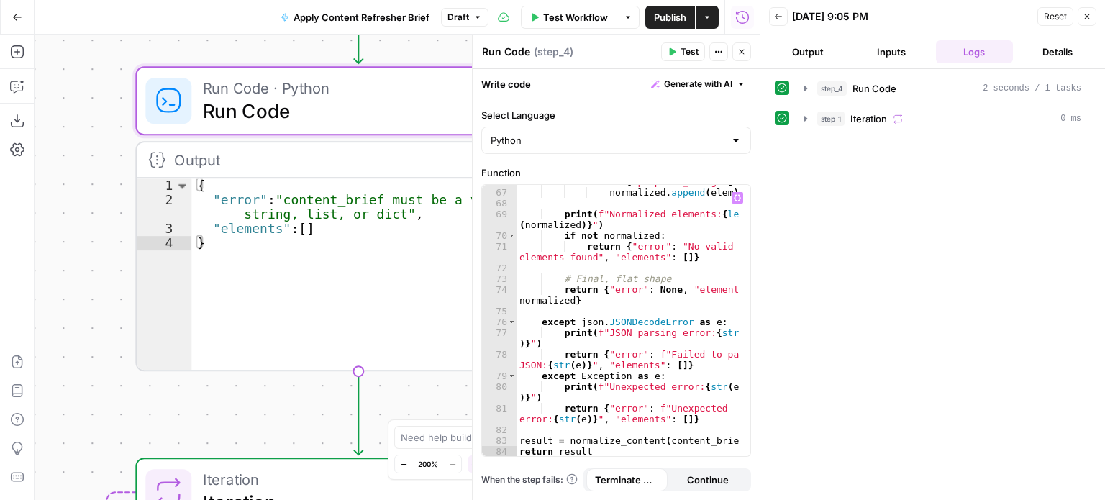
type textarea "**********"
click at [670, 248] on div "if elem [ "proposed_change" ] : normalized . append ( elem ) print ( f"Normaliz…" at bounding box center [629, 323] width 224 height 294
click at [701, 141] on input "Select Language" at bounding box center [608, 140] width 234 height 14
type input "Python"
click at [838, 158] on div "step_4 Run Code 2 seconds / 1 tasks step_1 Iteration 0 ms" at bounding box center [933, 284] width 316 height 417
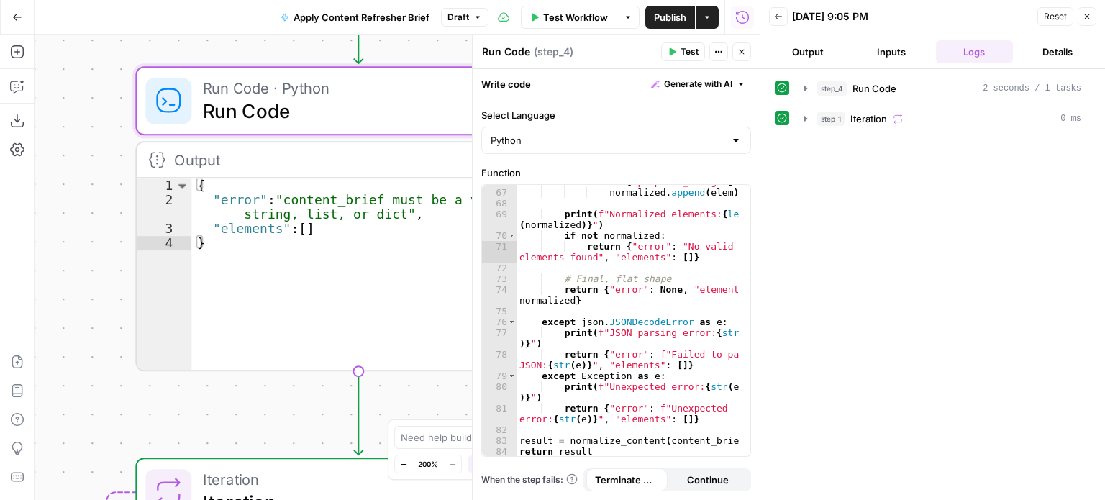
click at [727, 143] on div "Python" at bounding box center [616, 140] width 270 height 27
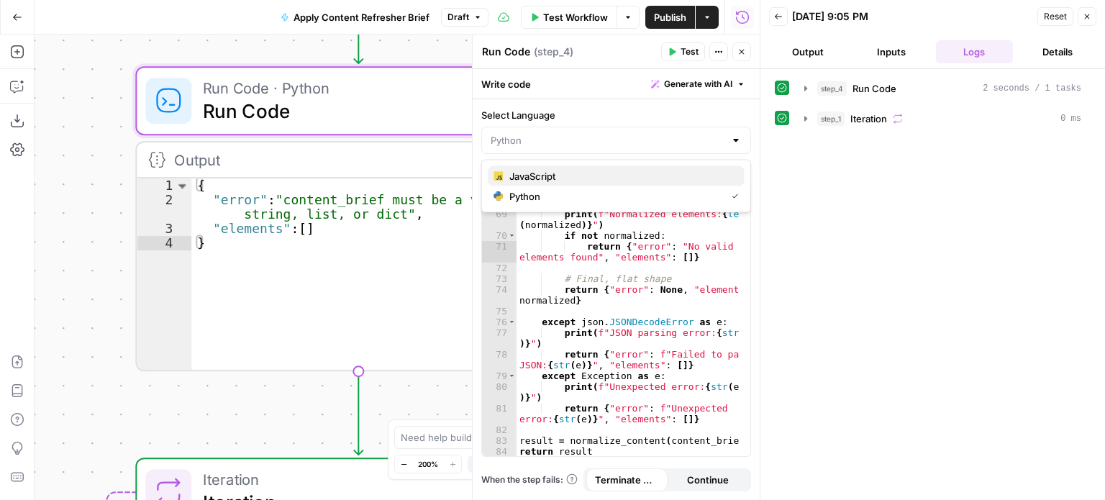
click at [509, 178] on span "JavaScript" at bounding box center [621, 176] width 224 height 14
type input "JavaScript"
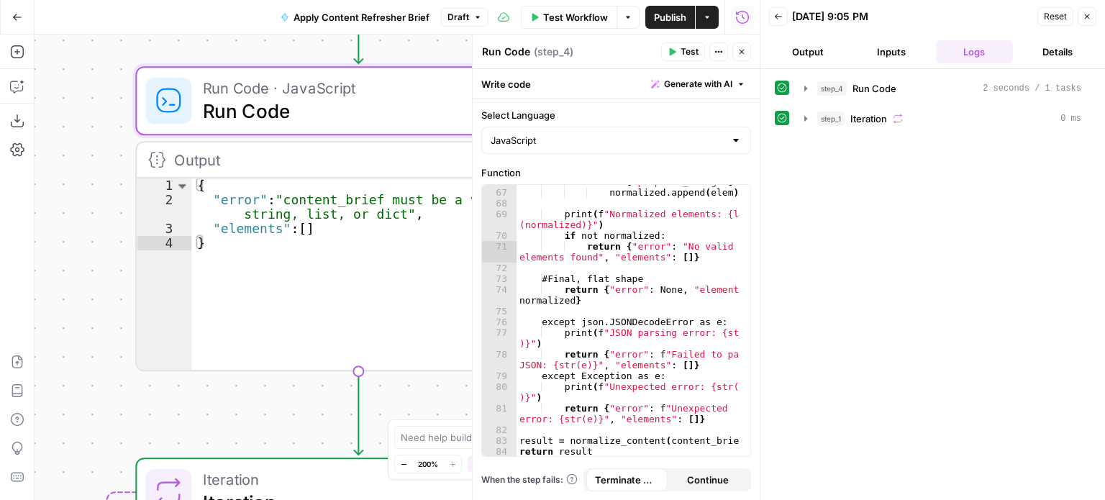
click at [727, 143] on div "JavaScript" at bounding box center [616, 140] width 270 height 27
click at [548, 189] on span "Python" at bounding box center [621, 196] width 224 height 14
type input "Python"
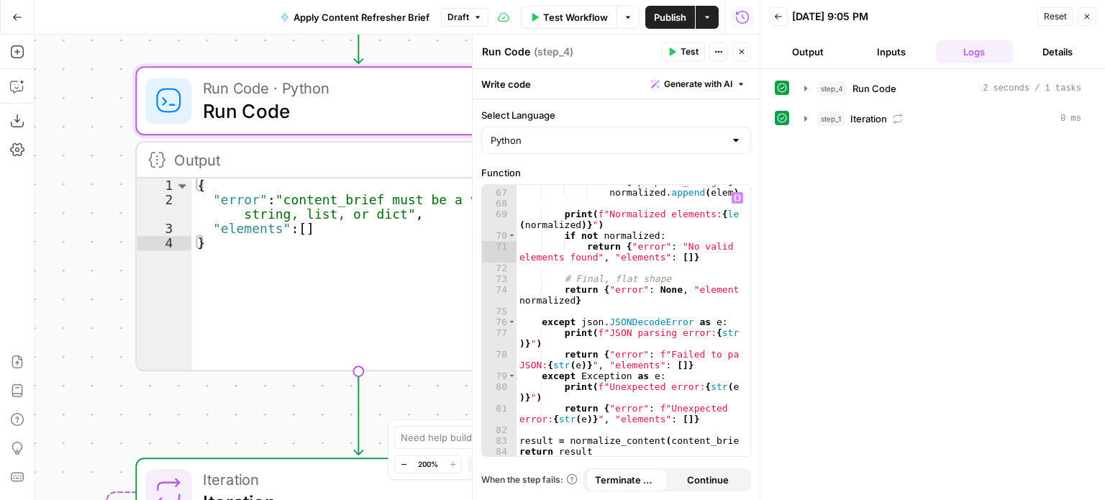
scroll to position [1066, 0]
click at [822, 90] on span "step_4" at bounding box center [831, 88] width 29 height 14
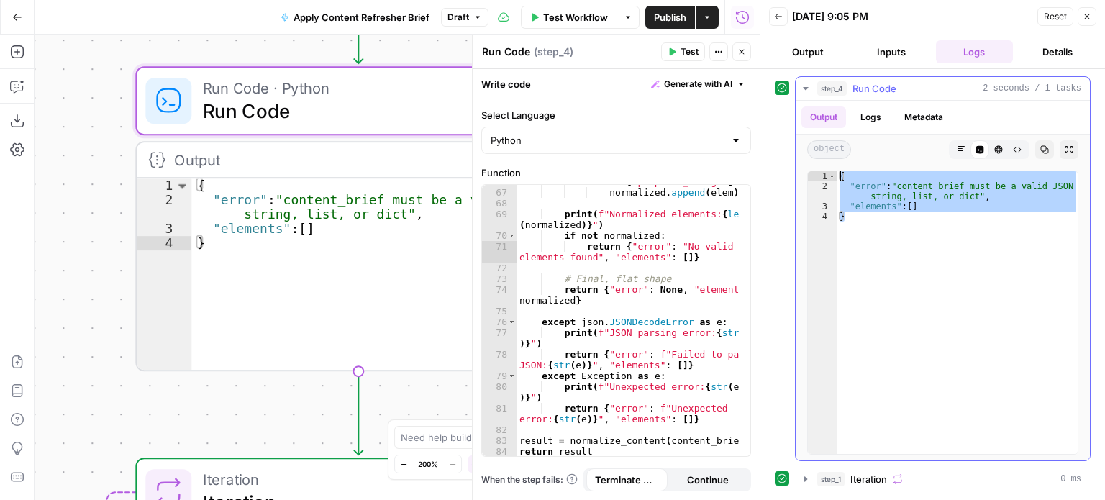
drag, startPoint x: 856, startPoint y: 219, endPoint x: 817, endPoint y: 146, distance: 82.7
click at [817, 146] on div "Output Logs Metadata object Markdown Code Editor HTML Viewer Raw Output Copy Ex…" at bounding box center [943, 281] width 294 height 360
type textarea "**********"
click at [814, 88] on button "step_4 Run Code 2 seconds / 1 tasks" at bounding box center [943, 88] width 294 height 23
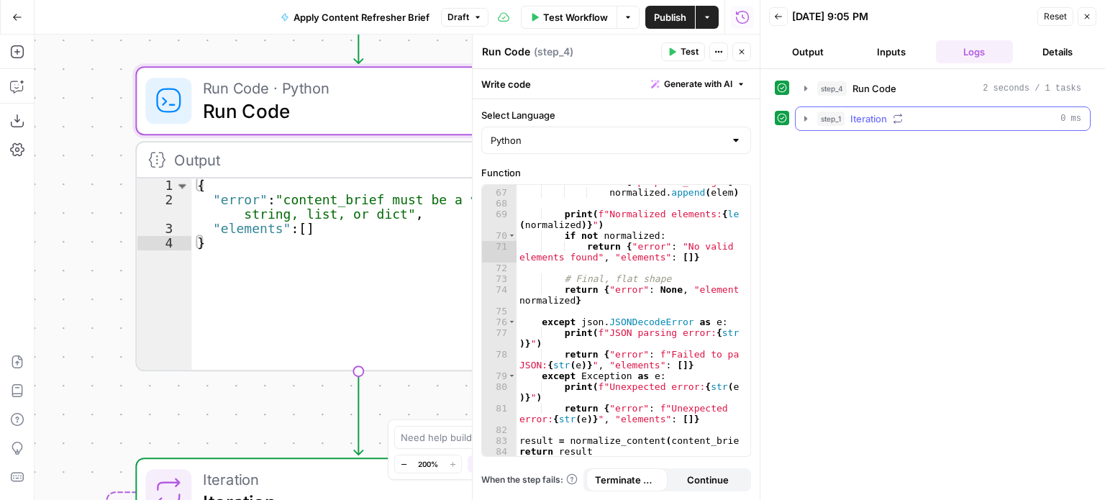
click at [828, 114] on span "step_1" at bounding box center [830, 119] width 27 height 14
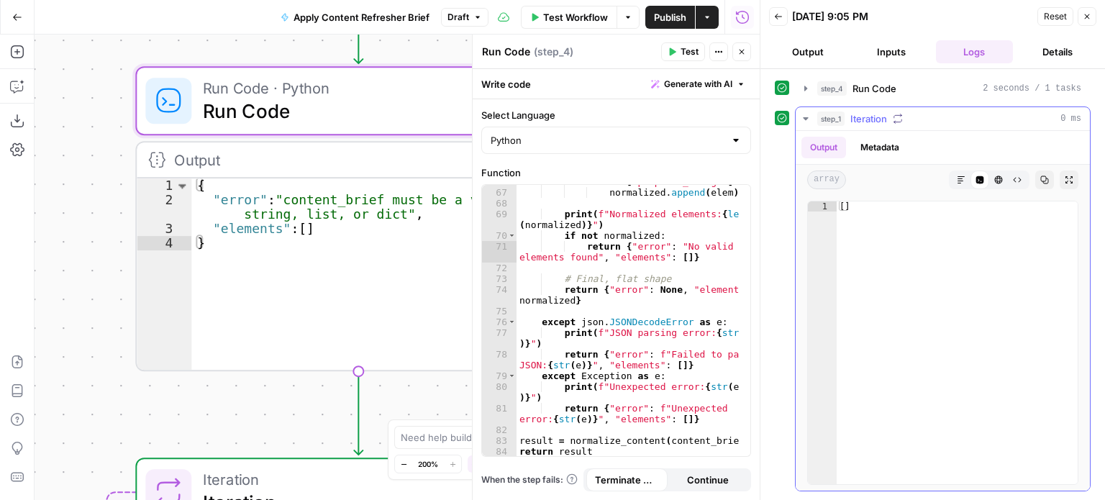
click at [828, 114] on span "step_1" at bounding box center [830, 119] width 27 height 14
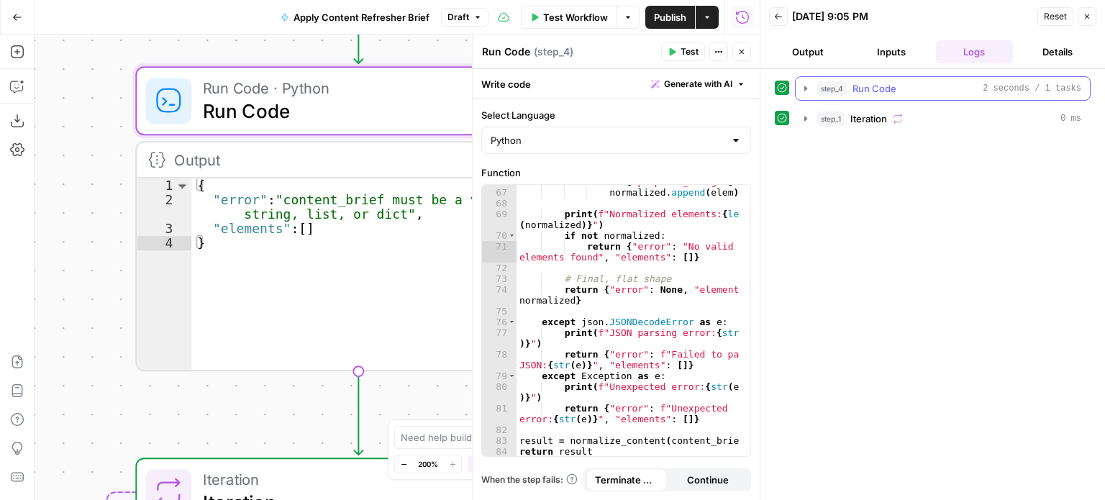
click at [819, 86] on span "step_4" at bounding box center [831, 88] width 29 height 14
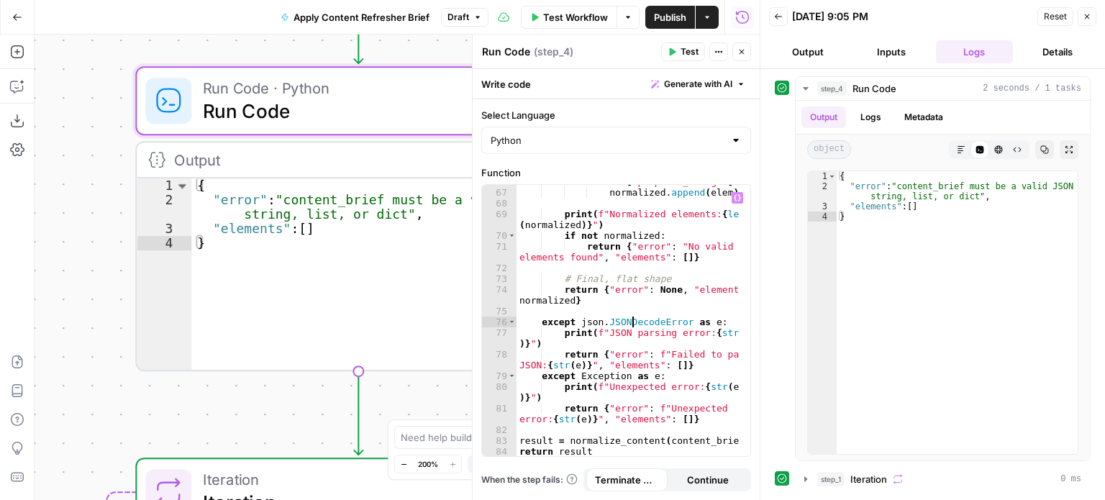
click at [632, 324] on div "if elem [ "proposed_change" ] : normalized . append ( elem ) print ( f"Normaliz…" at bounding box center [629, 323] width 224 height 294
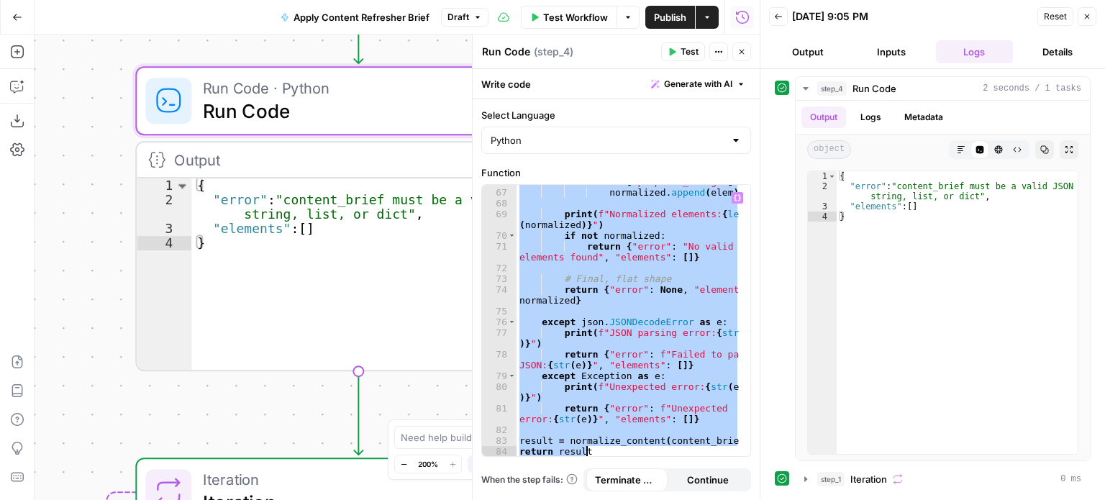
paste textarea
type textarea "**********"
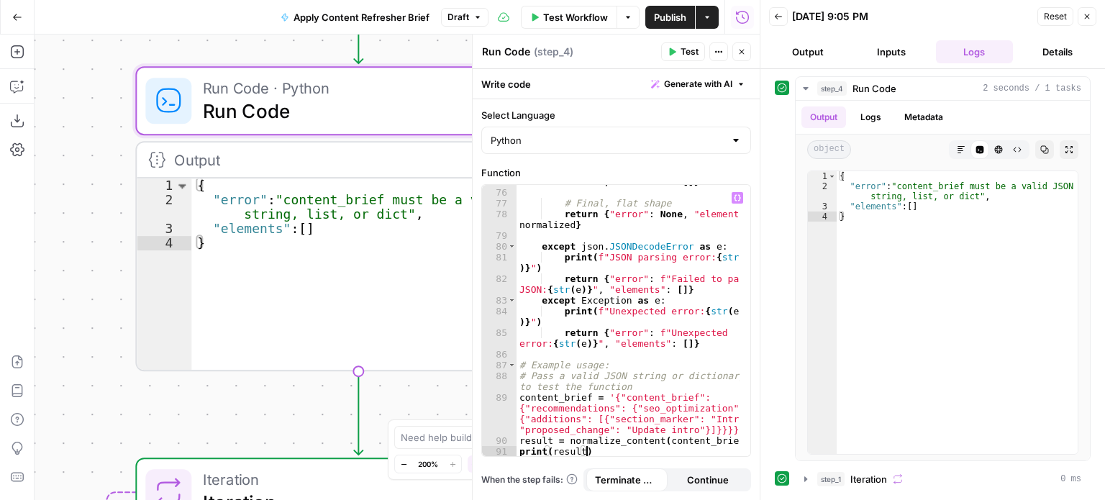
scroll to position [1217, 0]
click at [671, 163] on div "**********" at bounding box center [616, 299] width 287 height 401
click at [539, 19] on button "Test Workflow" at bounding box center [569, 17] width 96 height 23
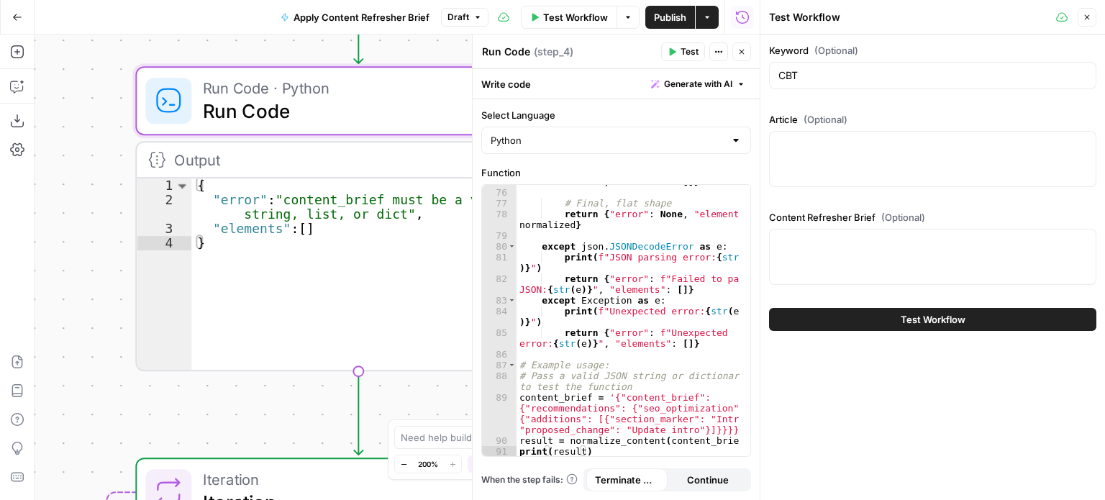
click at [915, 327] on button "Test Workflow" at bounding box center [932, 319] width 327 height 23
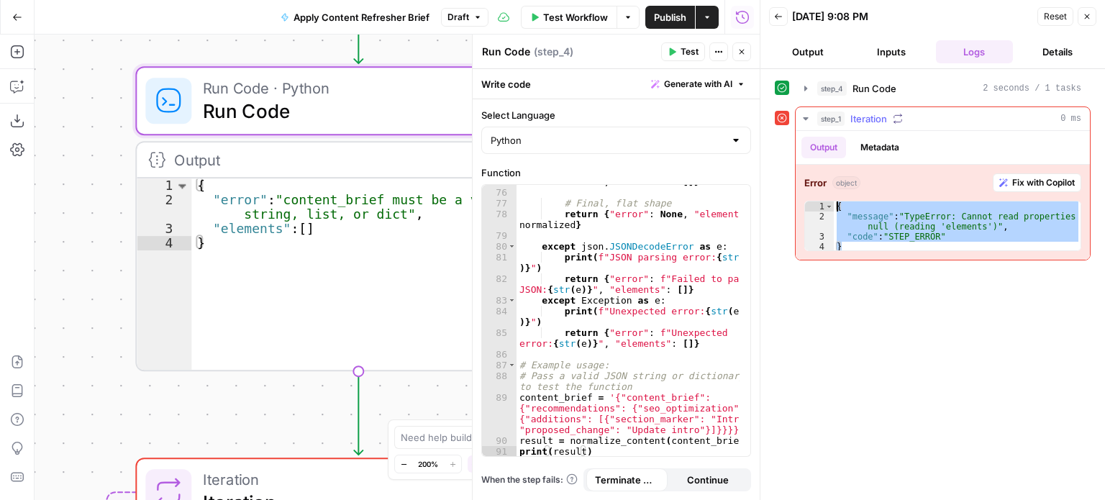
drag, startPoint x: 858, startPoint y: 241, endPoint x: 823, endPoint y: 197, distance: 56.3
click at [823, 197] on div "Error object Fix with Copilot * 1 2 3 4 { "message" : "TypeError: Cannot read p…" at bounding box center [943, 212] width 294 height 95
type textarea "**********"
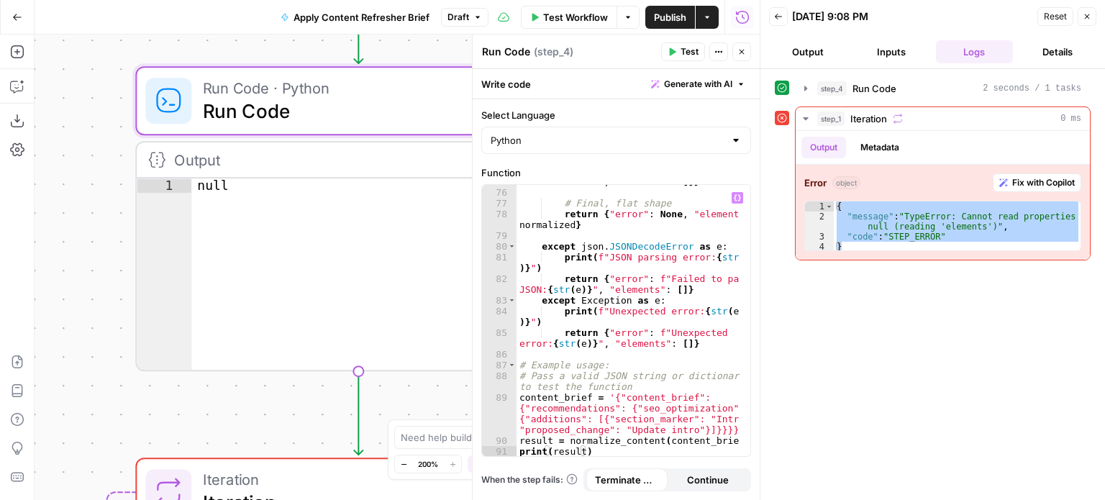
click at [617, 299] on div "return { "error" : "No valid elements found" , "elements" : [ ]} # Final, flat …" at bounding box center [629, 317] width 224 height 304
paste textarea
type textarea "**********"
click at [722, 165] on div "**********" at bounding box center [616, 299] width 287 height 401
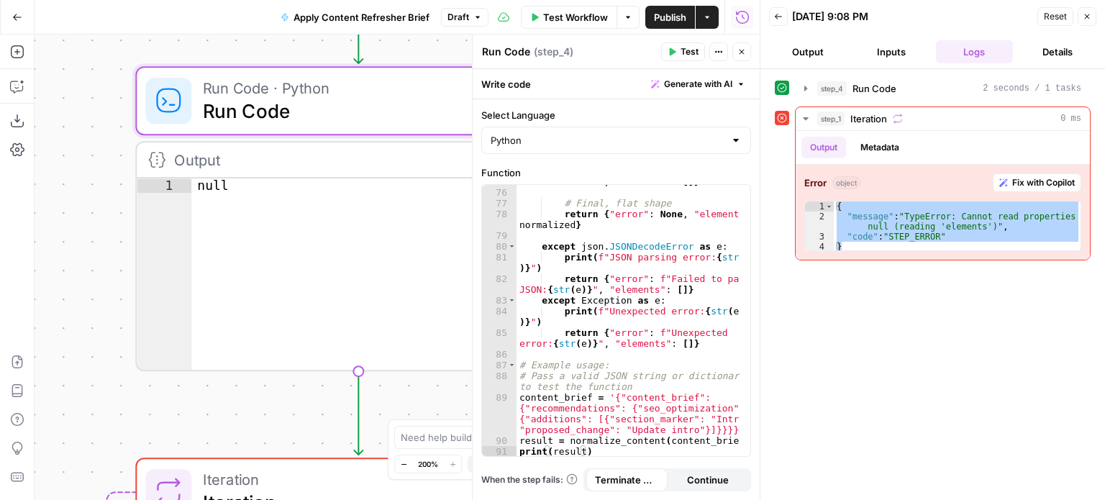
click at [553, 17] on span "Test Workflow" at bounding box center [575, 17] width 65 height 14
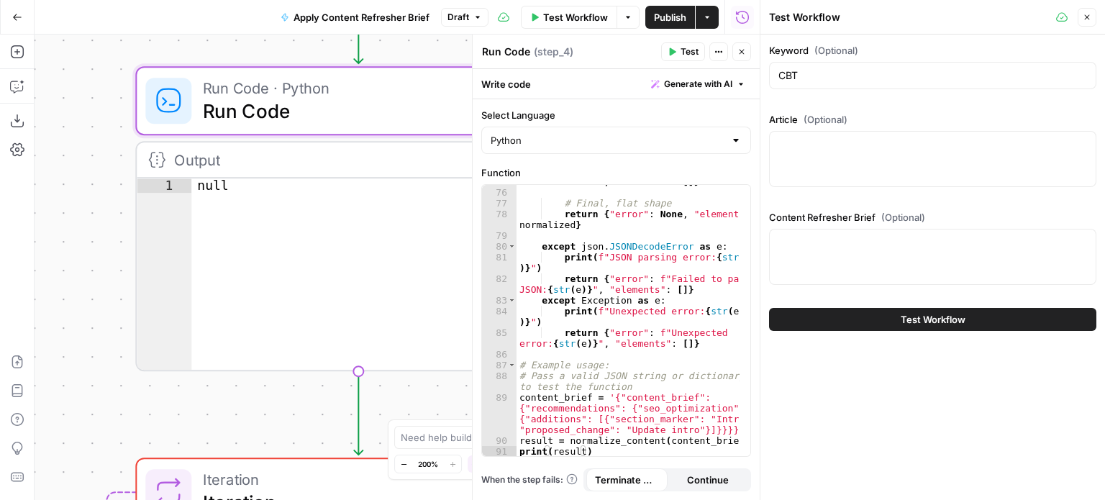
click at [915, 315] on span "Test Workflow" at bounding box center [933, 319] width 65 height 14
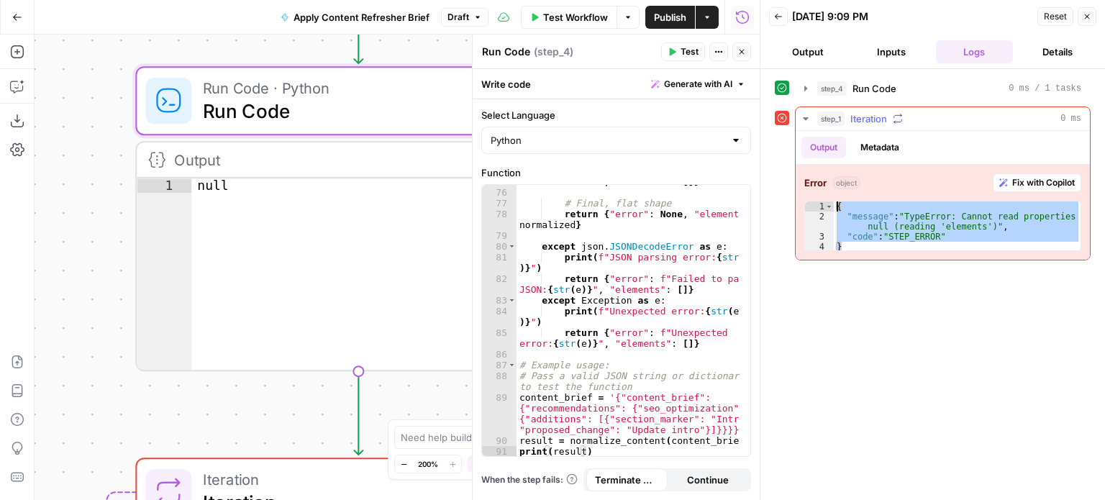
drag, startPoint x: 863, startPoint y: 244, endPoint x: 816, endPoint y: 209, distance: 59.1
click at [816, 209] on div "* 1 2 3 4 { "message" : "TypeError: Cannot read properties of null (reading 'el…" at bounding box center [942, 226] width 277 height 50
type textarea "**********"
click at [859, 119] on span "Iteration" at bounding box center [868, 119] width 37 height 14
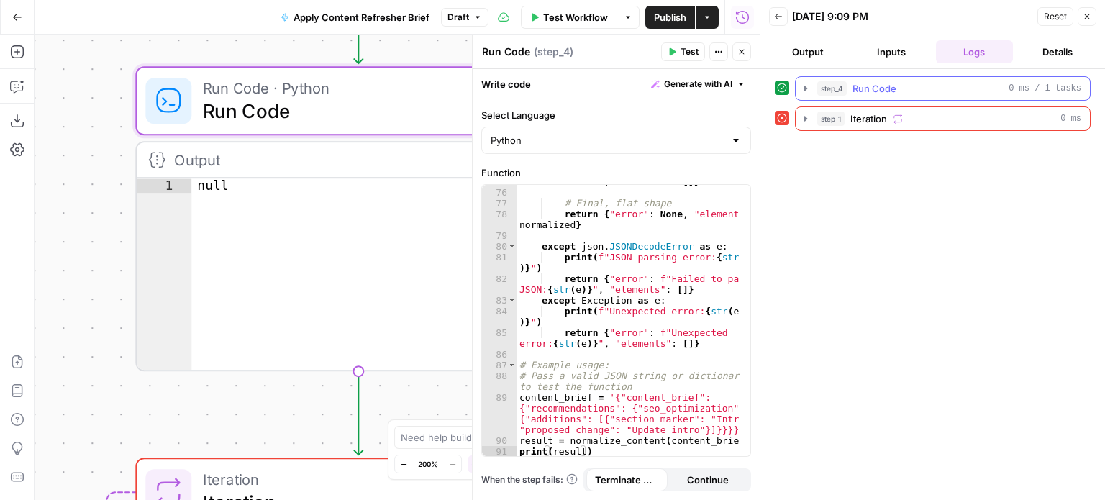
click at [856, 91] on span "Run Code" at bounding box center [875, 88] width 44 height 14
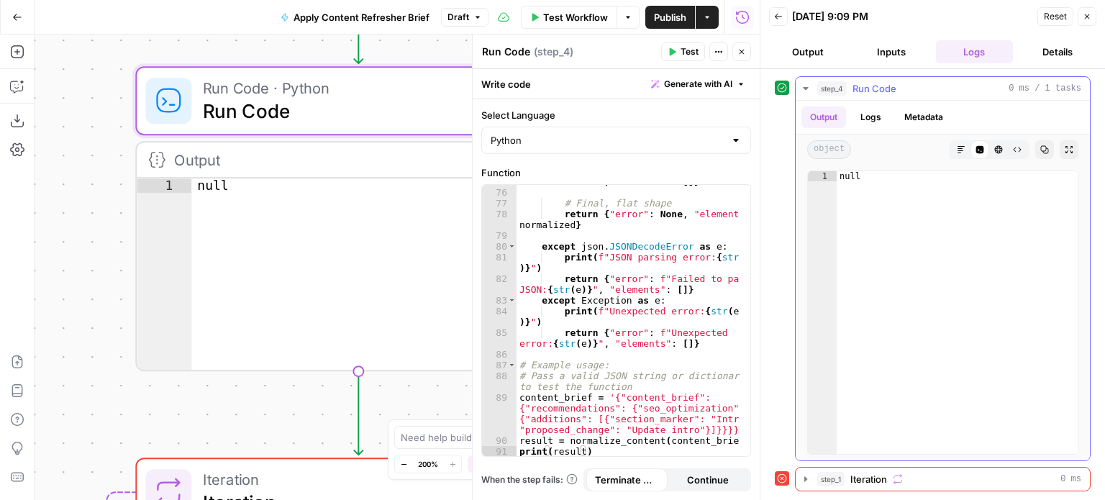
type textarea "****"
drag, startPoint x: 860, startPoint y: 179, endPoint x: 834, endPoint y: 176, distance: 26.1
click at [834, 176] on div "**** 1 null XXXXXXXXXXXXXXXXXXXXXXXXXXXXXXXXXXXXXXXXXXXXXXXXXXXXXXXXXXXXXXXXXXX…" at bounding box center [942, 313] width 271 height 284
click at [872, 175] on div "null" at bounding box center [957, 312] width 241 height 283
click at [865, 118] on button "Logs" at bounding box center [871, 117] width 38 height 22
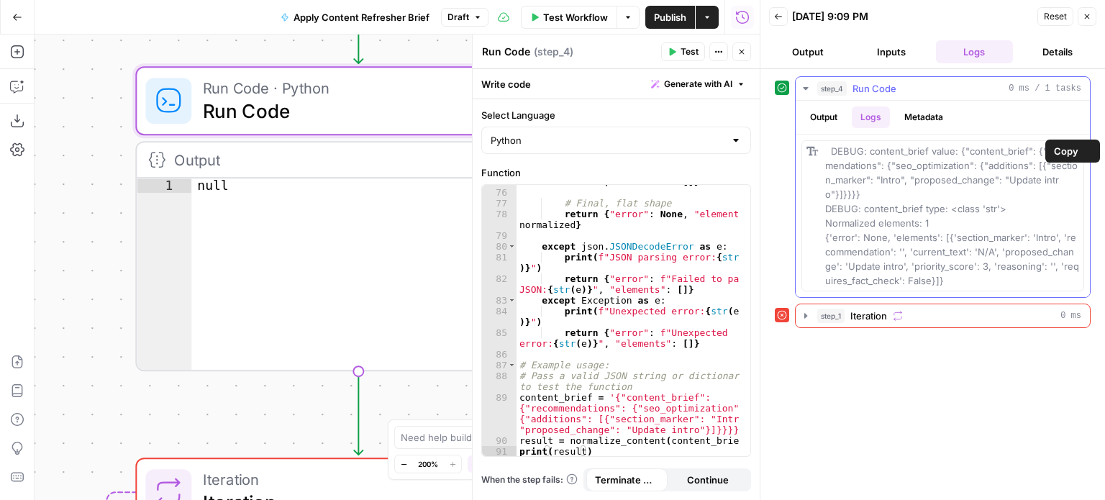
click at [953, 284] on div "DEBUG: content_brief value: {"content_brief": {"recommendations": {"seo_optimiz…" at bounding box center [952, 216] width 254 height 144
click at [1070, 148] on span "Copy" at bounding box center [1066, 151] width 24 height 14
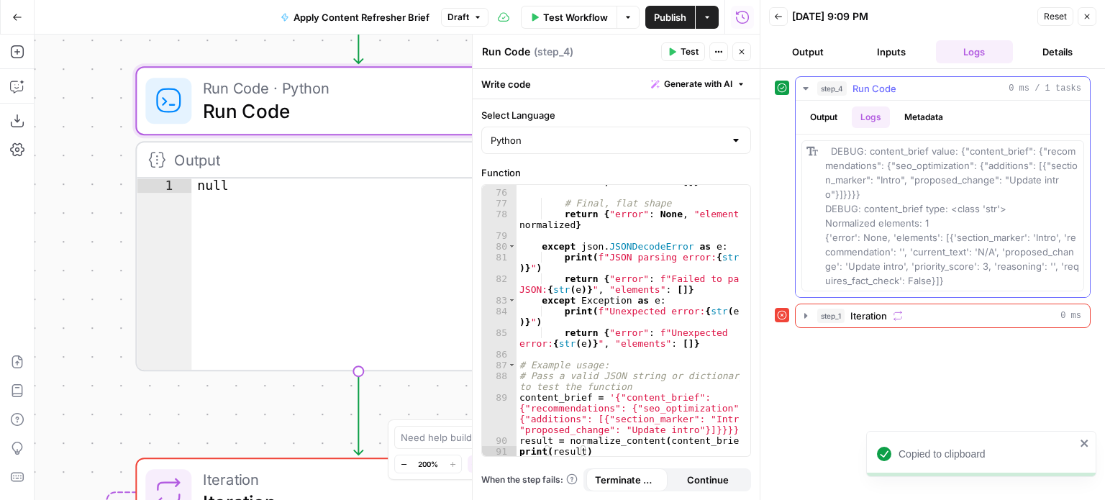
click at [806, 88] on icon "button" at bounding box center [805, 88] width 5 height 3
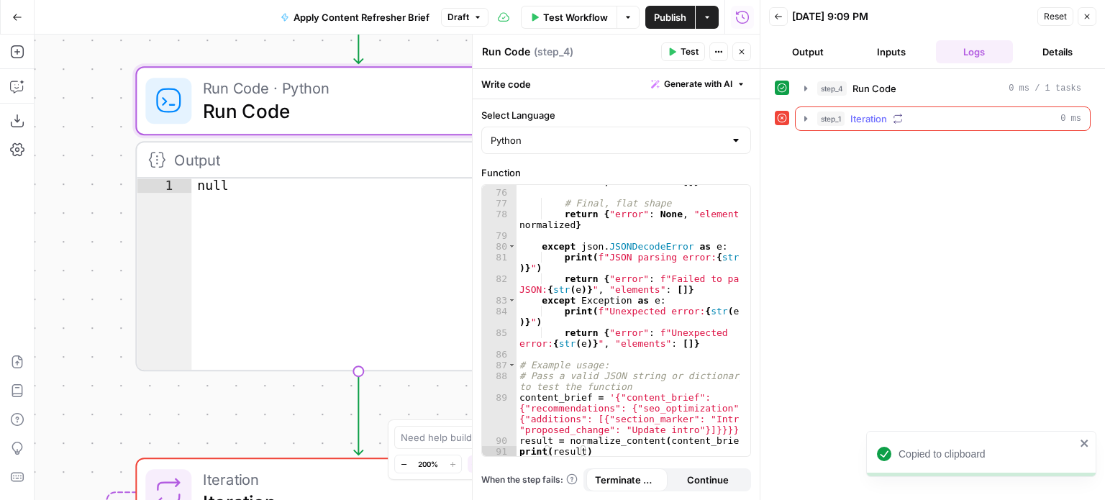
click at [809, 120] on icon "button" at bounding box center [806, 119] width 12 height 12
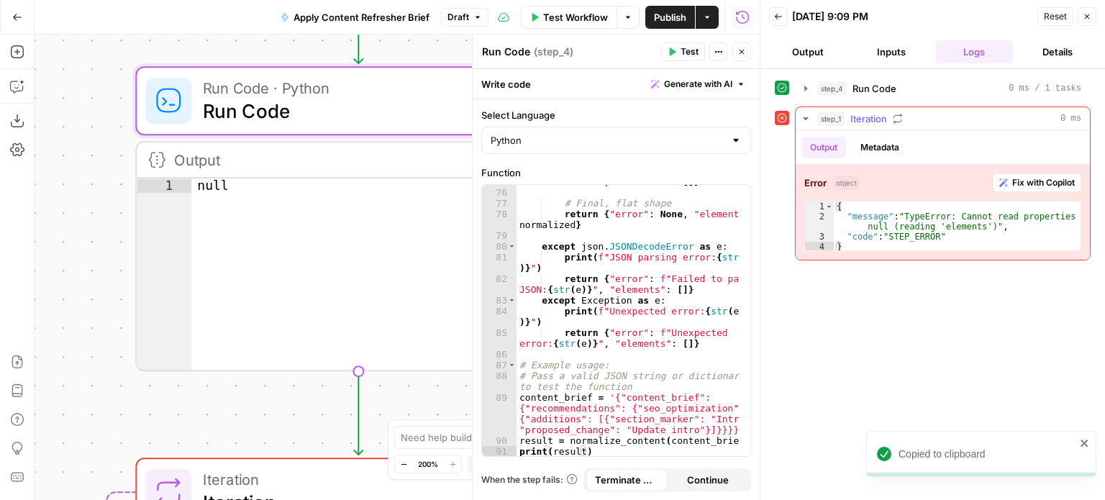
click at [878, 144] on button "Metadata" at bounding box center [880, 148] width 56 height 22
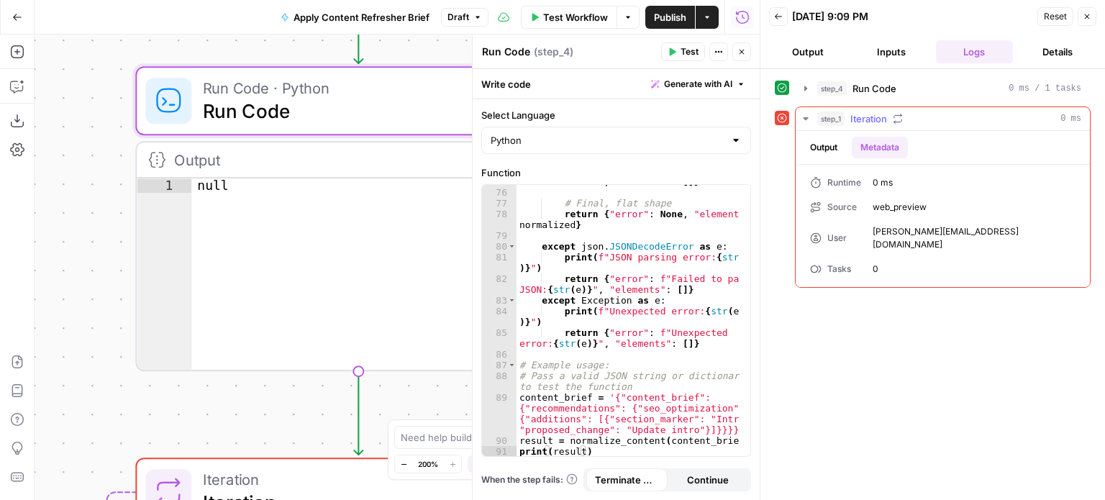
click at [842, 182] on div "Runtime" at bounding box center [835, 182] width 51 height 13
click at [825, 147] on button "Output" at bounding box center [823, 148] width 45 height 22
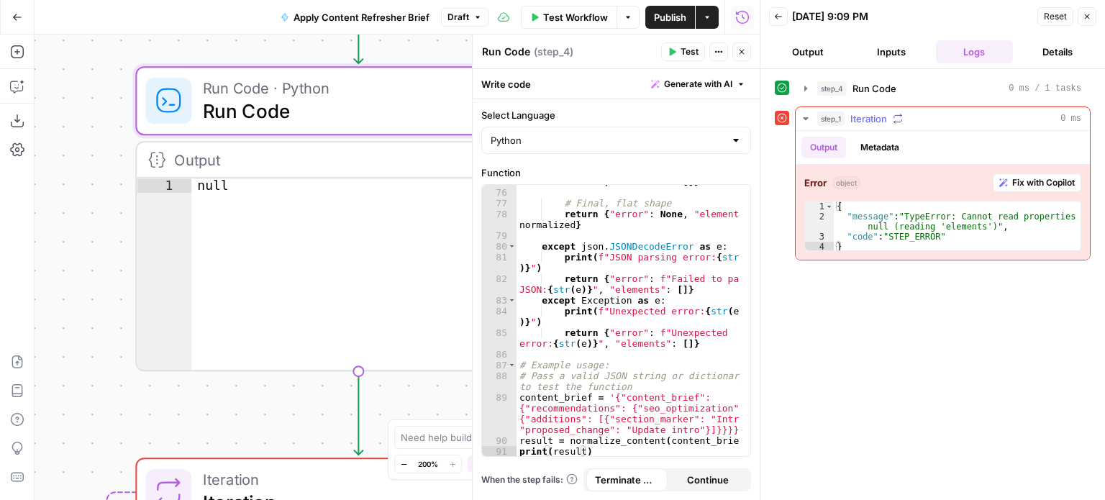
click at [809, 117] on icon "button" at bounding box center [806, 119] width 12 height 12
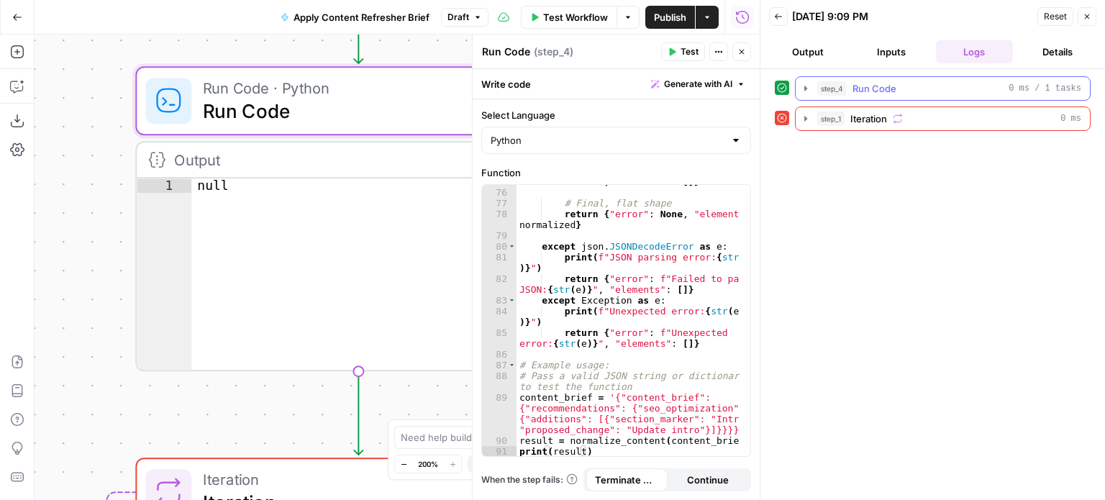
click at [809, 88] on icon "button" at bounding box center [806, 89] width 12 height 12
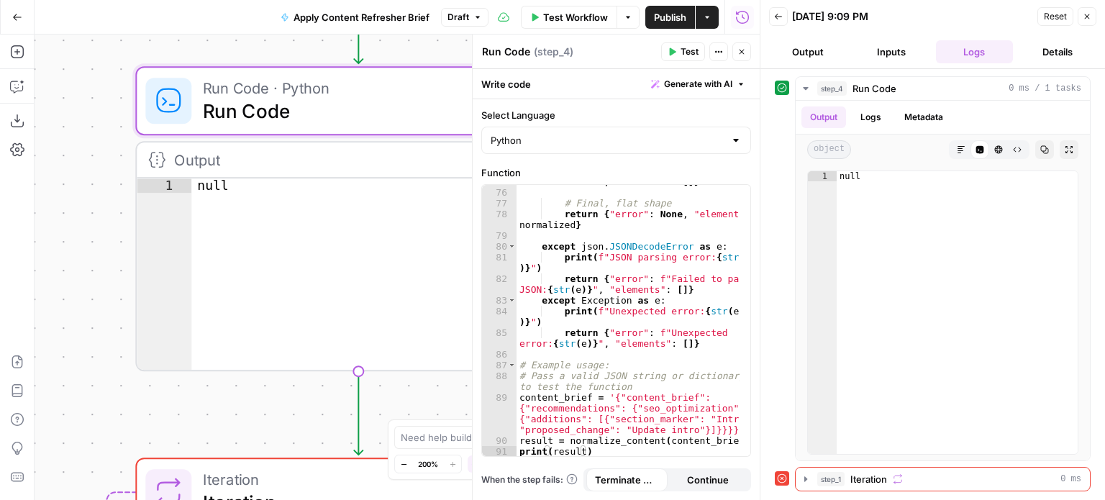
click at [893, 50] on button "Inputs" at bounding box center [892, 51] width 78 height 23
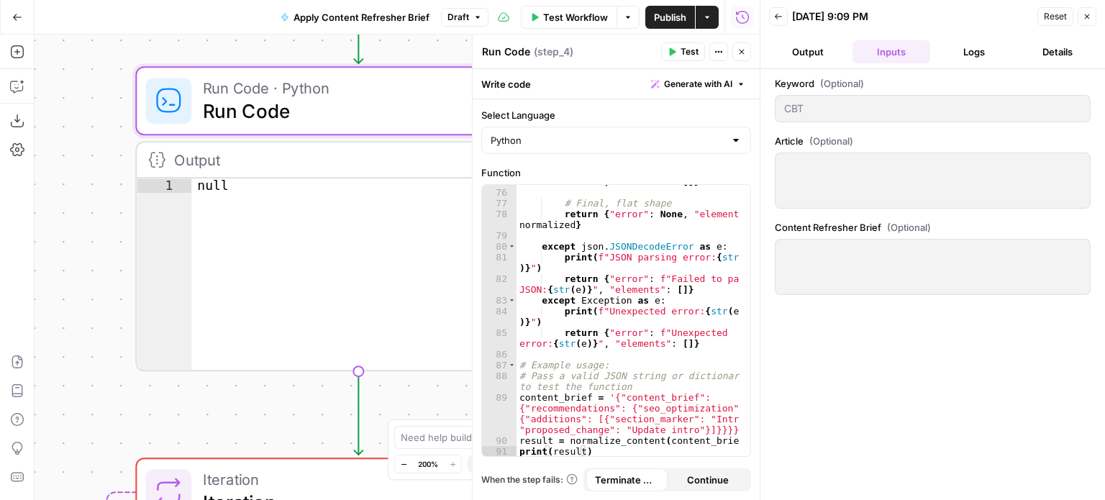
click at [826, 176] on div at bounding box center [933, 181] width 316 height 56
click at [816, 47] on button "Output" at bounding box center [808, 51] width 78 height 23
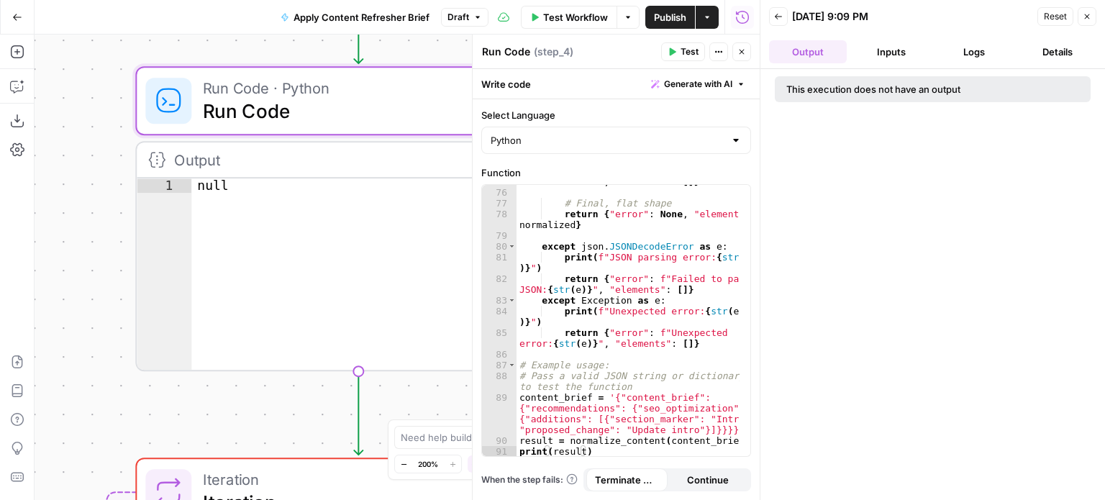
click at [826, 92] on div "This execution does not have an output" at bounding box center [903, 89] width 234 height 14
click at [878, 54] on button "Inputs" at bounding box center [892, 51] width 78 height 23
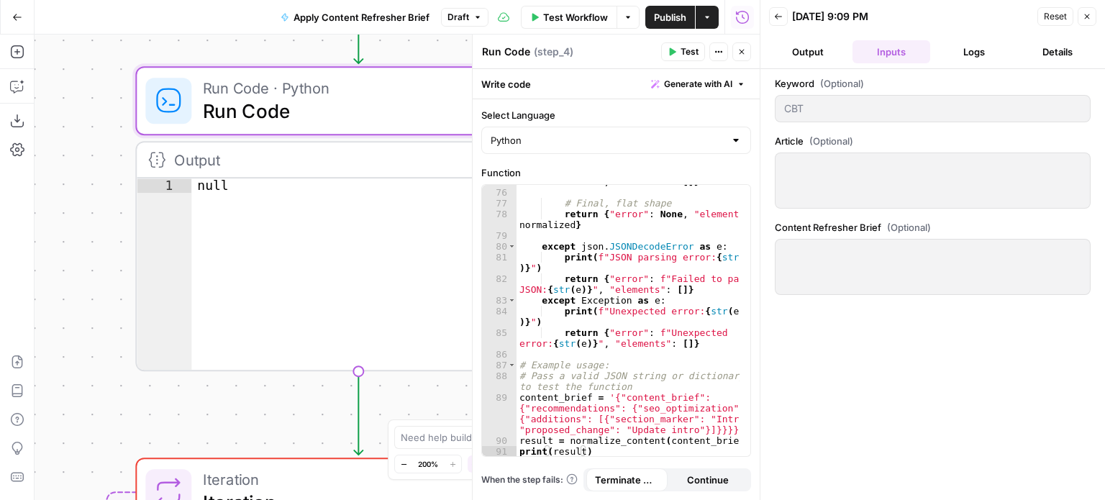
click at [973, 54] on button "Logs" at bounding box center [975, 51] width 78 height 23
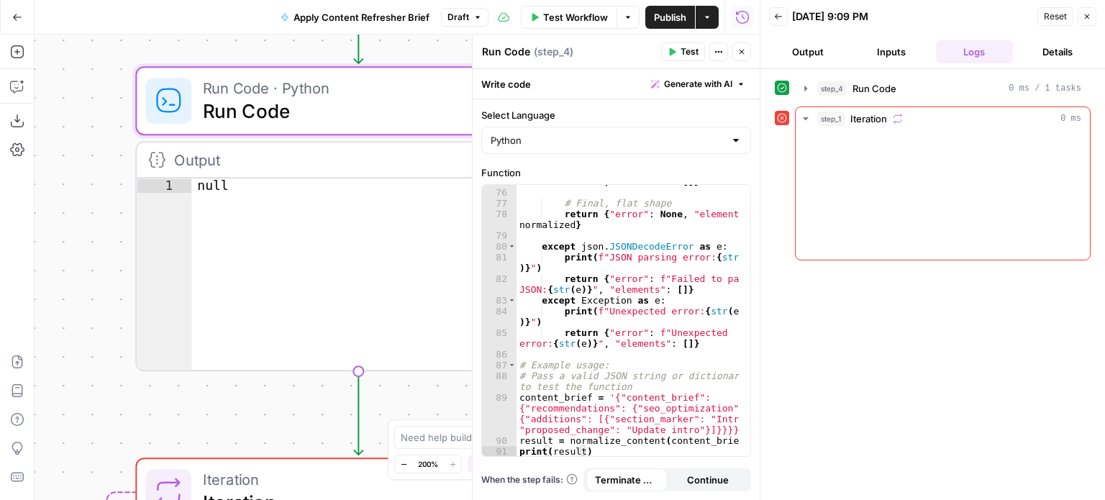
click at [1056, 48] on button "Details" at bounding box center [1058, 51] width 78 height 23
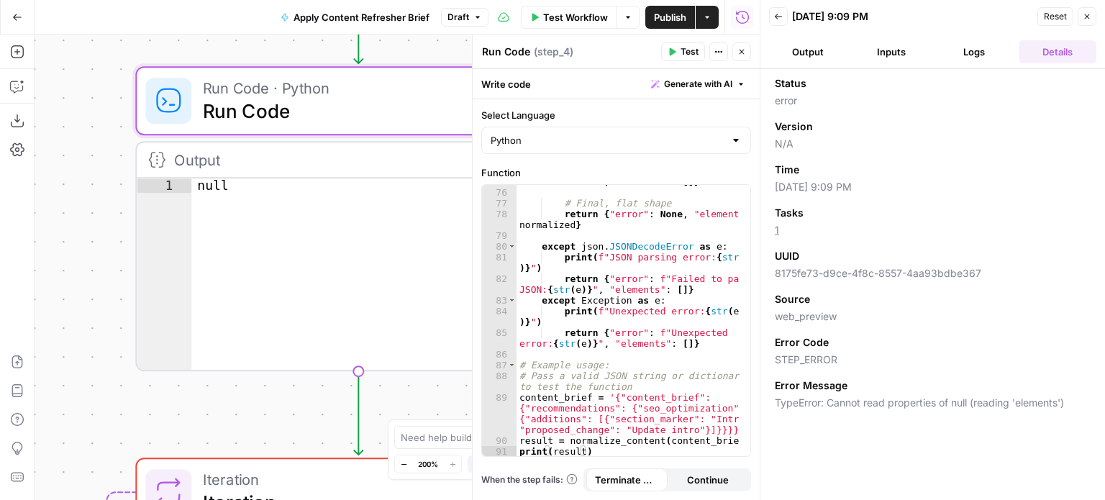
click at [797, 57] on button "Output" at bounding box center [808, 51] width 78 height 23
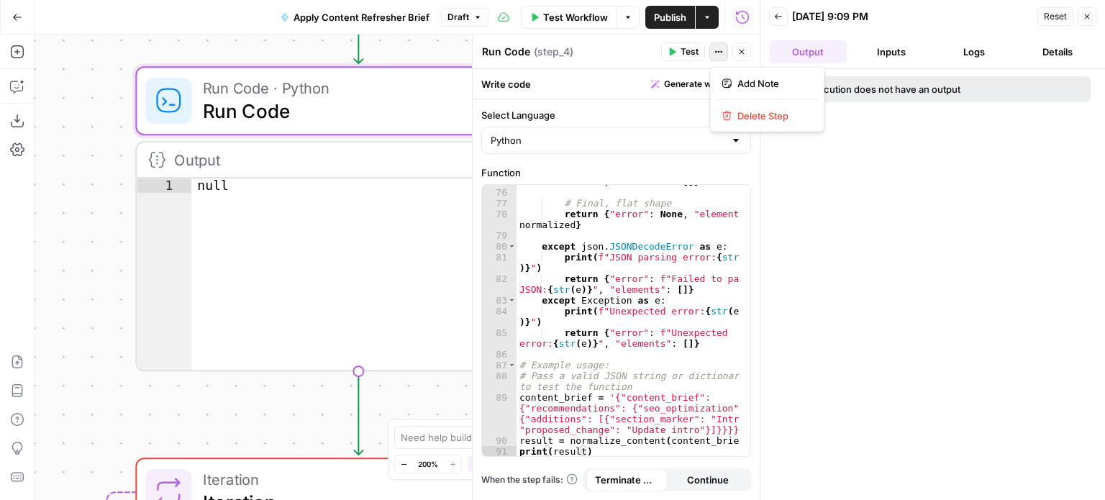
click at [717, 48] on icon "button" at bounding box center [718, 51] width 9 height 9
click at [613, 136] on input "Select Language" at bounding box center [608, 140] width 234 height 14
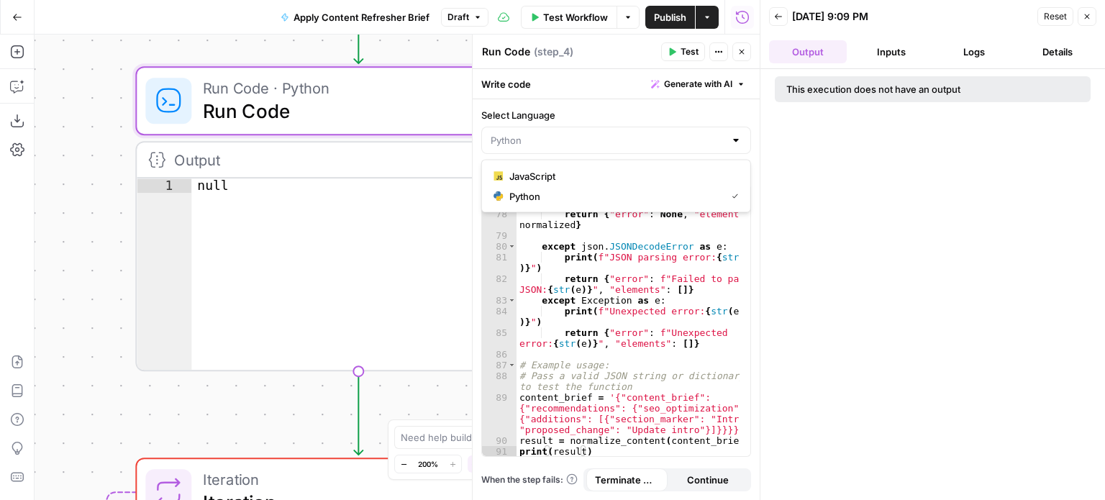
type input "Python"
click at [601, 112] on label "Select Language" at bounding box center [616, 115] width 270 height 14
click at [601, 133] on input "Python" at bounding box center [608, 140] width 234 height 14
type input "Python"
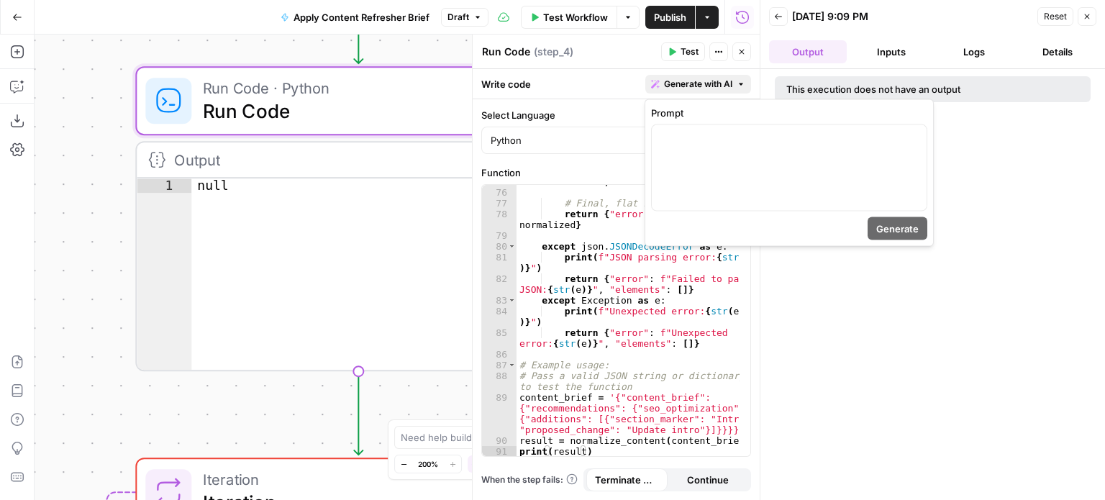
click at [660, 83] on button "Generate with AI" at bounding box center [698, 84] width 106 height 19
click at [604, 79] on div "Write code Generate with AI" at bounding box center [616, 83] width 287 height 29
click at [610, 238] on div "return { "error" : "No valid elements found" , "elements" : [ ]} # Final, flat …" at bounding box center [629, 317] width 224 height 304
click at [793, 344] on div "This execution does not have an output" at bounding box center [932, 284] width 345 height 431
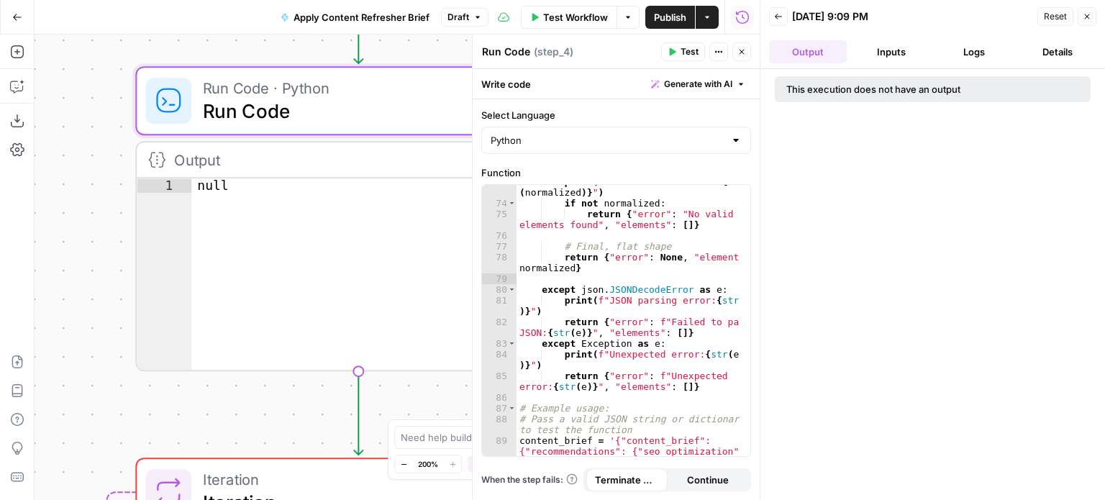
scroll to position [926, 0]
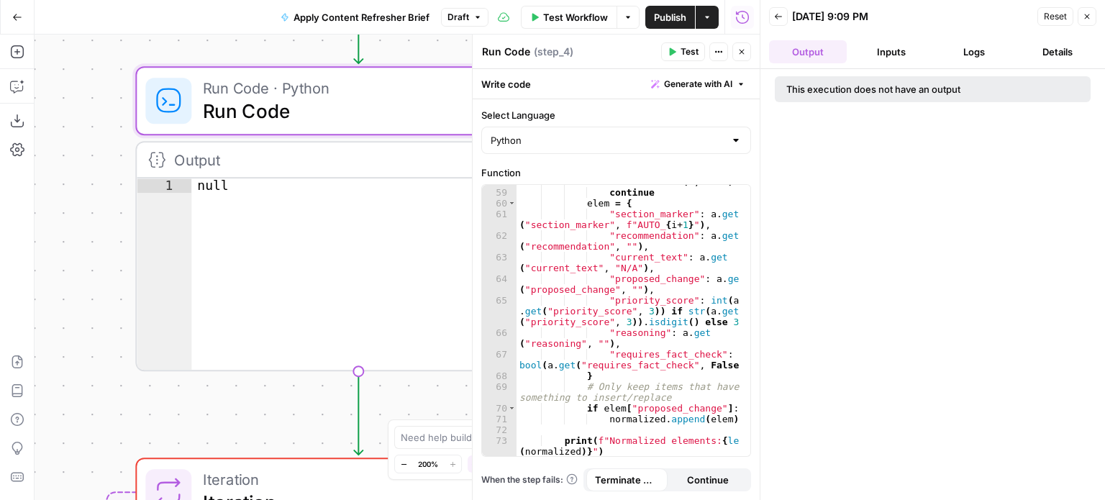
click at [744, 14] on icon "button" at bounding box center [742, 17] width 14 height 14
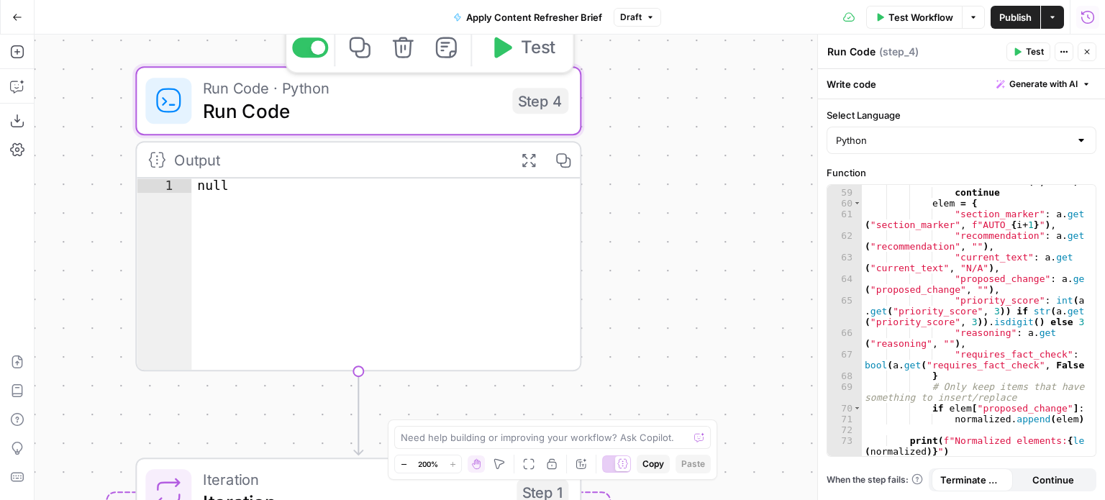
click at [231, 94] on span "Run Code · Python" at bounding box center [352, 87] width 298 height 23
click at [259, 94] on span "Run Code · Python" at bounding box center [352, 87] width 298 height 23
click at [259, 88] on span "Run Code · Python" at bounding box center [352, 87] width 298 height 23
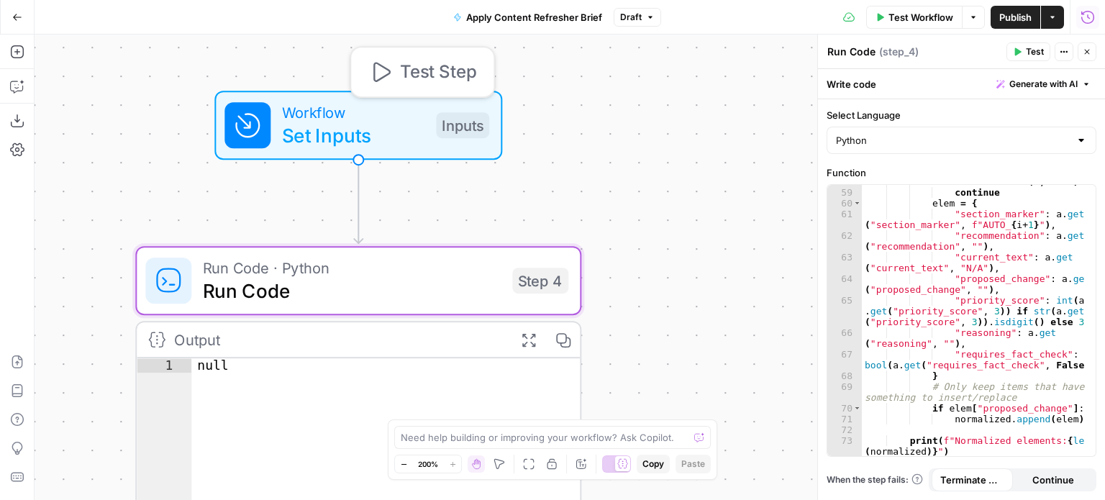
click at [291, 115] on span "Workflow" at bounding box center [353, 112] width 142 height 23
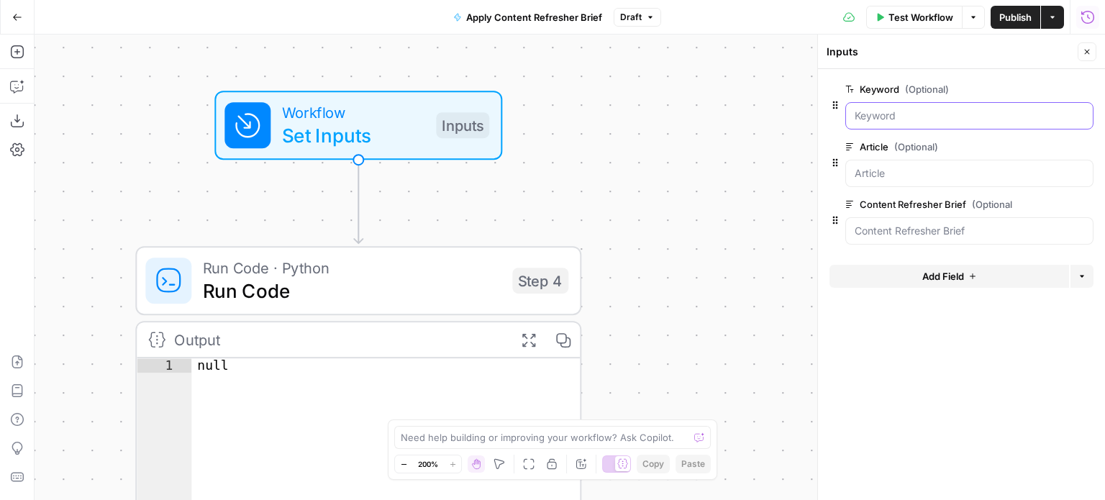
click at [866, 111] on input "Keyword (Optional)" at bounding box center [970, 116] width 230 height 14
click at [885, 175] on input "Article (Optional)" at bounding box center [970, 173] width 230 height 14
click at [883, 225] on Brief "Content Refresher Brief (Optional)" at bounding box center [970, 231] width 230 height 14
click at [249, 271] on span "Run Code · Python" at bounding box center [352, 267] width 298 height 23
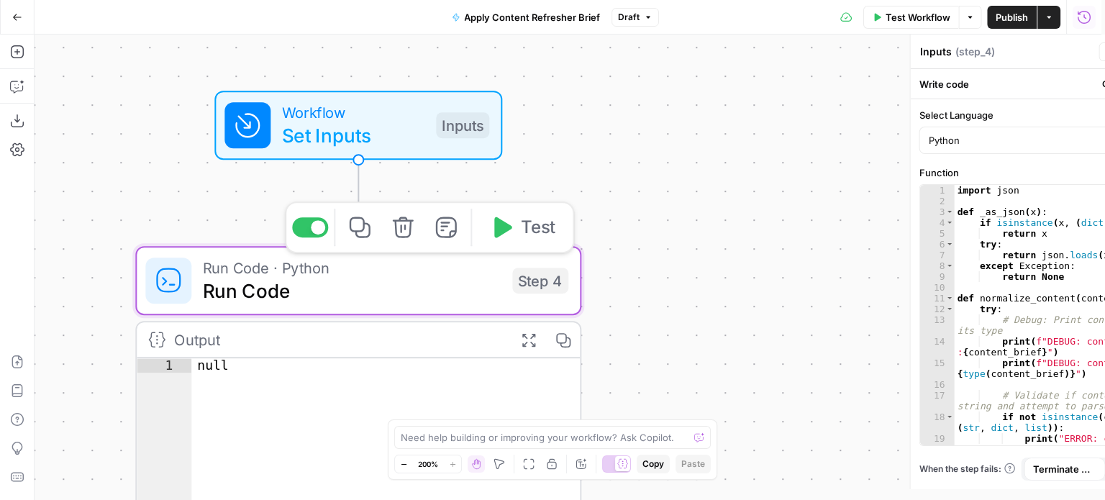
type textarea "Run Code"
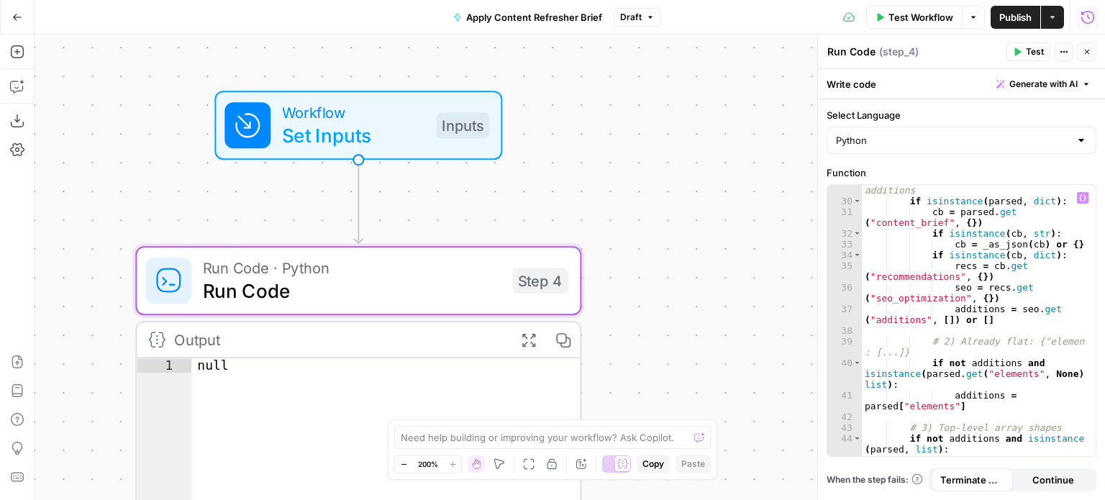
scroll to position [1227, 0]
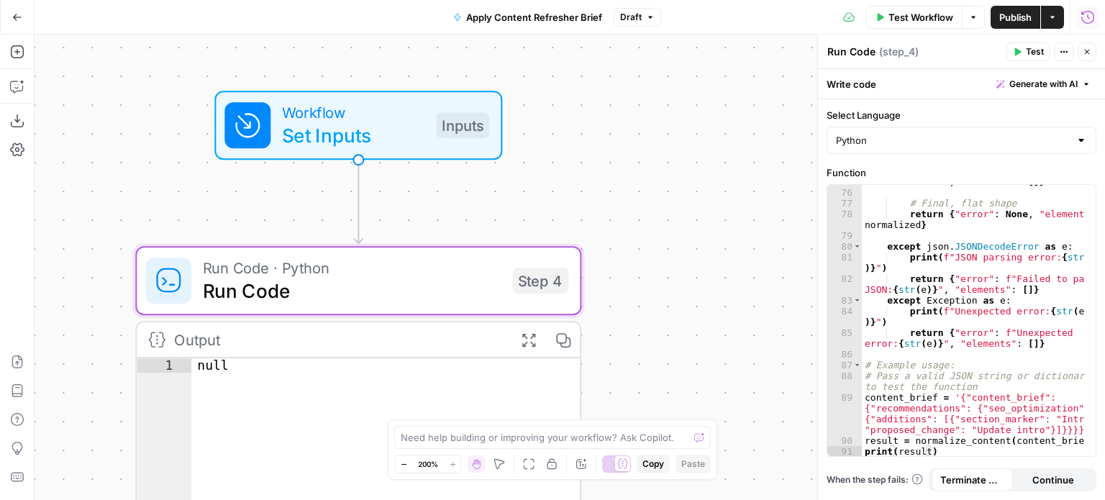
click at [188, 335] on div "Output" at bounding box center [338, 339] width 328 height 23
click at [213, 344] on div "Output" at bounding box center [338, 339] width 328 height 23
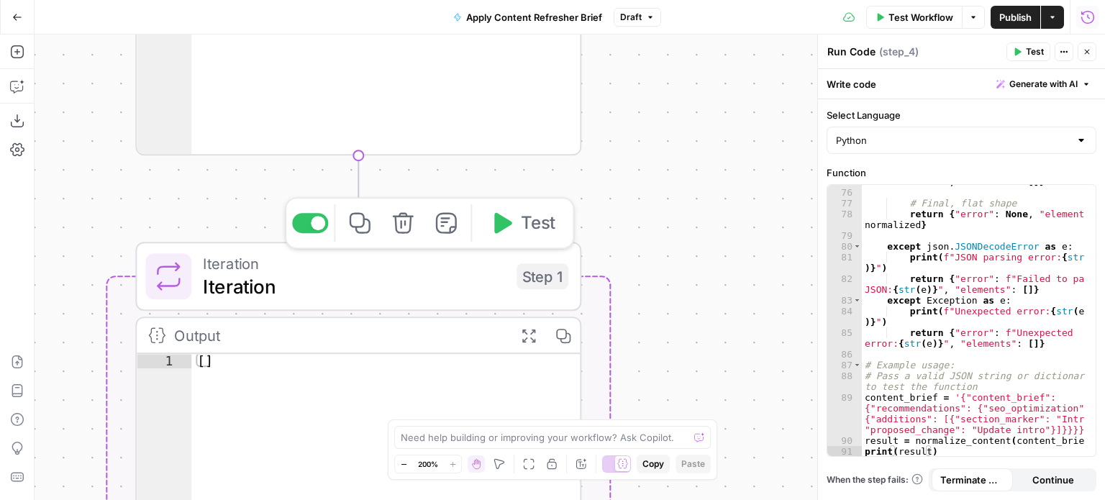
click at [224, 269] on span "Iteration" at bounding box center [354, 263] width 302 height 23
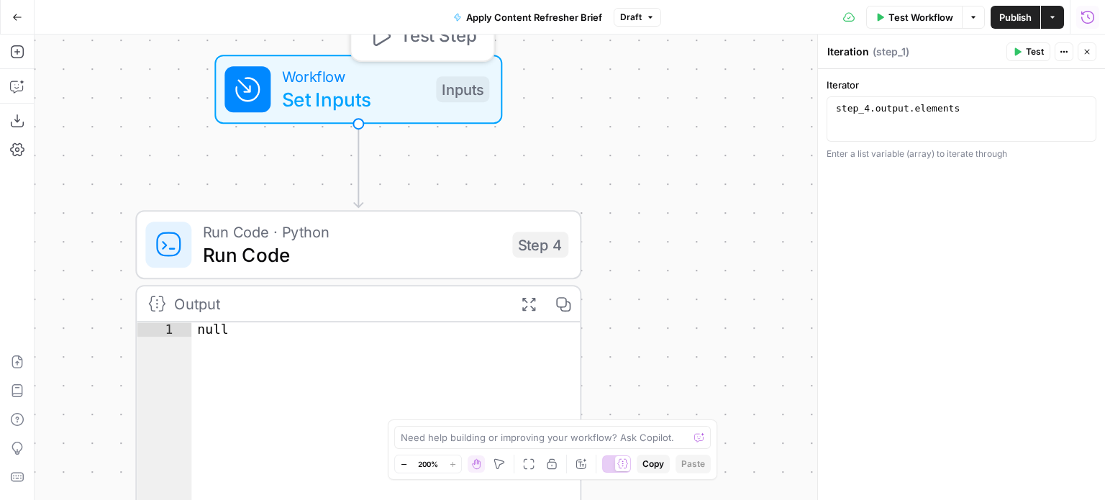
click at [312, 73] on span "Workflow" at bounding box center [353, 76] width 142 height 23
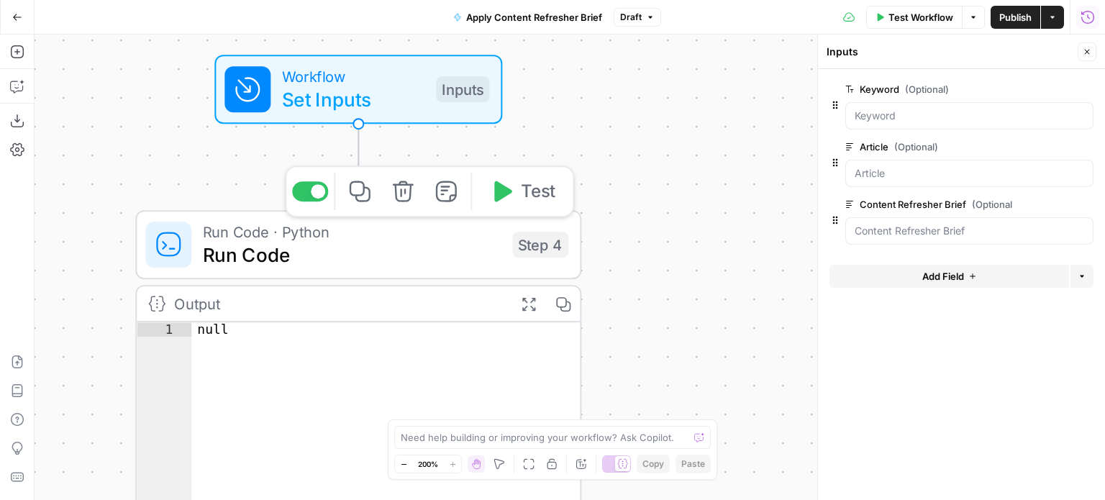
click at [288, 233] on span "Run Code · Python" at bounding box center [352, 231] width 298 height 23
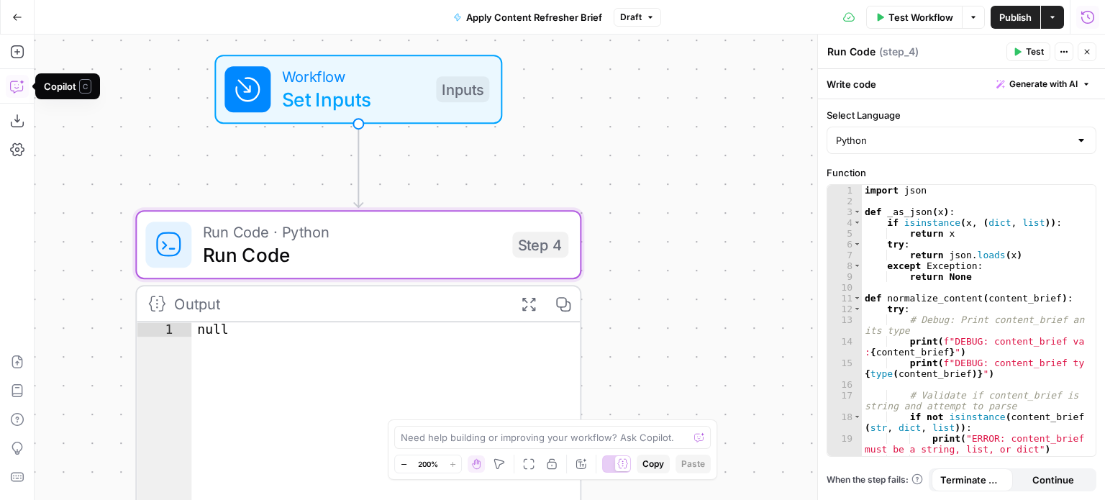
click at [19, 88] on icon "button" at bounding box center [17, 86] width 14 height 14
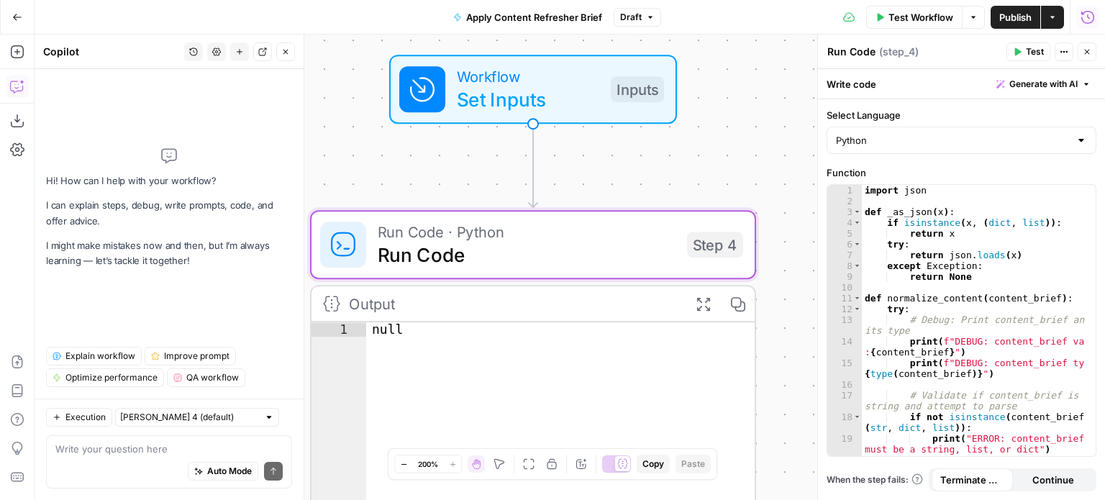
click at [16, 84] on icon "button" at bounding box center [17, 86] width 14 height 14
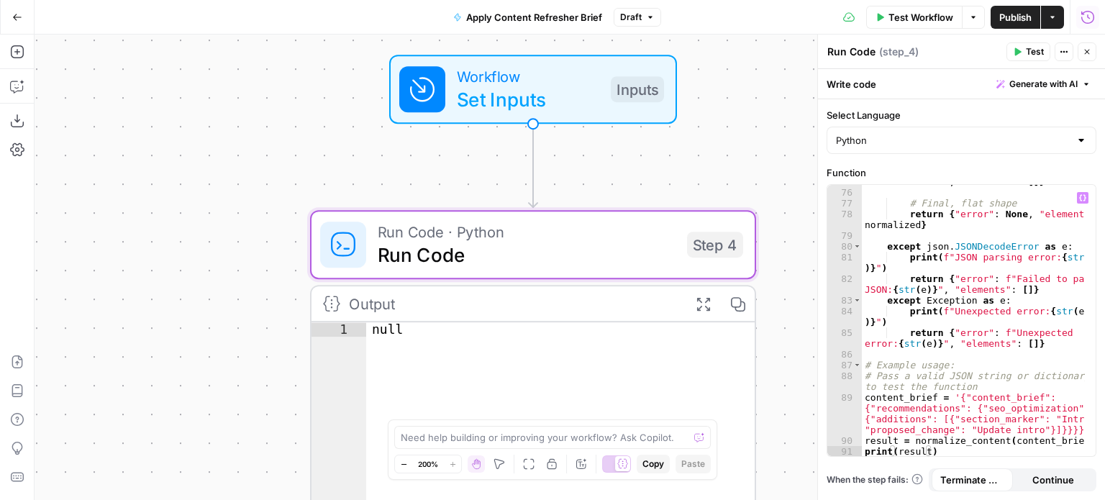
scroll to position [0, 0]
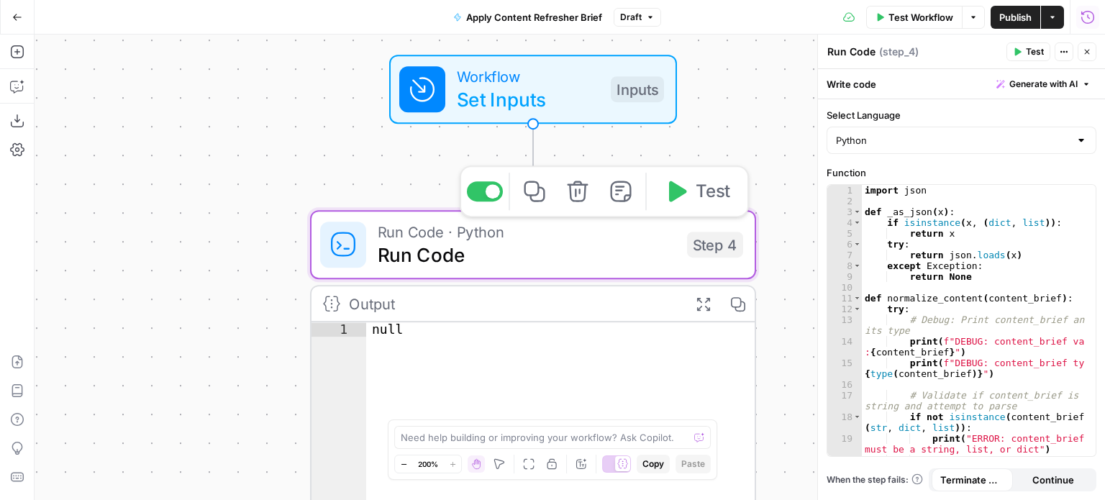
click at [425, 234] on span "Run Code · Python" at bounding box center [527, 231] width 298 height 23
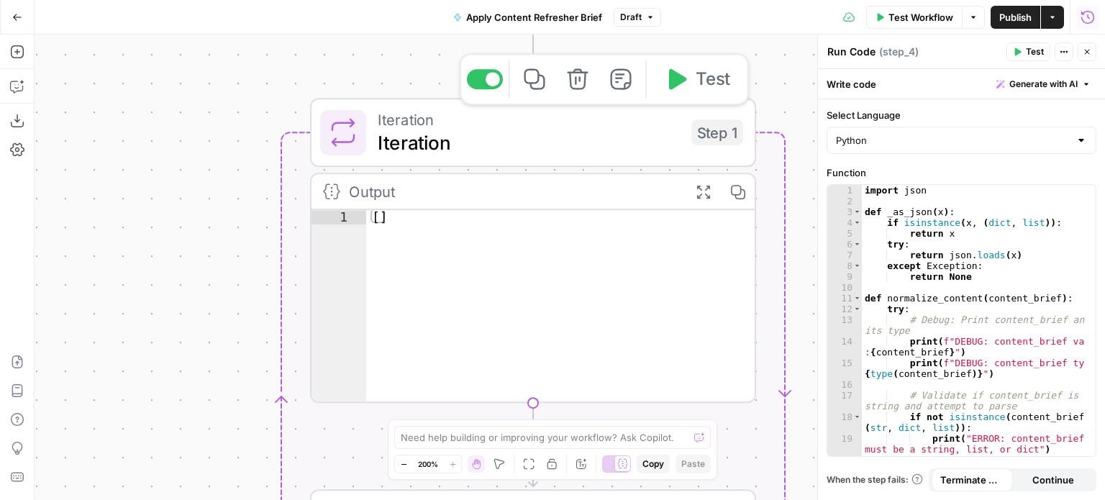
click at [394, 118] on span "Iteration" at bounding box center [529, 119] width 302 height 23
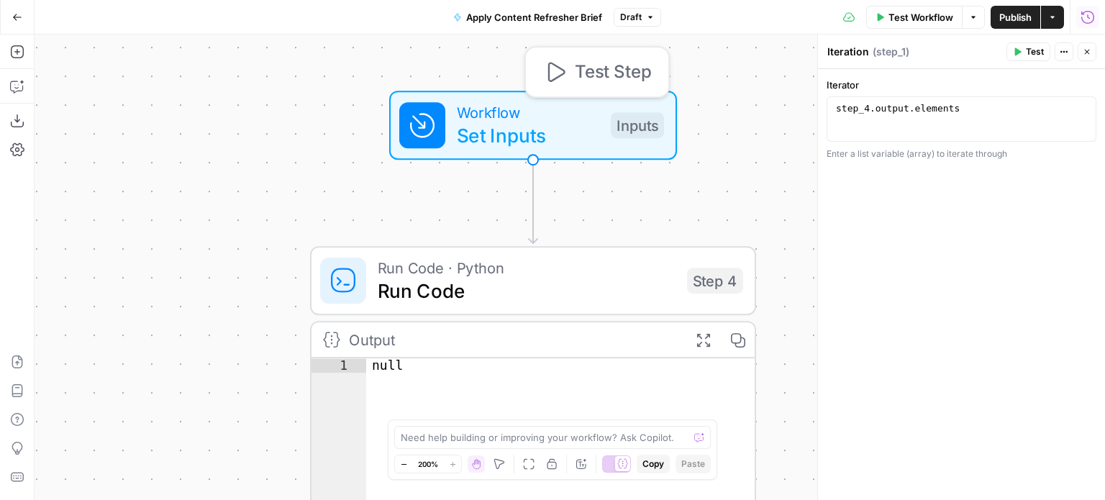
click at [469, 112] on span "Workflow" at bounding box center [528, 112] width 142 height 23
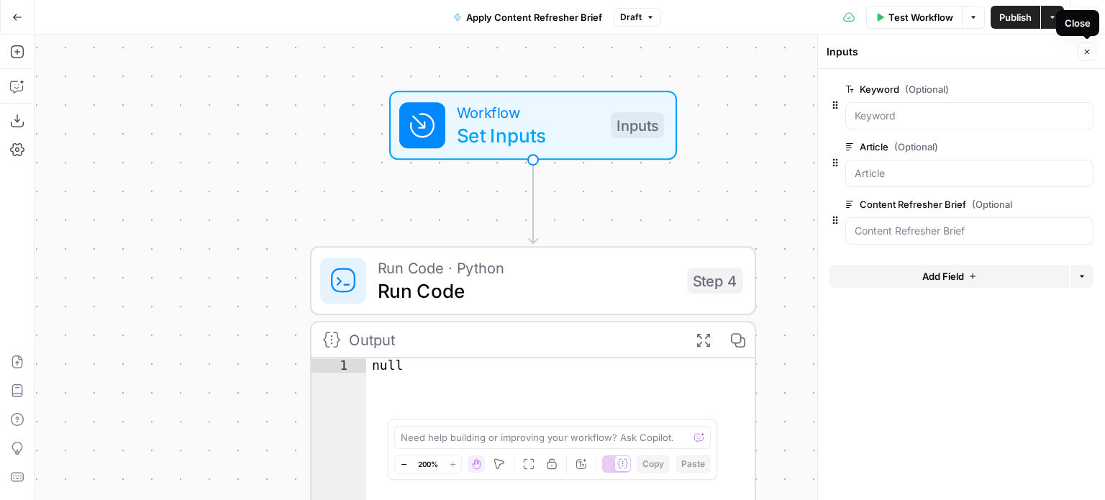
click at [1083, 50] on icon "button" at bounding box center [1087, 51] width 9 height 9
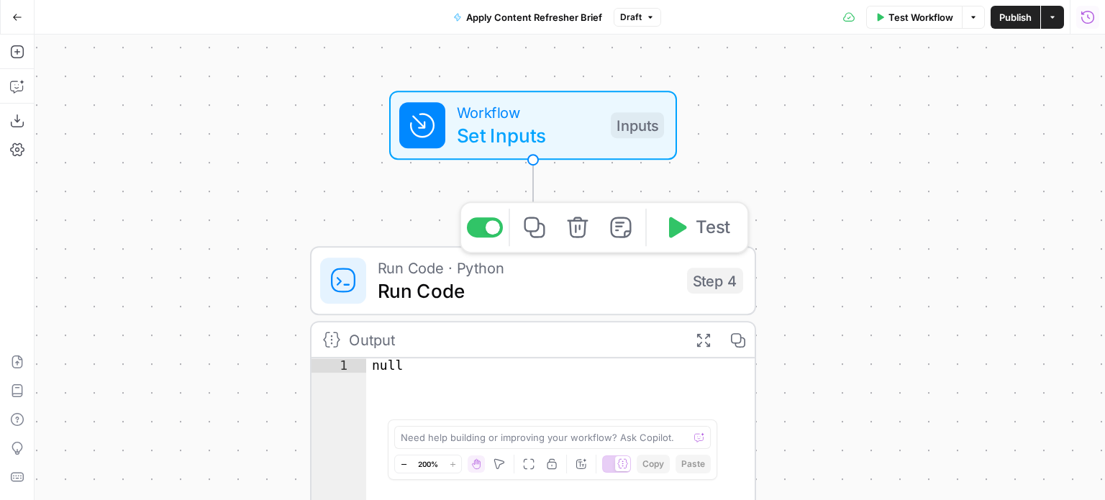
click at [425, 267] on span "Run Code · Python" at bounding box center [527, 267] width 298 height 23
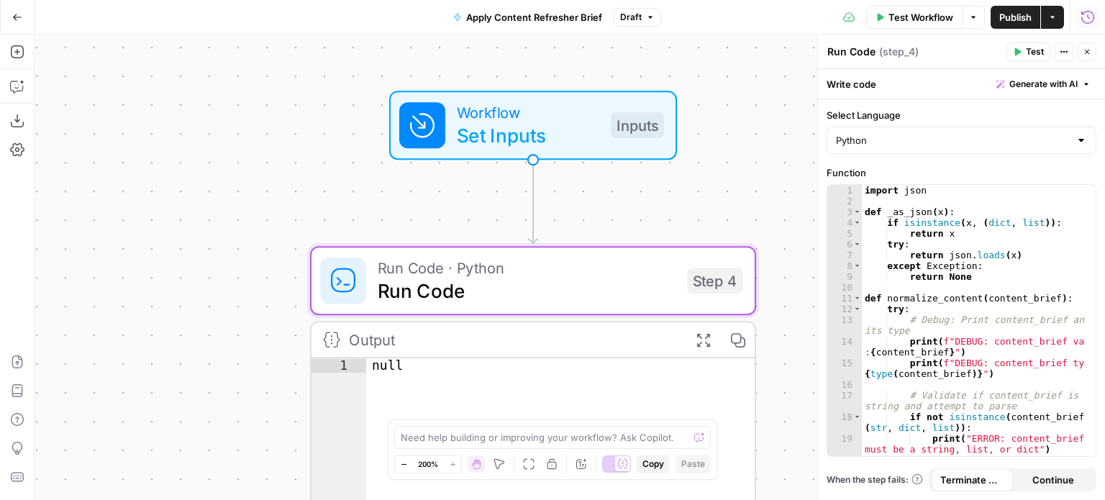
click at [895, 114] on label "Select Language" at bounding box center [962, 115] width 270 height 14
click at [895, 133] on input "Python" at bounding box center [953, 140] width 234 height 14
type input "Python"
click at [883, 82] on div "Write code Generate with AI" at bounding box center [961, 83] width 287 height 29
click at [1019, 50] on icon "button" at bounding box center [1017, 51] width 9 height 9
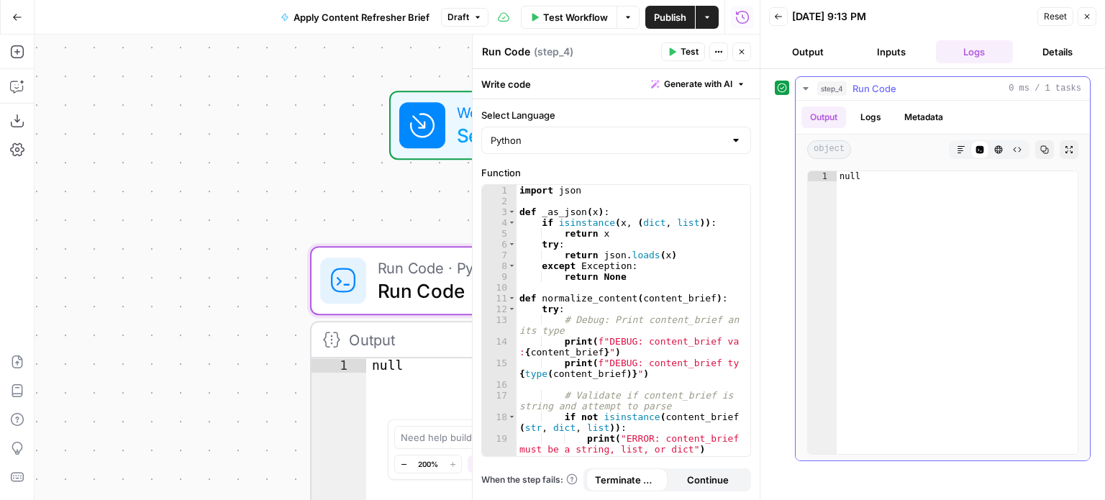
click at [877, 114] on button "Logs" at bounding box center [871, 117] width 38 height 22
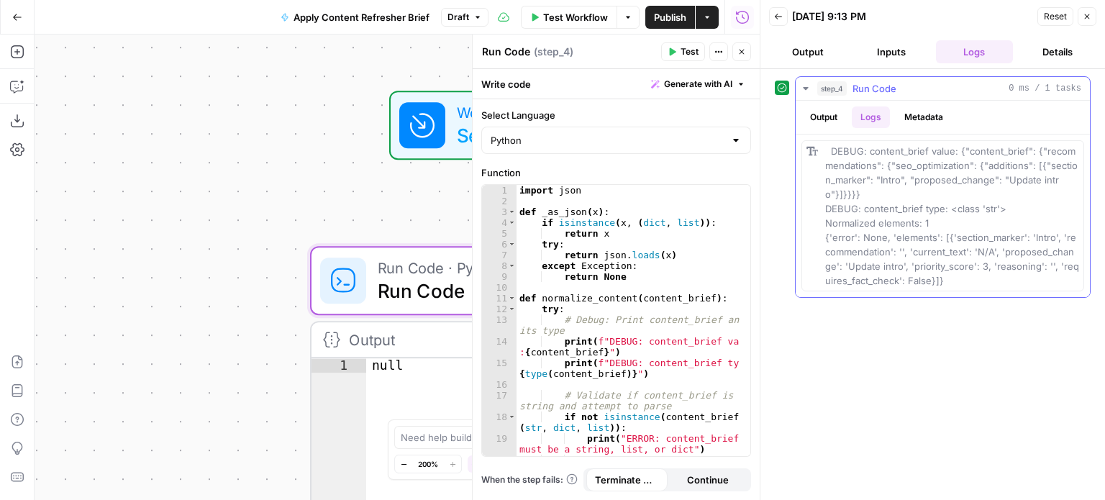
click at [915, 116] on button "Metadata" at bounding box center [924, 117] width 56 height 22
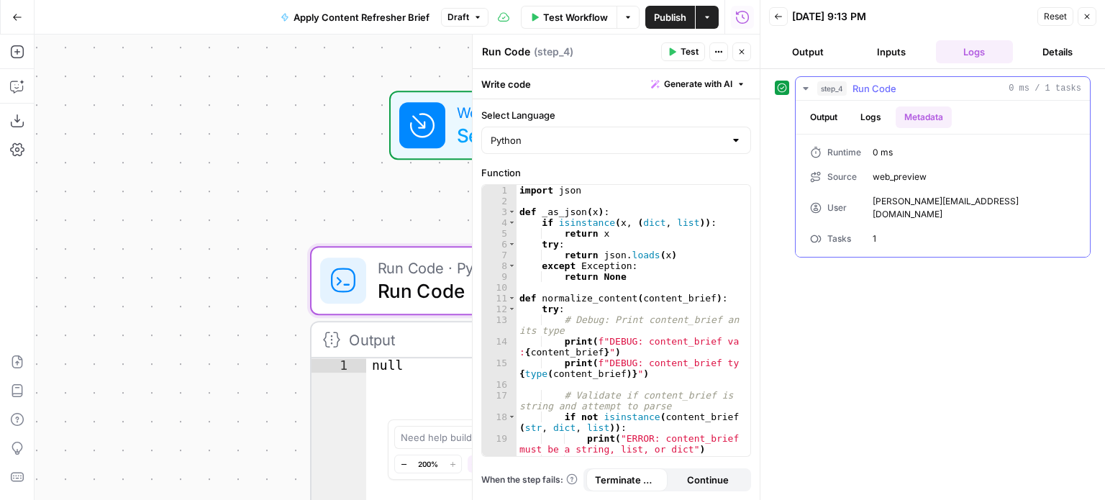
click at [848, 90] on div "step_4 Run Code 0 ms / 1 tasks" at bounding box center [949, 88] width 264 height 14
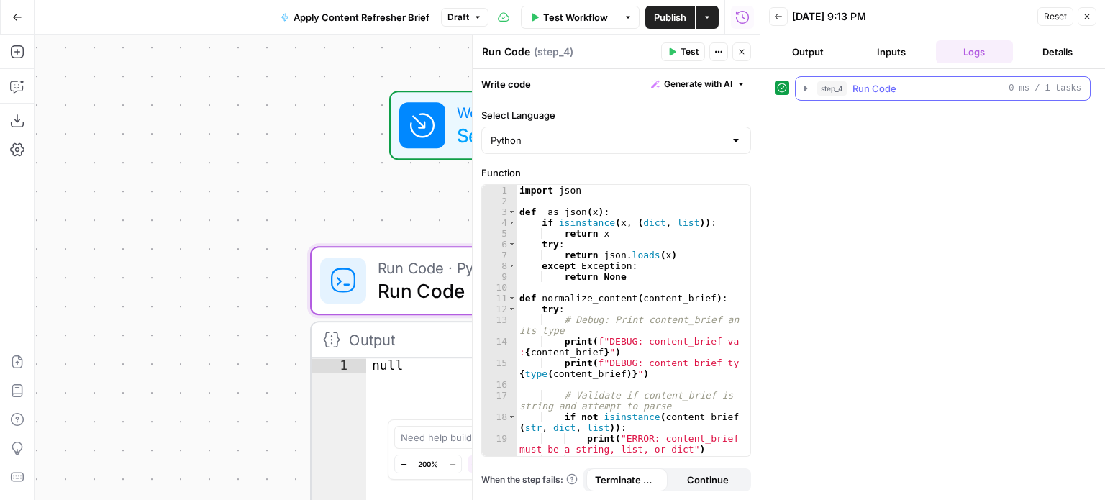
click at [804, 84] on icon "button" at bounding box center [806, 89] width 12 height 12
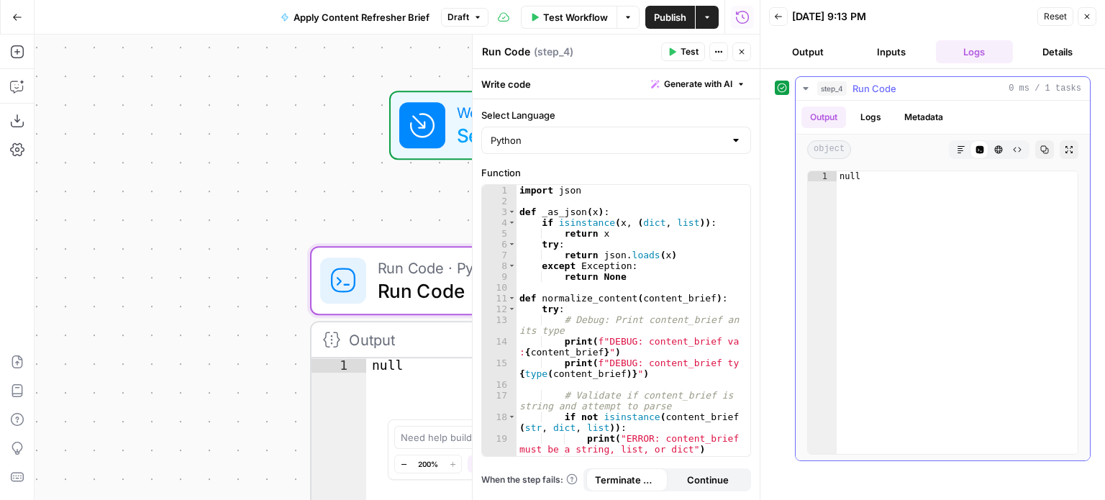
click at [804, 86] on icon "button" at bounding box center [806, 89] width 12 height 12
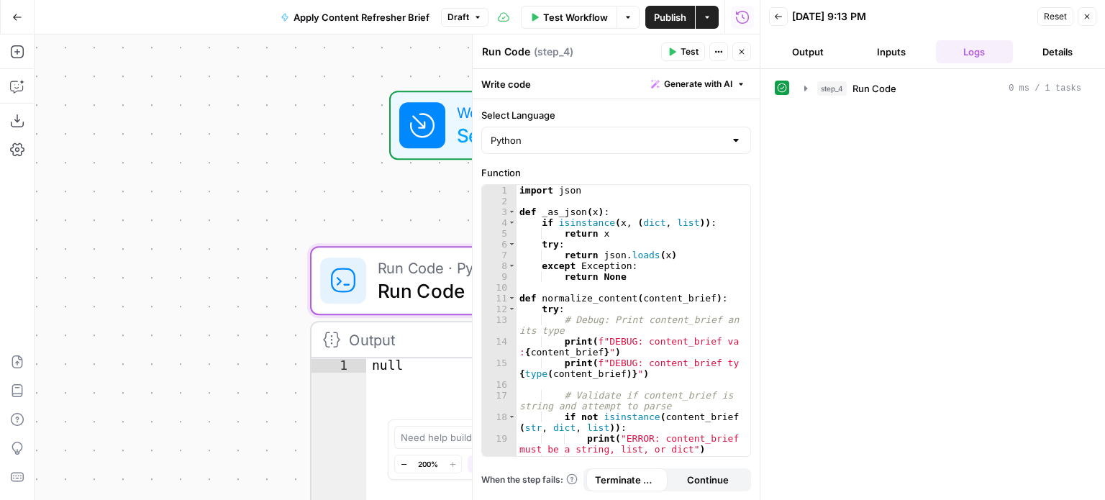
click at [784, 86] on icon at bounding box center [782, 88] width 10 height 10
click at [832, 51] on button "Output" at bounding box center [808, 51] width 78 height 23
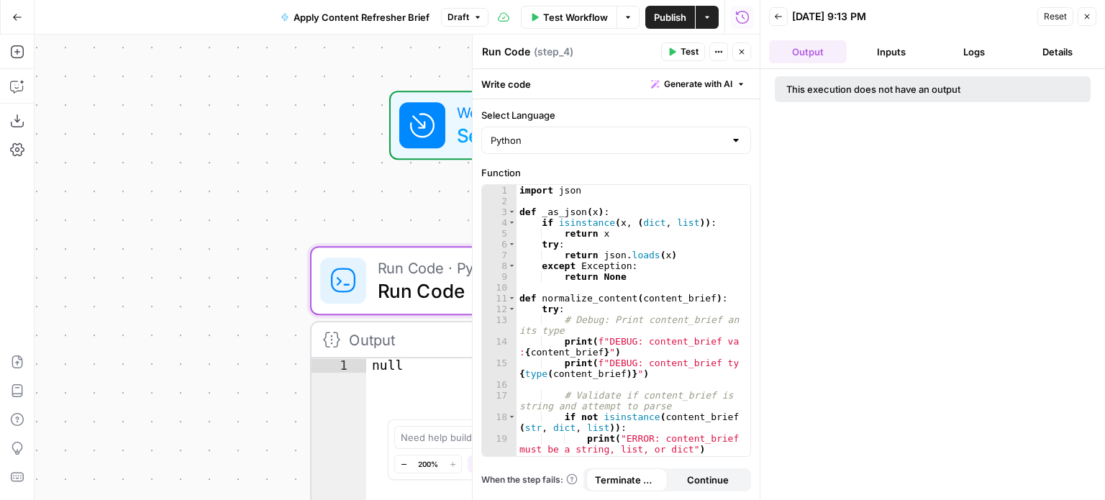
click at [1052, 51] on button "Details" at bounding box center [1058, 51] width 78 height 23
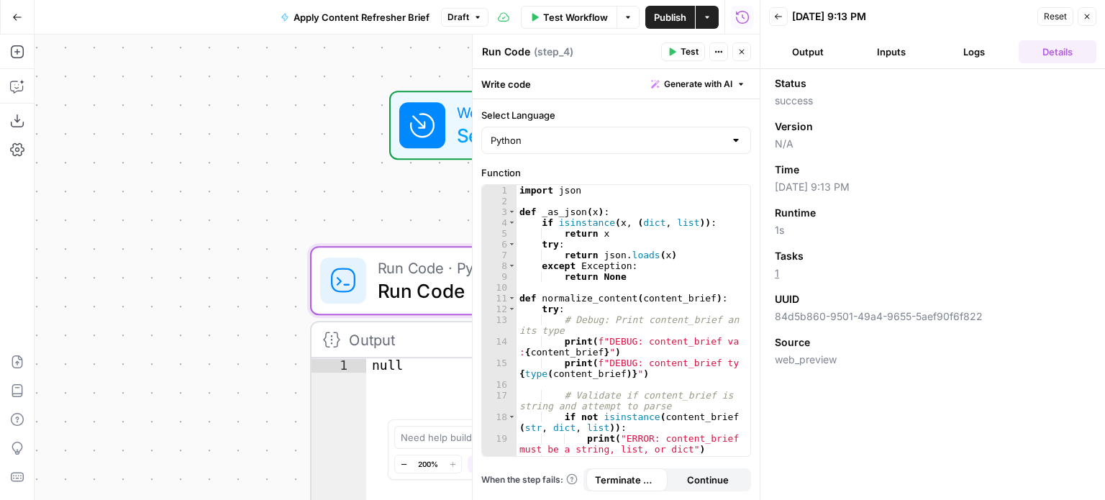
click at [676, 50] on icon "button" at bounding box center [672, 51] width 9 height 9
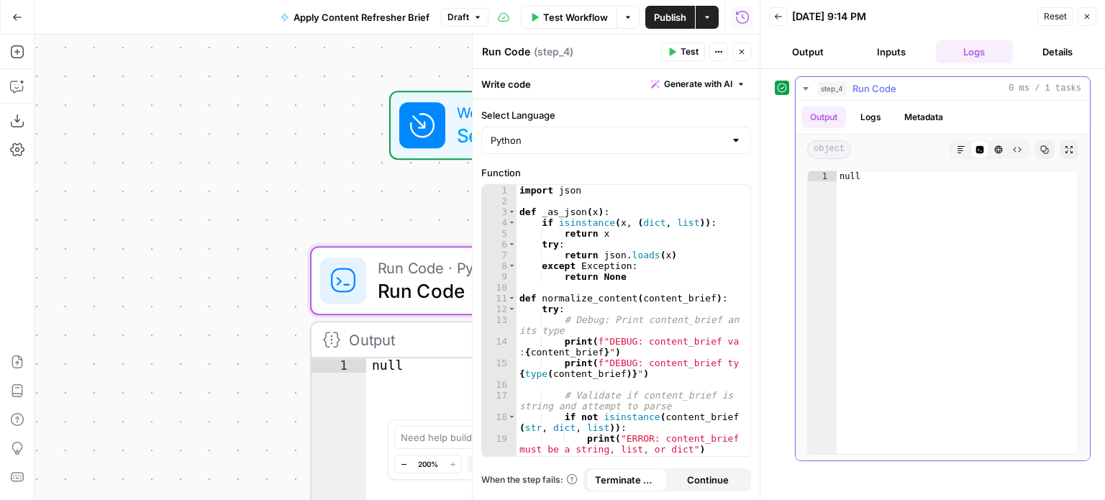
click at [814, 86] on button "step_4 Run Code 0 ms / 1 tasks" at bounding box center [943, 88] width 294 height 23
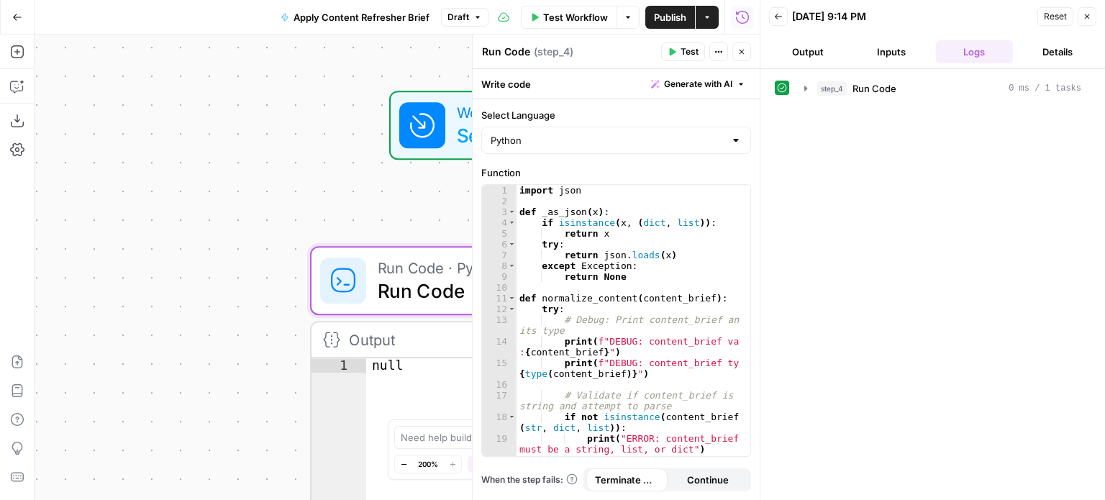
click at [909, 42] on button "Inputs" at bounding box center [892, 51] width 78 height 23
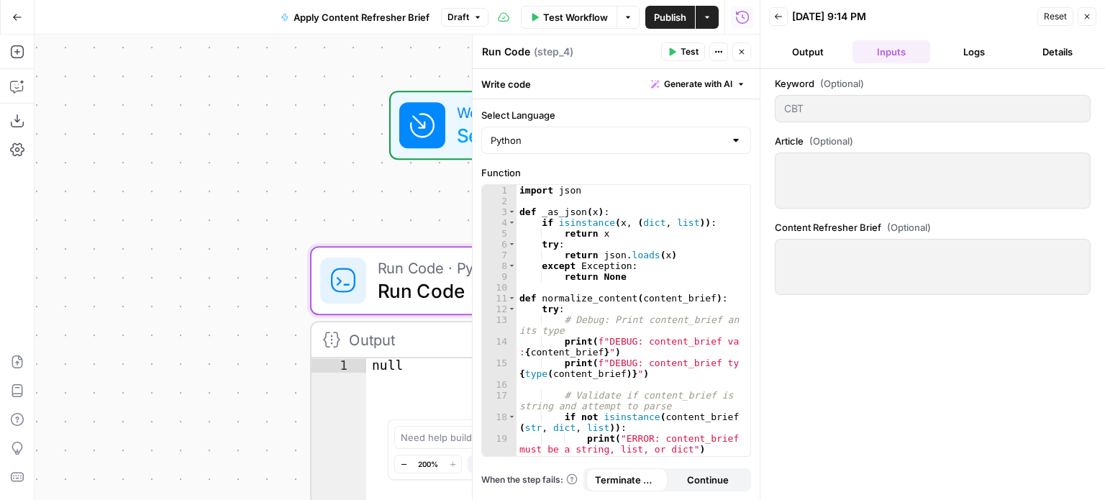
click at [810, 51] on button "Output" at bounding box center [808, 51] width 78 height 23
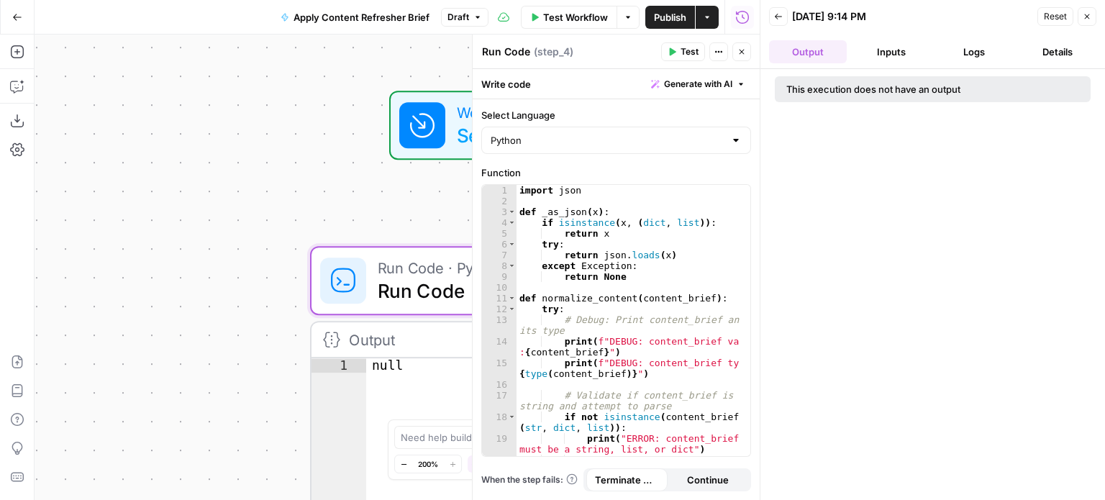
click at [878, 48] on button "Inputs" at bounding box center [892, 51] width 78 height 23
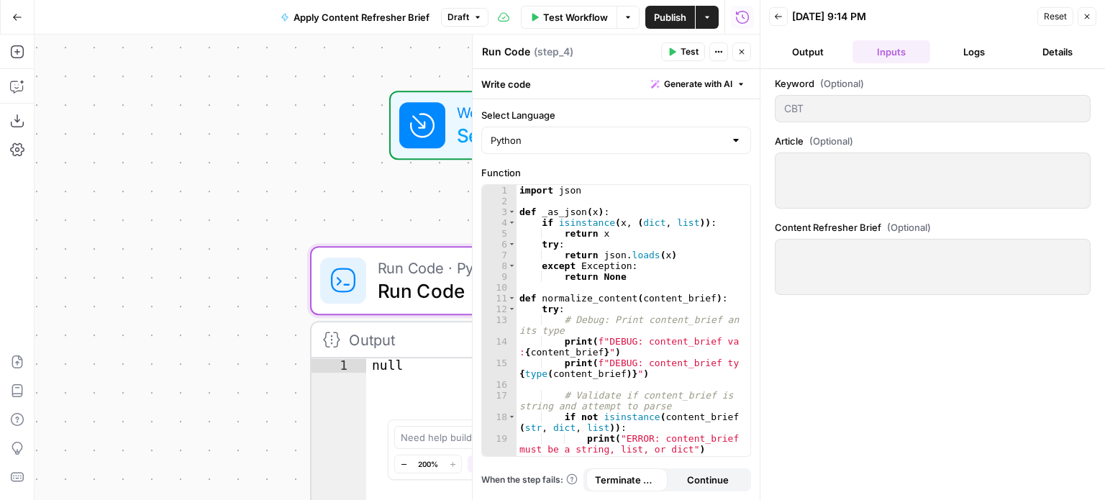
click at [957, 41] on button "Logs" at bounding box center [975, 51] width 78 height 23
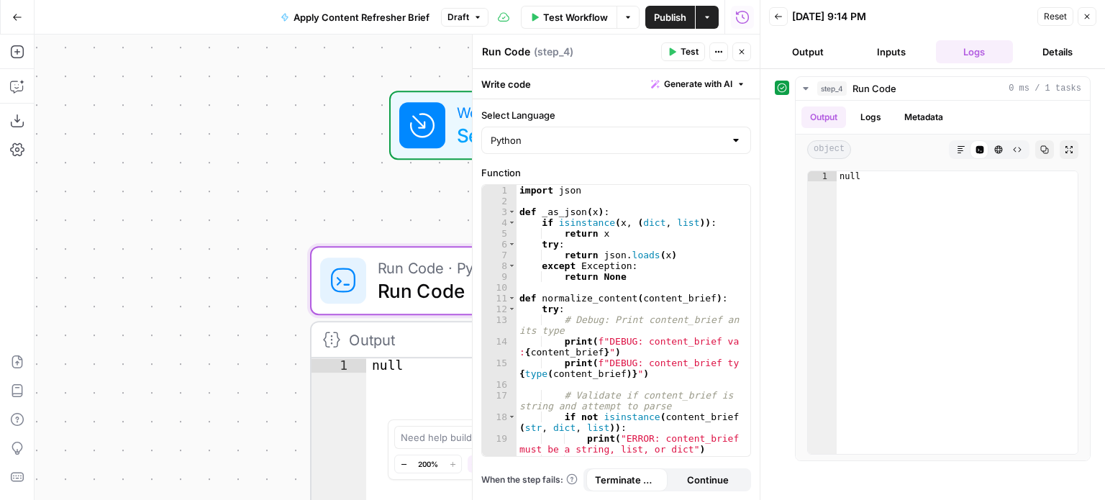
click at [1040, 46] on button "Details" at bounding box center [1058, 51] width 78 height 23
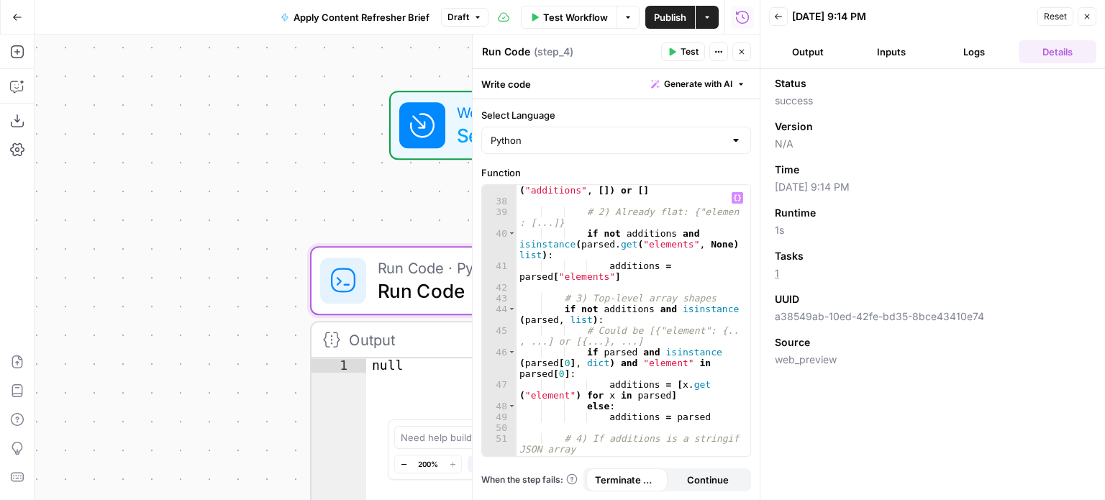
scroll to position [1227, 0]
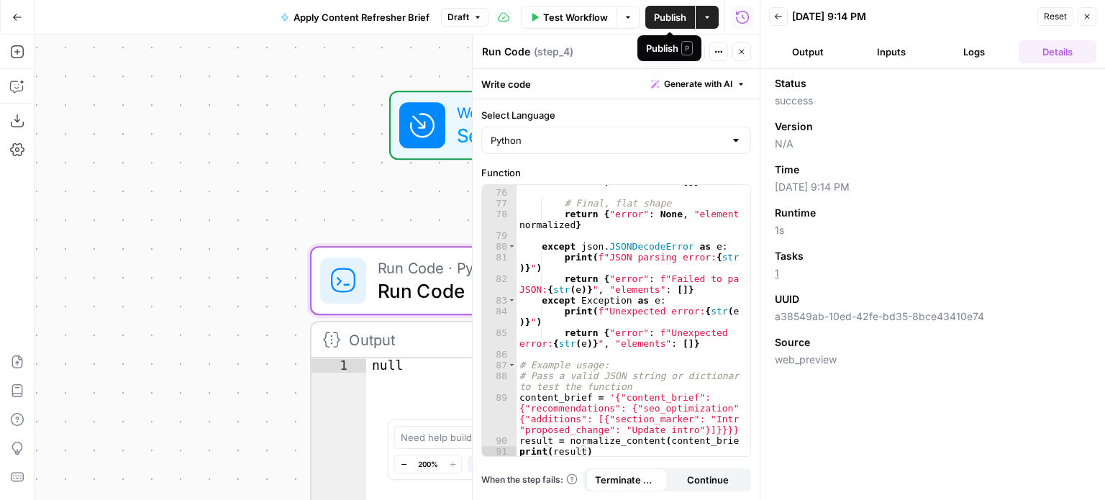
drag, startPoint x: 671, startPoint y: 22, endPoint x: 708, endPoint y: 22, distance: 36.7
click at [708, 22] on div "Publish Actions" at bounding box center [681, 17] width 73 height 23
click at [704, 17] on icon "button" at bounding box center [707, 17] width 9 height 9
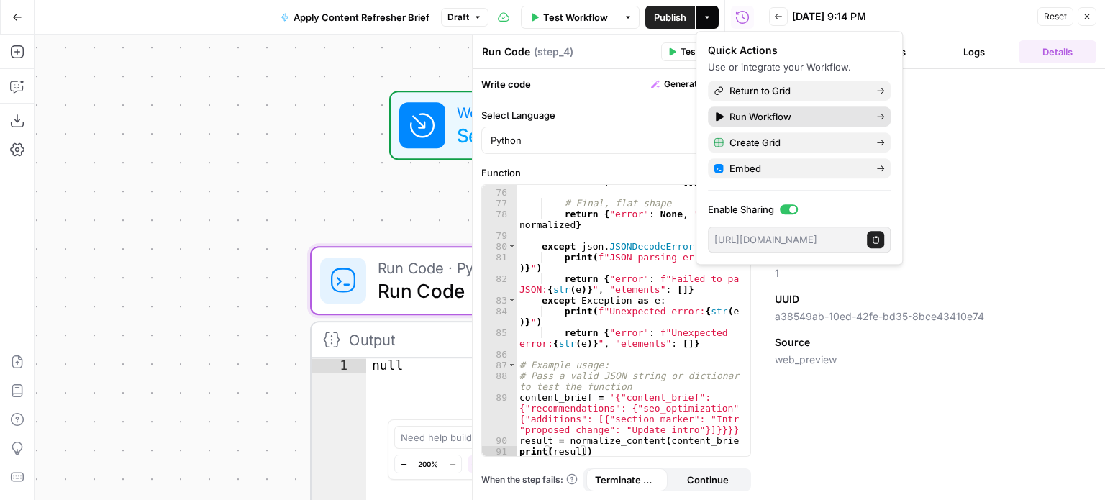
click at [749, 114] on span "Run Workflow" at bounding box center [797, 116] width 135 height 14
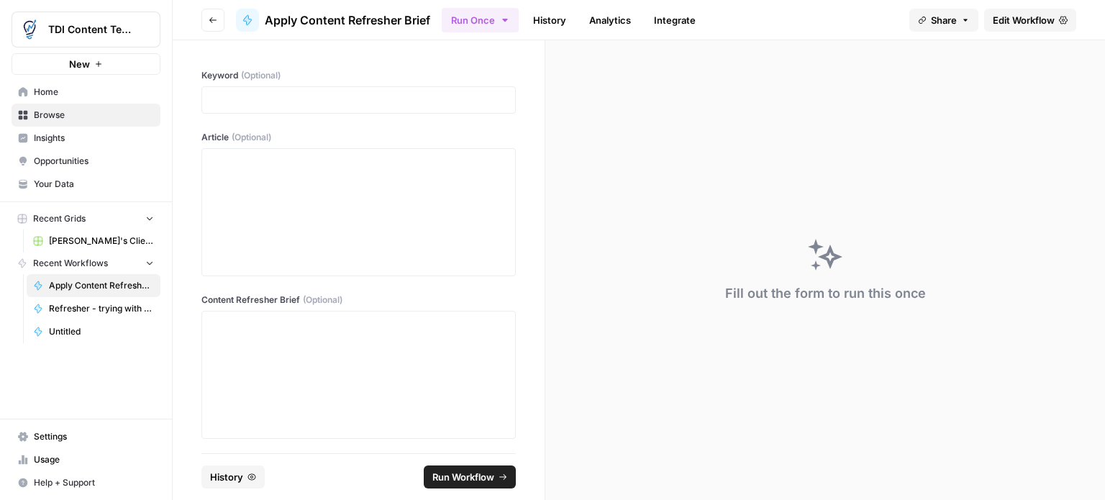
click at [247, 78] on span "(Optional)" at bounding box center [261, 75] width 40 height 13
click at [248, 142] on span "(Optional)" at bounding box center [252, 137] width 40 height 13
click at [227, 216] on div at bounding box center [359, 212] width 296 height 115
click at [216, 349] on div at bounding box center [359, 374] width 296 height 115
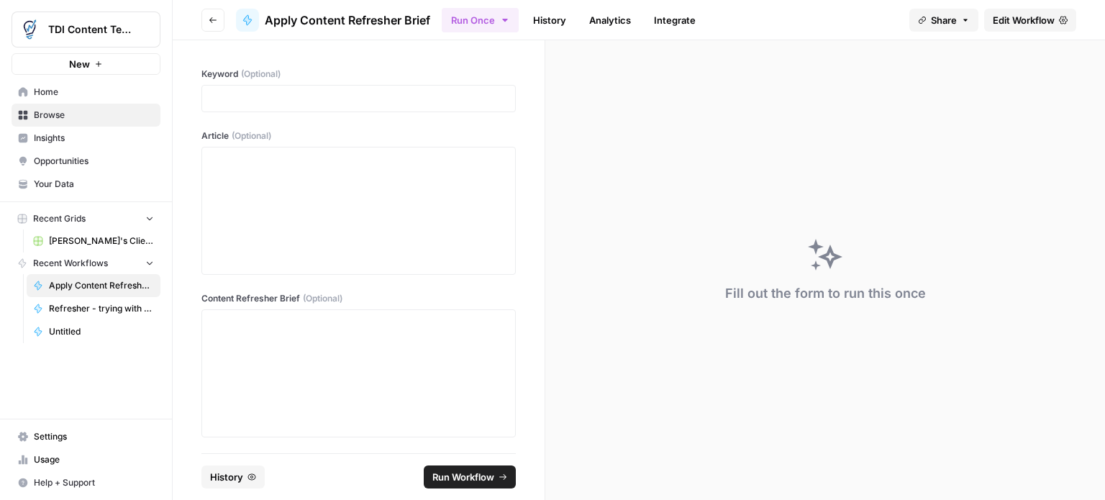
click at [276, 90] on div at bounding box center [358, 98] width 314 height 27
click at [296, 94] on p at bounding box center [359, 98] width 296 height 14
click at [452, 477] on span "Run Workflow" at bounding box center [463, 477] width 62 height 14
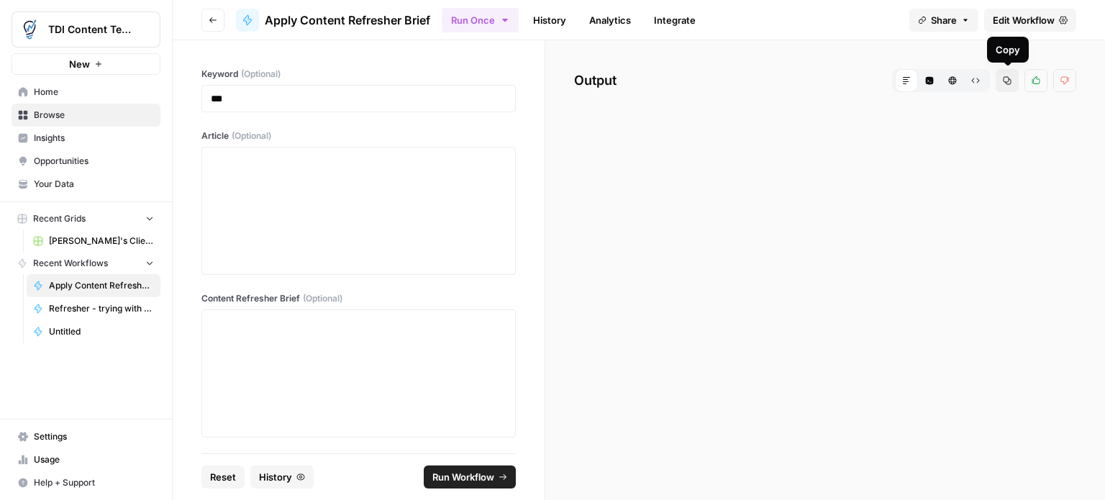
click at [978, 83] on icon "button" at bounding box center [975, 80] width 9 height 9
click at [950, 82] on icon "button" at bounding box center [952, 80] width 9 height 9
click at [932, 83] on icon "button" at bounding box center [930, 81] width 8 height 8
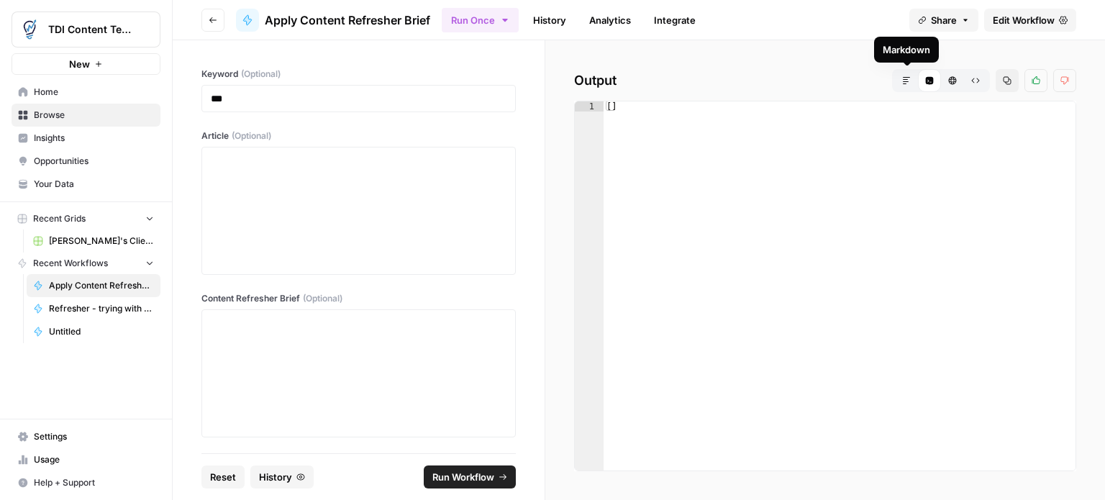
click at [906, 82] on icon "button" at bounding box center [906, 80] width 9 height 9
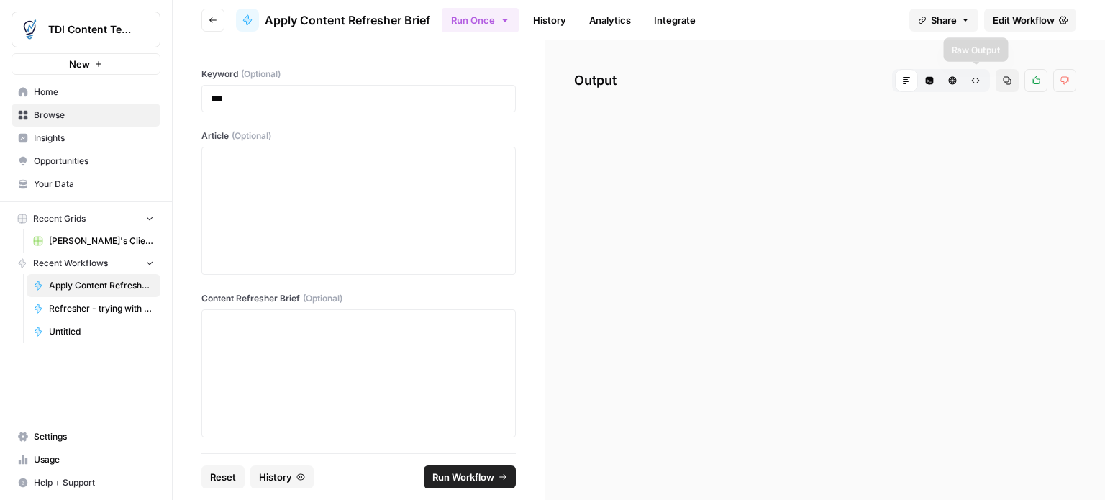
click at [976, 74] on button "Raw Output" at bounding box center [975, 80] width 23 height 23
click at [1023, 24] on span "Edit Workflow" at bounding box center [1024, 20] width 62 height 14
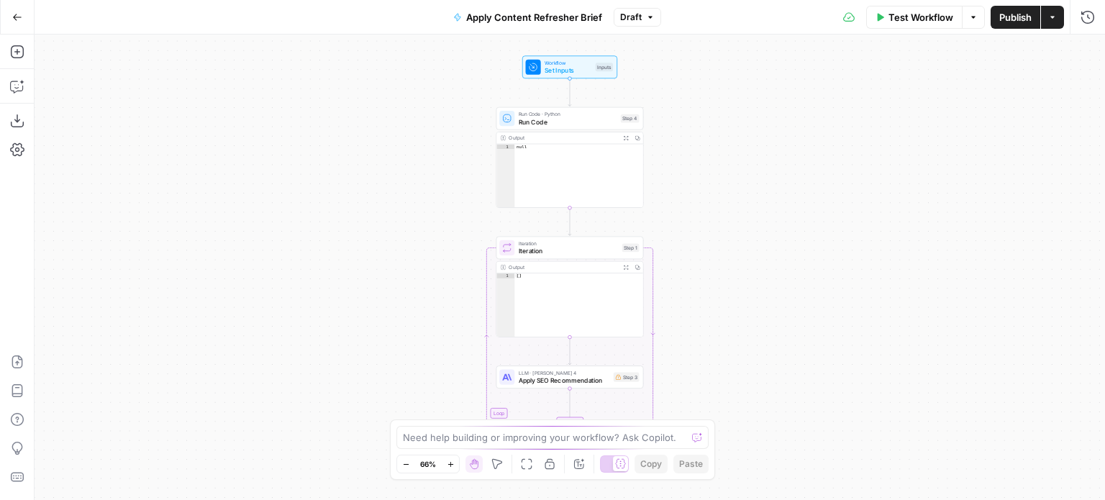
click at [705, 183] on div "Workflow Set Inputs Inputs Run Code · Python Run Code Step 4 Output Expand Outp…" at bounding box center [570, 267] width 1071 height 465
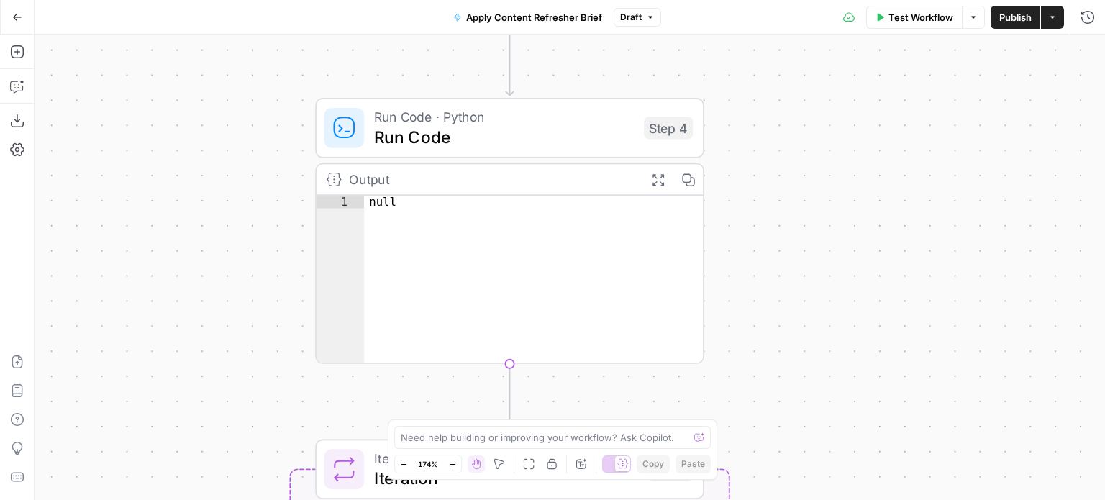
drag, startPoint x: 593, startPoint y: 162, endPoint x: 743, endPoint y: 158, distance: 150.4
click at [743, 158] on div "Workflow Set Inputs Inputs Run Code · Python Run Code Step 4 Output Expand Outp…" at bounding box center [570, 267] width 1071 height 465
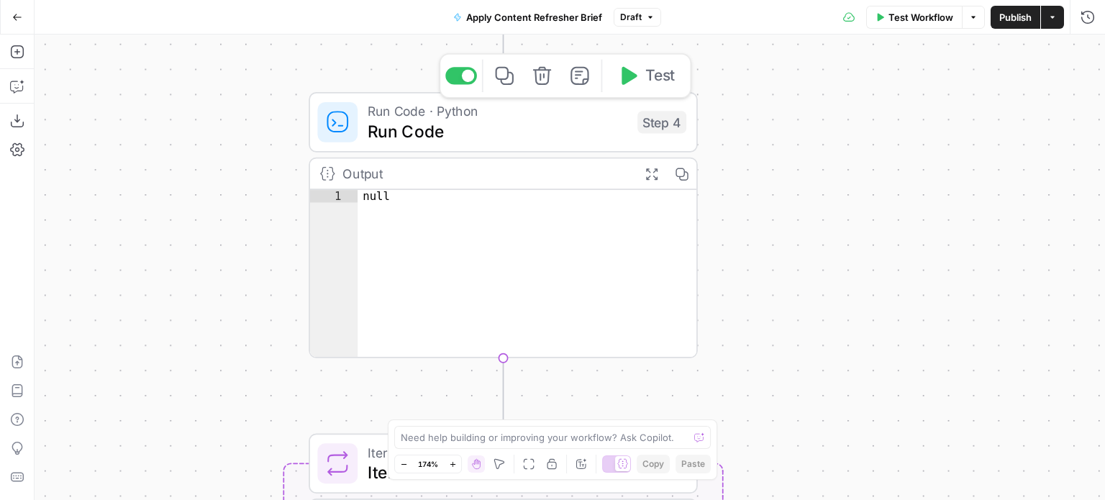
click at [394, 114] on span "Run Code · Python" at bounding box center [498, 111] width 260 height 20
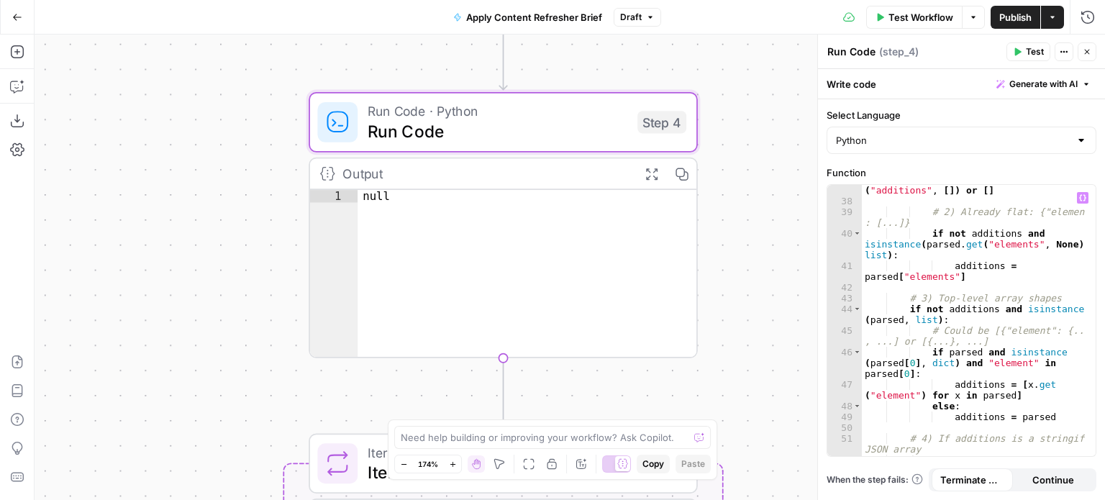
scroll to position [1227, 0]
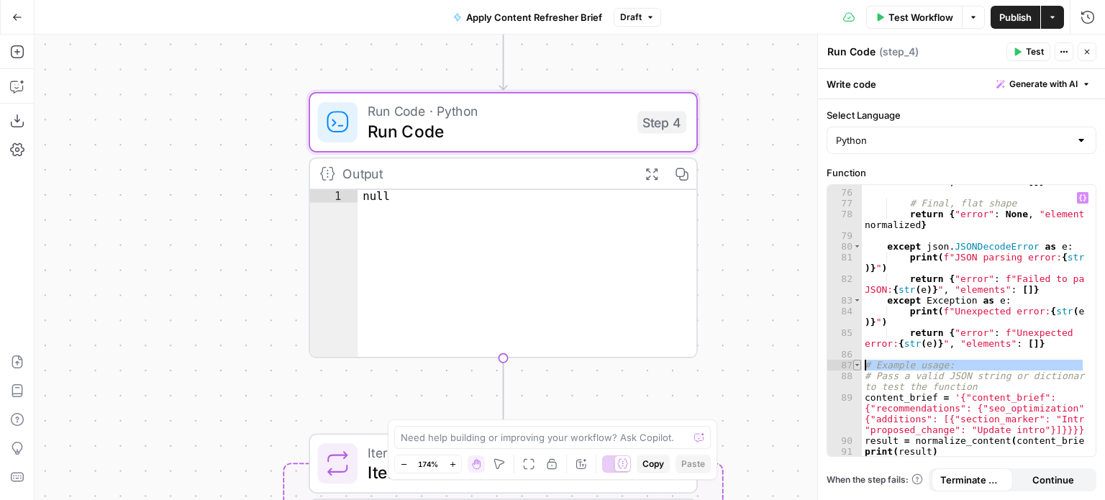
drag, startPoint x: 861, startPoint y: 376, endPoint x: 860, endPoint y: 368, distance: 8.7
click at [860, 368] on div "**********" at bounding box center [961, 320] width 268 height 271
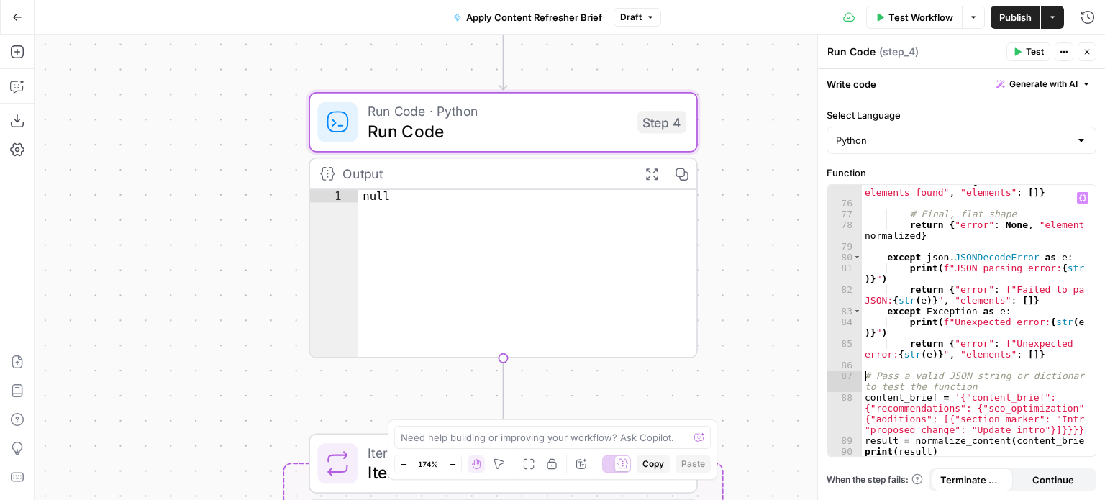
scroll to position [1217, 0]
click at [972, 399] on div "return { "error" : "No valid elements found" , "elements" : [ ]} # Final, flat …" at bounding box center [974, 328] width 224 height 304
click at [957, 450] on div "return { "error" : "No valid elements found" , "elements" : [ ]} # Final, flat …" at bounding box center [974, 328] width 224 height 304
type textarea "**********"
click at [765, 138] on div "Workflow Set Inputs Inputs Run Code · Python Run Code Step 4 Output Expand Outp…" at bounding box center [570, 267] width 1071 height 465
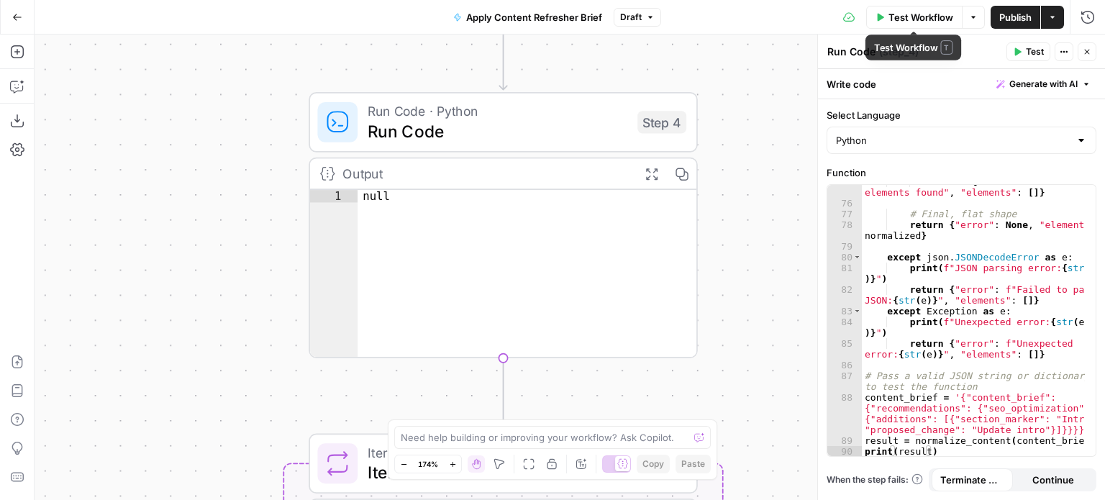
click at [878, 17] on icon "button" at bounding box center [881, 17] width 6 height 8
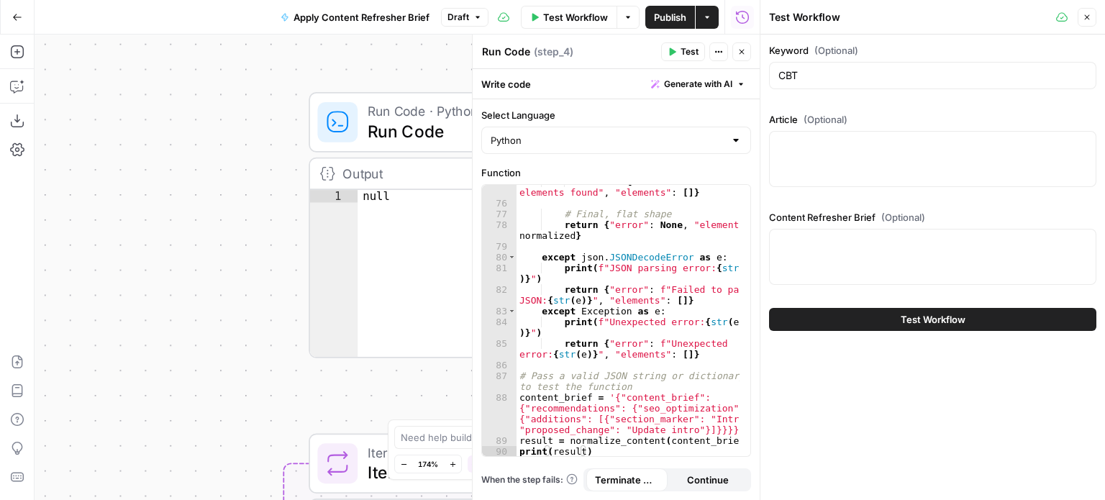
click at [837, 157] on div at bounding box center [932, 159] width 327 height 56
click at [840, 267] on div at bounding box center [932, 257] width 327 height 56
click at [802, 173] on div at bounding box center [932, 159] width 327 height 56
click at [891, 316] on button "Test Workflow" at bounding box center [932, 319] width 327 height 23
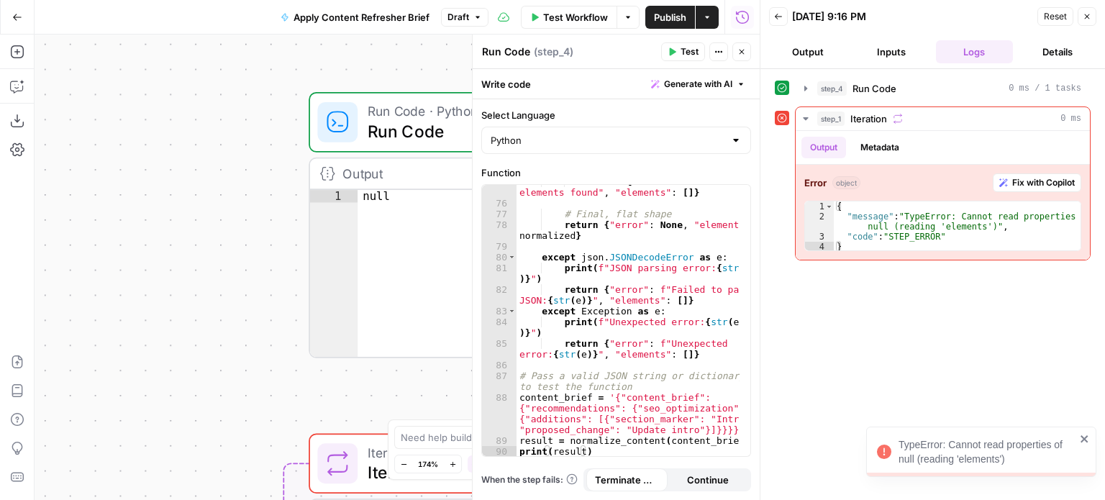
drag, startPoint x: 1029, startPoint y: 453, endPoint x: 1023, endPoint y: 447, distance: 8.7
click at [1029, 453] on div "TypeError: Cannot read properties of null (reading 'elements')" at bounding box center [987, 451] width 177 height 29
click at [780, 119] on icon at bounding box center [782, 118] width 10 height 10
click at [817, 119] on span "step_1" at bounding box center [830, 119] width 27 height 14
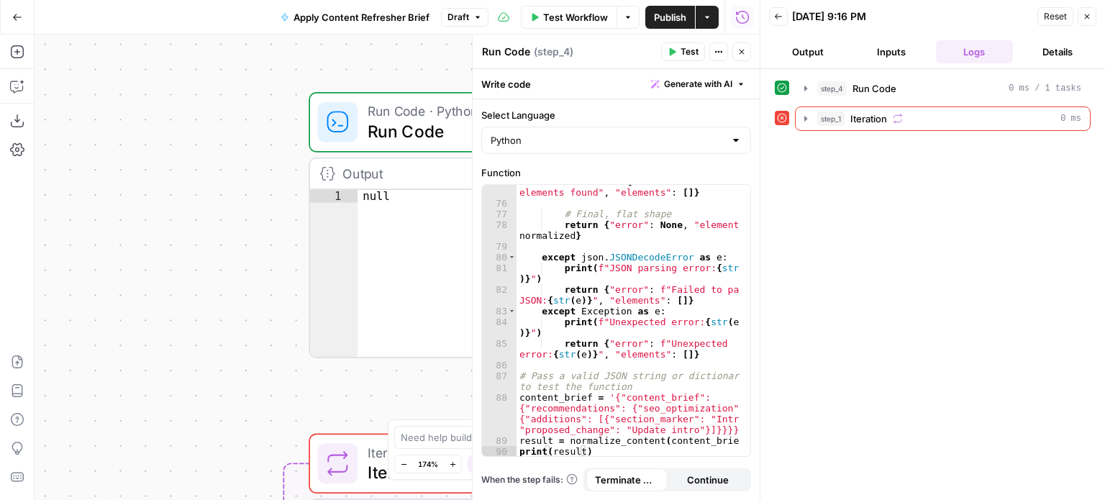
click at [1049, 48] on button "Details" at bounding box center [1058, 51] width 78 height 23
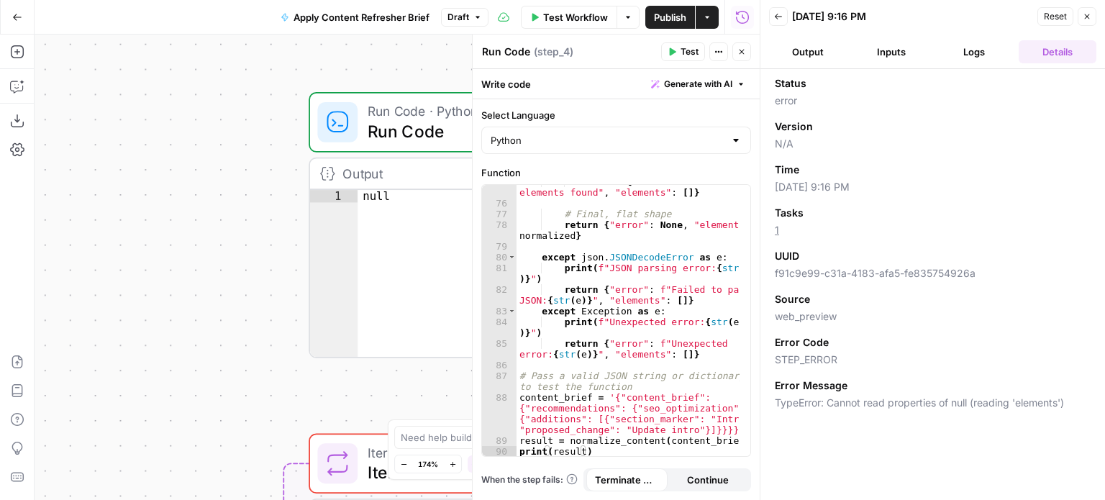
click at [801, 54] on button "Output" at bounding box center [808, 51] width 78 height 23
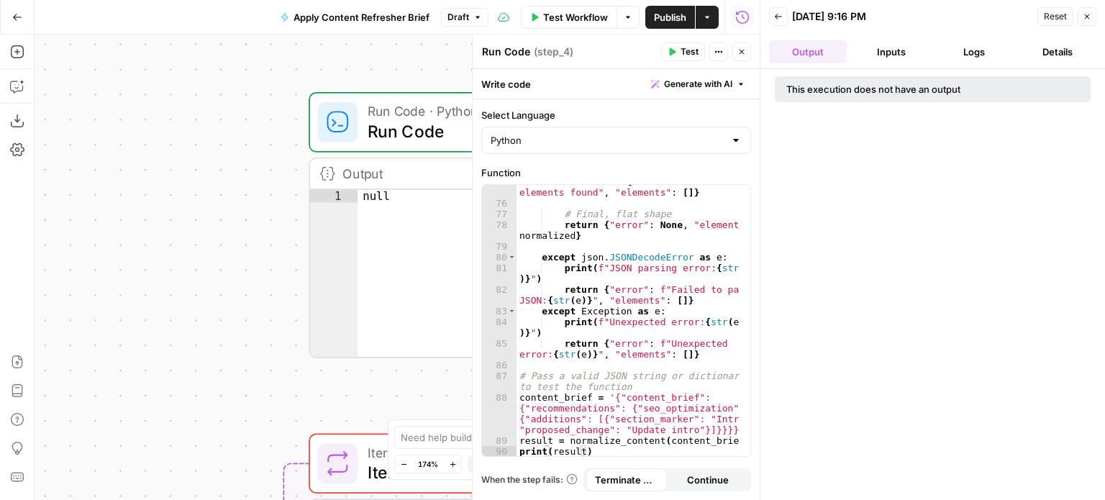
click at [898, 92] on div "This execution does not have an output" at bounding box center [903, 89] width 234 height 14
click at [897, 54] on button "Inputs" at bounding box center [892, 51] width 78 height 23
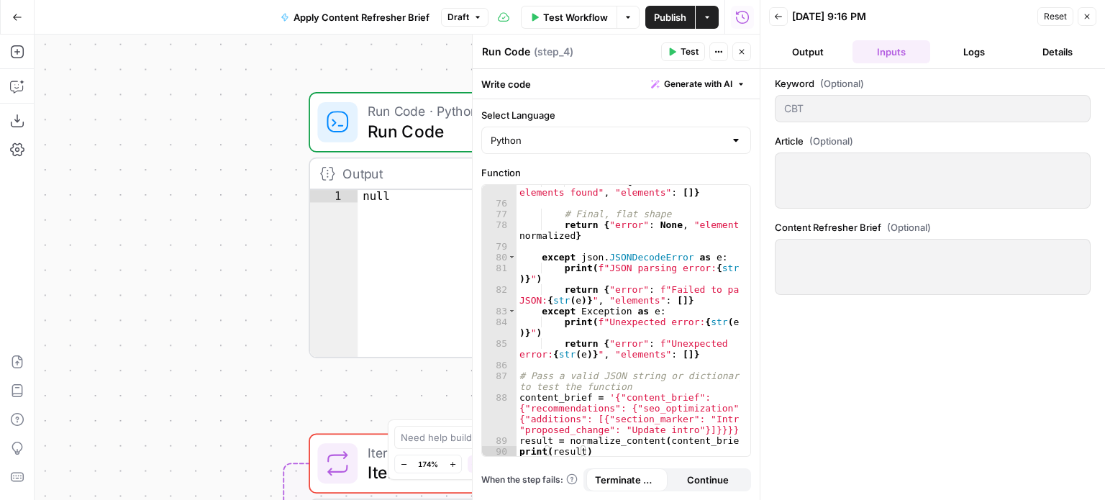
click at [808, 258] on div at bounding box center [933, 267] width 316 height 56
click at [814, 97] on div "CBT" at bounding box center [933, 108] width 316 height 27
click at [619, 169] on label "Function" at bounding box center [616, 172] width 270 height 14
click at [681, 55] on span "Test" at bounding box center [690, 51] width 18 height 13
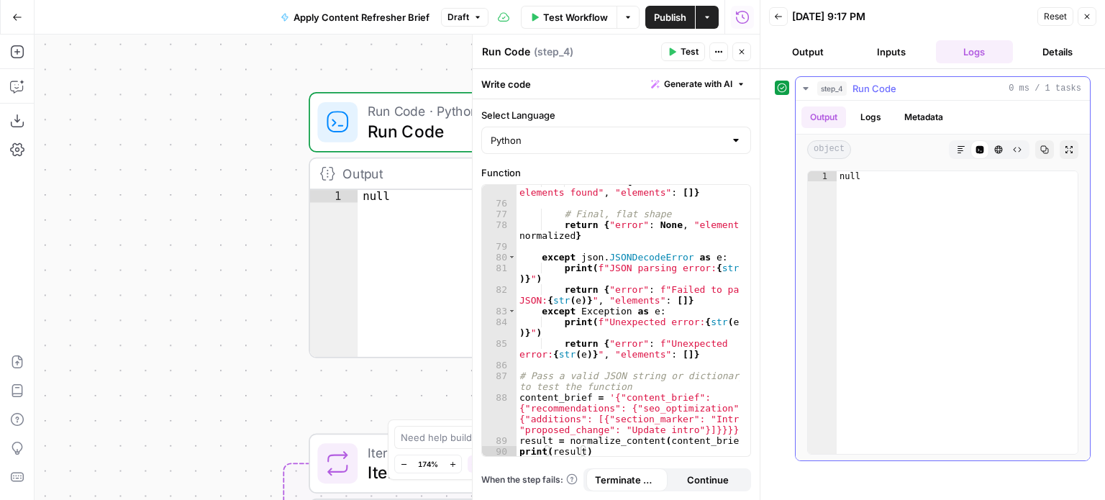
click at [807, 88] on icon "button" at bounding box center [805, 88] width 5 height 3
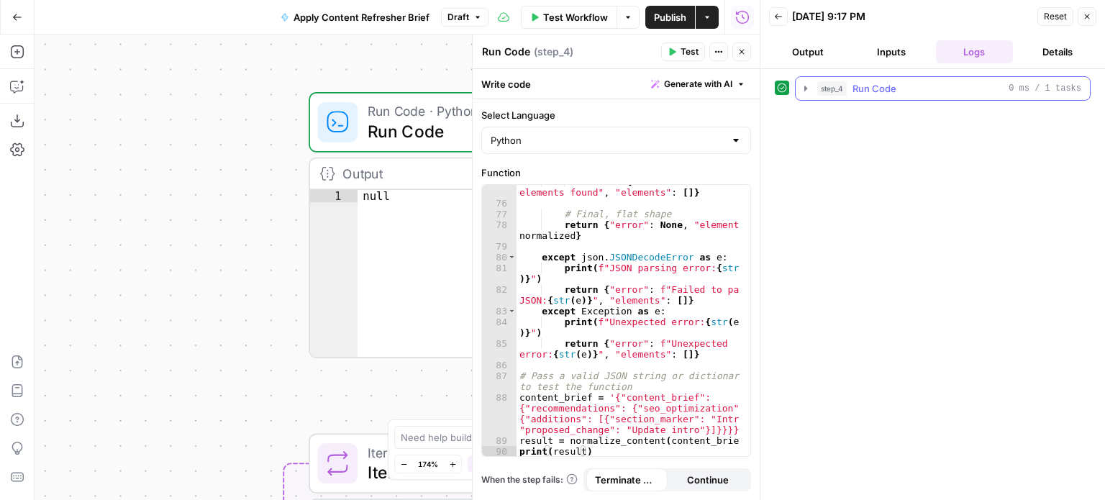
click at [806, 94] on button "step_4 Run Code 0 ms / 1 tasks" at bounding box center [943, 88] width 294 height 23
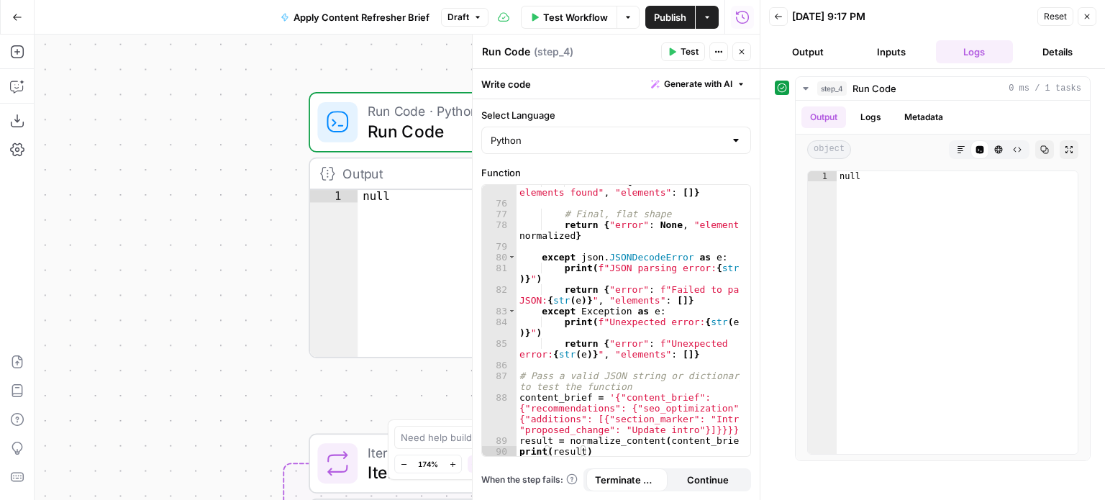
click at [823, 50] on button "Output" at bounding box center [808, 51] width 78 height 23
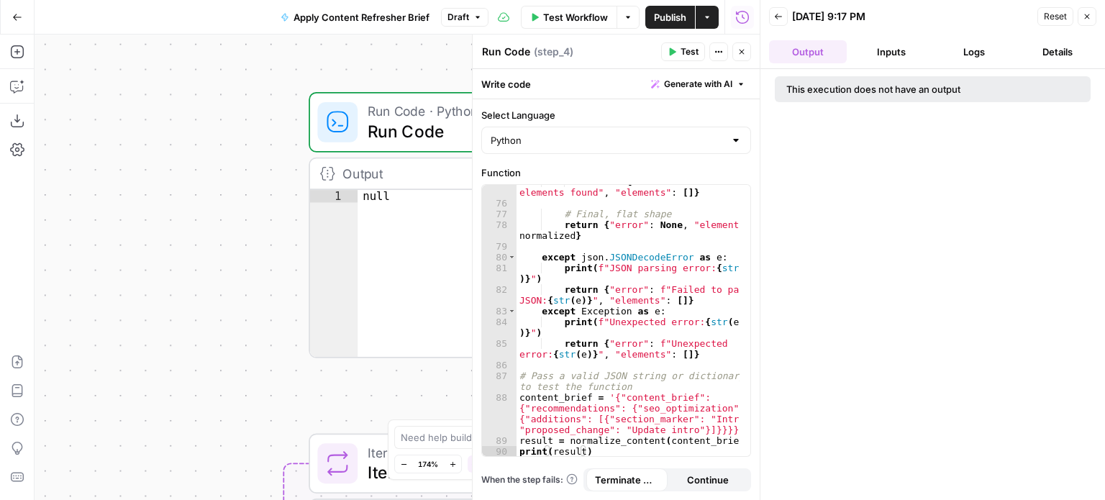
click at [907, 55] on button "Inputs" at bounding box center [892, 51] width 78 height 23
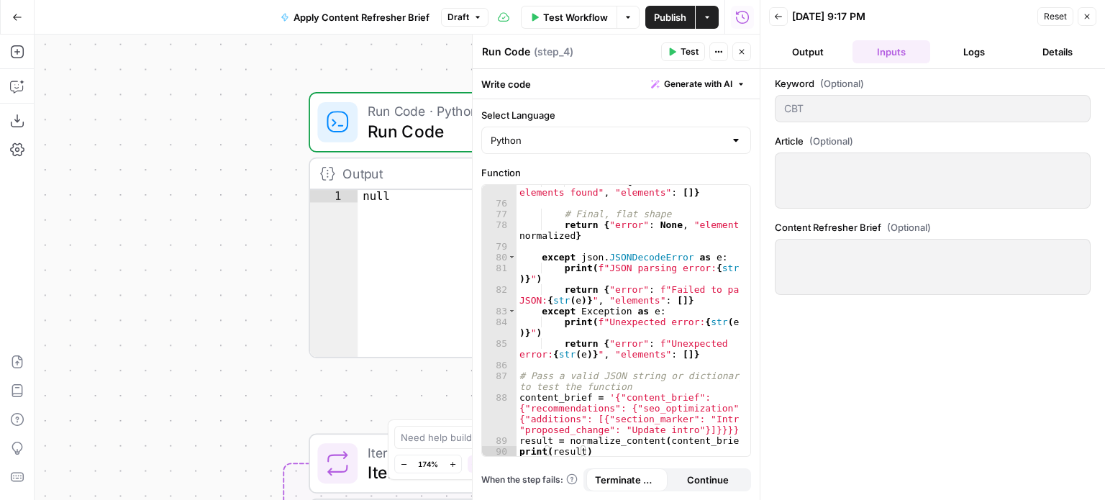
click at [957, 50] on button "Logs" at bounding box center [975, 51] width 78 height 23
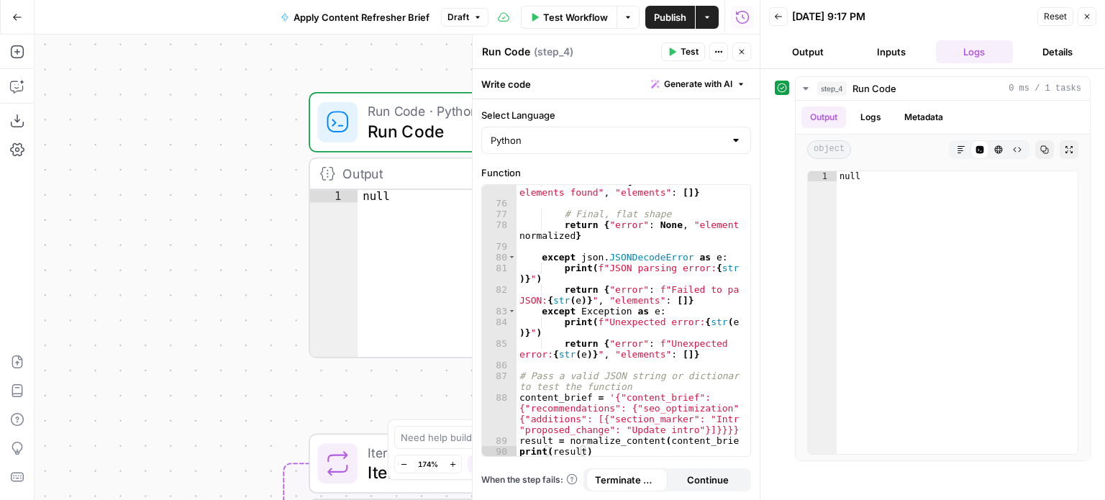
click at [1051, 47] on button "Details" at bounding box center [1058, 51] width 78 height 23
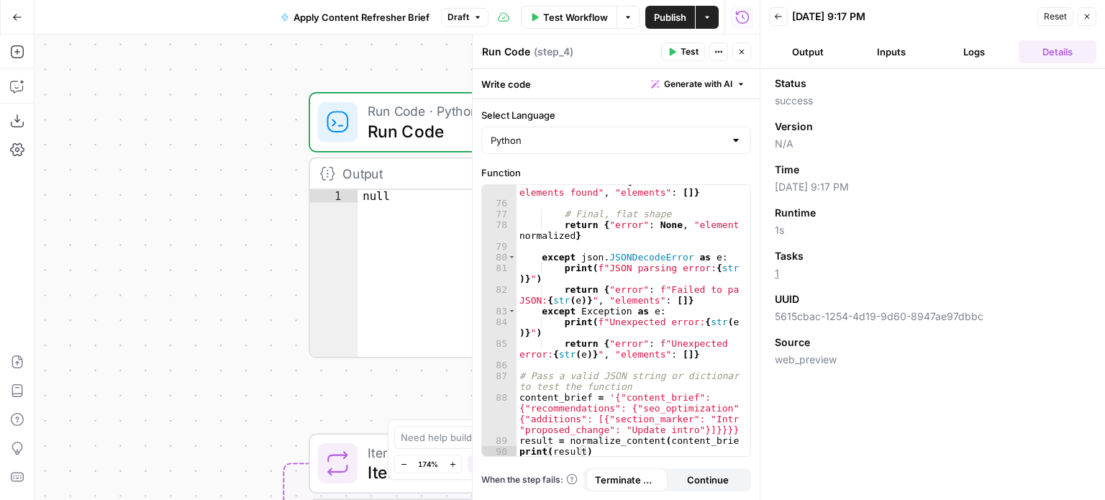
click at [804, 45] on button "Output" at bounding box center [808, 51] width 78 height 23
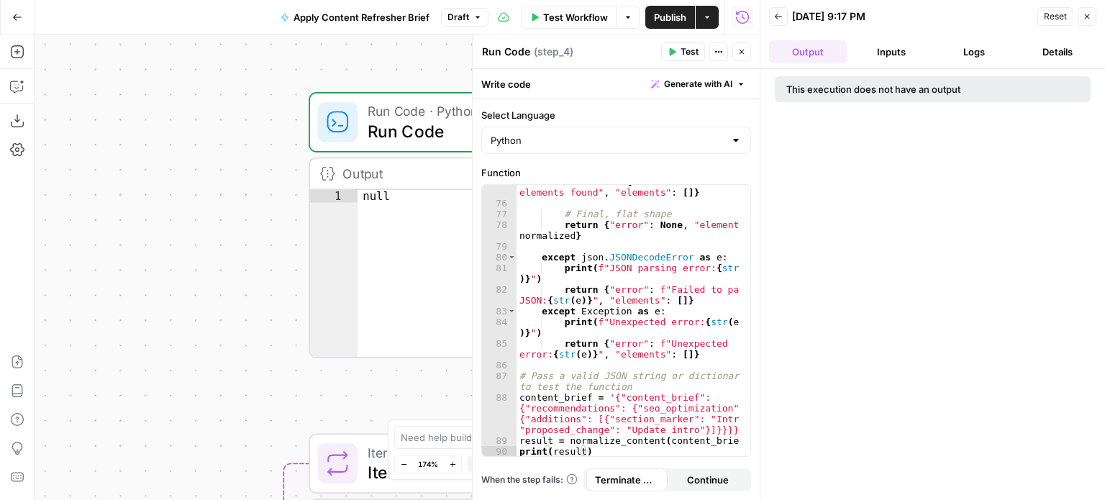
click at [743, 55] on icon "button" at bounding box center [741, 51] width 9 height 9
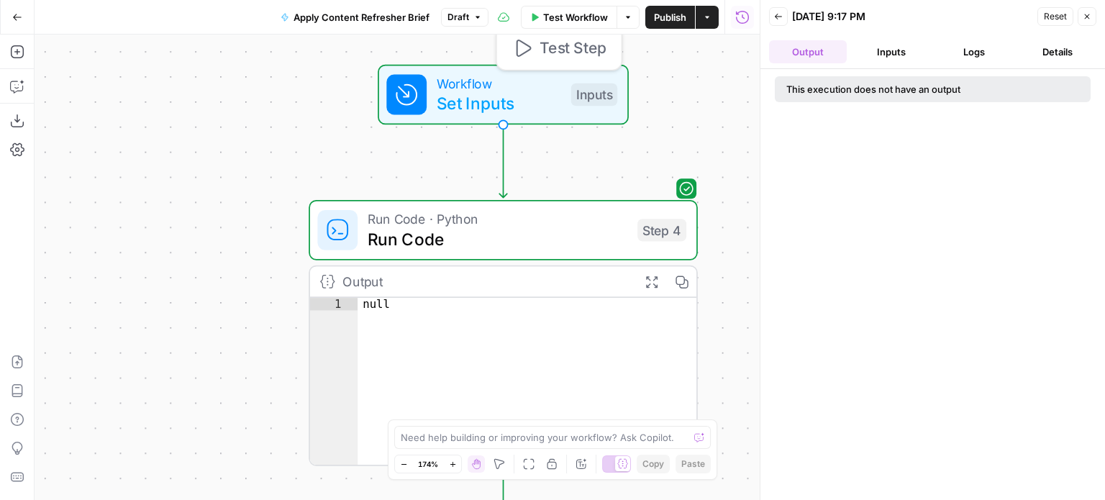
click at [458, 83] on span "Workflow" at bounding box center [499, 83] width 124 height 20
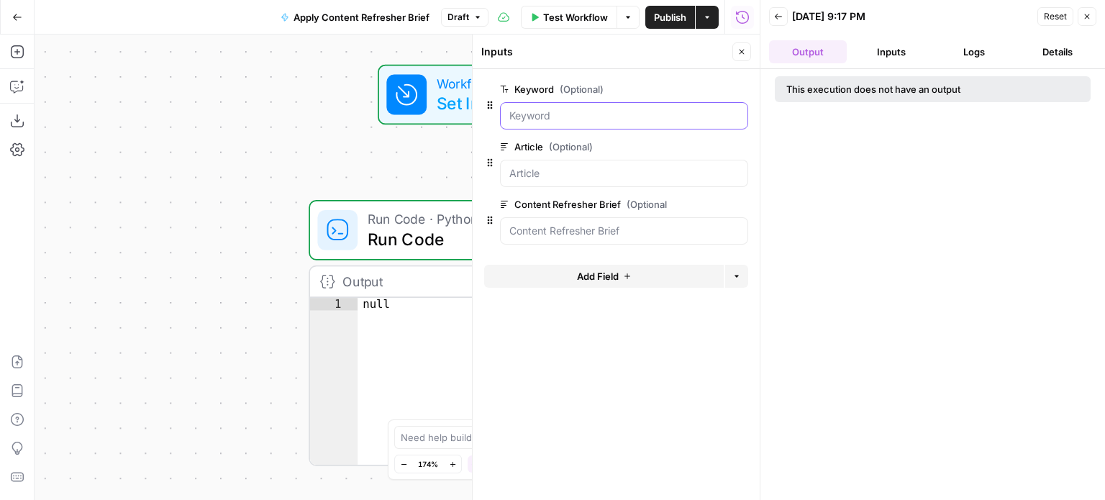
click at [537, 119] on input "Keyword (Optional)" at bounding box center [624, 116] width 230 height 14
click at [543, 163] on div at bounding box center [624, 173] width 248 height 27
click at [541, 180] on input "Article (Optional)" at bounding box center [624, 173] width 230 height 14
click at [545, 232] on Brief "Content Refresher Brief (Optional)" at bounding box center [624, 231] width 230 height 14
click at [737, 53] on icon "button" at bounding box center [741, 51] width 9 height 9
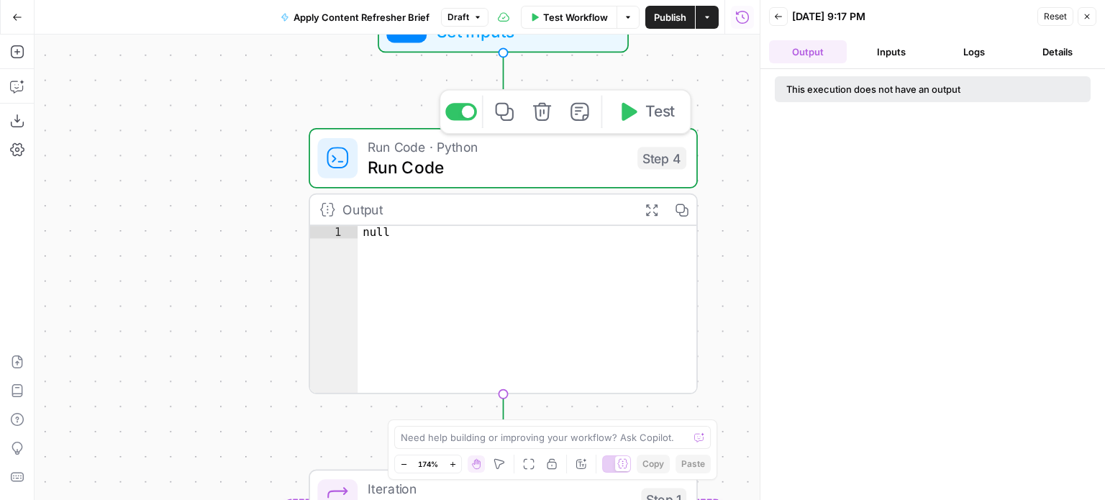
click at [389, 155] on span "Run Code" at bounding box center [498, 167] width 260 height 25
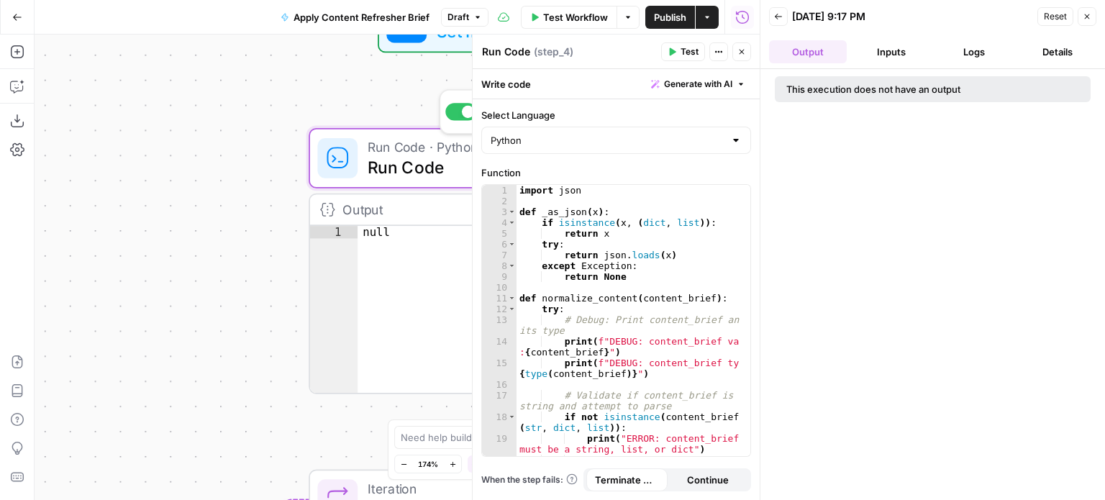
click at [394, 149] on span "Run Code · Python" at bounding box center [498, 147] width 260 height 20
click at [882, 50] on button "Inputs" at bounding box center [892, 51] width 78 height 23
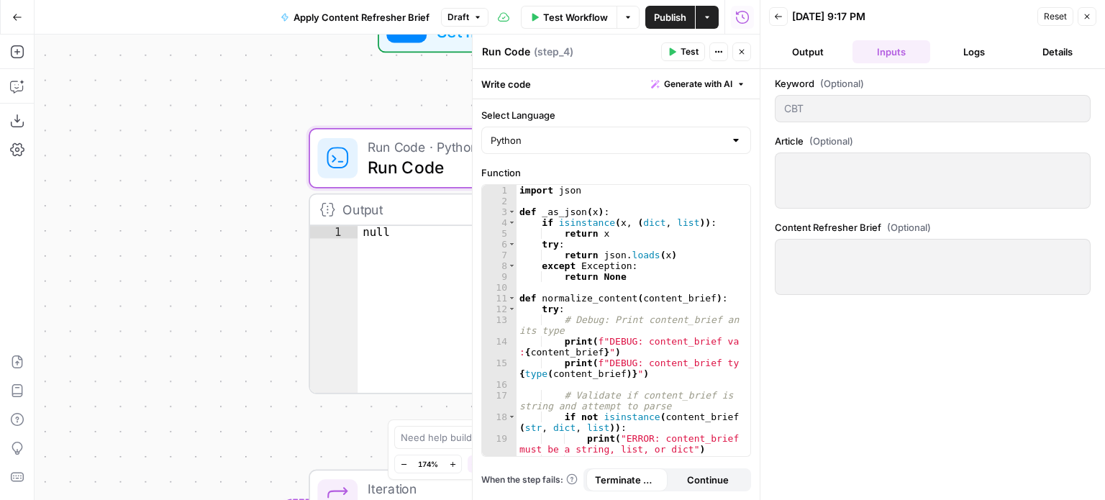
click at [800, 173] on div at bounding box center [933, 181] width 316 height 56
click at [804, 261] on div at bounding box center [933, 267] width 316 height 56
click at [986, 47] on button "Logs" at bounding box center [975, 51] width 78 height 23
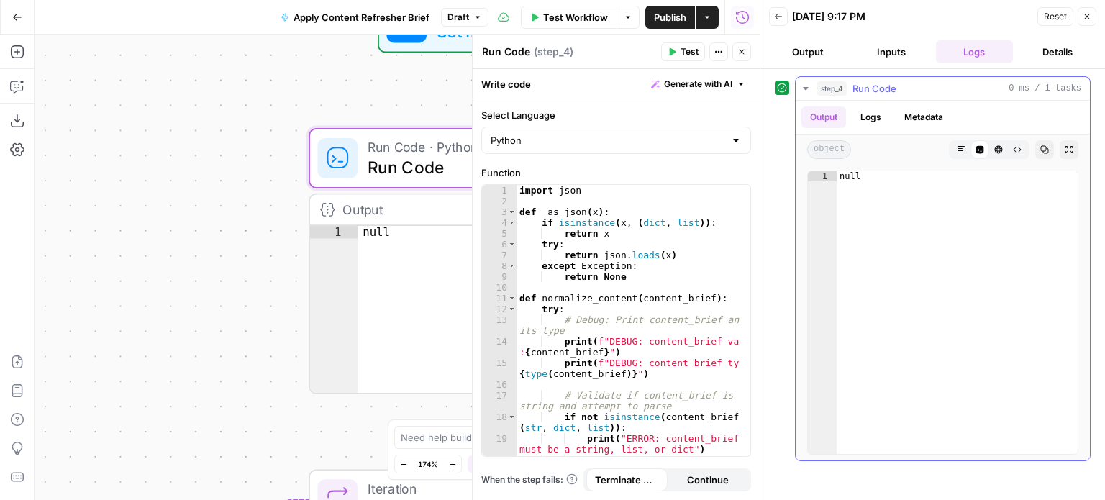
click at [875, 109] on button "Logs" at bounding box center [871, 117] width 38 height 22
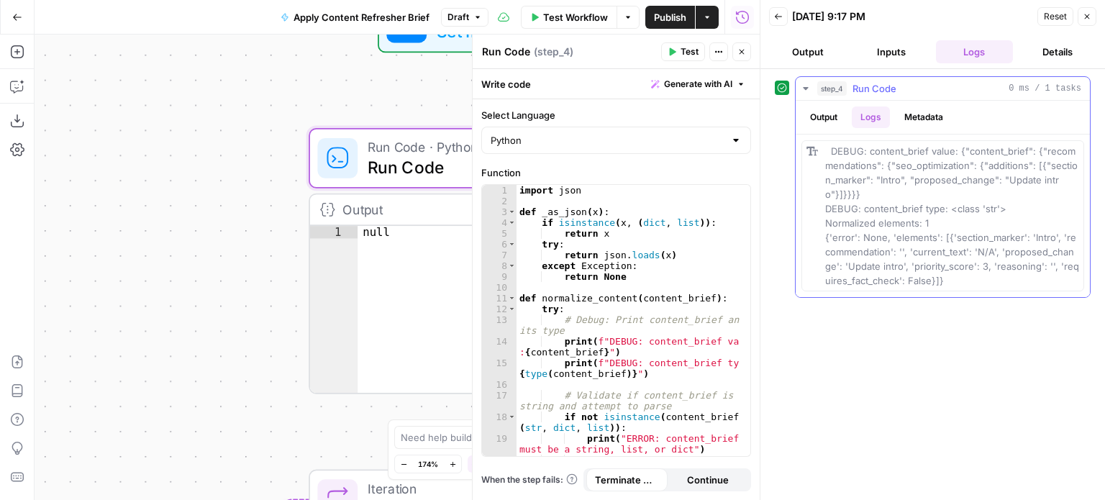
click at [922, 116] on button "Metadata" at bounding box center [924, 117] width 56 height 22
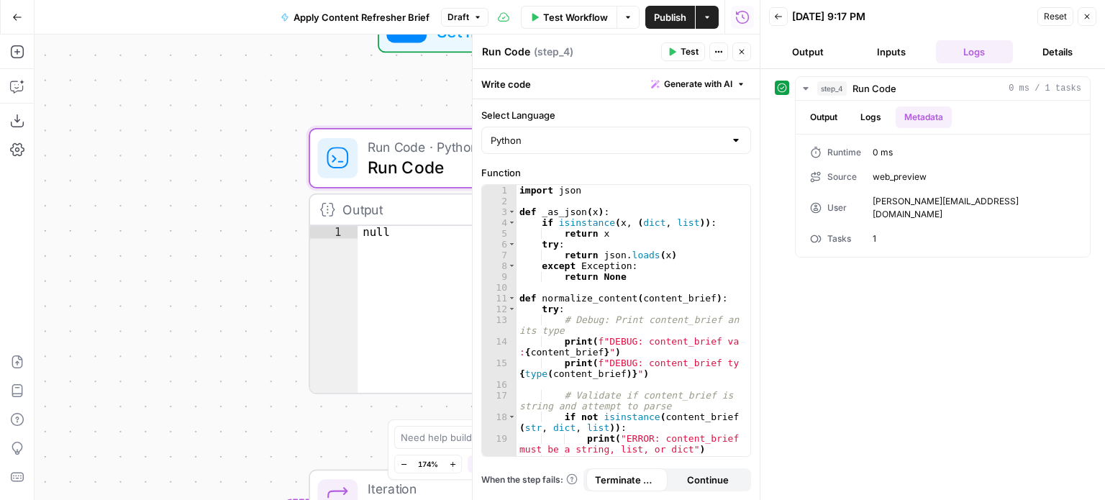
click at [1092, 10] on button "Close" at bounding box center [1087, 16] width 19 height 19
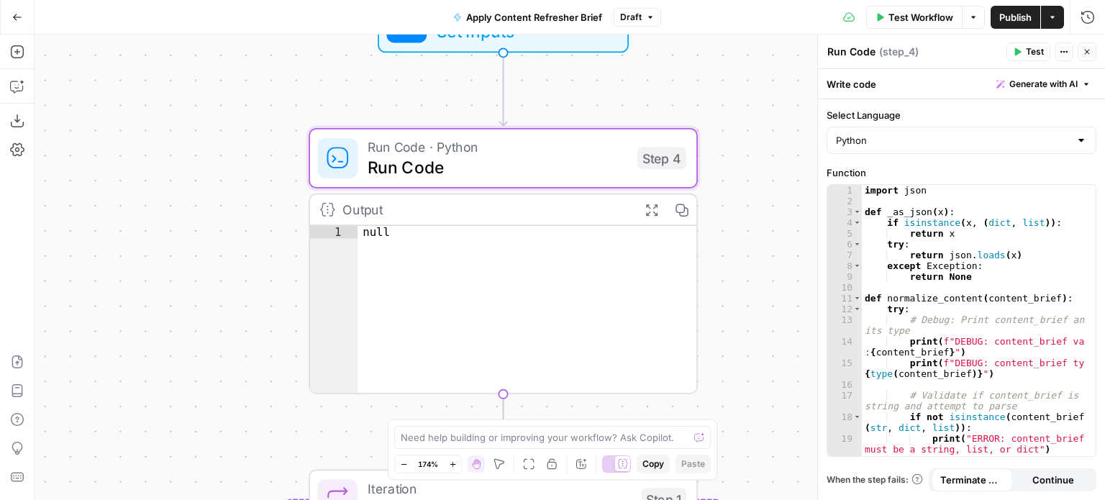
click at [758, 267] on div "Workflow Set Inputs Inputs Run Code · Python Run Code Step 4 Output Expand Outp…" at bounding box center [570, 267] width 1071 height 465
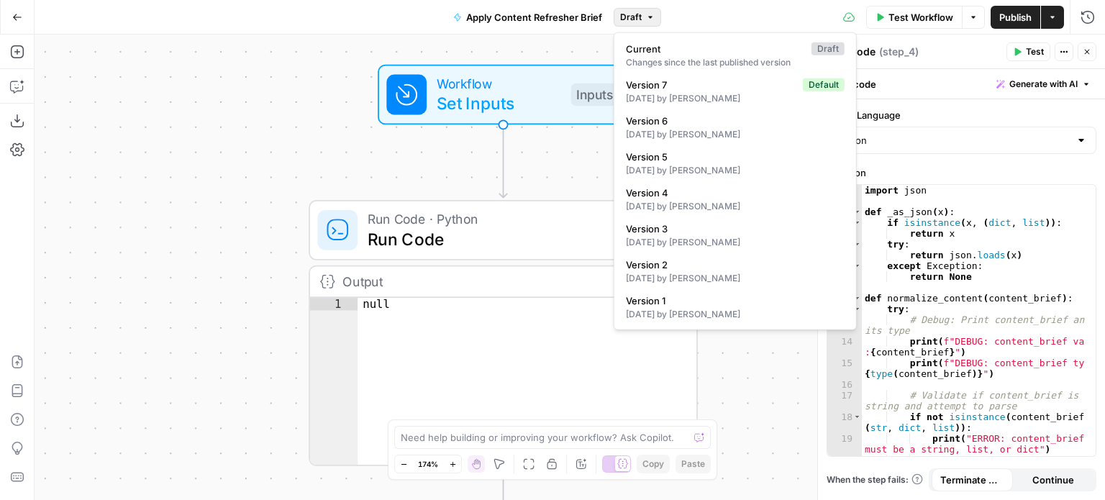
click at [646, 15] on icon "button" at bounding box center [650, 17] width 9 height 9
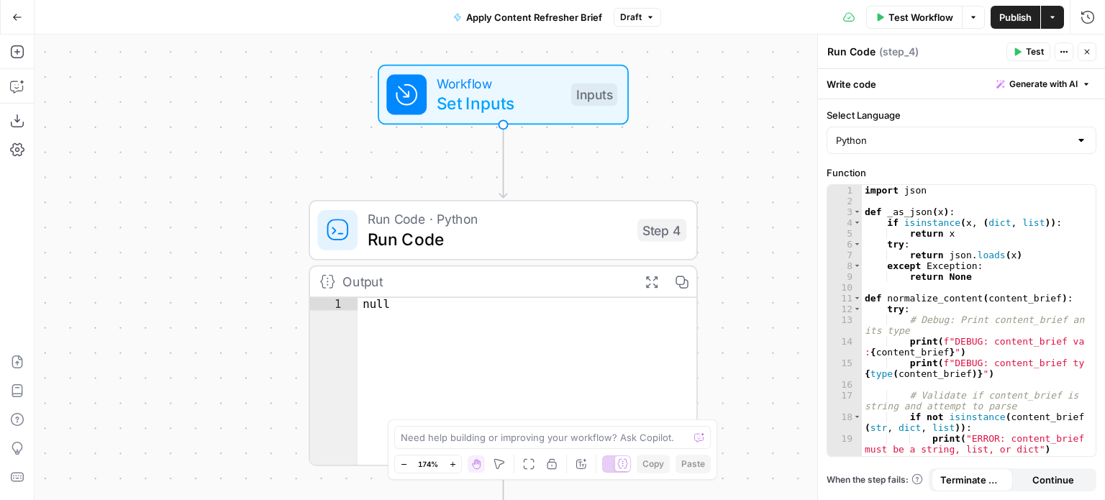
click at [715, 8] on div "Test Workflow Options Publish Actions Run History" at bounding box center [883, 17] width 445 height 34
click at [1001, 19] on span "Publish" at bounding box center [1015, 17] width 32 height 14
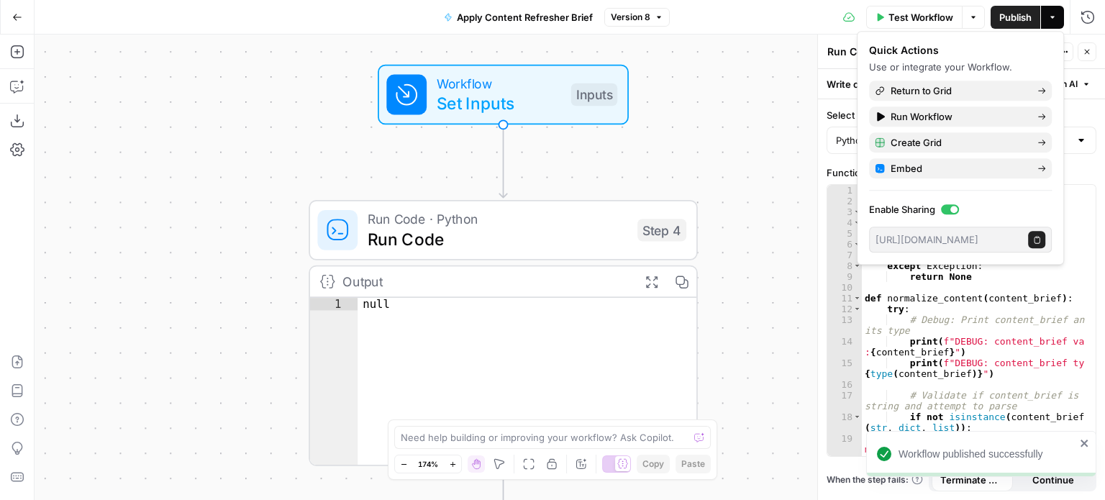
click at [647, 19] on span "Version 8" at bounding box center [631, 17] width 40 height 13
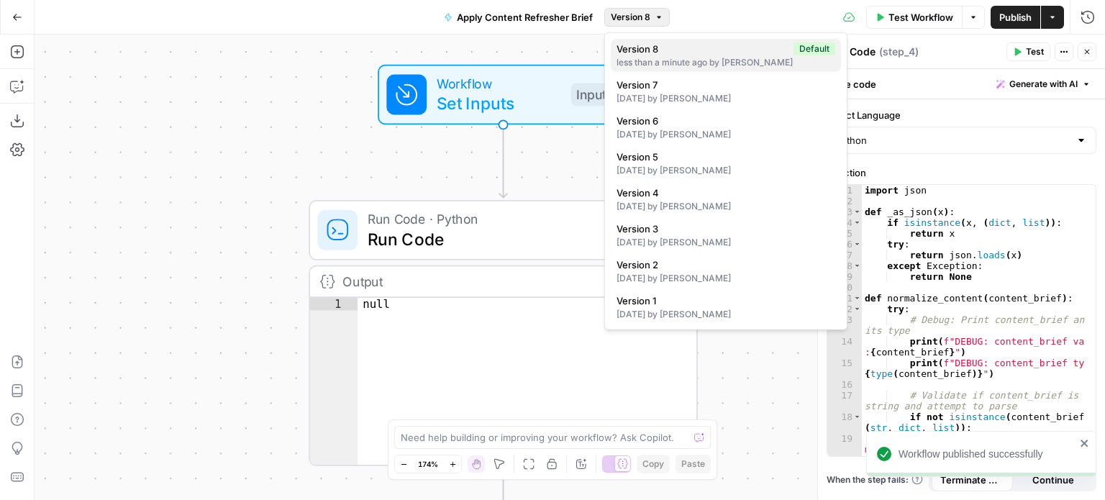
click at [635, 60] on div "less than a minute ago by [PERSON_NAME]" at bounding box center [726, 62] width 219 height 13
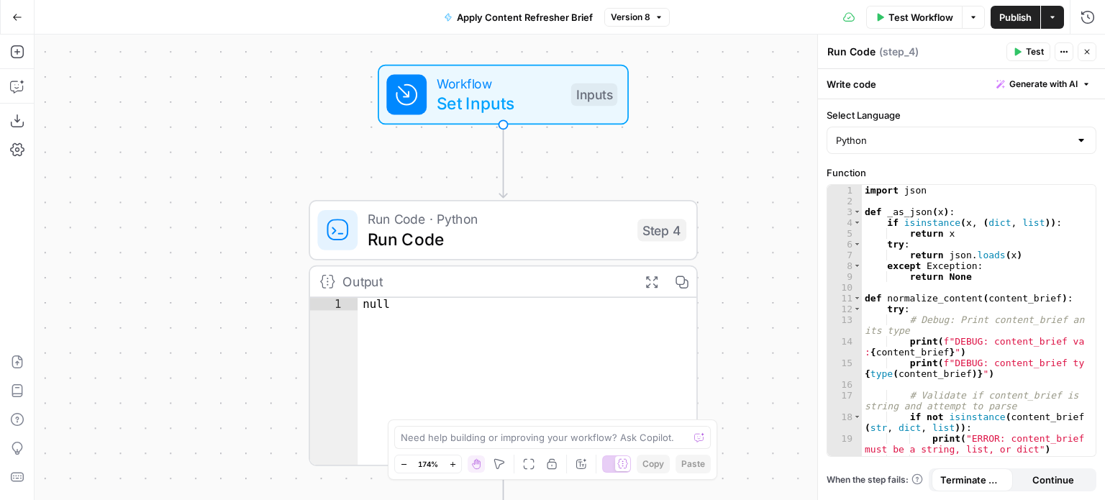
click at [15, 10] on button "Go Back" at bounding box center [17, 17] width 26 height 26
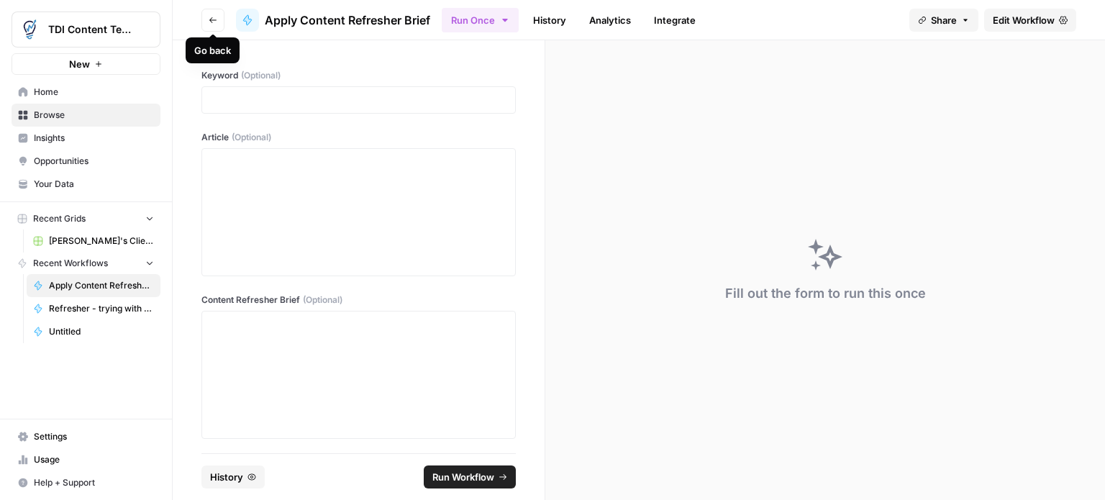
click at [212, 14] on button "Go back" at bounding box center [212, 20] width 23 height 23
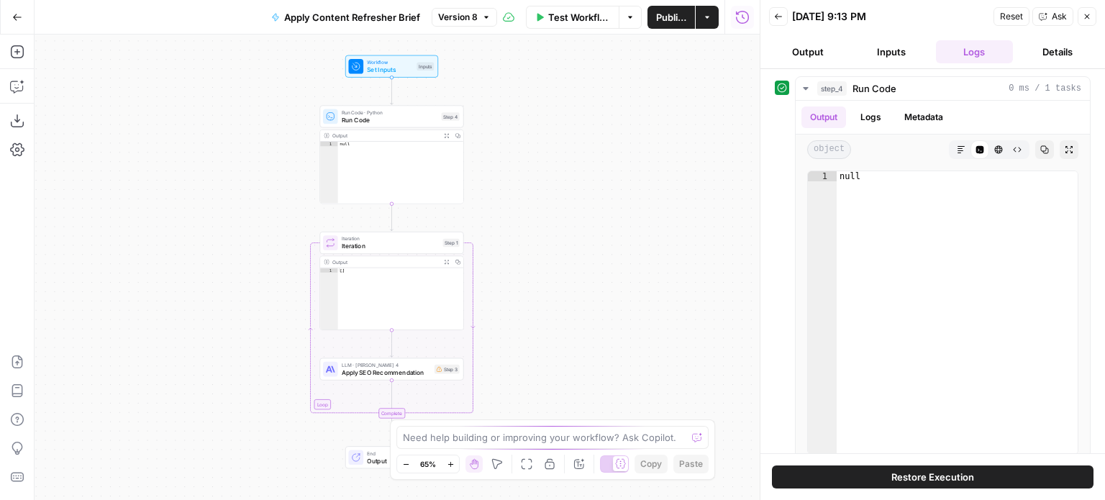
click at [550, 290] on div "Workflow Set Inputs Inputs Run Code · Python Run Code Step 4 Output Expand Outp…" at bounding box center [397, 267] width 725 height 465
click at [11, 19] on button "Go Back" at bounding box center [17, 17] width 26 height 26
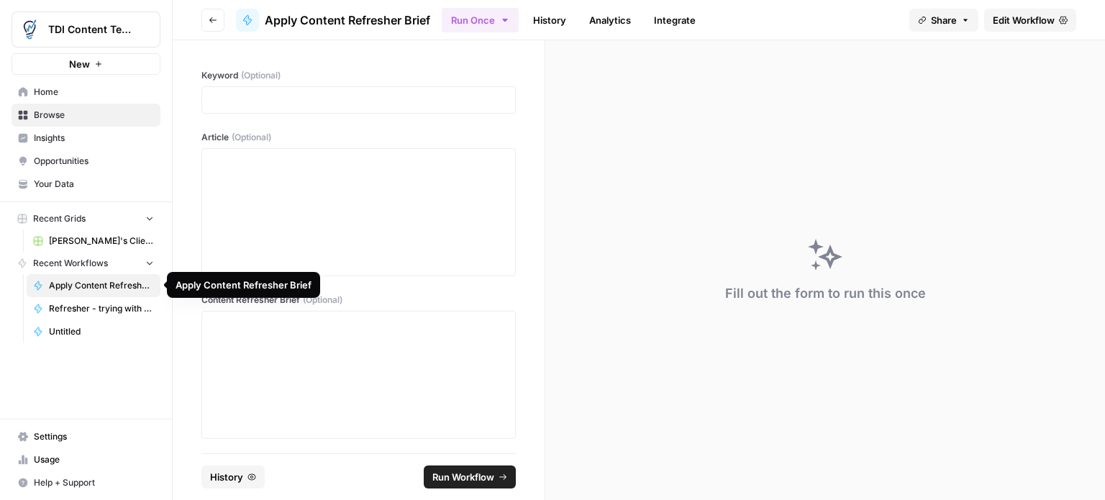
click at [78, 285] on span "Apply Content Refresher Brief" at bounding box center [101, 285] width 105 height 13
click at [248, 100] on p at bounding box center [359, 100] width 296 height 14
click at [237, 172] on div at bounding box center [359, 212] width 296 height 115
click at [250, 345] on div at bounding box center [359, 374] width 296 height 115
